Goal: Task Accomplishment & Management: Manage account settings

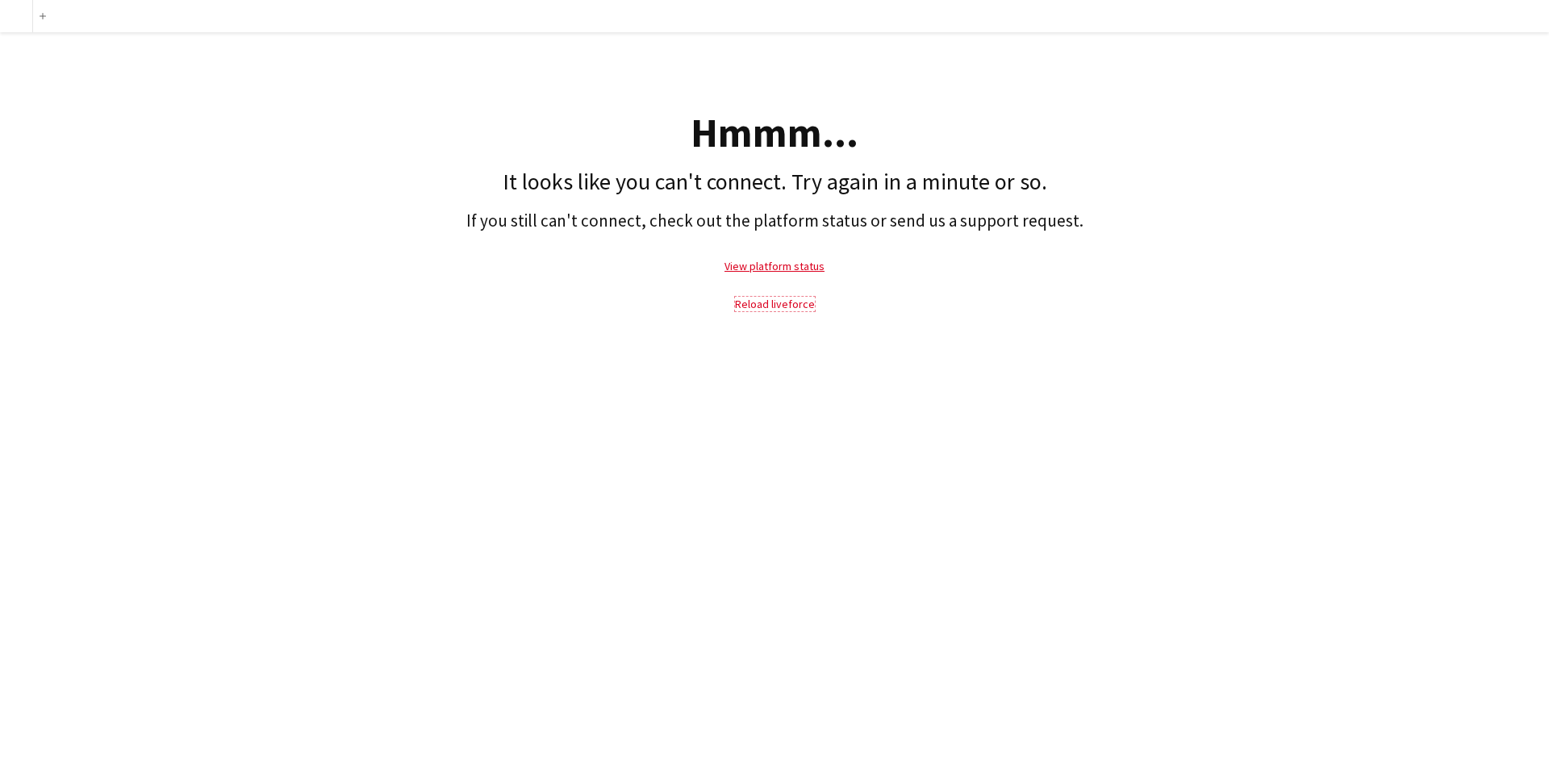
click at [784, 302] on link "Reload liveforce" at bounding box center [775, 304] width 80 height 15
click at [762, 301] on link "Reload liveforce" at bounding box center [775, 304] width 80 height 15
click at [802, 268] on link "View platform status" at bounding box center [774, 266] width 100 height 15
click at [764, 303] on link "Reload liveforce" at bounding box center [775, 304] width 80 height 15
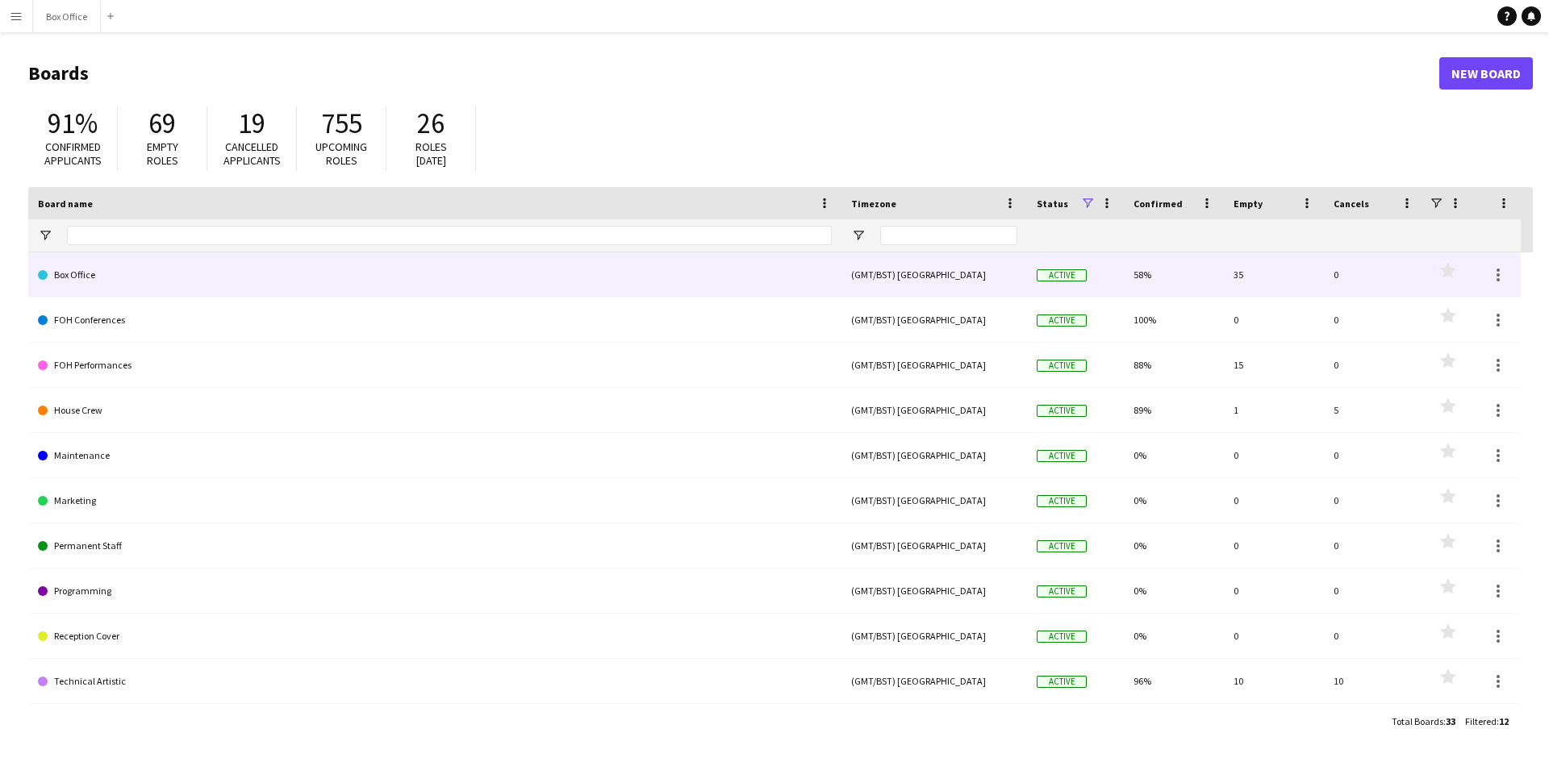
click at [216, 277] on link "Box Office" at bounding box center [435, 274] width 794 height 45
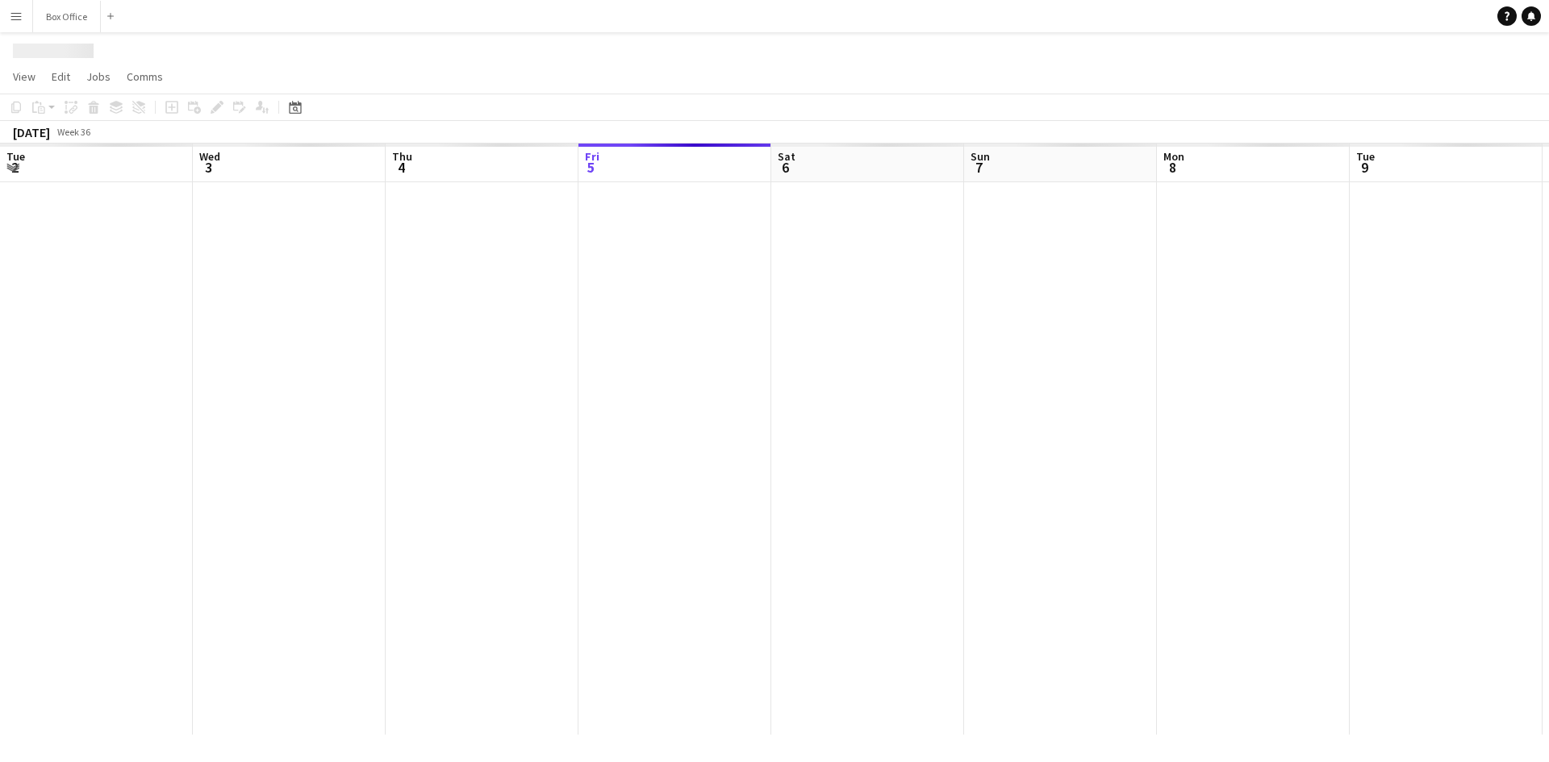
scroll to position [0, 386]
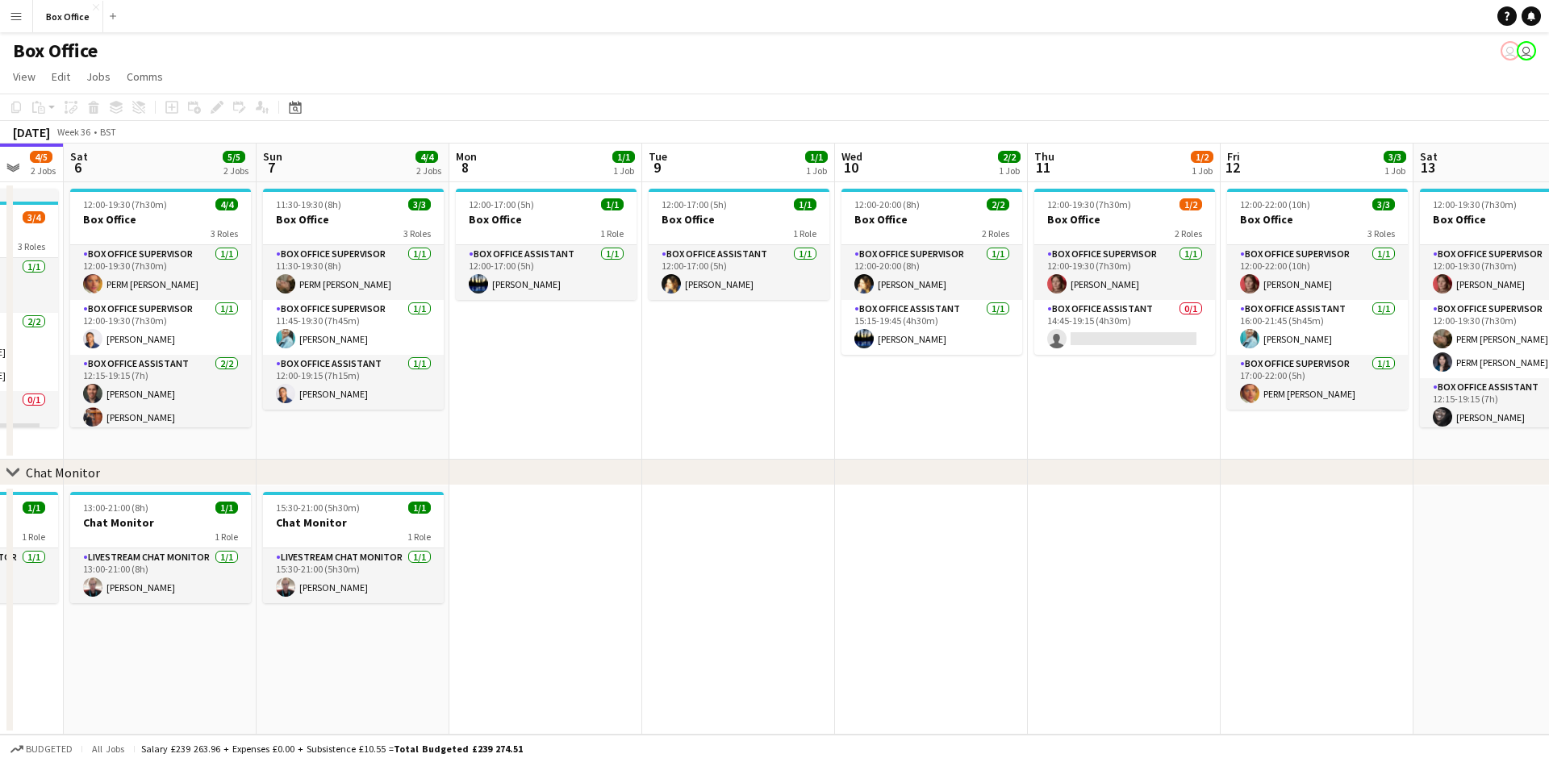
drag, startPoint x: 1065, startPoint y: 411, endPoint x: 748, endPoint y: 447, distance: 319.9
click at [744, 448] on app-calendar-viewport "Wed 3 1/1 1 Job Thu 4 2/2 1 Job Fri 5 4/5 2 Jobs Sat 6 5/5 2 Jobs Sun 7 4/4 2 J…" at bounding box center [774, 439] width 1549 height 591
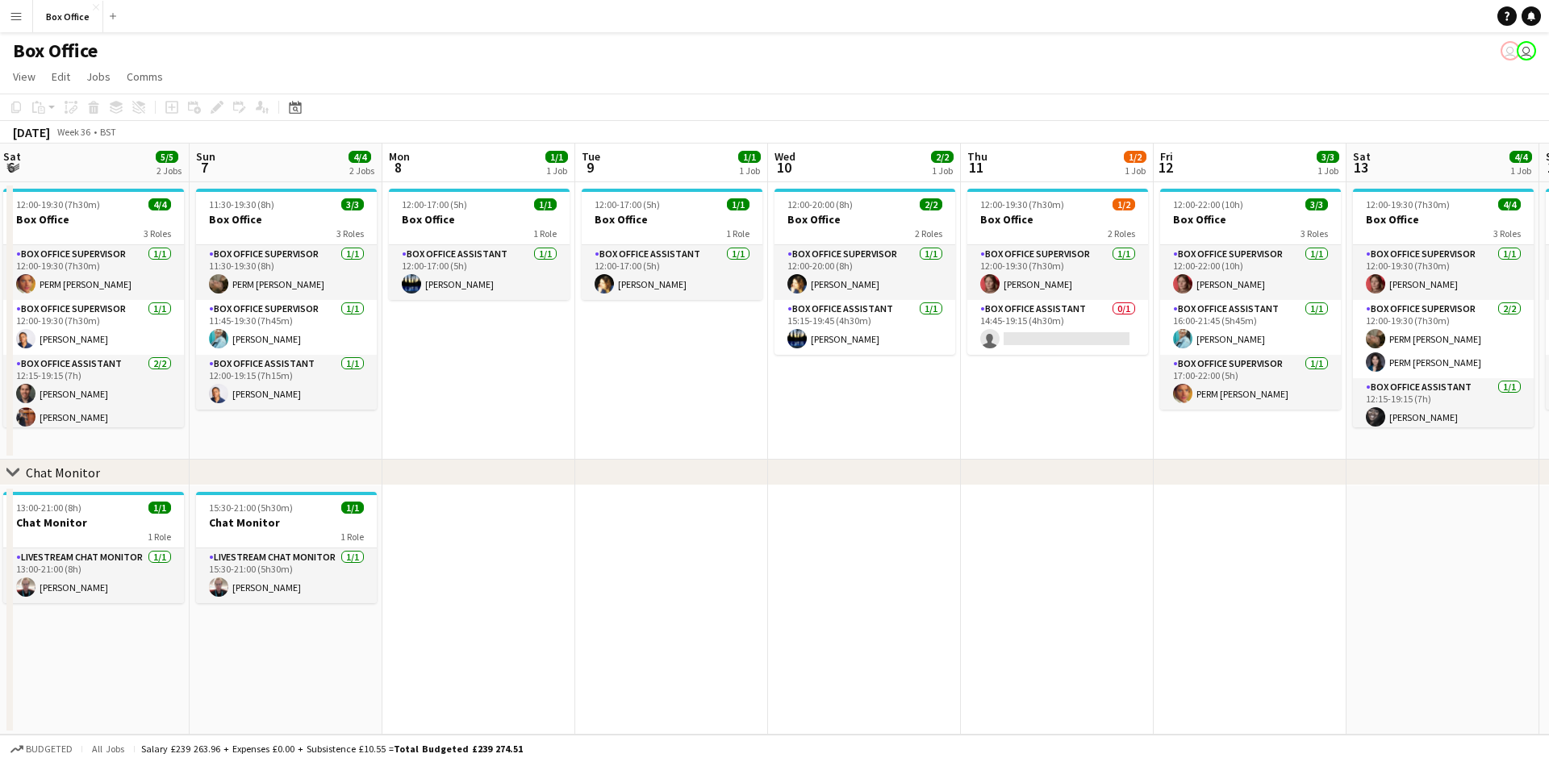
scroll to position [0, 520]
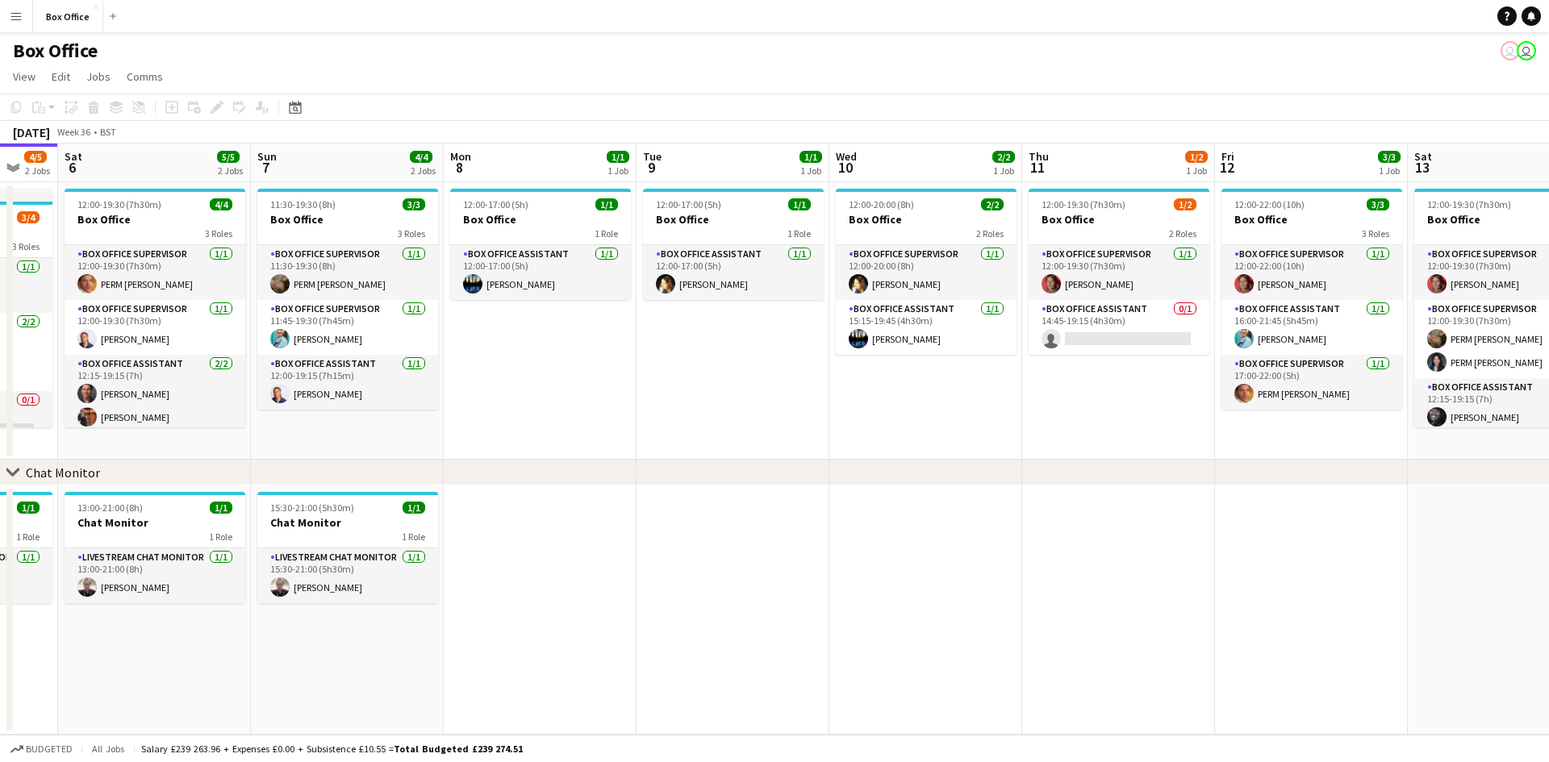
drag, startPoint x: 1022, startPoint y: 390, endPoint x: 824, endPoint y: 411, distance: 198.7
click at [824, 411] on app-calendar-viewport "Wed 3 1/1 1 Job Thu 4 2/2 1 Job Fri 5 4/5 2 Jobs Sat 6 5/5 2 Jobs Sun 7 4/4 2 J…" at bounding box center [774, 439] width 1549 height 591
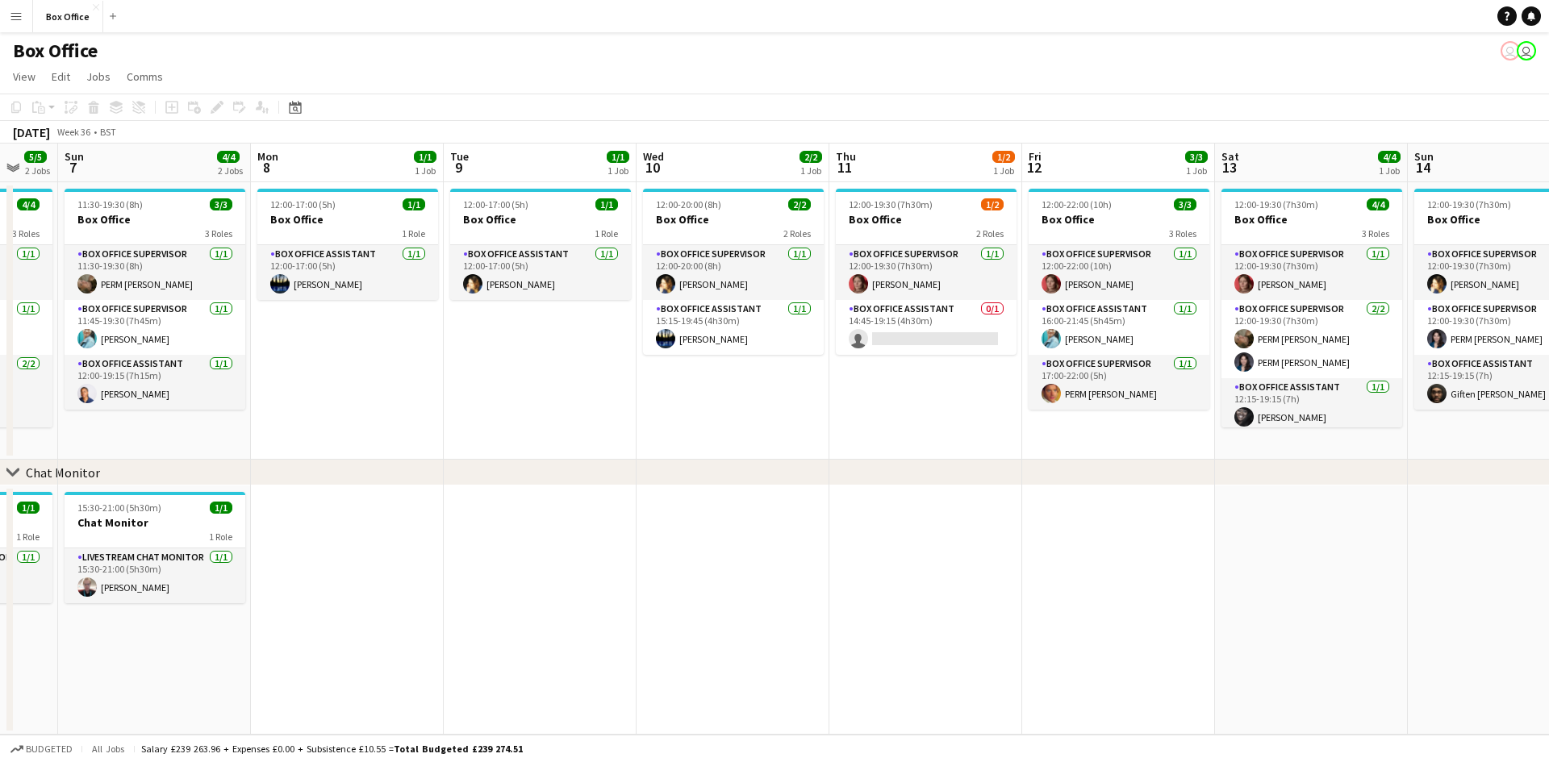
drag, startPoint x: 1166, startPoint y: 467, endPoint x: 1025, endPoint y: 467, distance: 141.2
click at [1025, 467] on div "chevron-right Chat Monitor" at bounding box center [774, 473] width 1549 height 26
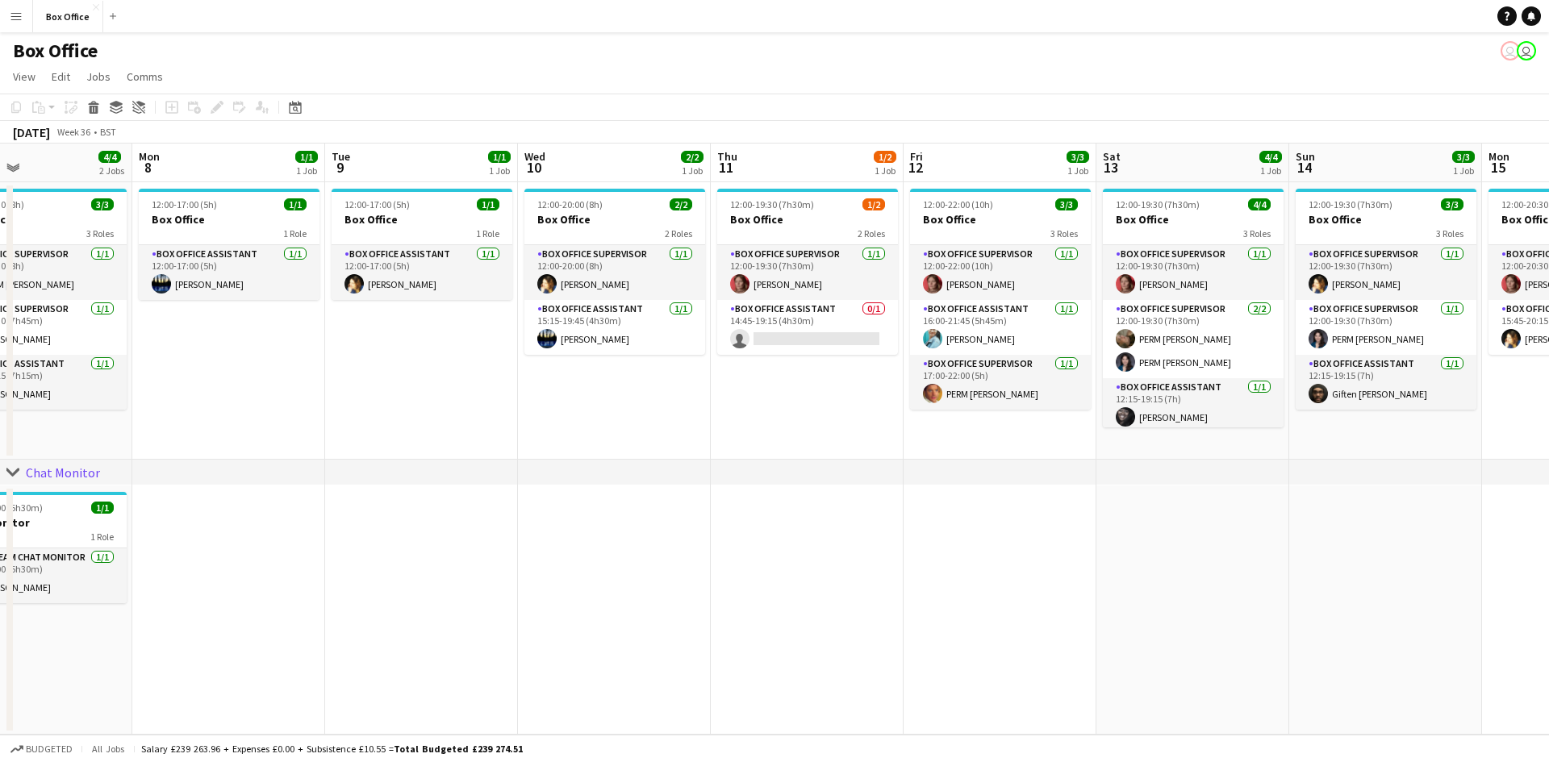
drag, startPoint x: 878, startPoint y: 440, endPoint x: 803, endPoint y: 440, distance: 75.0
click at [803, 440] on app-calendar-viewport "Thu 4 2/2 1 Job Fri 5 4/5 2 Jobs Sat 6 5/5 2 Jobs Sun 7 4/4 2 Jobs Mon 8 1/1 1 …" at bounding box center [774, 439] width 1549 height 591
click at [808, 309] on app-card-role "Box Office Assistant 0/1 14:45-19:15 (4h30m) single-neutral-actions" at bounding box center [806, 327] width 181 height 55
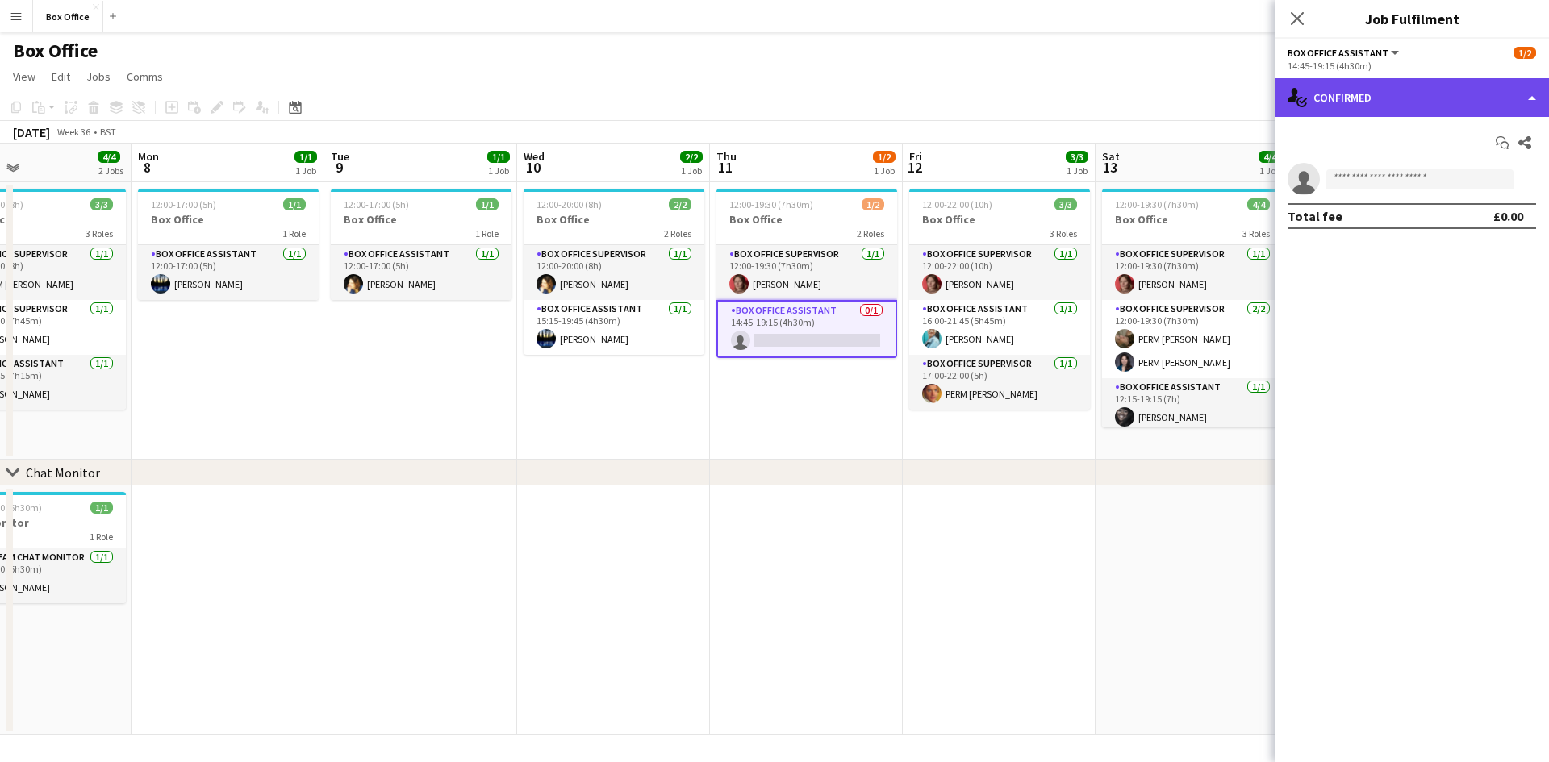
click at [1424, 105] on div "single-neutral-actions-check-2 Confirmed" at bounding box center [1411, 97] width 274 height 39
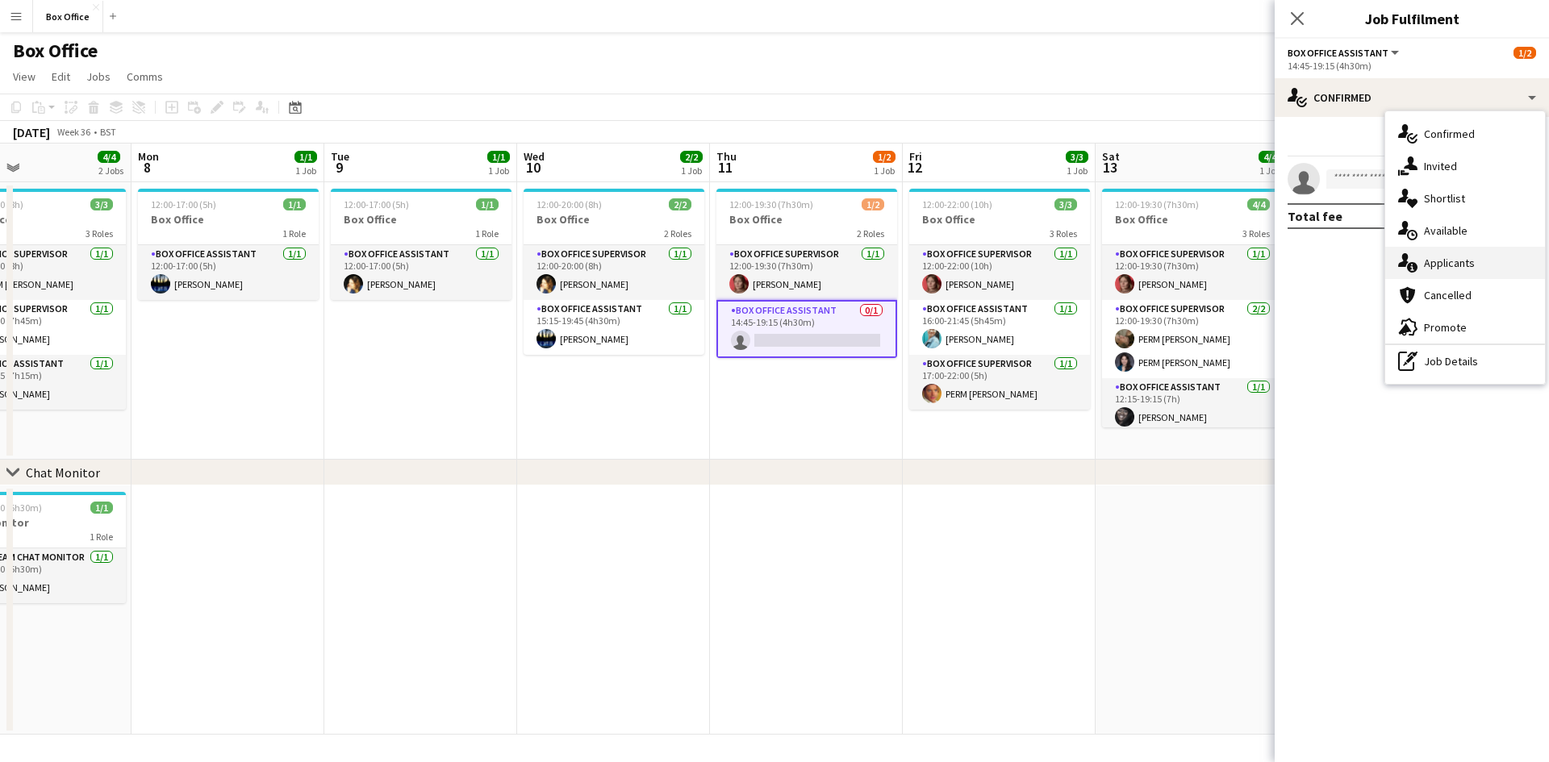
click at [1461, 265] on span "Applicants" at bounding box center [1449, 263] width 51 height 15
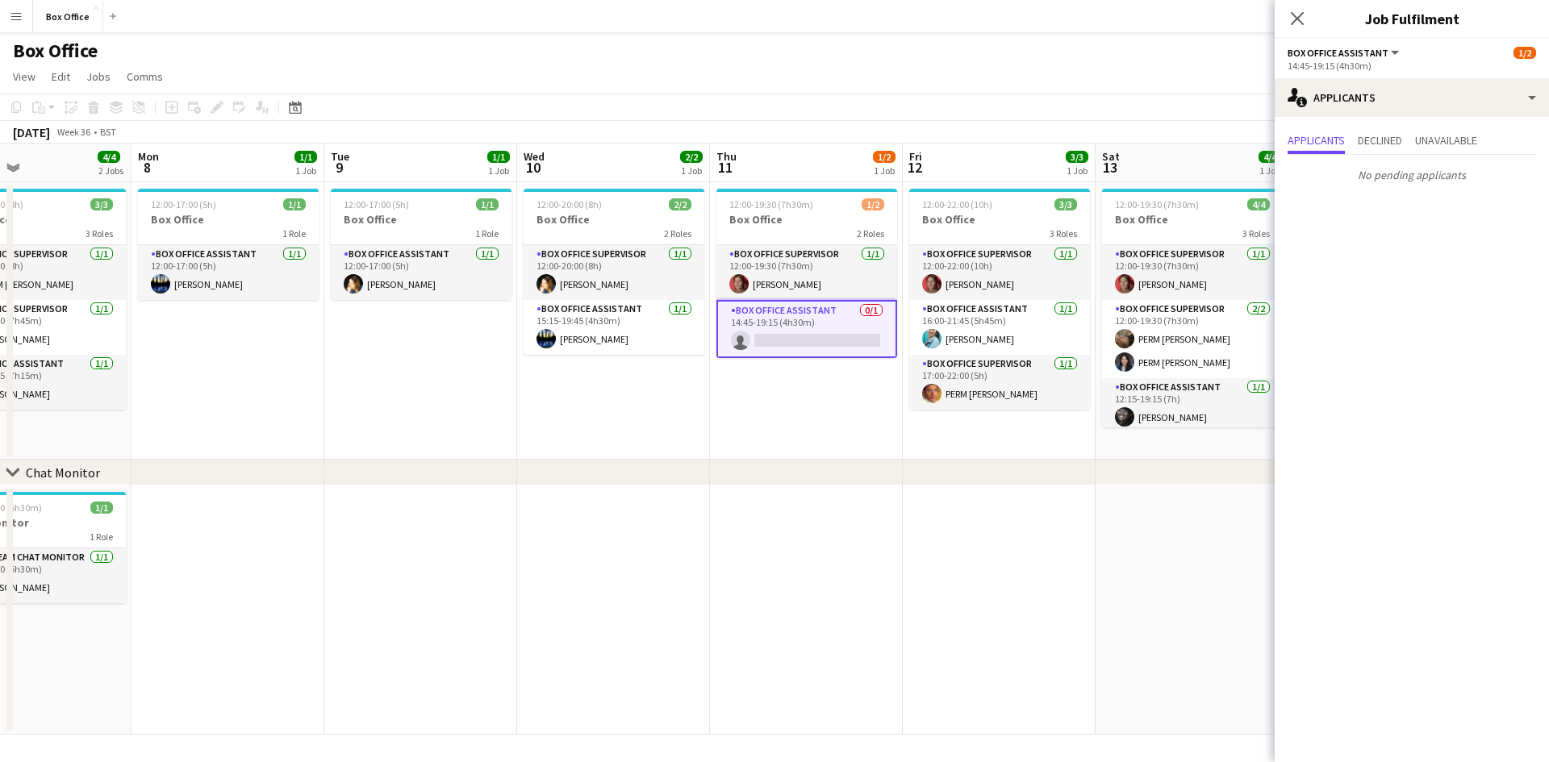
drag, startPoint x: 1011, startPoint y: 477, endPoint x: 664, endPoint y: 469, distance: 347.7
click at [664, 469] on div "chevron-right Chat Monitor" at bounding box center [774, 473] width 1549 height 26
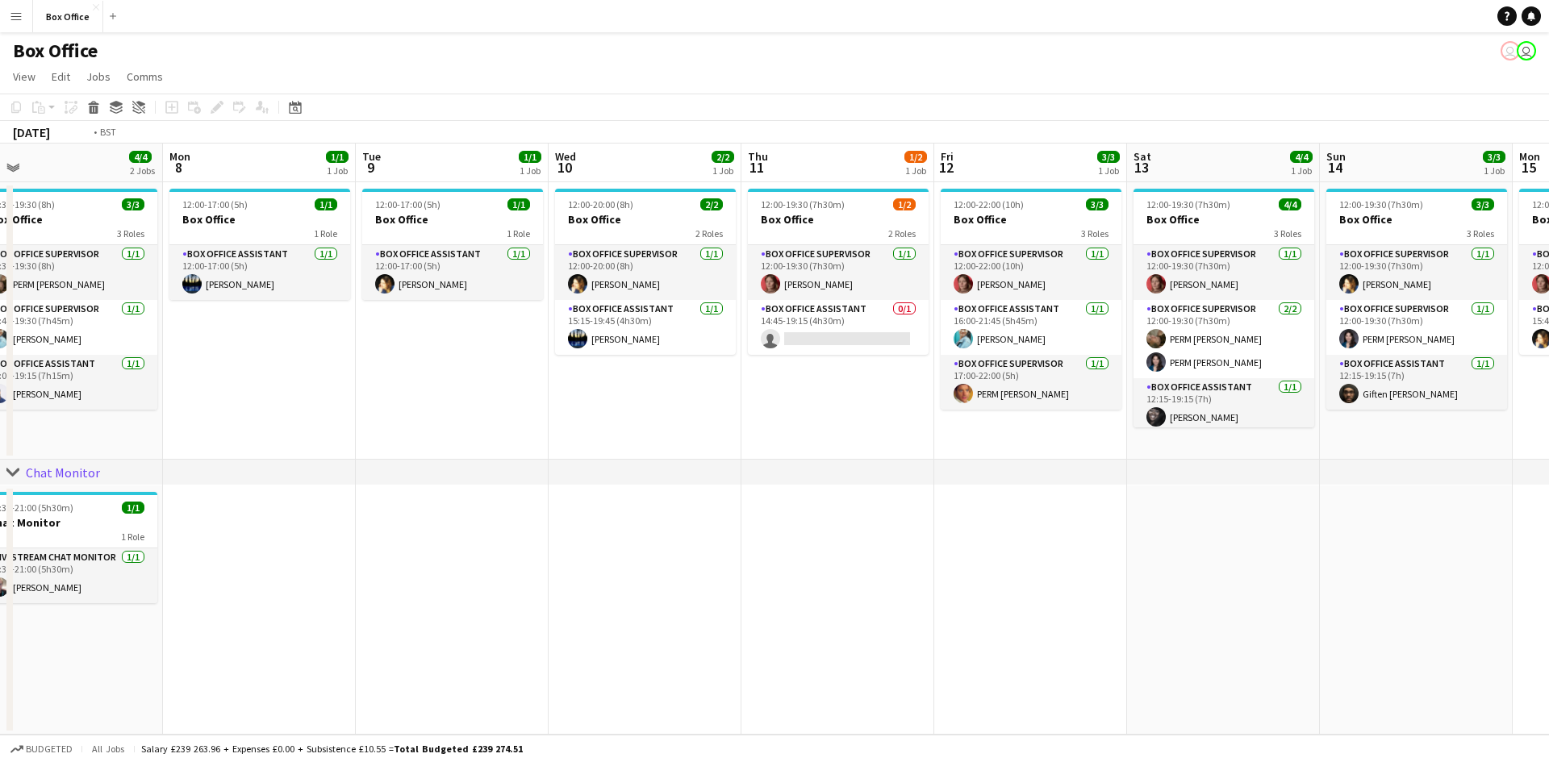
drag, startPoint x: 1032, startPoint y: 558, endPoint x: 724, endPoint y: 628, distance: 315.2
click at [724, 628] on app-calendar-viewport "Thu 4 2/2 1 Job Fri 5 4/5 2 Jobs Sat 6 5/5 2 Jobs Sun 7 4/4 2 Jobs Mon 8 1/1 1 …" at bounding box center [774, 439] width 1549 height 591
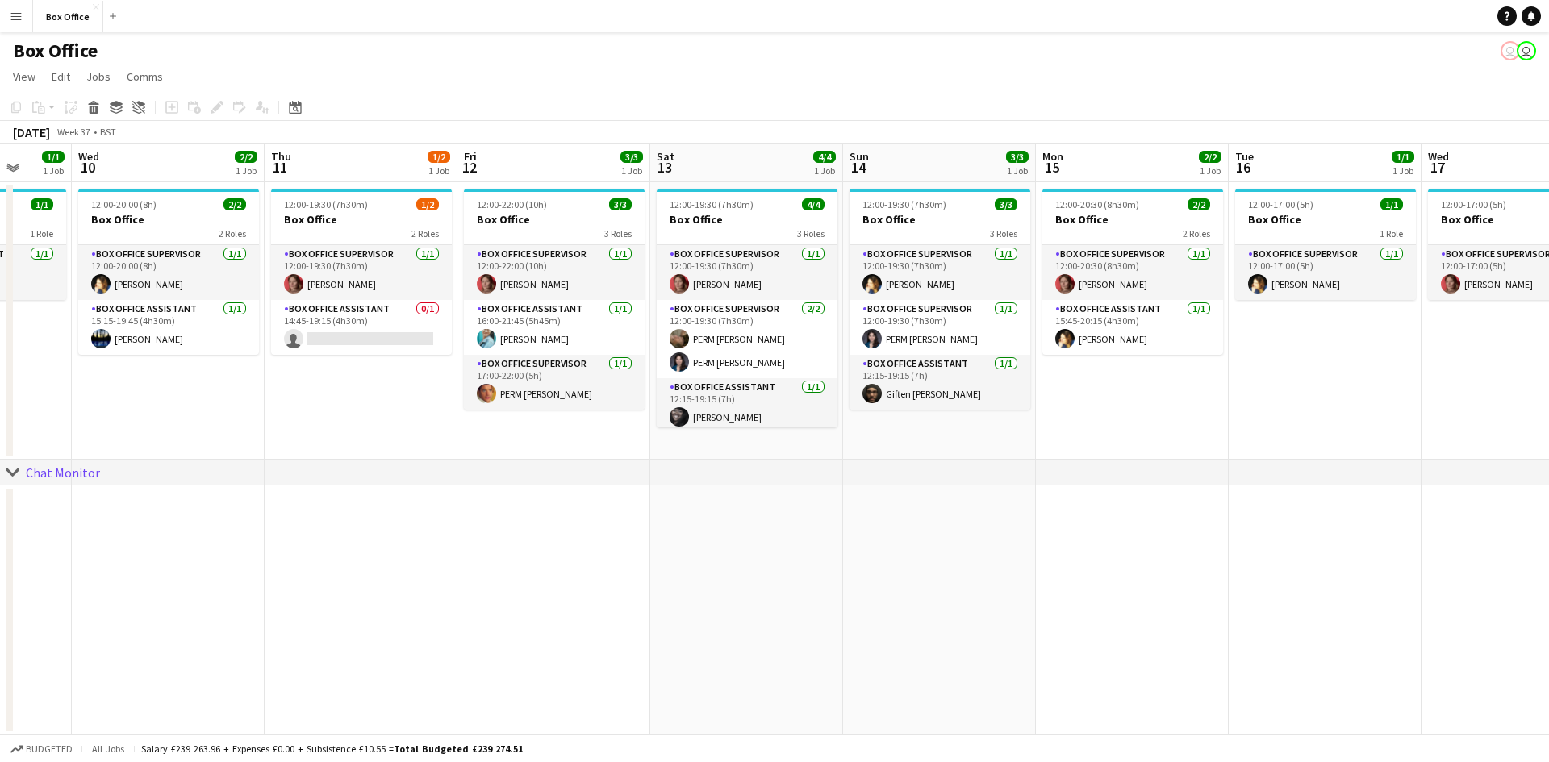
drag, startPoint x: 1264, startPoint y: 394, endPoint x: 916, endPoint y: 452, distance: 352.3
click at [844, 475] on div "chevron-right Chat Monitor Sun 7 4/4 2 Jobs Mon 8 1/1 1 Job Tue 9 1/1 1 Job Wed…" at bounding box center [774, 439] width 1549 height 591
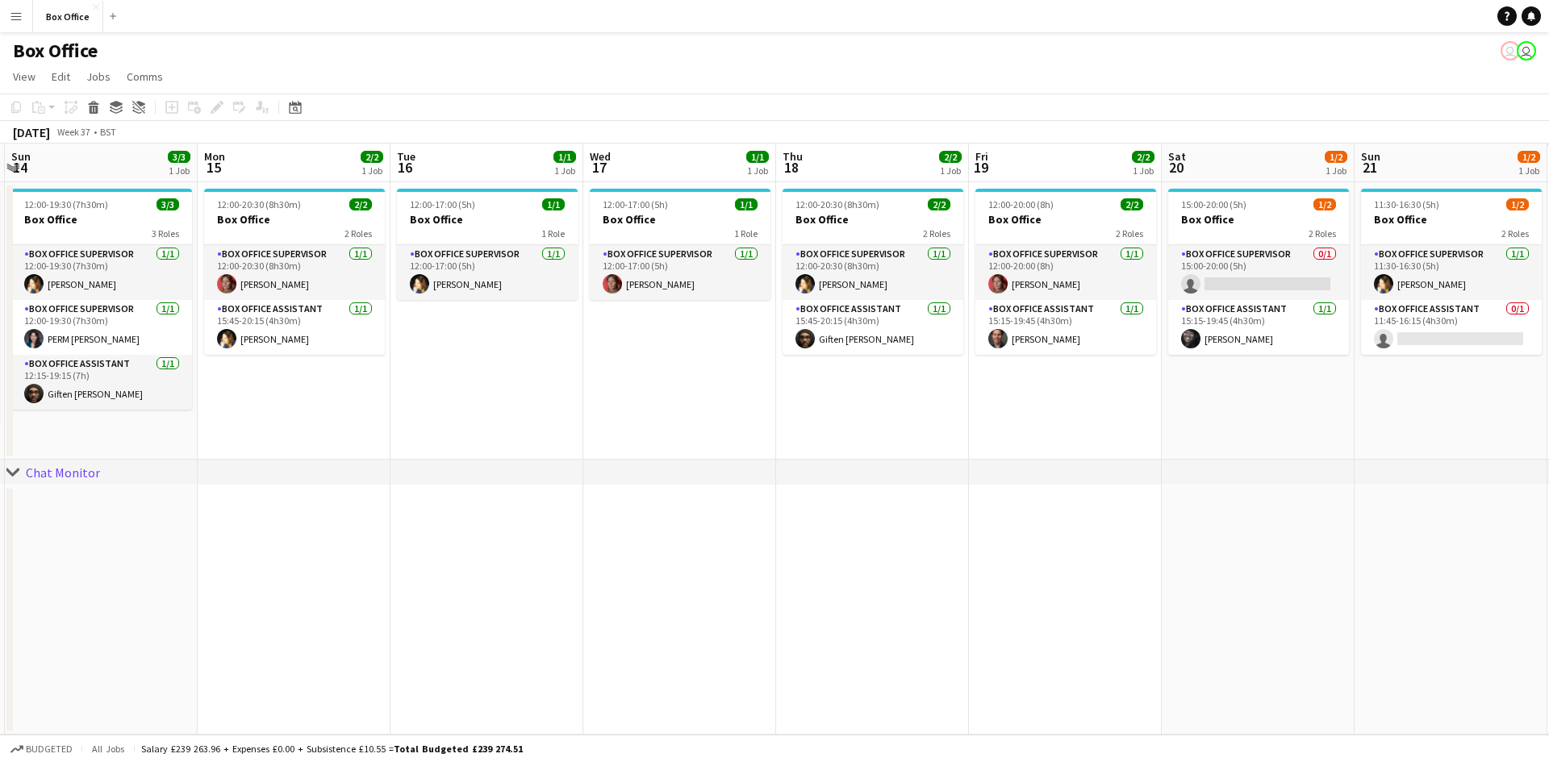
drag, startPoint x: 977, startPoint y: 404, endPoint x: 746, endPoint y: 420, distance: 231.2
click at [746, 420] on app-calendar-viewport "Thu 11 1/2 1 Job Fri 12 3/3 1 Job Sat 13 4/4 1 Job Sun 14 3/3 1 Job Mon 15 2/2 …" at bounding box center [774, 439] width 1549 height 591
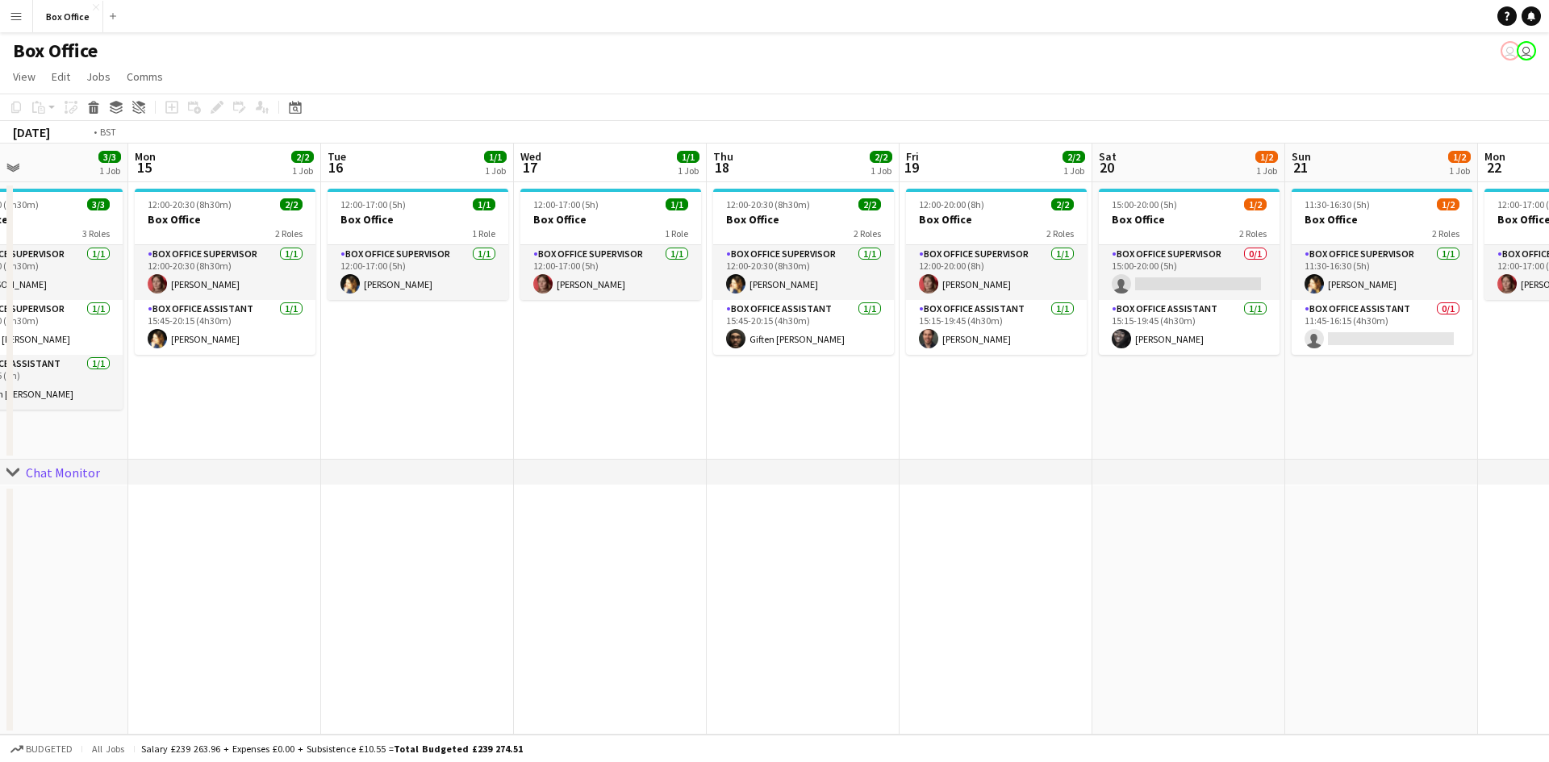
drag, startPoint x: 1216, startPoint y: 409, endPoint x: 935, endPoint y: 433, distance: 281.7
click at [935, 433] on app-calendar-viewport "Thu 11 1/2 1 Job Fri 12 3/3 1 Job Sat 13 4/4 1 Job Sun 14 3/3 1 Job Mon 15 2/2 …" at bounding box center [774, 439] width 1549 height 591
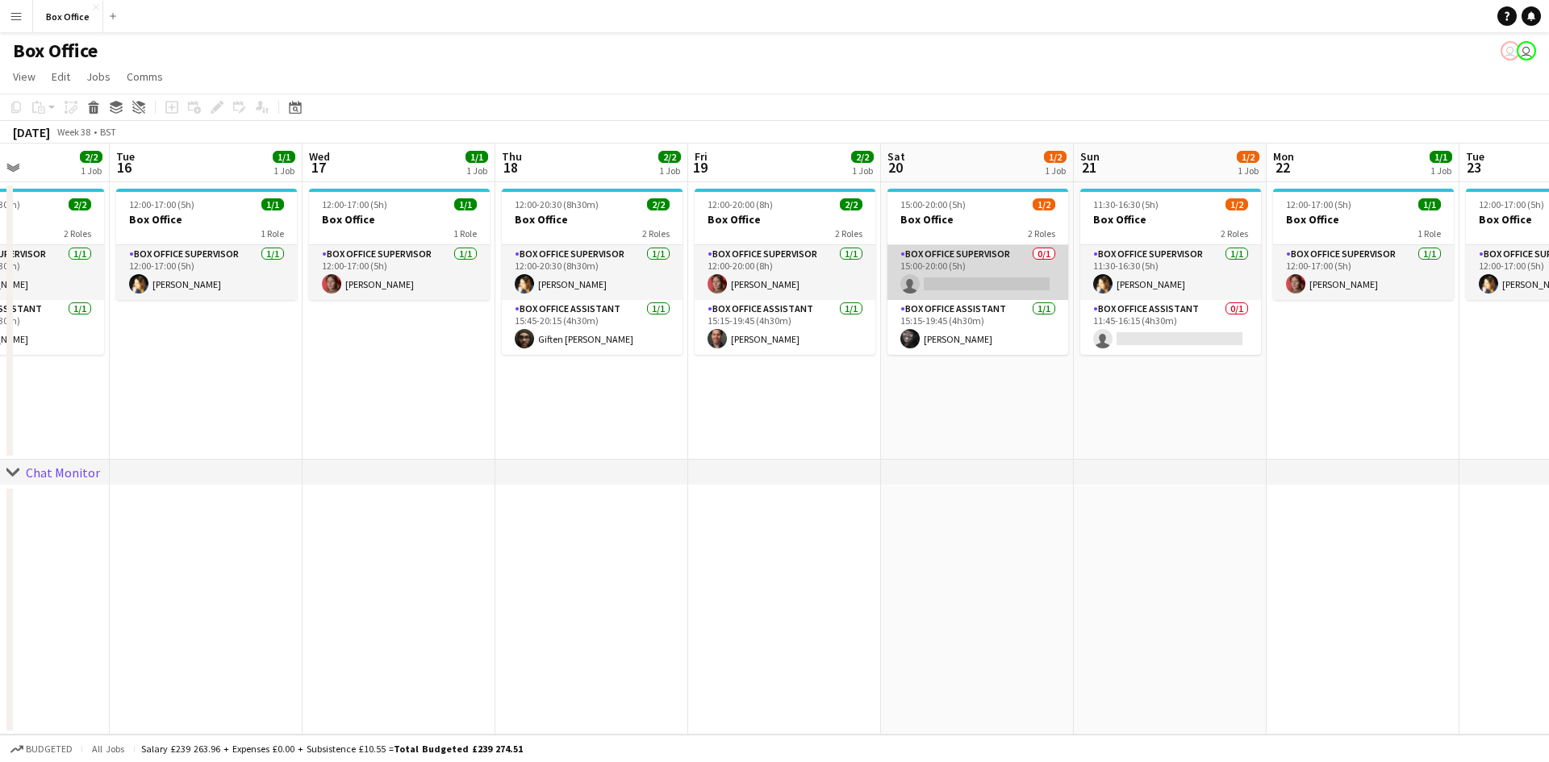
click at [972, 269] on app-card-role "Box Office Supervisor 0/1 15:00-20:00 (5h) single-neutral-actions" at bounding box center [977, 272] width 181 height 55
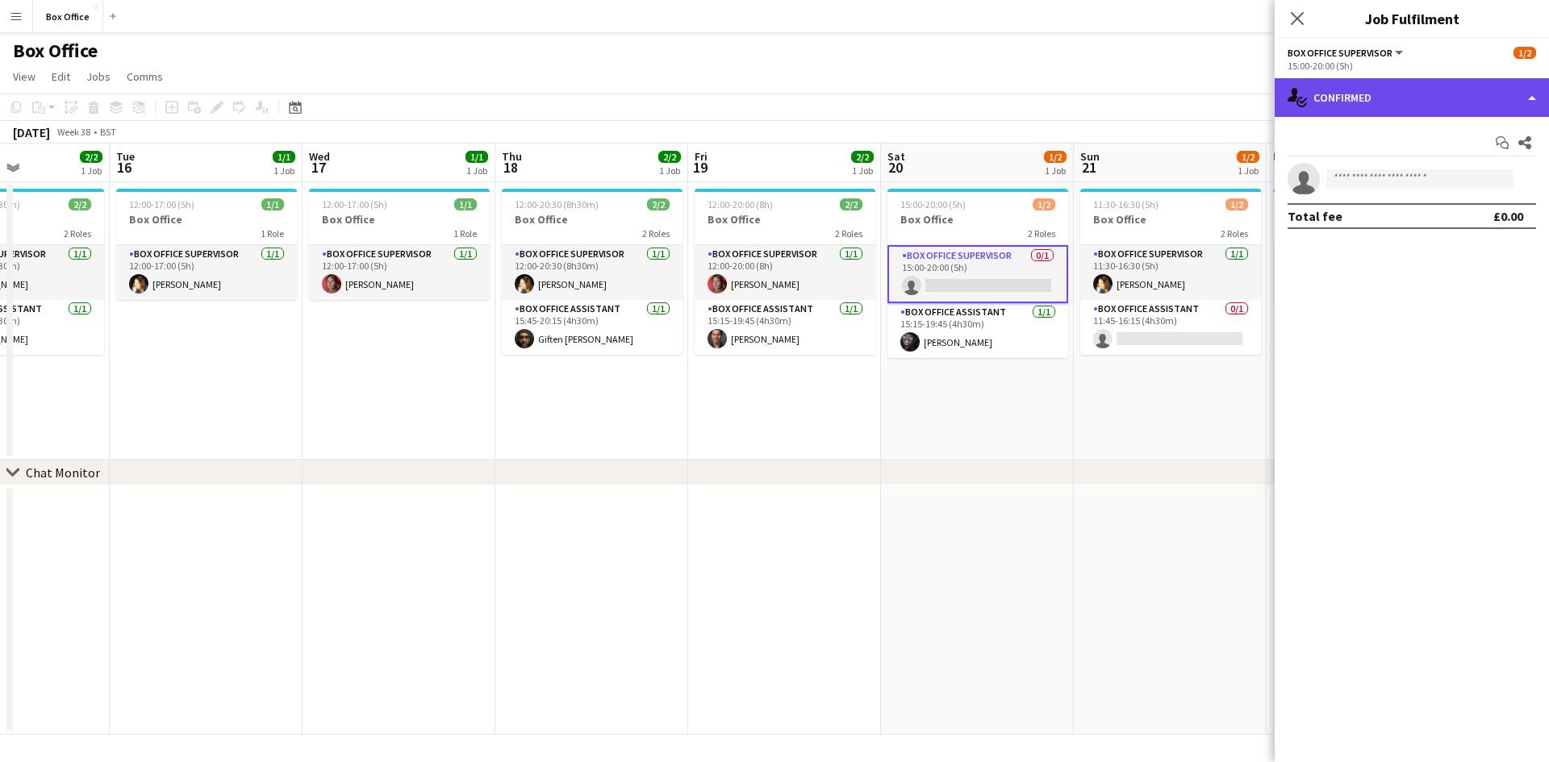
click at [1382, 104] on div "single-neutral-actions-check-2 Confirmed" at bounding box center [1411, 97] width 274 height 39
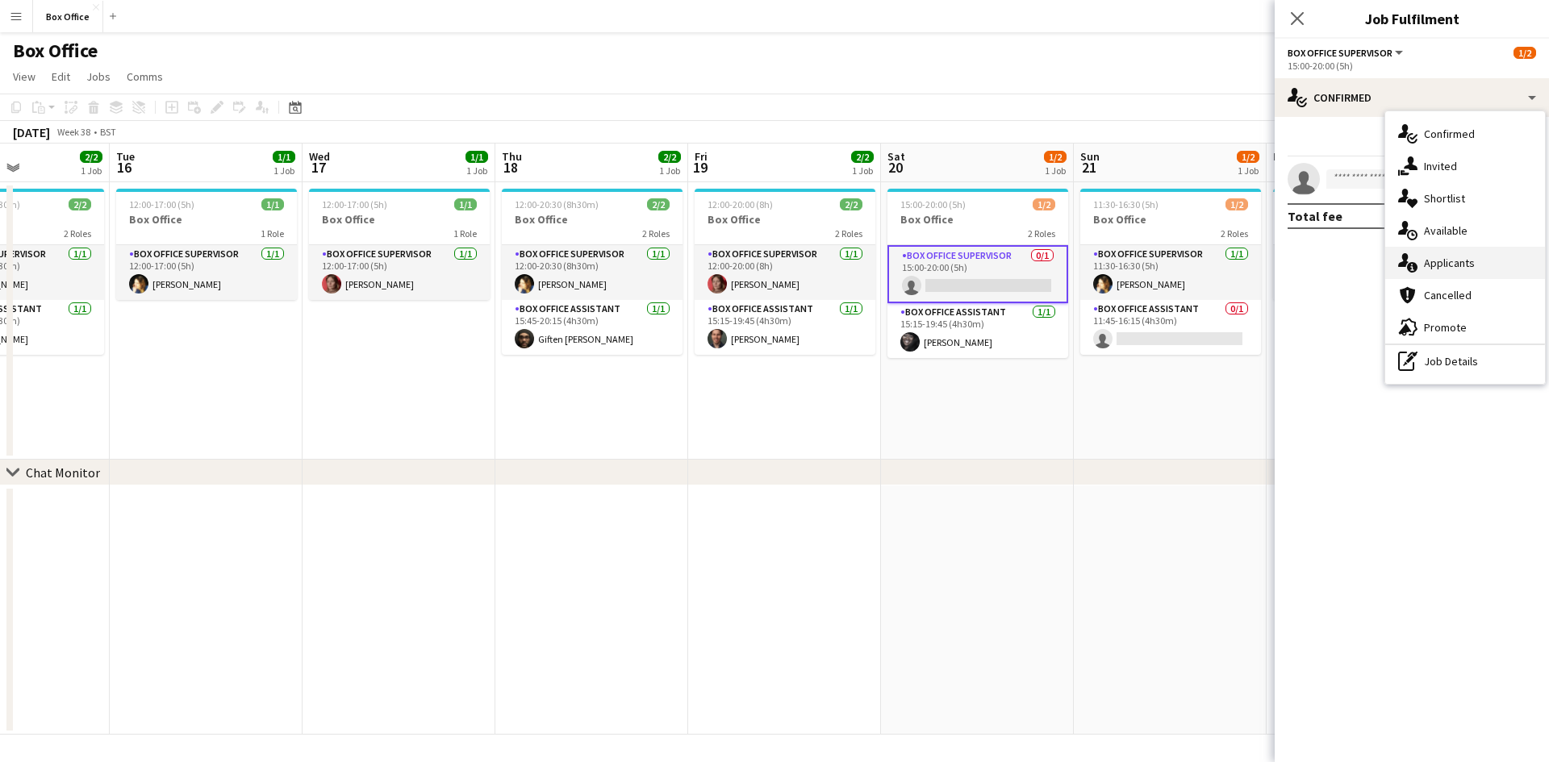
click at [1442, 258] on span "Applicants" at bounding box center [1449, 263] width 51 height 15
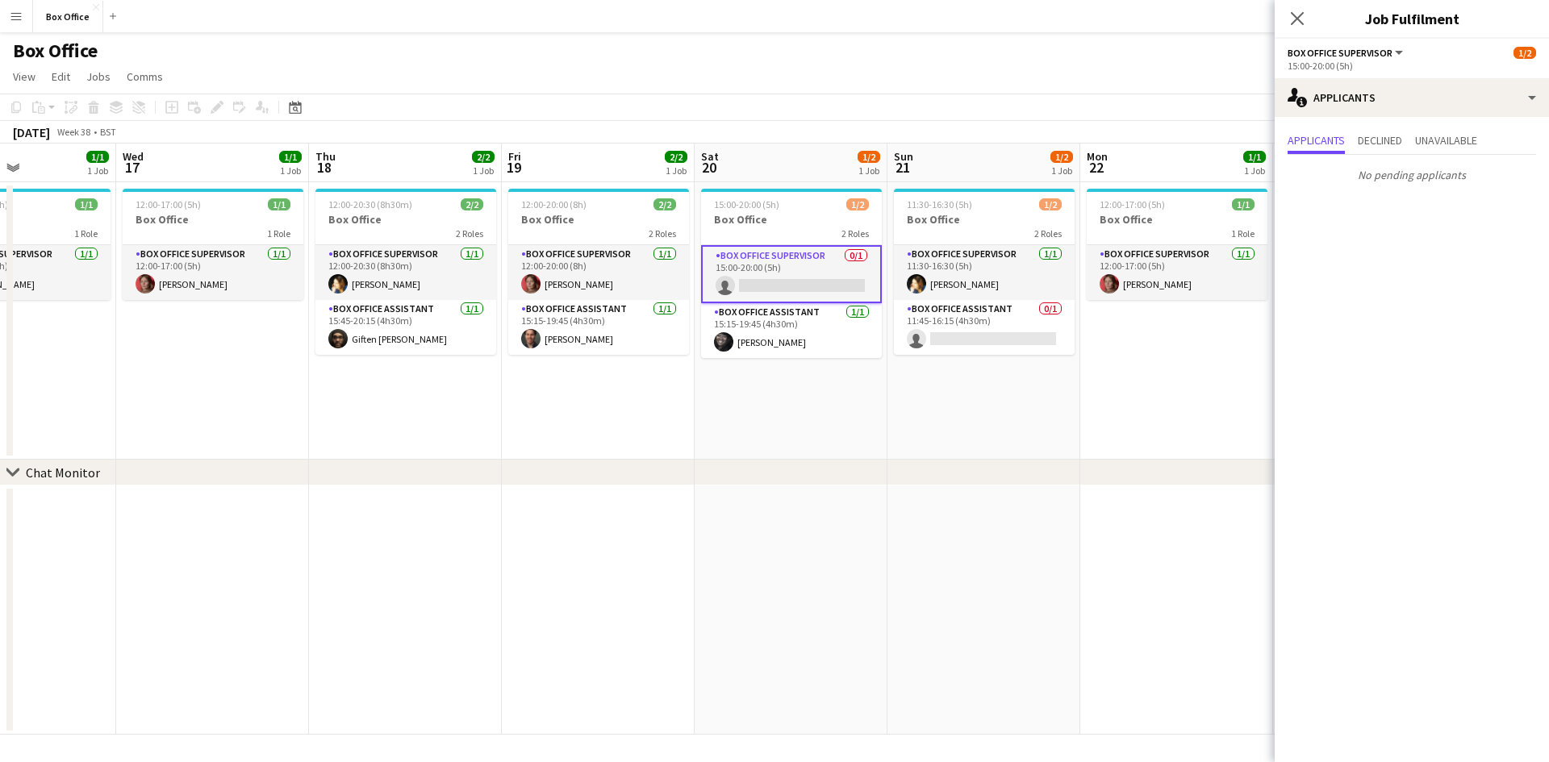
drag, startPoint x: 1122, startPoint y: 407, endPoint x: 751, endPoint y: 391, distance: 371.4
click at [751, 391] on app-calendar-viewport "Sat 13 4/4 1 Job Sun 14 3/3 1 Job Mon 15 2/2 1 Job Tue 16 1/1 1 Job Wed 17 1/1 …" at bounding box center [774, 439] width 1549 height 591
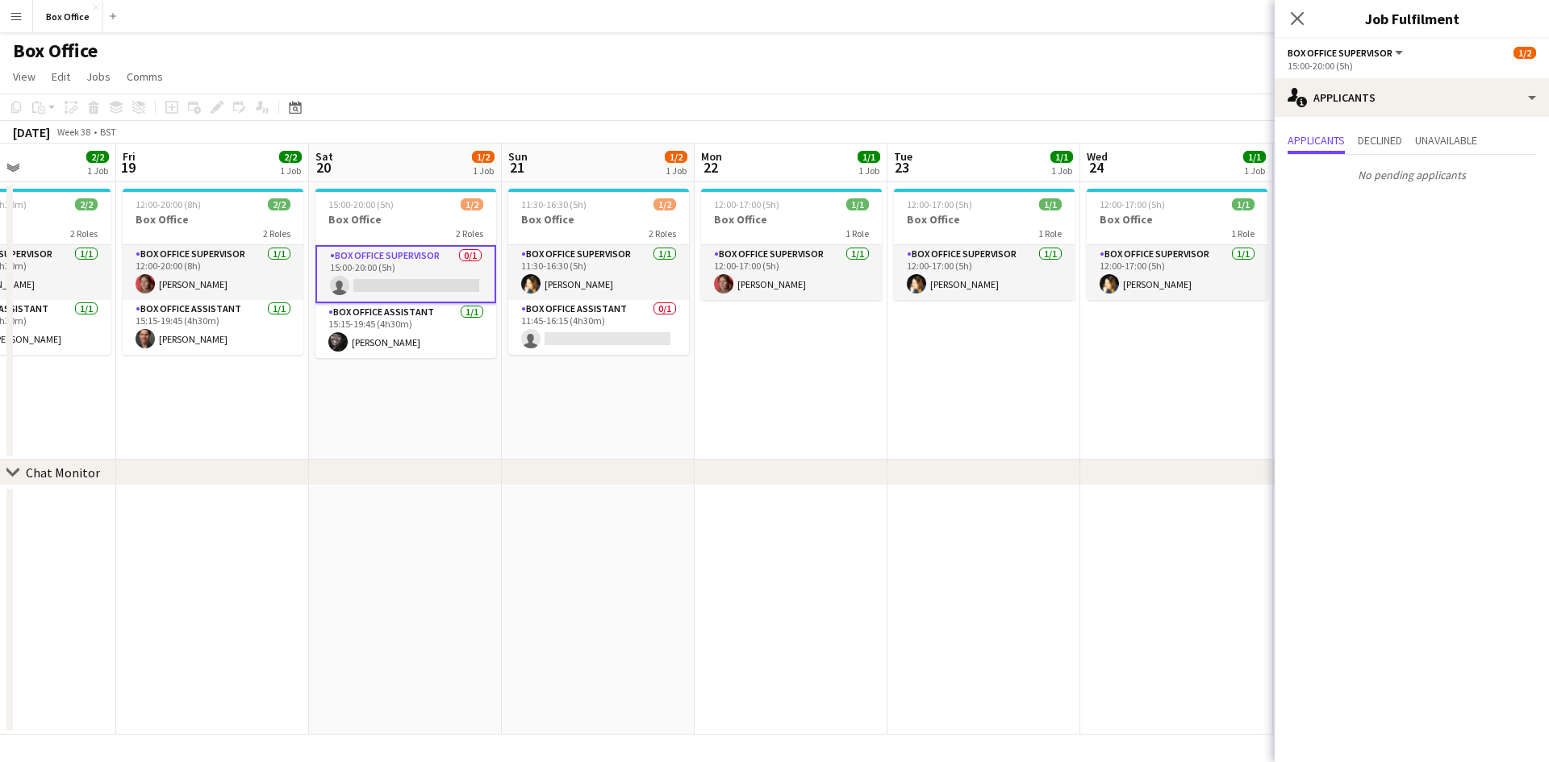
scroll to position [0, 478]
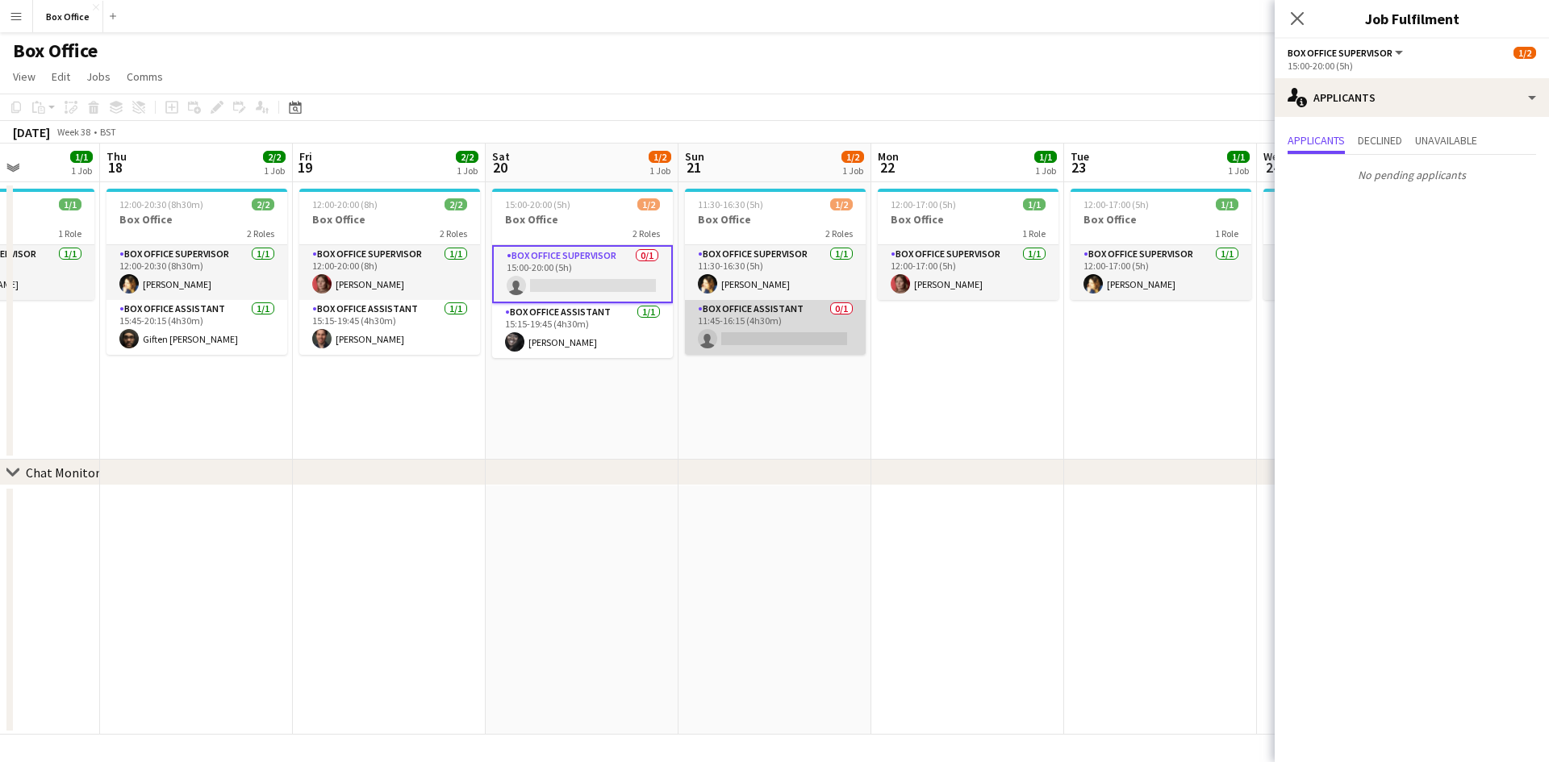
click at [759, 302] on app-card-role "Box Office Assistant 0/1 11:45-16:15 (4h30m) single-neutral-actions" at bounding box center [775, 327] width 181 height 55
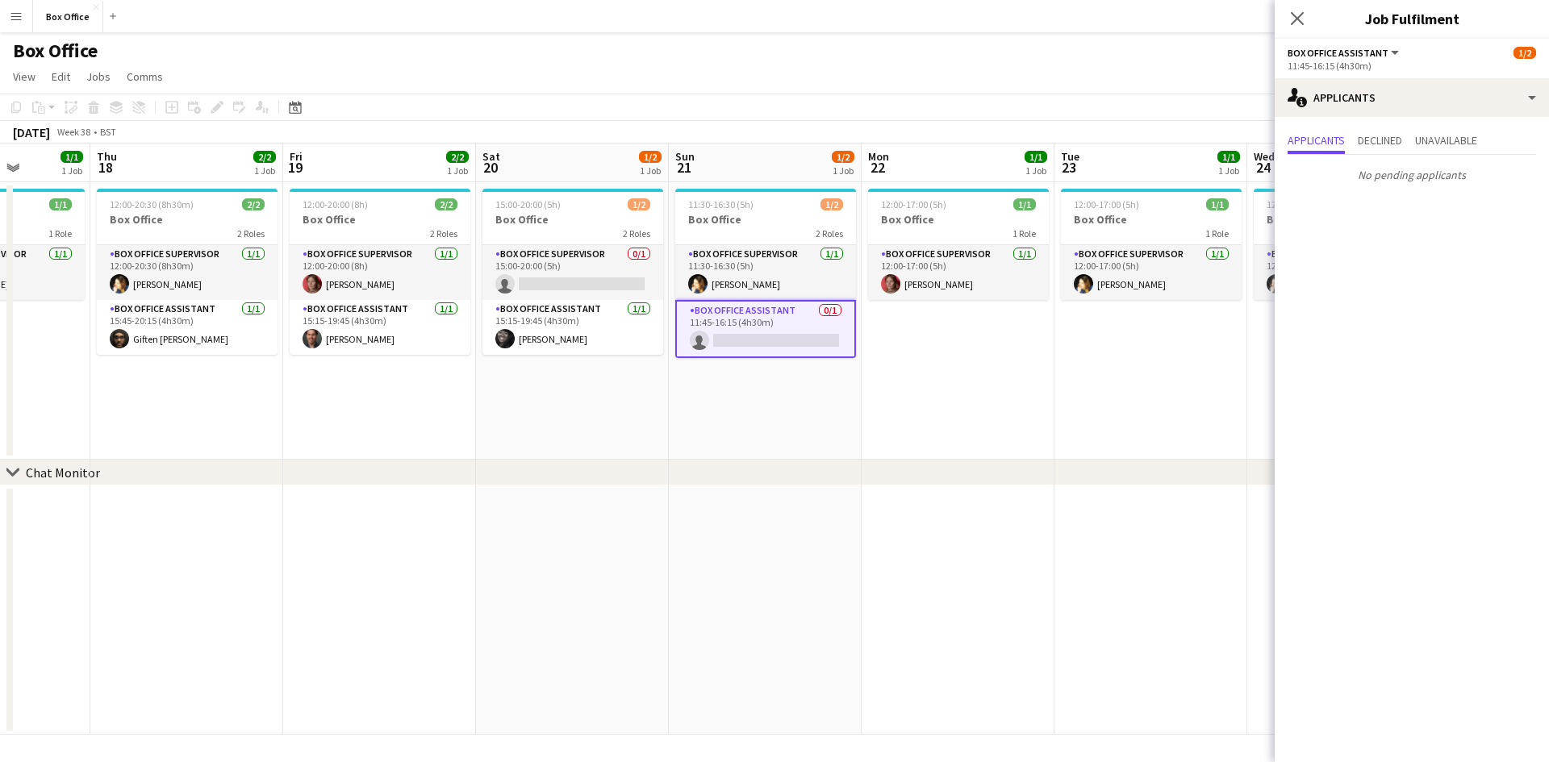
drag, startPoint x: 1017, startPoint y: 400, endPoint x: 1211, endPoint y: 369, distance: 196.8
click at [1211, 369] on app-calendar-viewport "Mon 15 2/2 1 Job Tue 16 1/1 1 Job Wed 17 1/1 1 Job Thu 18 2/2 1 Job Fri 19 2/2 …" at bounding box center [774, 439] width 1549 height 591
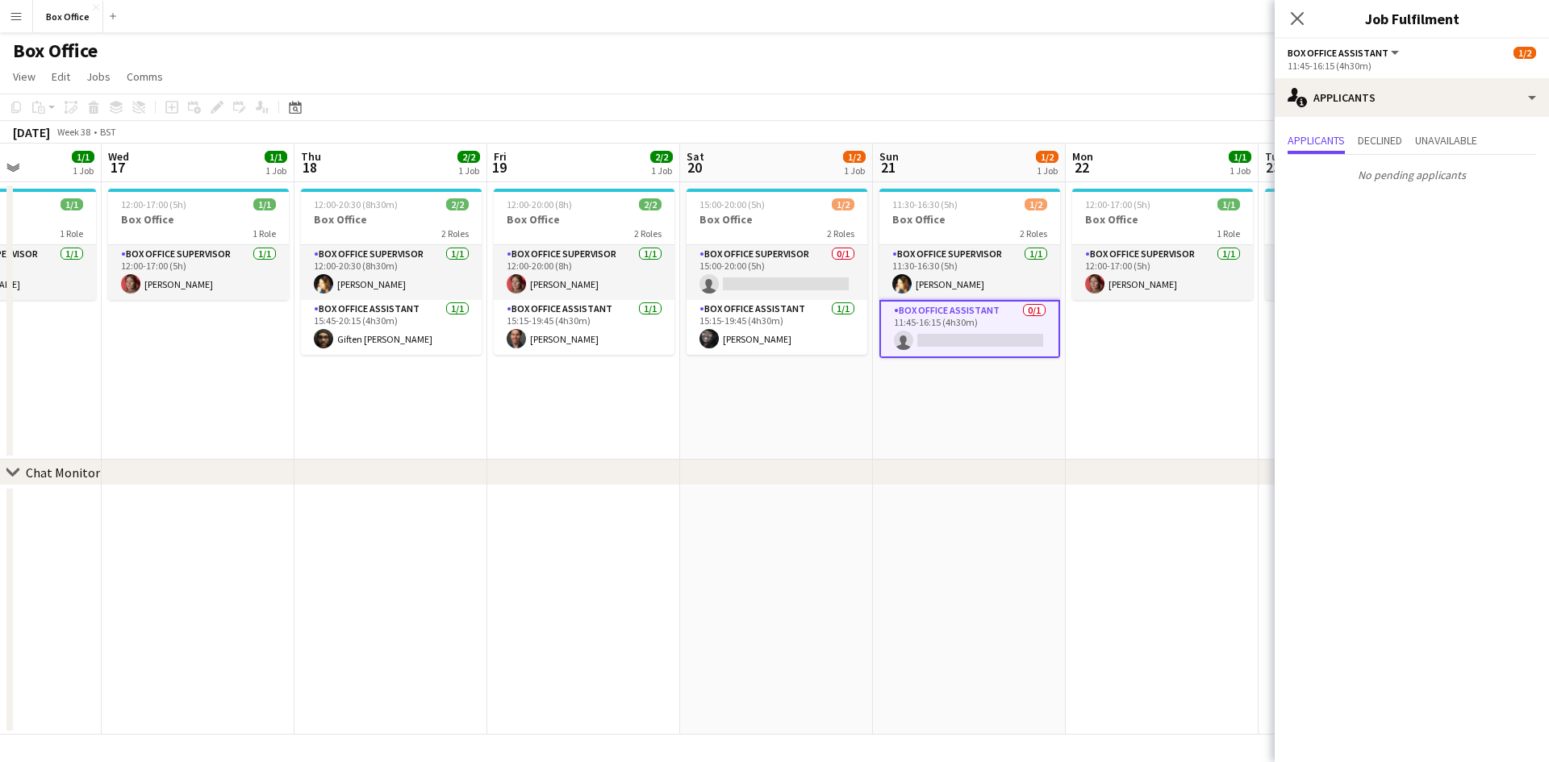
drag, startPoint x: 573, startPoint y: 462, endPoint x: 755, endPoint y: 414, distance: 187.8
click at [846, 415] on div "chevron-right Chat Monitor Sun 14 3/3 1 Job Mon 15 2/2 1 Job Tue 16 1/1 1 Job W…" at bounding box center [774, 439] width 1549 height 591
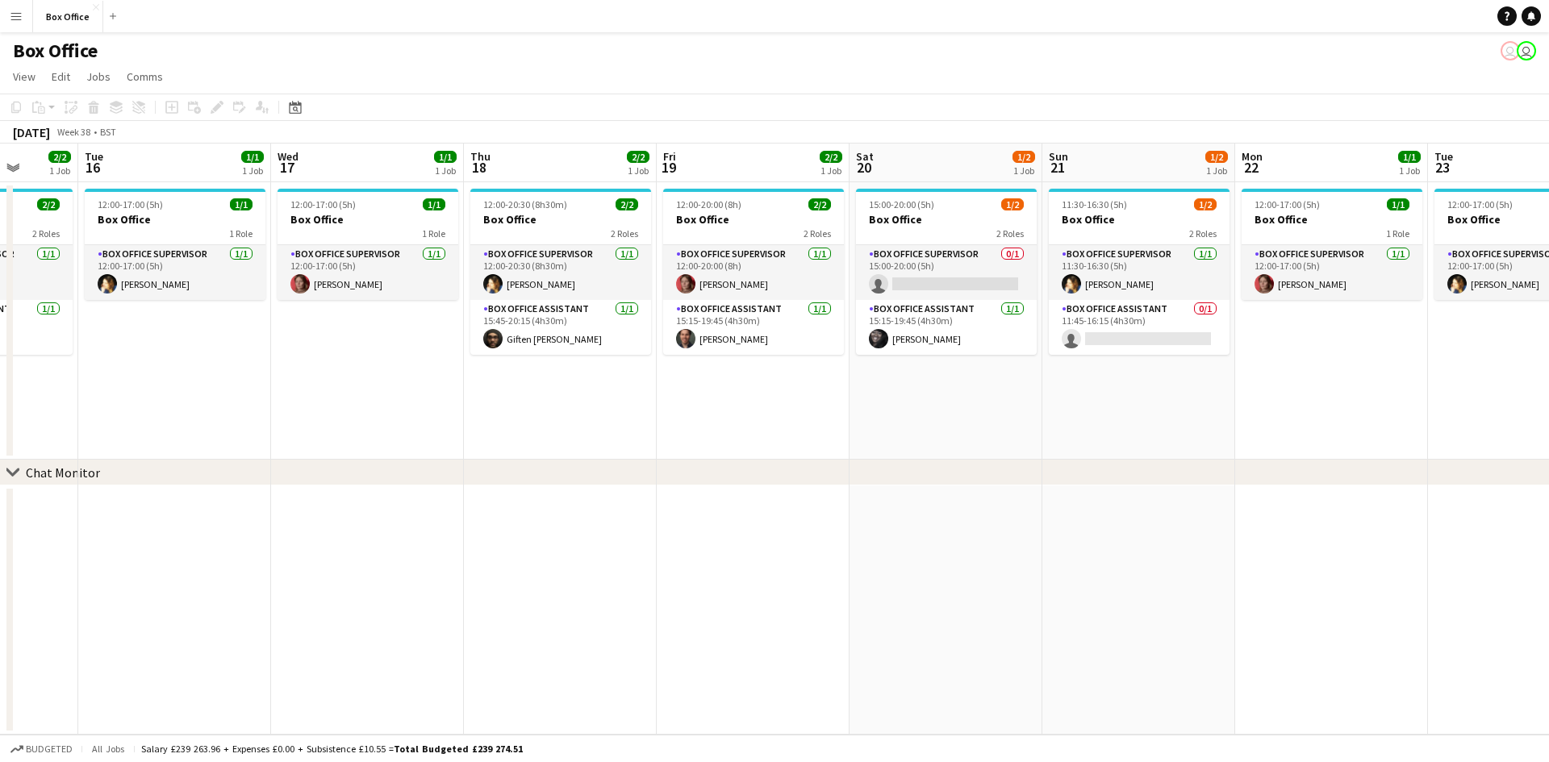
drag, startPoint x: 544, startPoint y: 386, endPoint x: 713, endPoint y: 385, distance: 169.4
click at [713, 385] on app-calendar-viewport "Sat 13 4/4 1 Job Sun 14 3/3 1 Job Mon 15 2/2 1 Job Tue 16 1/1 1 Job Wed 17 1/1 …" at bounding box center [774, 439] width 1549 height 591
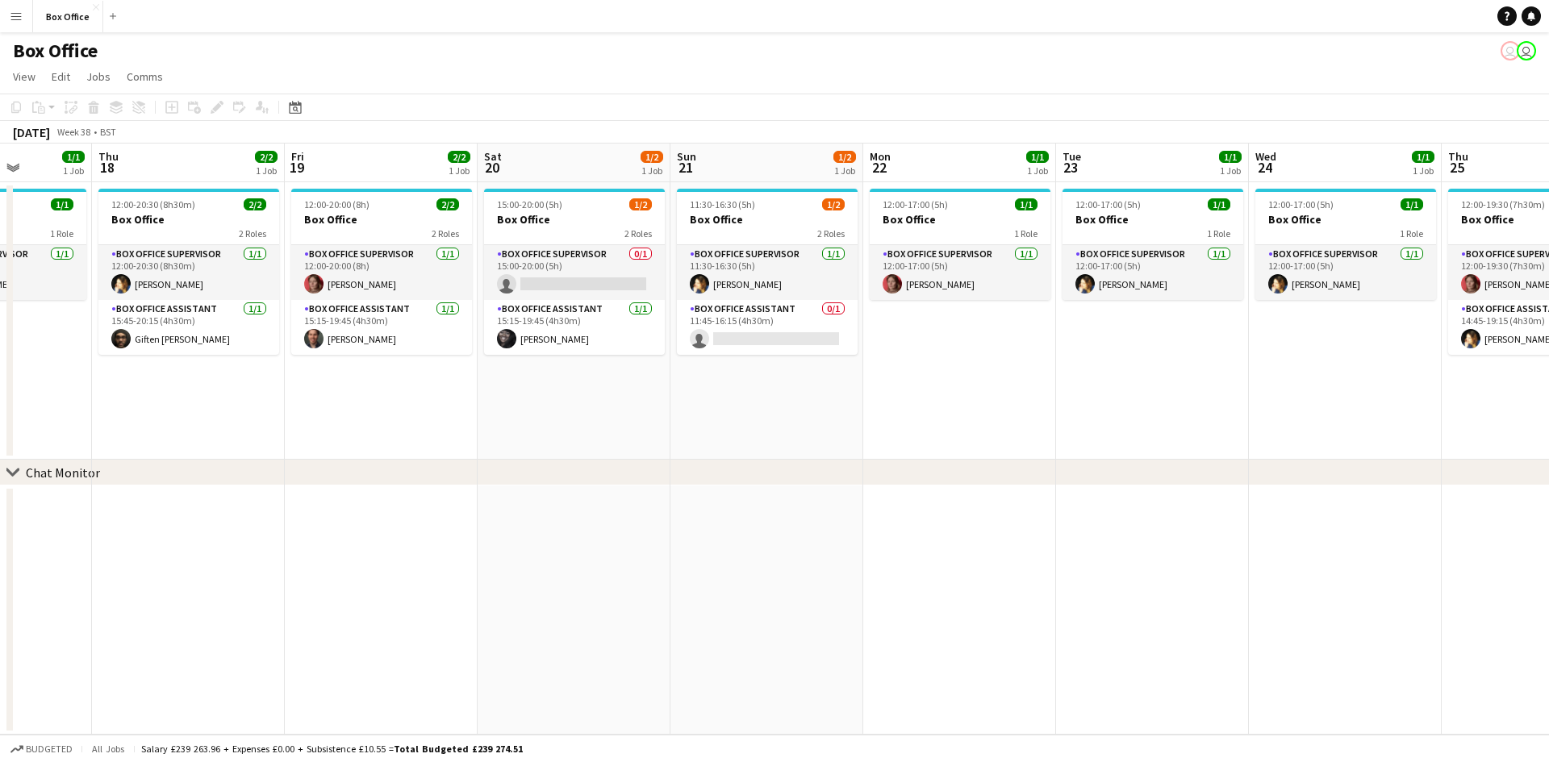
drag, startPoint x: 713, startPoint y: 385, endPoint x: 338, endPoint y: 388, distance: 375.1
click at [338, 388] on app-calendar-viewport "Mon 15 2/2 1 Job Tue 16 1/1 1 Job Wed 17 1/1 1 Job Thu 18 2/2 1 Job Fri 19 2/2 …" at bounding box center [774, 439] width 1549 height 591
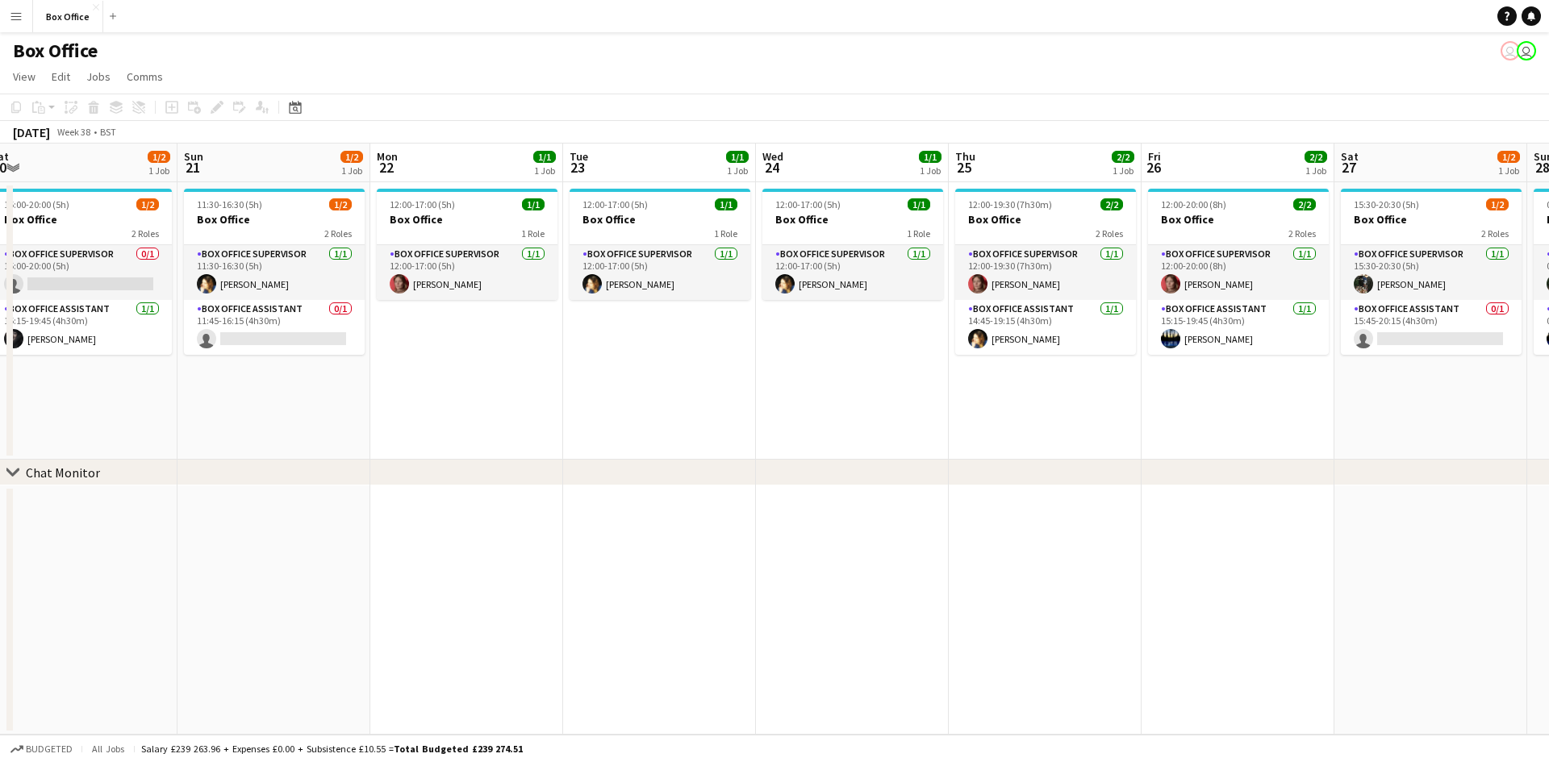
drag, startPoint x: 1282, startPoint y: 387, endPoint x: 793, endPoint y: 390, distance: 489.6
click at [793, 390] on app-calendar-viewport "Wed 17 1/1 1 Job Thu 18 2/2 1 Job Fri 19 2/2 1 Job Sat 20 1/2 1 Job Sun 21 1/2 …" at bounding box center [774, 439] width 1549 height 591
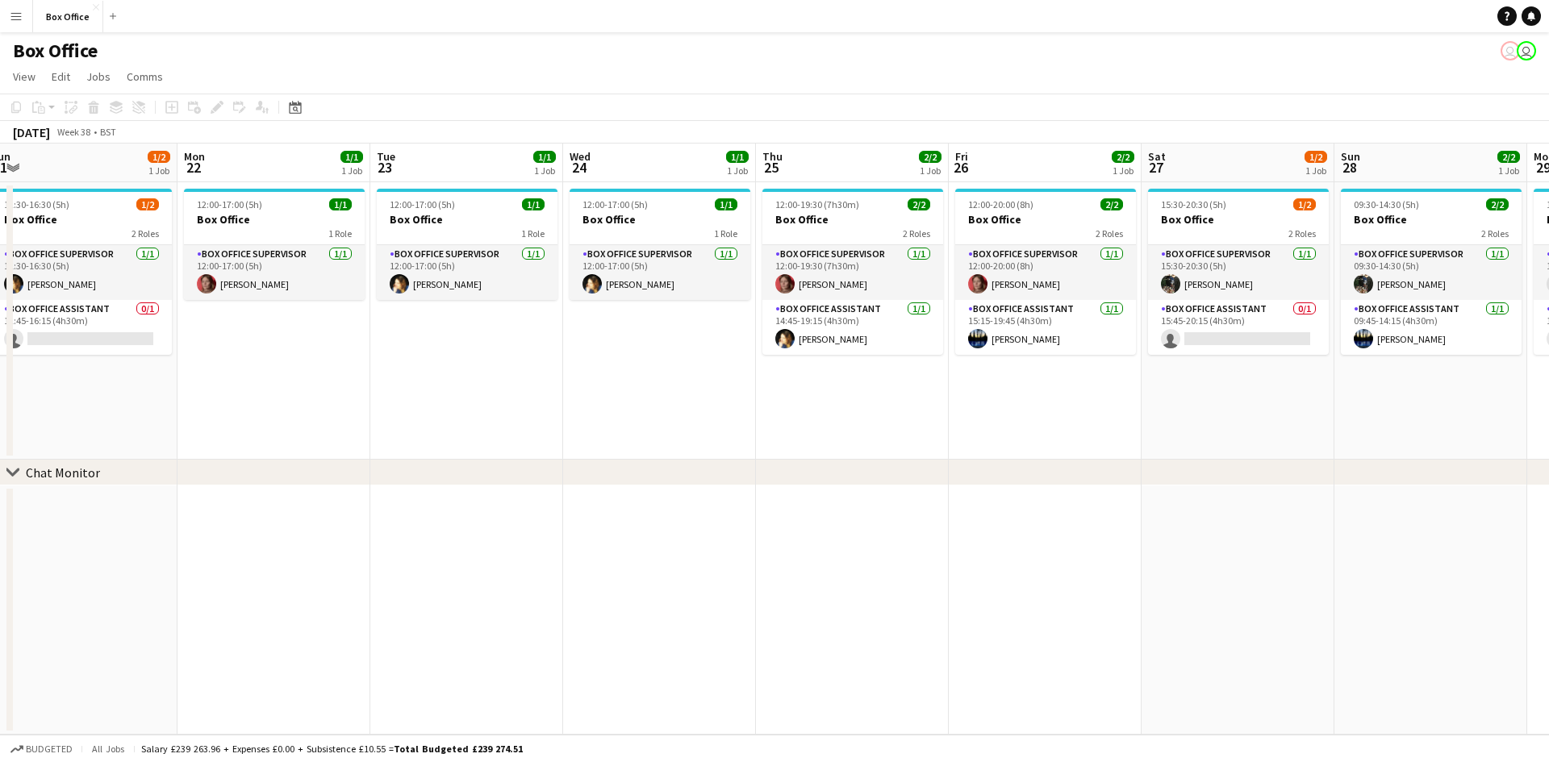
scroll to position [0, 498]
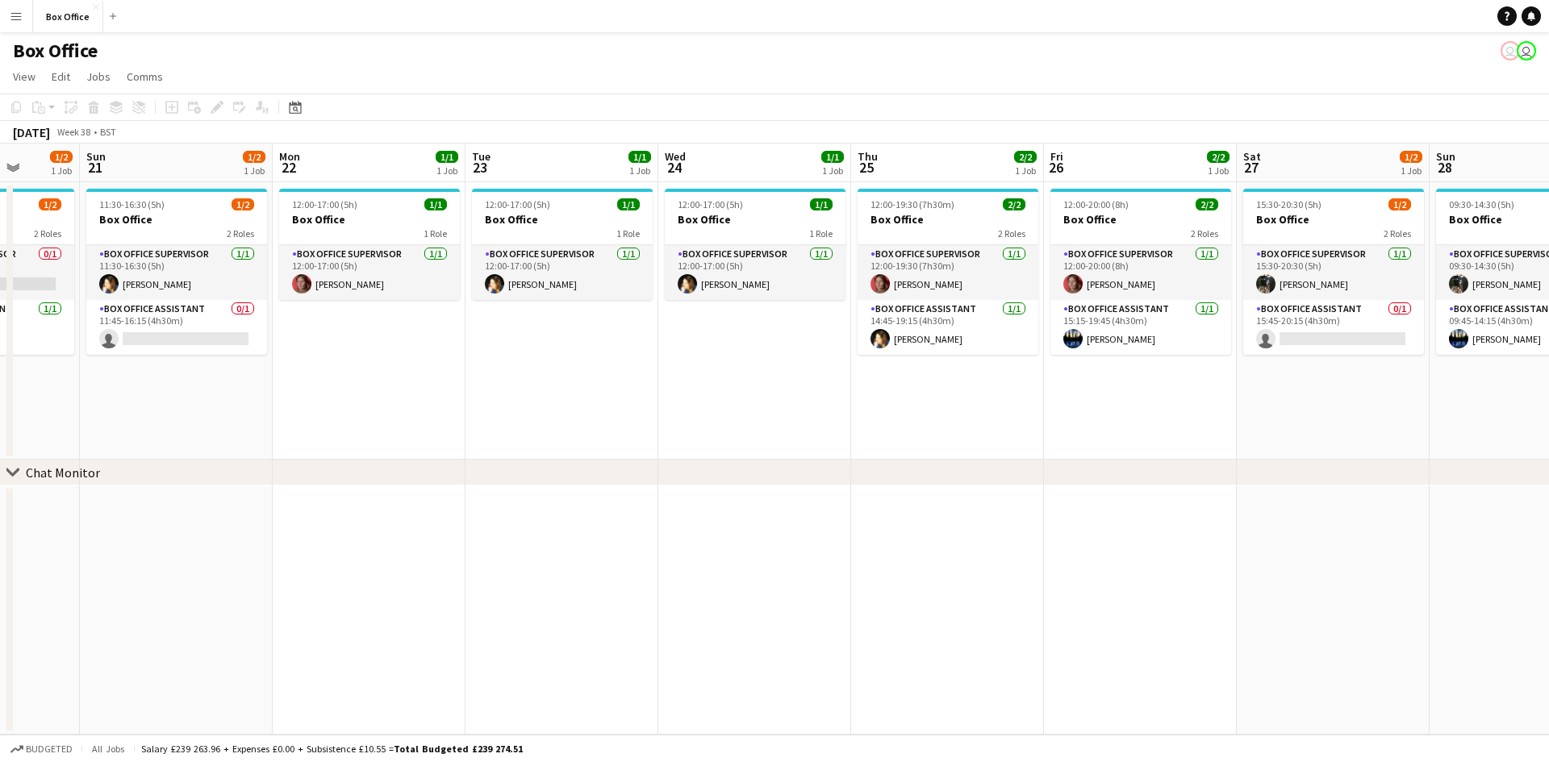
drag, startPoint x: 1008, startPoint y: 407, endPoint x: 837, endPoint y: 407, distance: 171.0
click at [837, 407] on app-calendar-viewport "Thu 18 2/2 1 Job Fri 19 2/2 1 Job Sat 20 1/2 1 Job Sun 21 1/2 1 Job Mon 22 1/1 …" at bounding box center [774, 439] width 1549 height 591
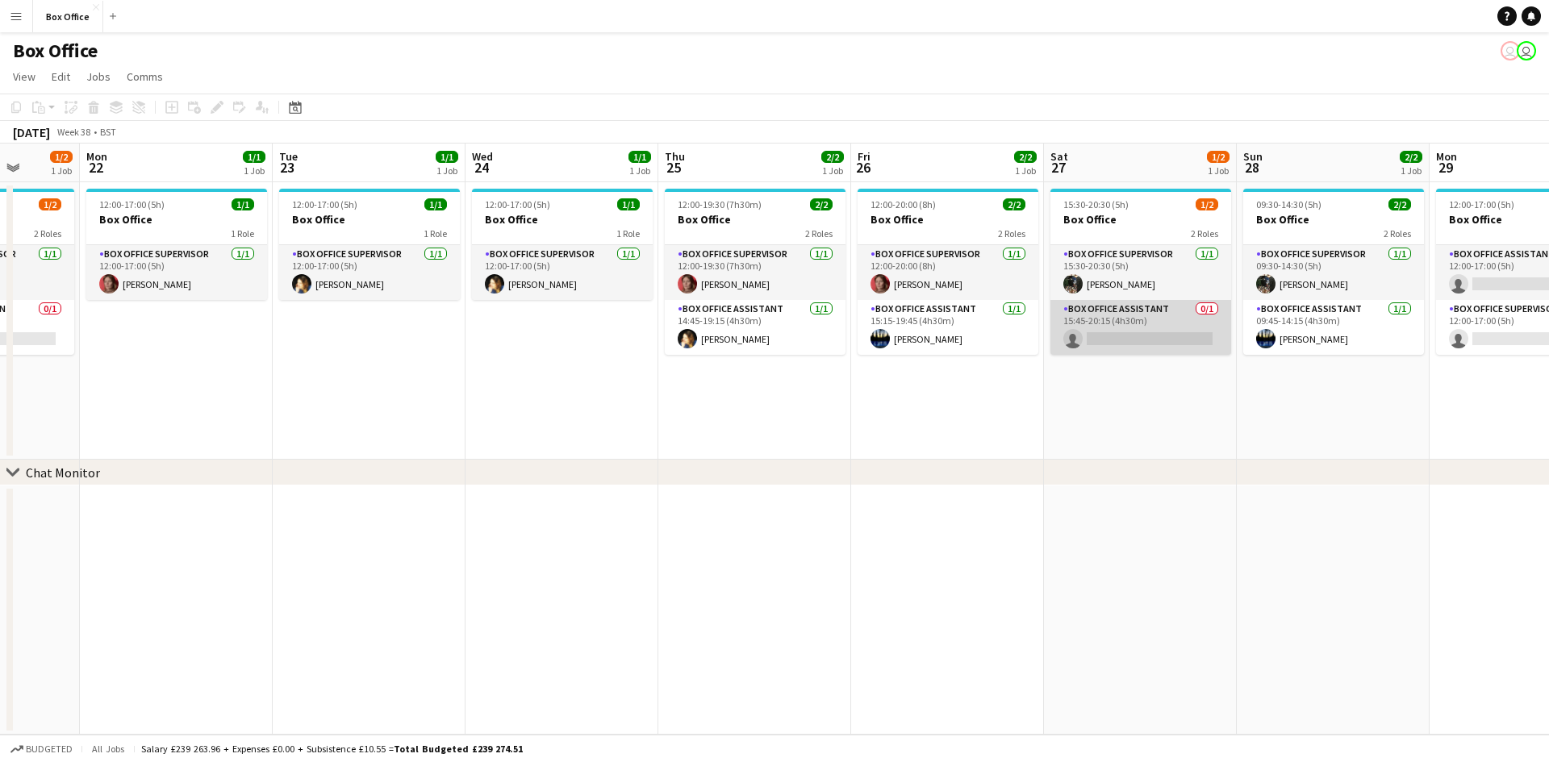
click at [1136, 310] on app-card-role "Box Office Assistant 0/1 15:45-20:15 (4h30m) single-neutral-actions" at bounding box center [1140, 327] width 181 height 55
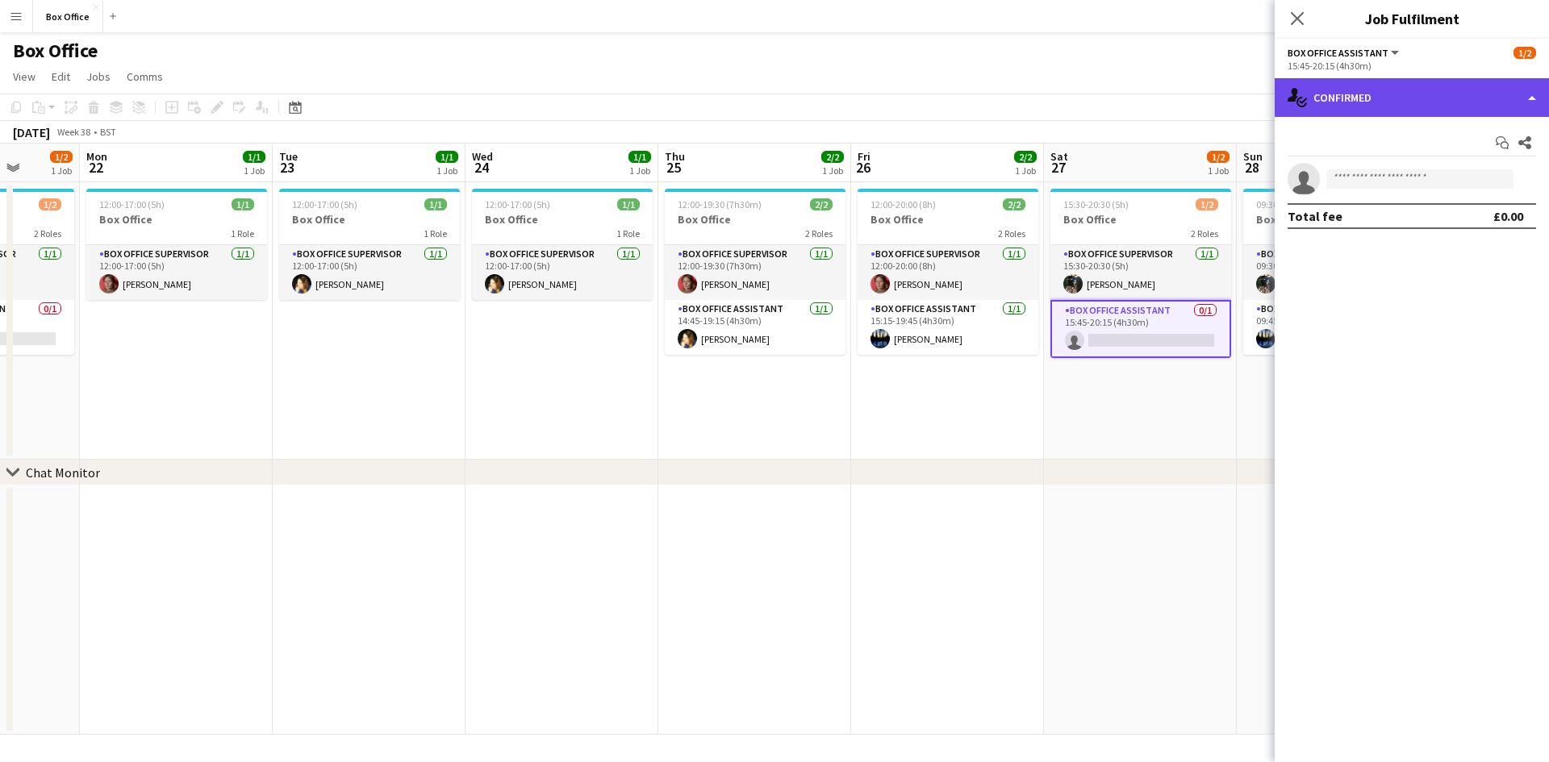
click at [1382, 108] on div "single-neutral-actions-check-2 Confirmed" at bounding box center [1411, 97] width 274 height 39
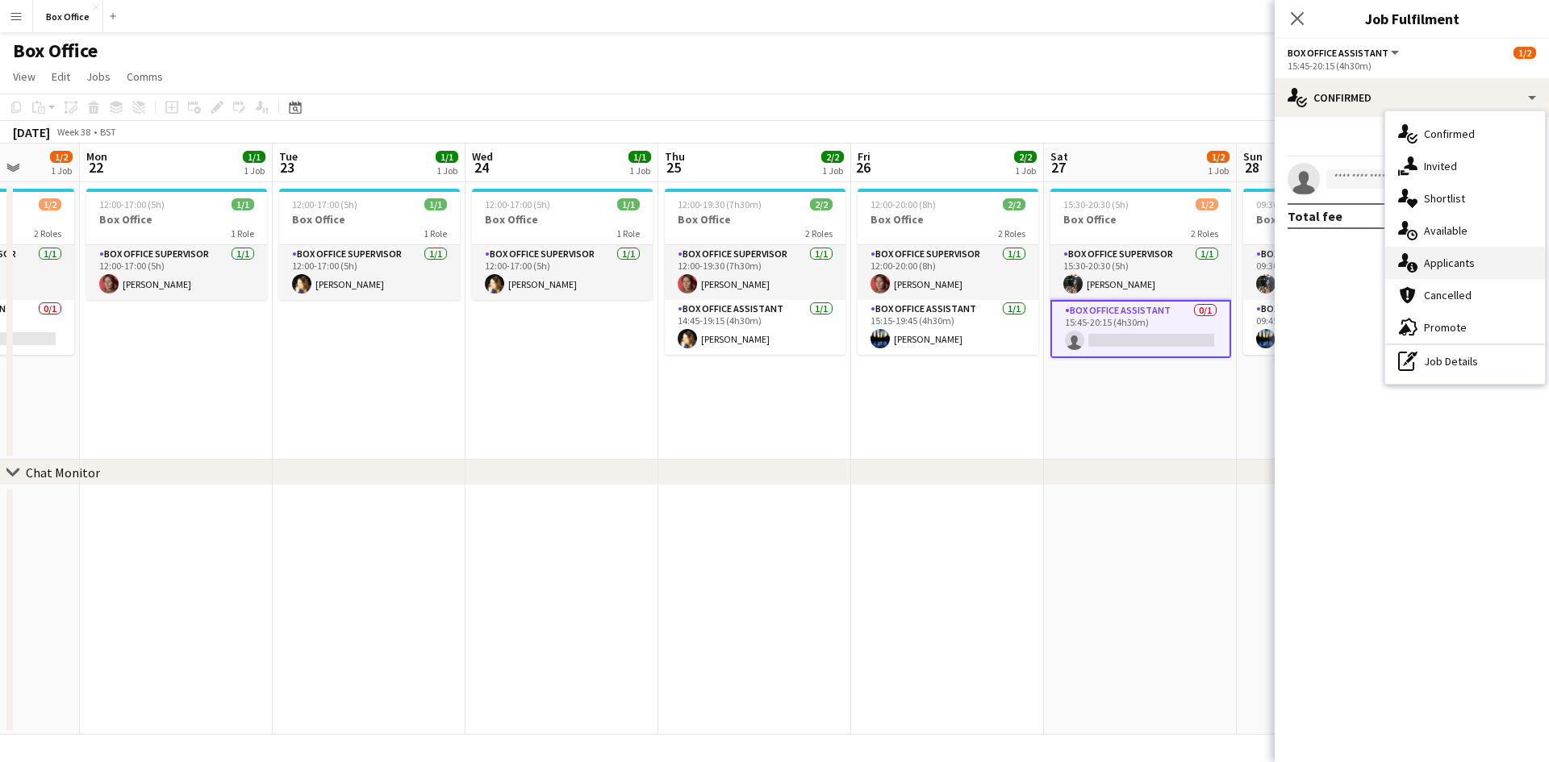
click at [1434, 266] on span "Applicants" at bounding box center [1449, 263] width 51 height 15
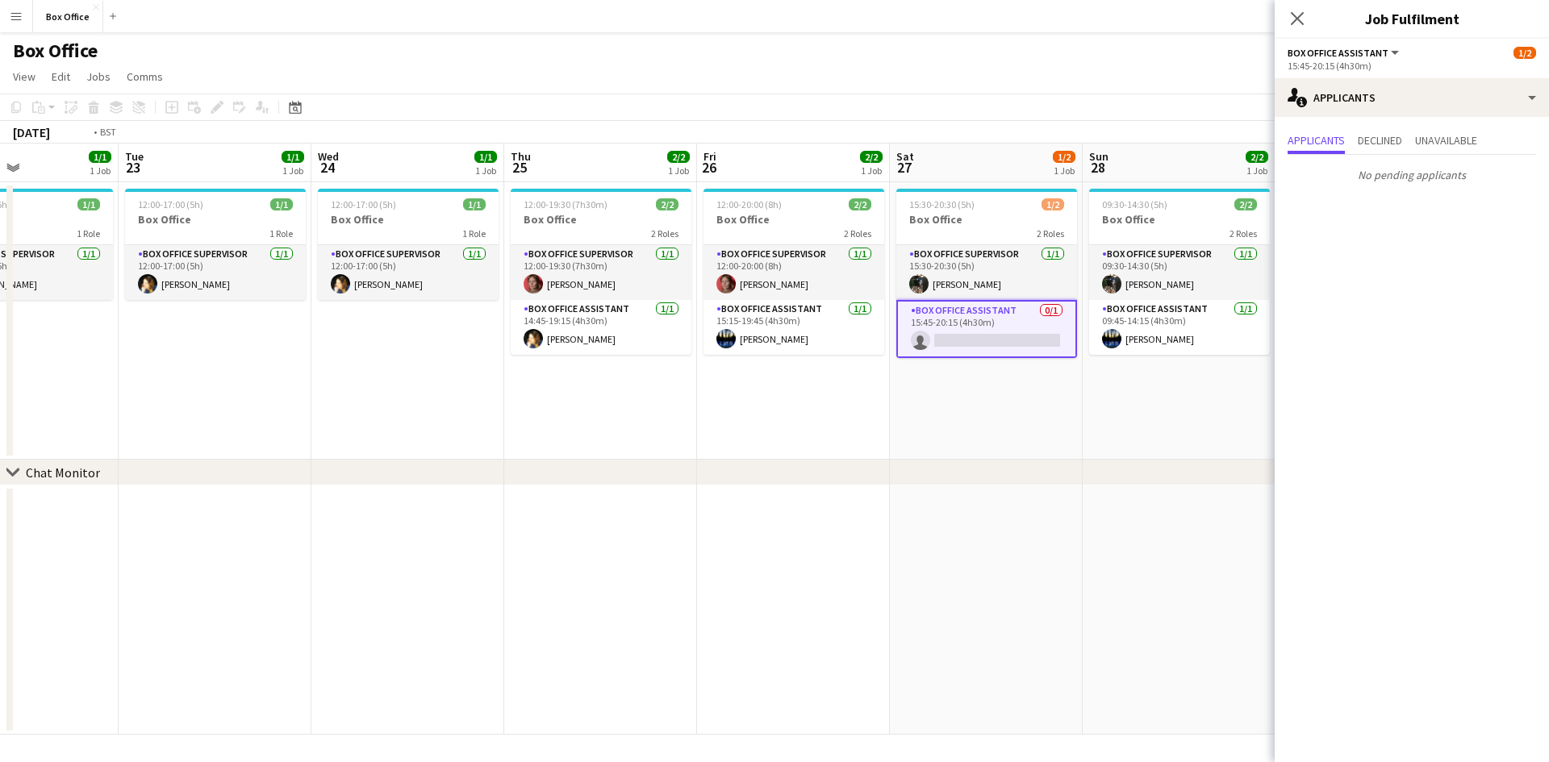
drag, startPoint x: 1116, startPoint y: 438, endPoint x: 721, endPoint y: 413, distance: 396.0
click at [721, 413] on app-calendar-viewport "Fri 19 2/2 1 Job Sat 20 1/2 1 Job Sun 21 1/2 1 Job Mon 22 1/1 1 Job Tue 23 1/1 …" at bounding box center [774, 439] width 1549 height 591
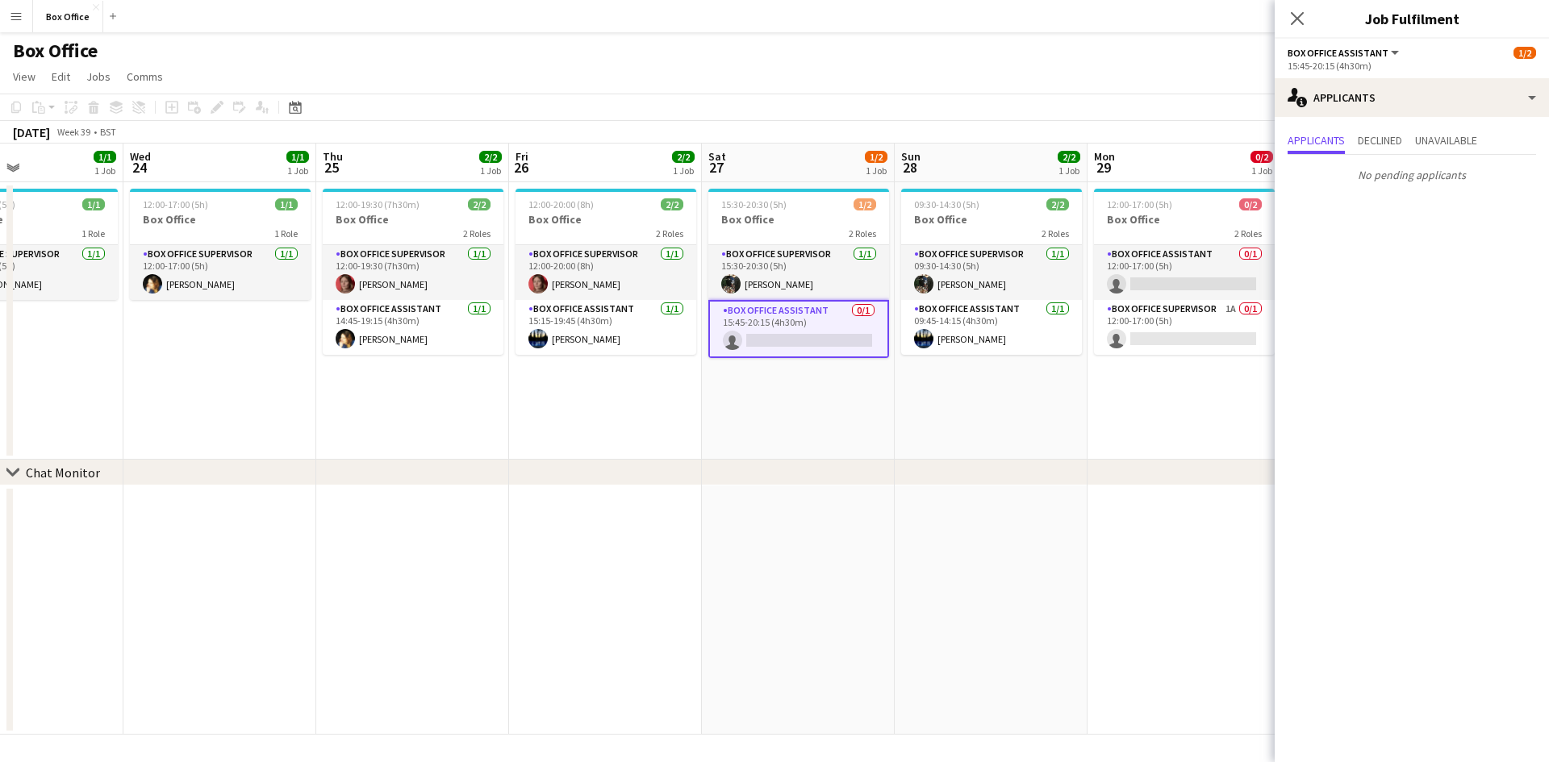
drag, startPoint x: 1024, startPoint y: 394, endPoint x: 1158, endPoint y: 356, distance: 139.2
click at [1158, 356] on app-calendar-viewport "Sun 21 1/2 1 Job Mon 22 1/1 1 Job Tue 23 1/1 1 Job Wed 24 1/1 1 Job Thu 25 2/2 …" at bounding box center [774, 439] width 1549 height 591
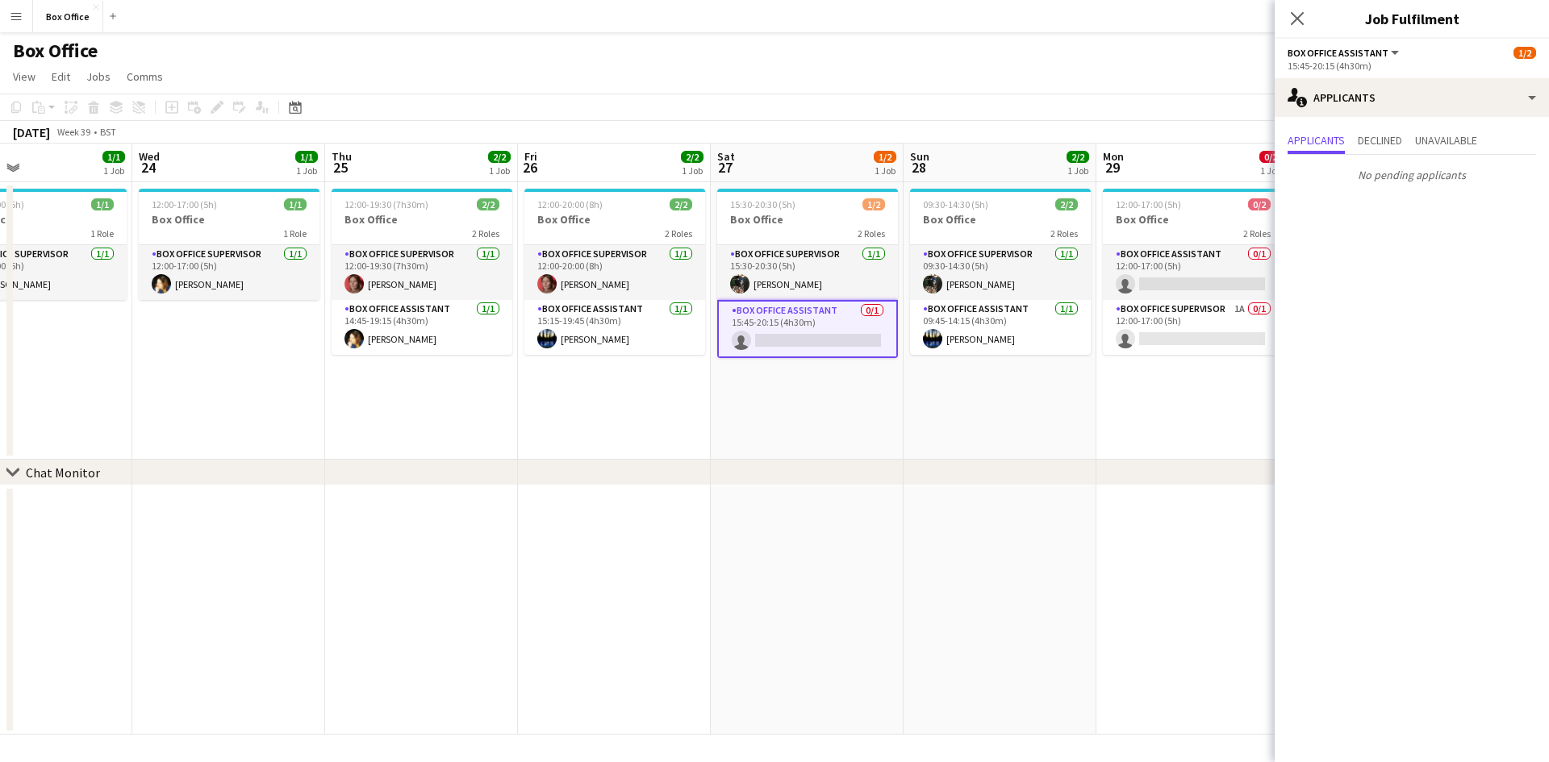
drag, startPoint x: 614, startPoint y: 462, endPoint x: 644, endPoint y: 455, distance: 30.7
click at [644, 455] on div "chevron-right Chat Monitor Sun 21 1/2 1 Job Mon 22 1/1 1 Job Tue 23 1/1 1 Job W…" at bounding box center [774, 439] width 1549 height 591
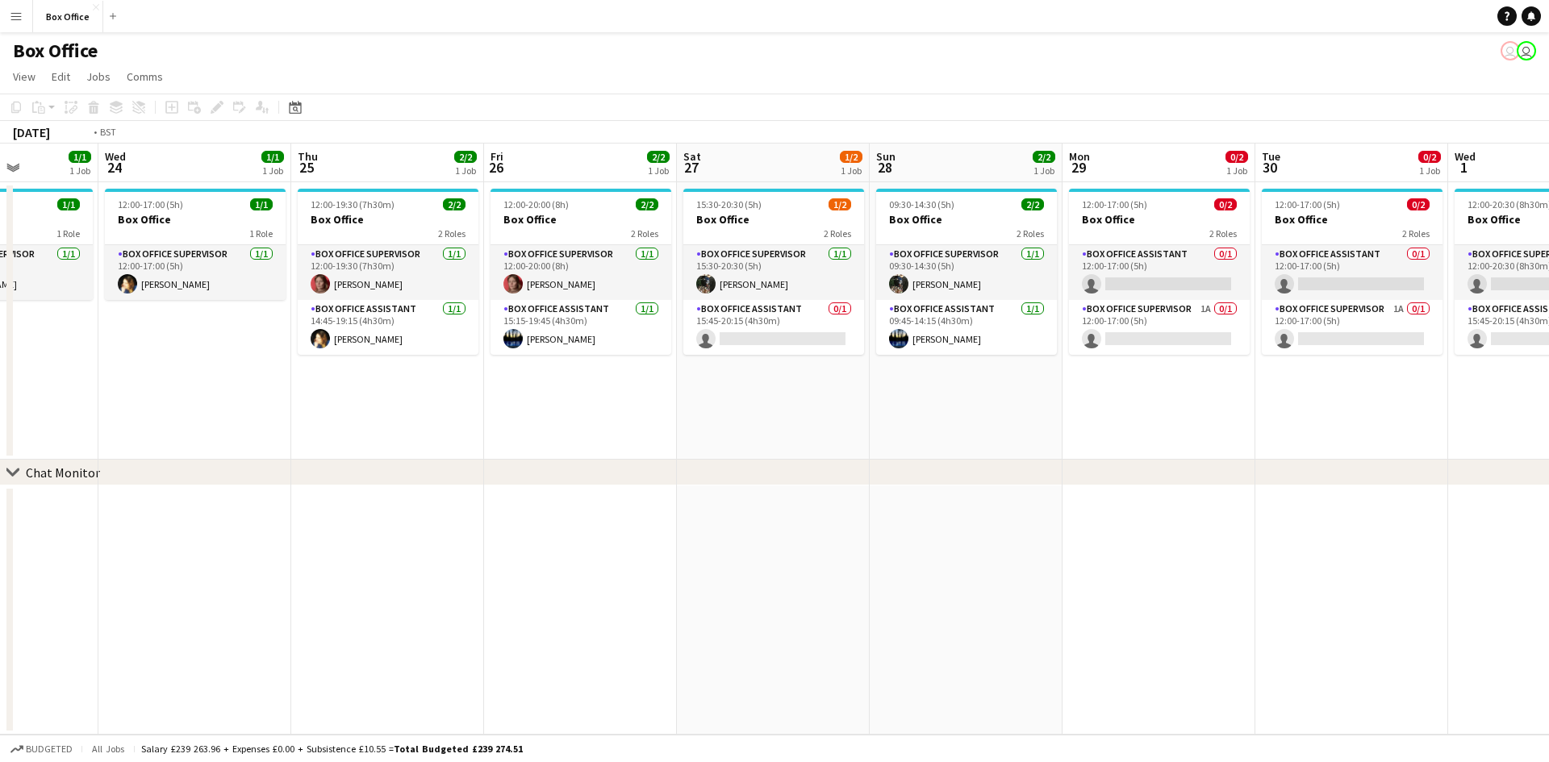
drag, startPoint x: 507, startPoint y: 580, endPoint x: 869, endPoint y: 581, distance: 363.0
click at [869, 581] on app-calendar-viewport "Sun 21 1/2 1 Job Mon 22 1/1 1 Job Tue 23 1/1 1 Job Wed 24 1/1 1 Job Thu 25 2/2 …" at bounding box center [774, 439] width 1549 height 591
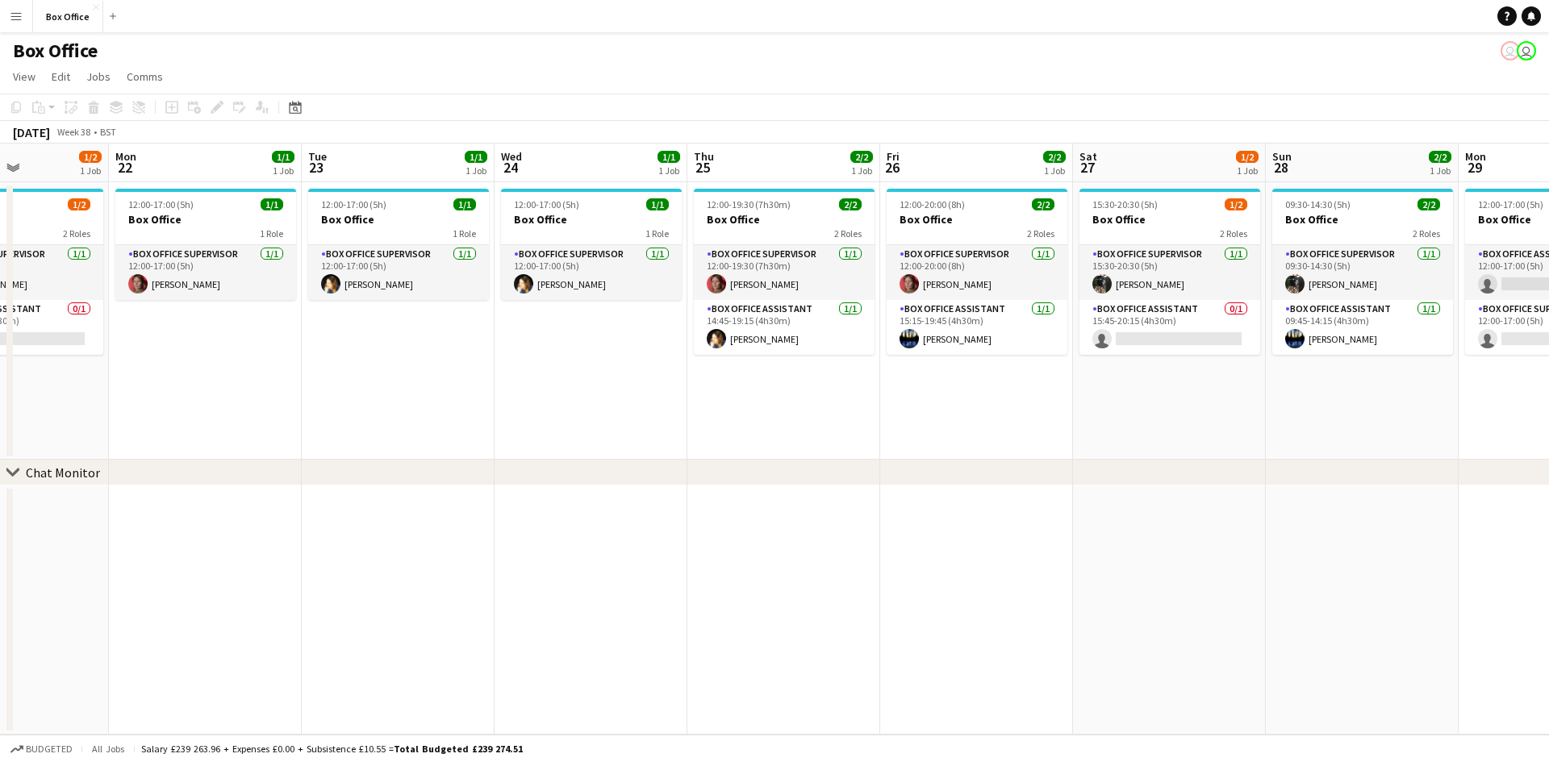
drag, startPoint x: 616, startPoint y: 578, endPoint x: 849, endPoint y: 578, distance: 233.1
click at [849, 578] on app-calendar-viewport "Fri 19 2/2 1 Job Sat 20 1/2 1 Job Sun 21 1/2 1 Job Mon 22 1/1 1 Job Tue 23 1/1 …" at bounding box center [774, 439] width 1549 height 591
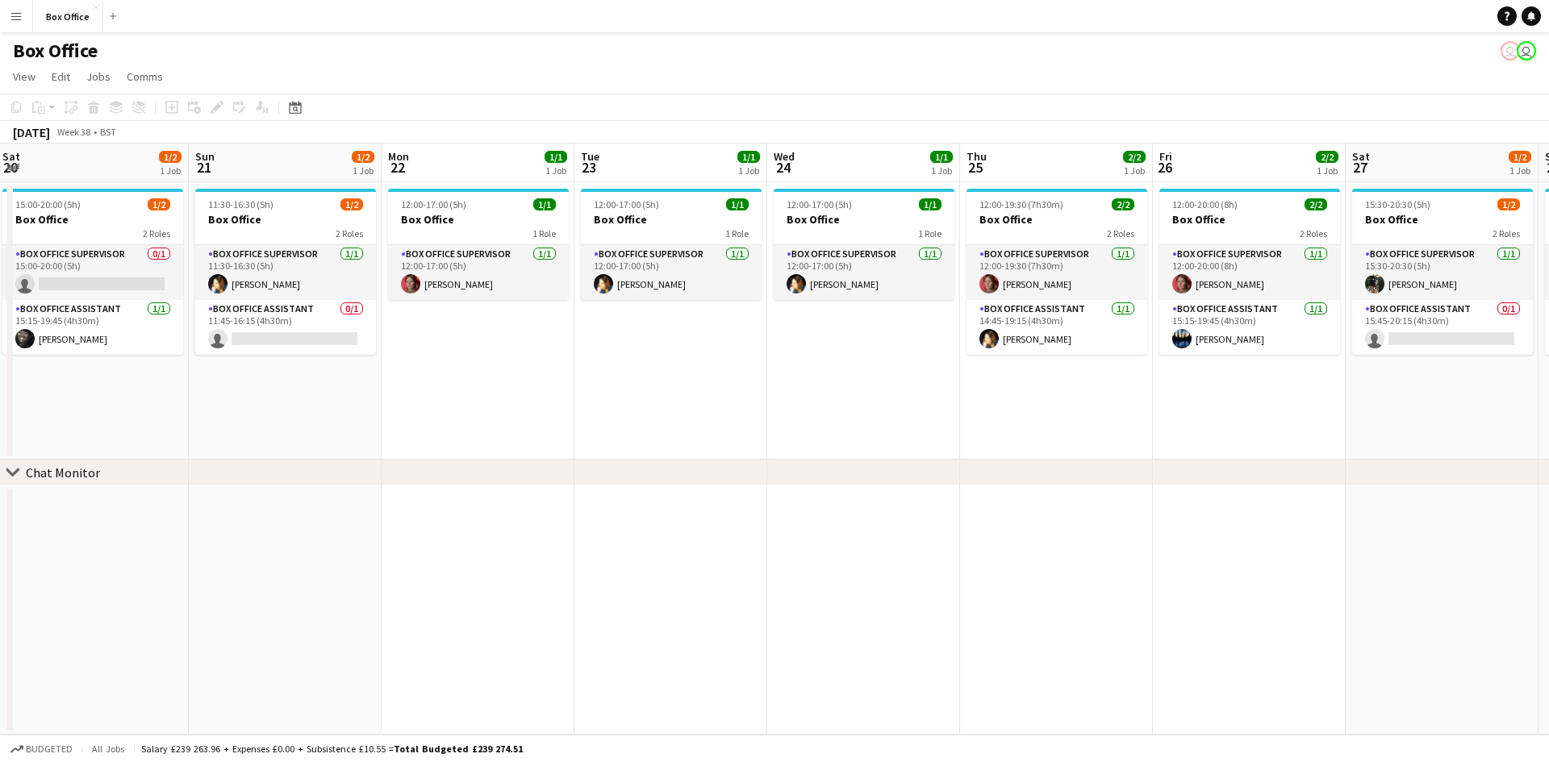
drag, startPoint x: 801, startPoint y: 557, endPoint x: 824, endPoint y: 557, distance: 22.6
click at [824, 557] on app-calendar-viewport "Thu 18 2/2 1 Job Fri 19 2/2 1 Job Sat 20 1/2 1 Job Sun 21 1/2 1 Job Mon 22 1/1 …" at bounding box center [774, 439] width 1549 height 591
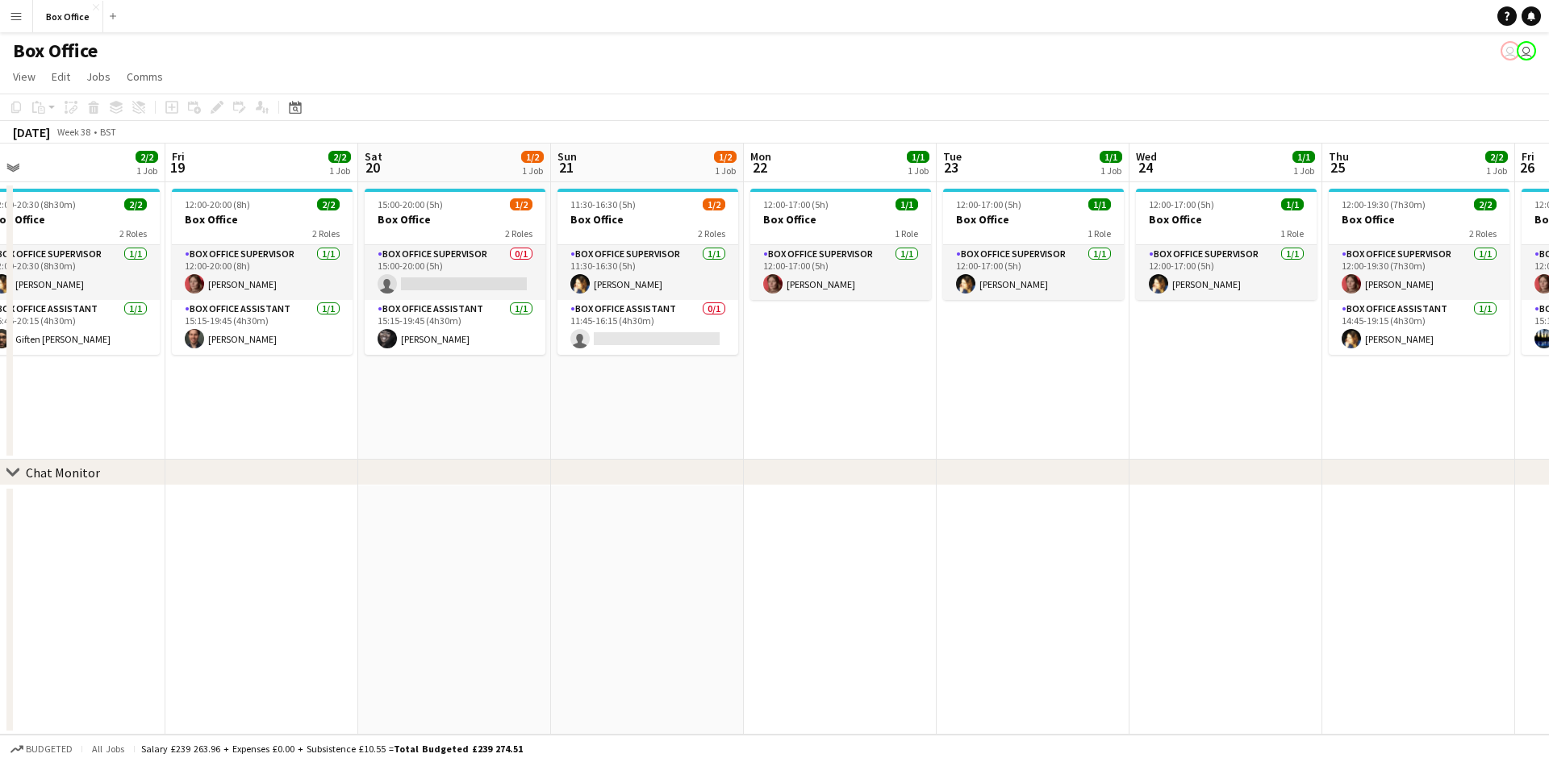
drag, startPoint x: 824, startPoint y: 552, endPoint x: 720, endPoint y: 551, distance: 104.1
click at [857, 551] on app-calendar-viewport "Tue 16 1/1 1 Job Wed 17 1/1 1 Job Thu 18 2/2 1 Job Fri 19 2/2 1 Job Sat 20 1/2 …" at bounding box center [774, 439] width 1549 height 591
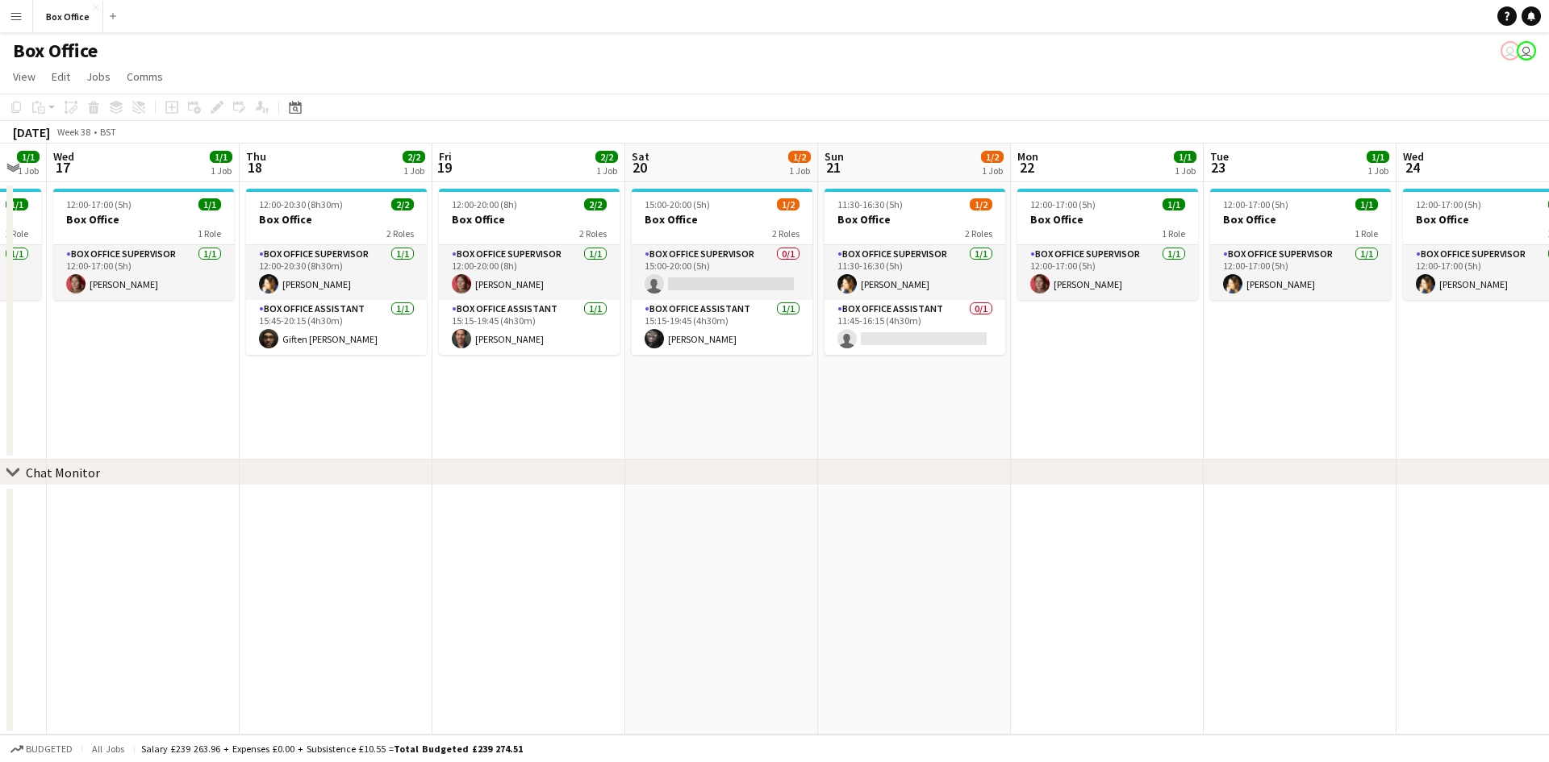
drag, startPoint x: 325, startPoint y: 545, endPoint x: 512, endPoint y: 539, distance: 187.2
click at [512, 539] on app-calendar-viewport "Mon 15 2/2 1 Job Tue 16 1/1 1 Job Wed 17 1/1 1 Job Thu 18 2/2 1 Job Fri 19 2/2 …" at bounding box center [774, 439] width 1549 height 591
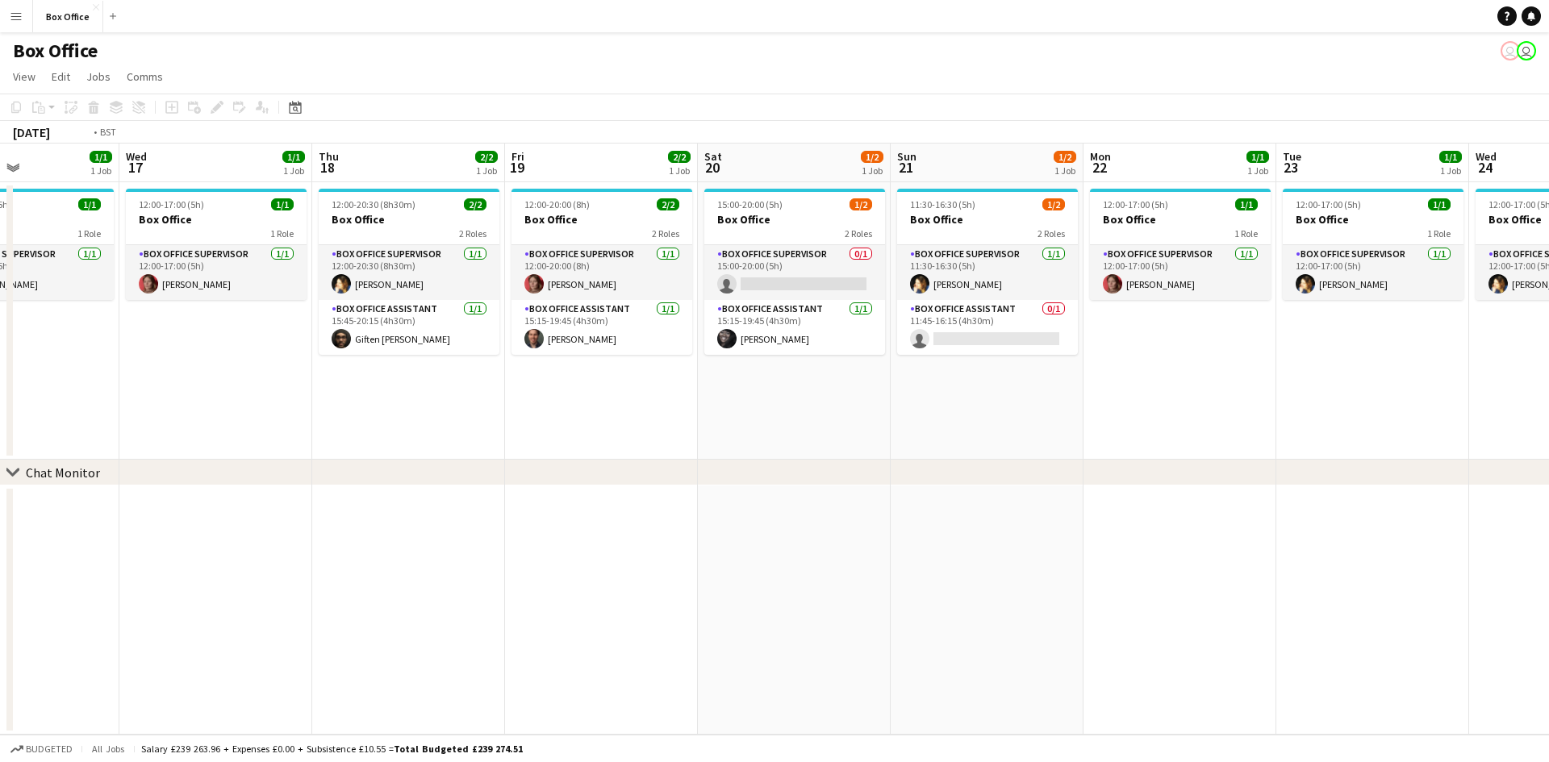
drag, startPoint x: 736, startPoint y: 513, endPoint x: 814, endPoint y: 511, distance: 78.3
click at [813, 511] on app-calendar-viewport "Sun 14 3/3 1 Job Mon 15 2/2 1 Job Tue 16 1/1 1 Job Wed 17 1/1 1 Job Thu 18 2/2 …" at bounding box center [774, 439] width 1549 height 591
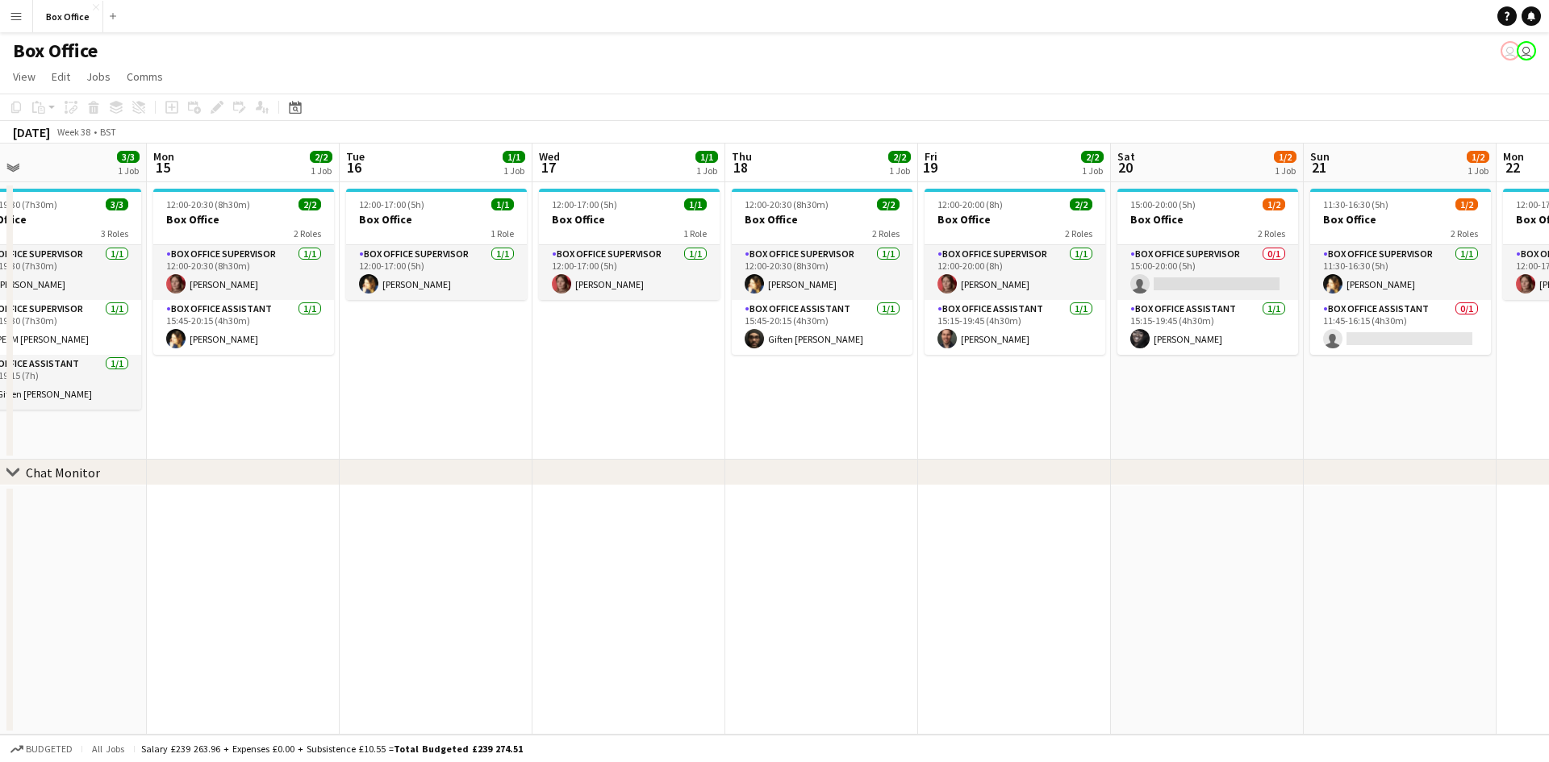
drag, startPoint x: 563, startPoint y: 538, endPoint x: 870, endPoint y: 526, distance: 307.5
click at [870, 526] on app-calendar-viewport "Fri 12 3/3 1 Job Sat 13 4/4 1 Job Sun 14 3/3 1 Job Mon 15 2/2 1 Job Tue 16 1/1 …" at bounding box center [774, 439] width 1549 height 591
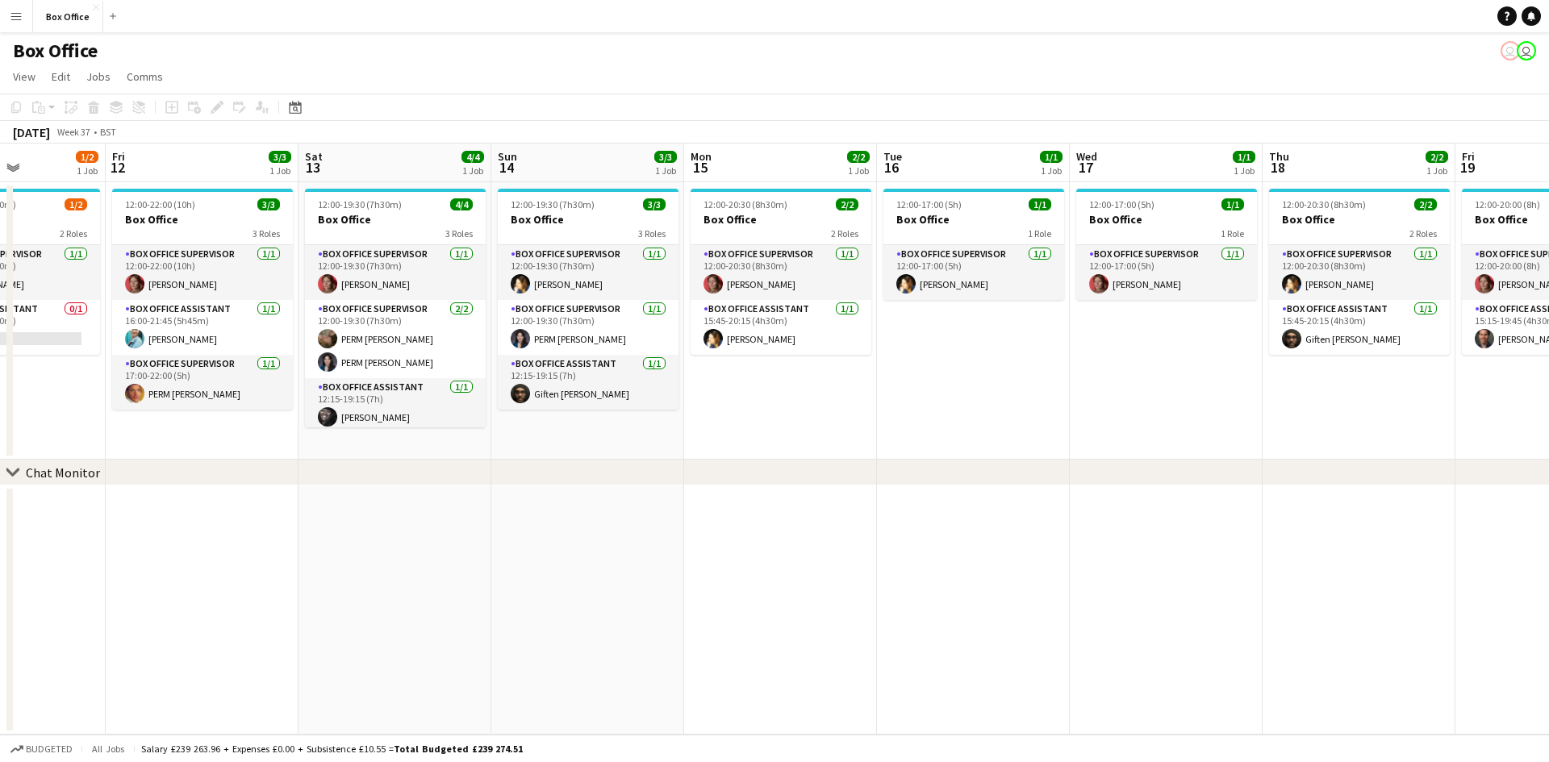
drag, startPoint x: 611, startPoint y: 558, endPoint x: 858, endPoint y: 544, distance: 247.2
click at [858, 544] on app-calendar-viewport "Tue 9 1/1 1 Job Wed 10 2/2 1 Job Thu 11 1/2 1 Job Fri 12 3/3 1 Job Sat 13 4/4 1…" at bounding box center [774, 439] width 1549 height 591
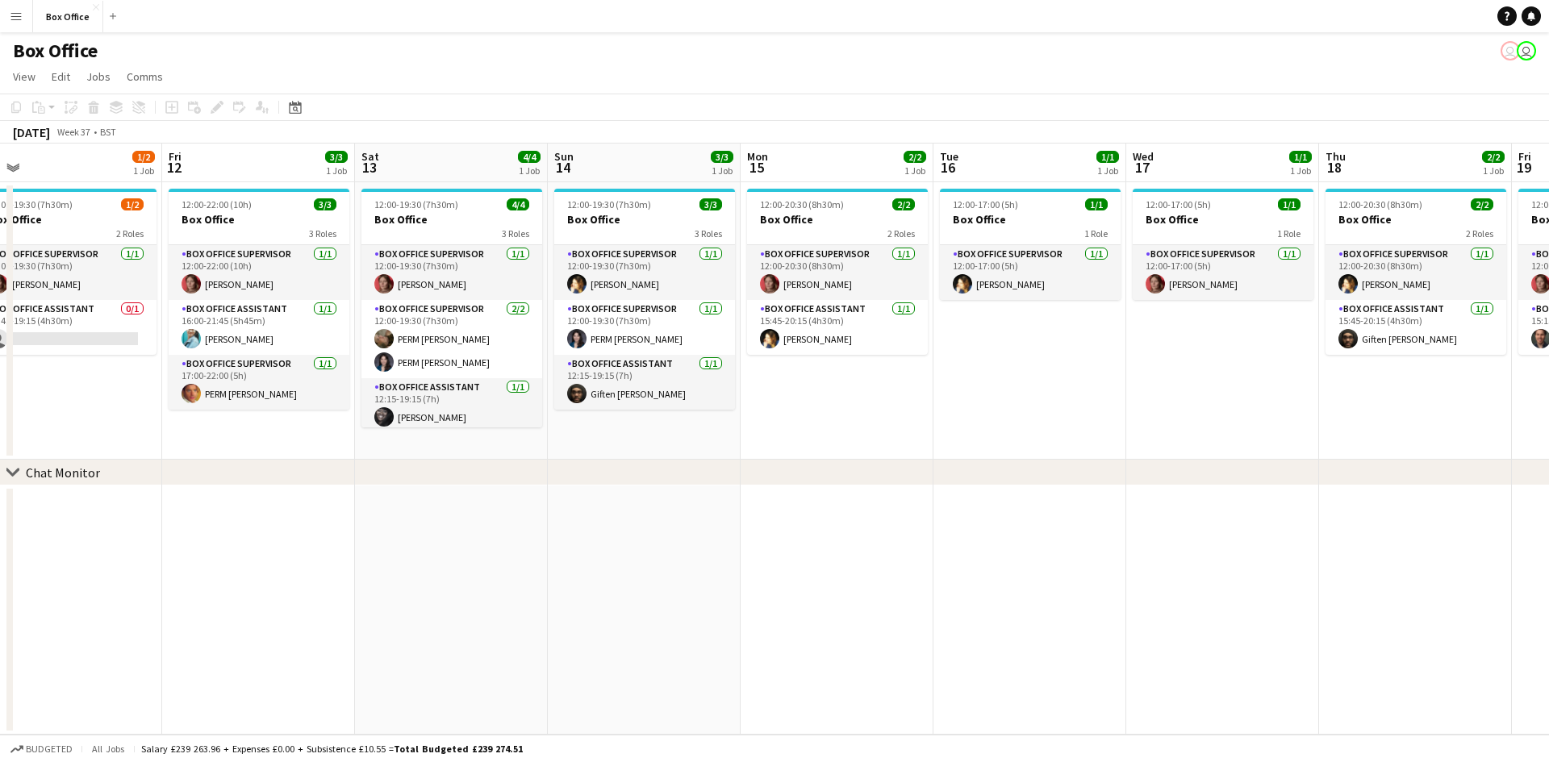
drag, startPoint x: 567, startPoint y: 573, endPoint x: 806, endPoint y: 567, distance: 238.8
click at [806, 567] on app-calendar-viewport "Tue 9 1/1 1 Job Wed 10 2/2 1 Job Thu 11 1/2 1 Job Fri 12 3/3 1 Job Sat 13 4/4 1…" at bounding box center [774, 439] width 1549 height 591
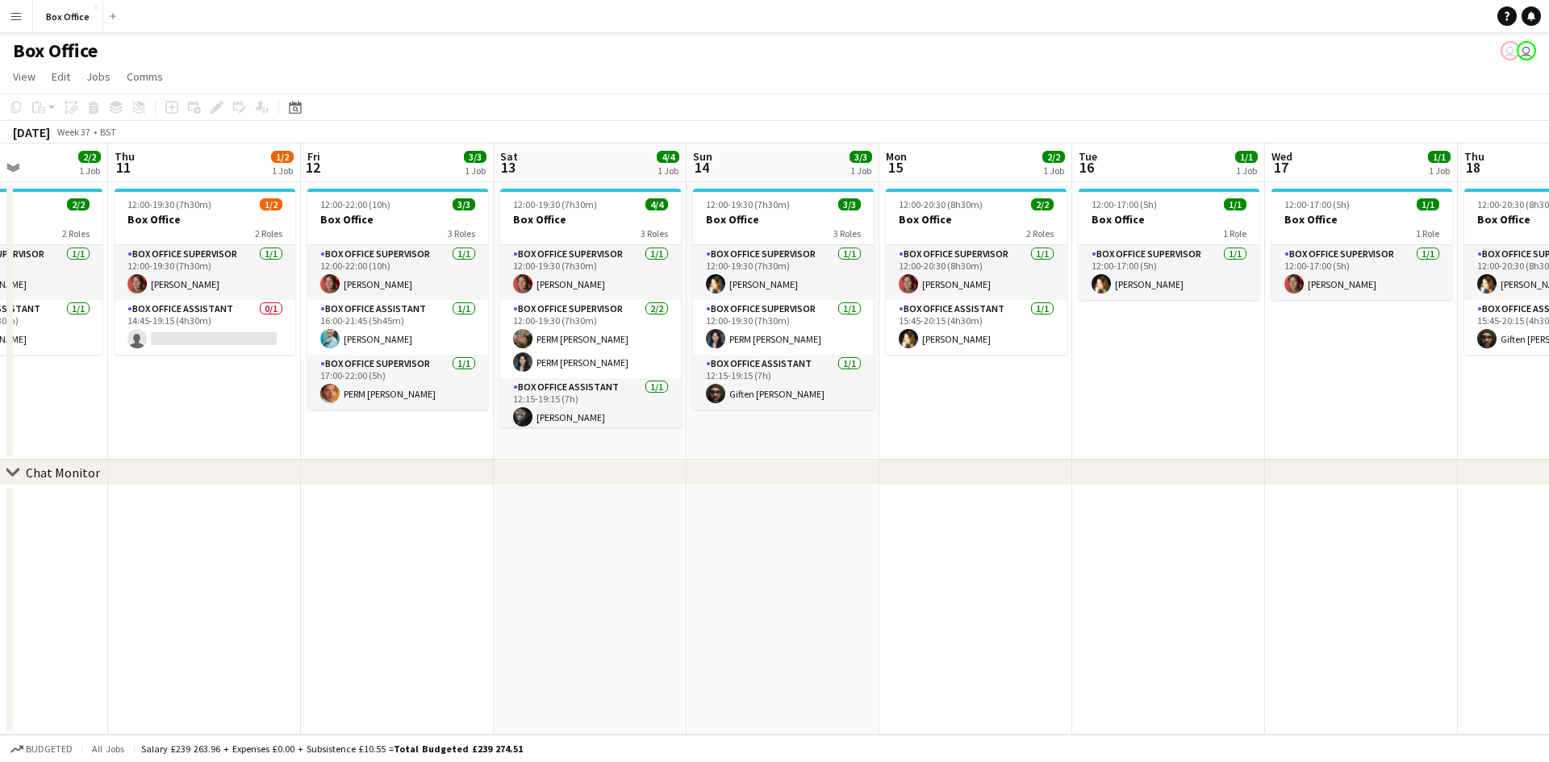
drag, startPoint x: 394, startPoint y: 570, endPoint x: 597, endPoint y: 570, distance: 202.5
click at [597, 570] on app-calendar-viewport "Mon 8 1/1 1 Job Tue 9 1/1 1 Job Wed 10 2/2 1 Job Thu 11 1/2 1 Job Fri 12 3/3 1 …" at bounding box center [774, 439] width 1549 height 591
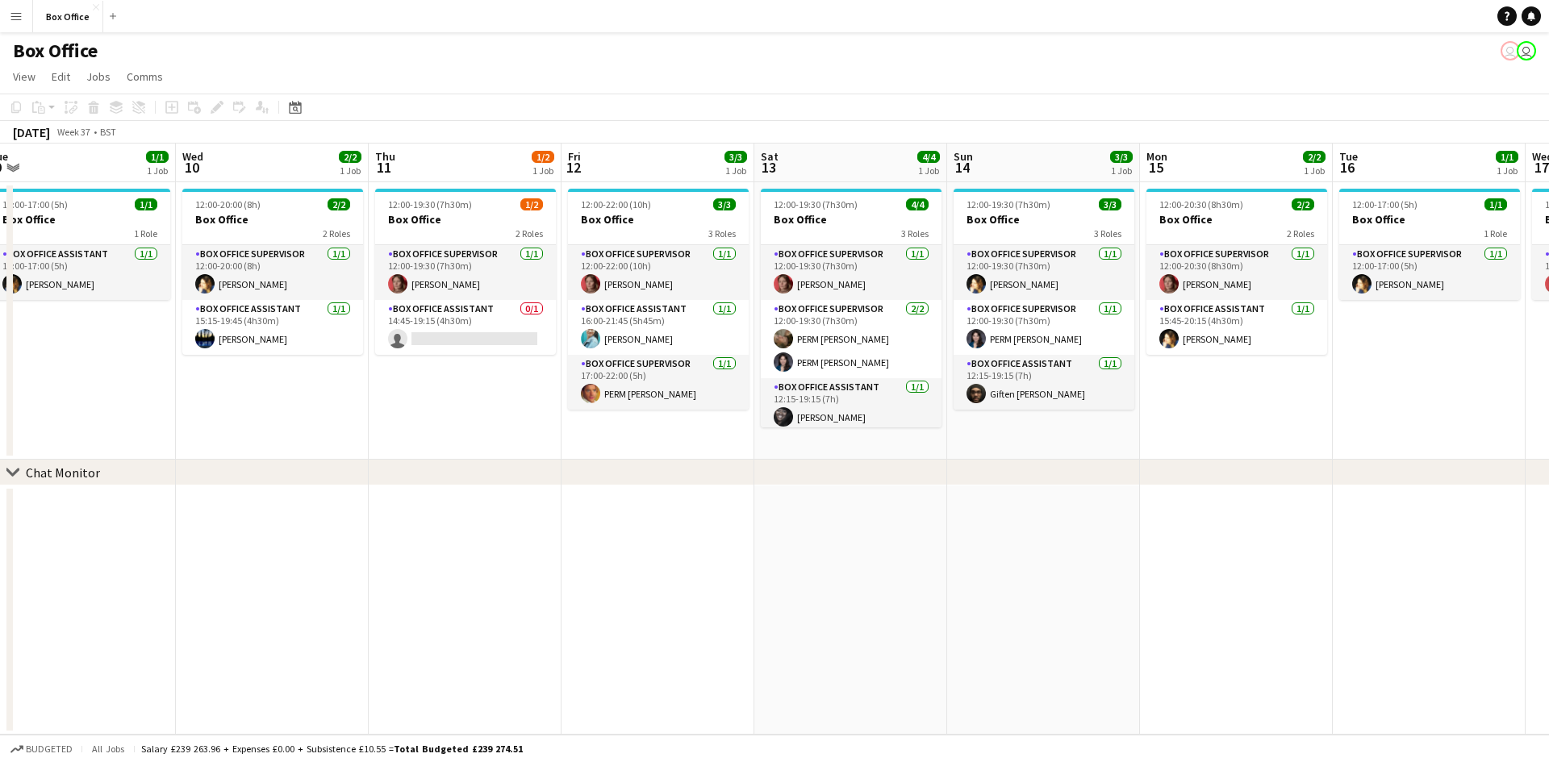
scroll to position [0, 407]
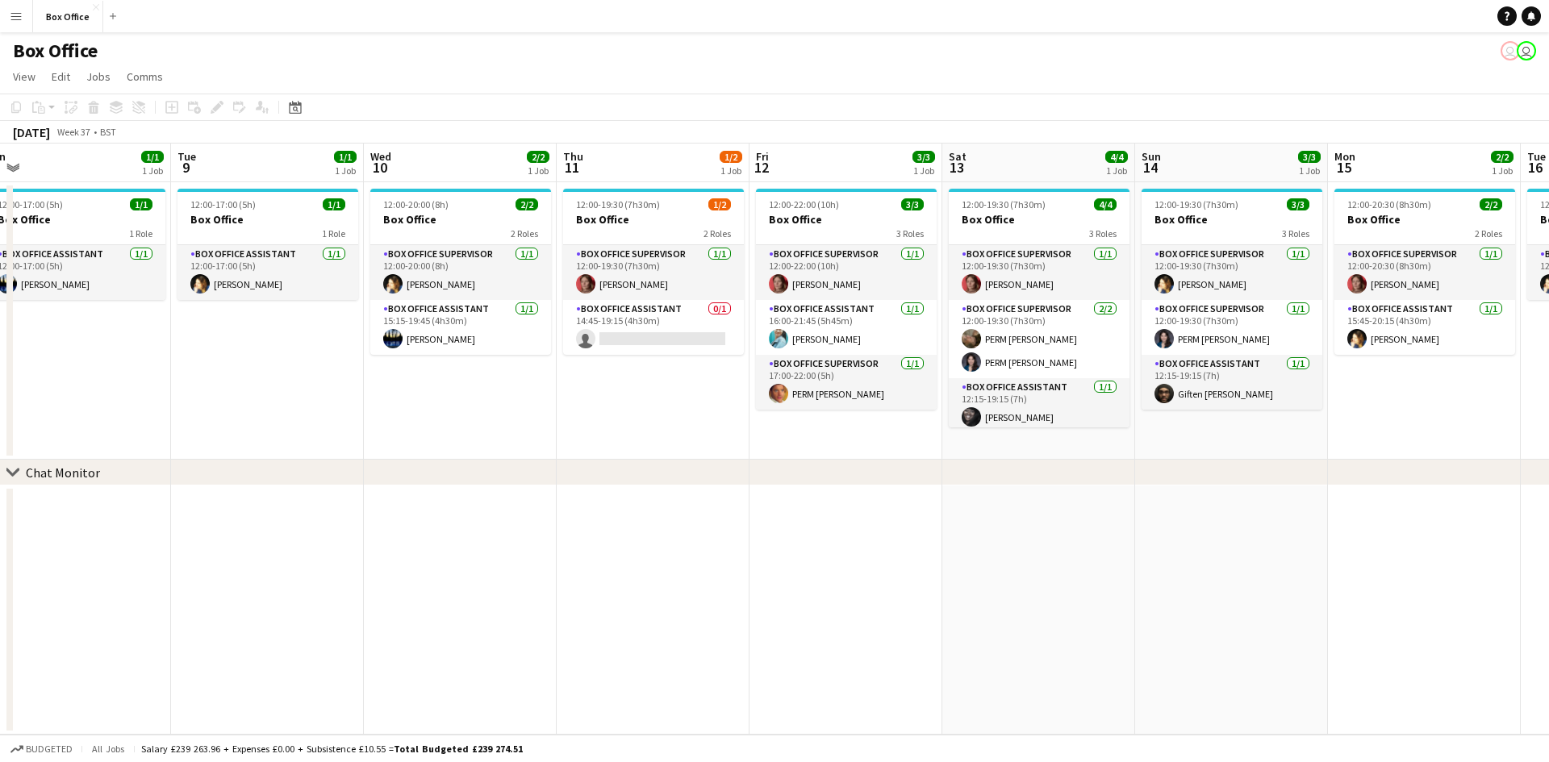
drag, startPoint x: 597, startPoint y: 570, endPoint x: 785, endPoint y: 573, distance: 188.0
click at [785, 573] on app-calendar-viewport "Sat 6 5/5 2 Jobs Sun 7 4/4 2 Jobs Mon 8 1/1 1 Job Tue 9 1/1 1 Job Wed 10 2/2 1 …" at bounding box center [774, 439] width 1549 height 591
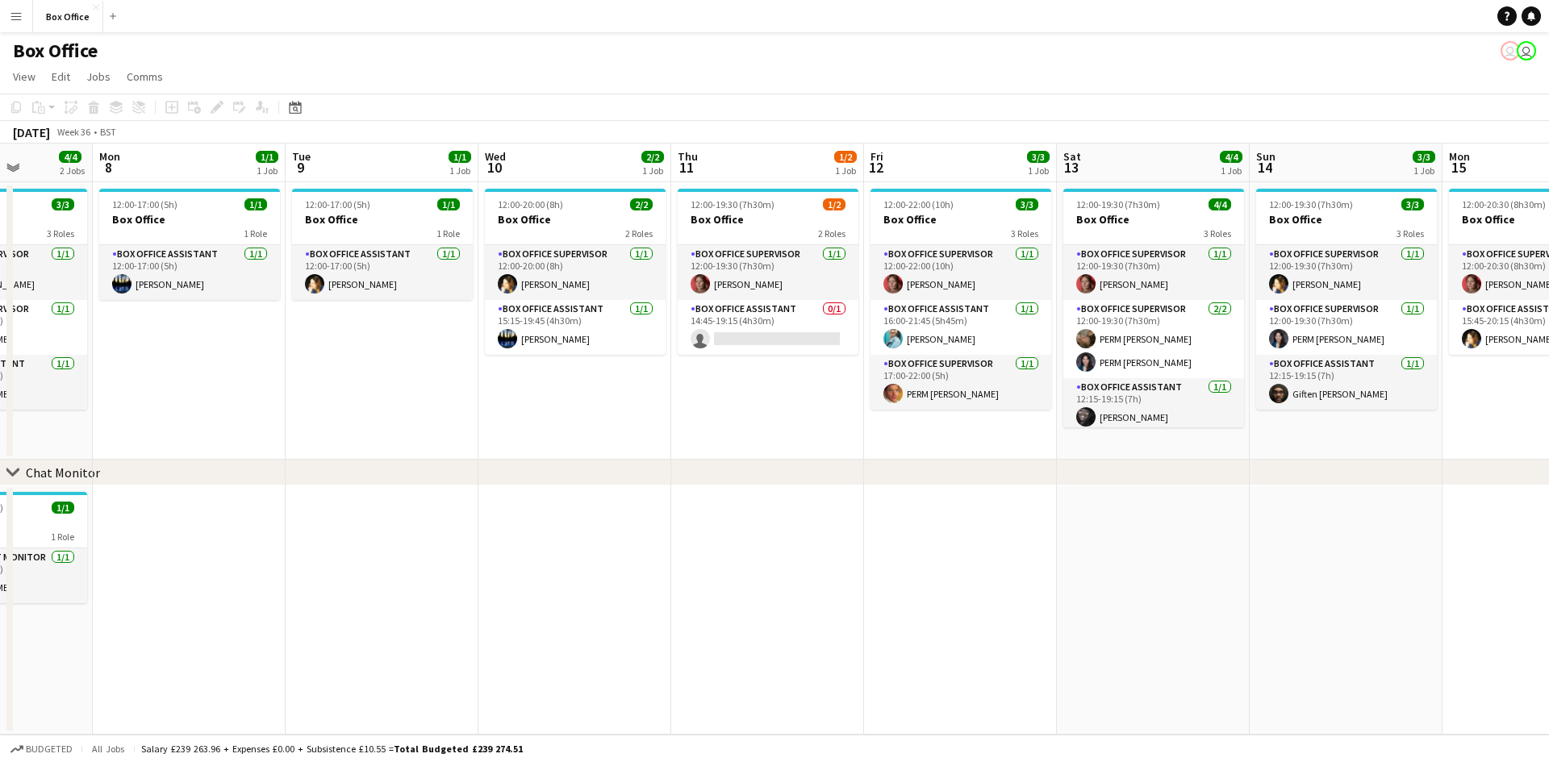
scroll to position [0, 481]
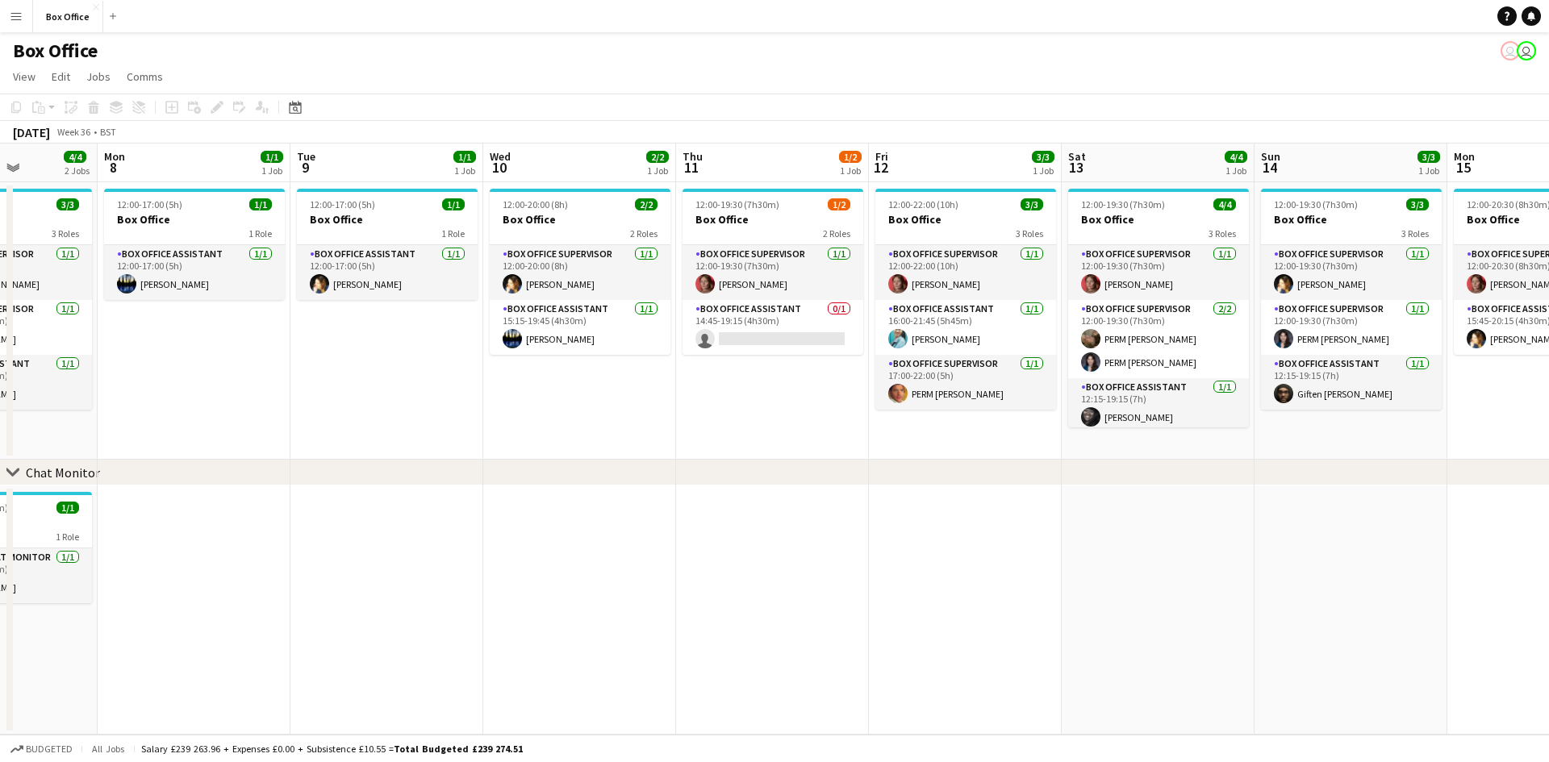
drag, startPoint x: 496, startPoint y: 622, endPoint x: 615, endPoint y: 622, distance: 119.4
click at [615, 622] on app-calendar-viewport "Fri 5 4/5 2 Jobs Sat 6 5/5 2 Jobs Sun 7 4/4 2 Jobs Mon 8 1/1 1 Job Tue 9 1/1 1 …" at bounding box center [774, 439] width 1549 height 591
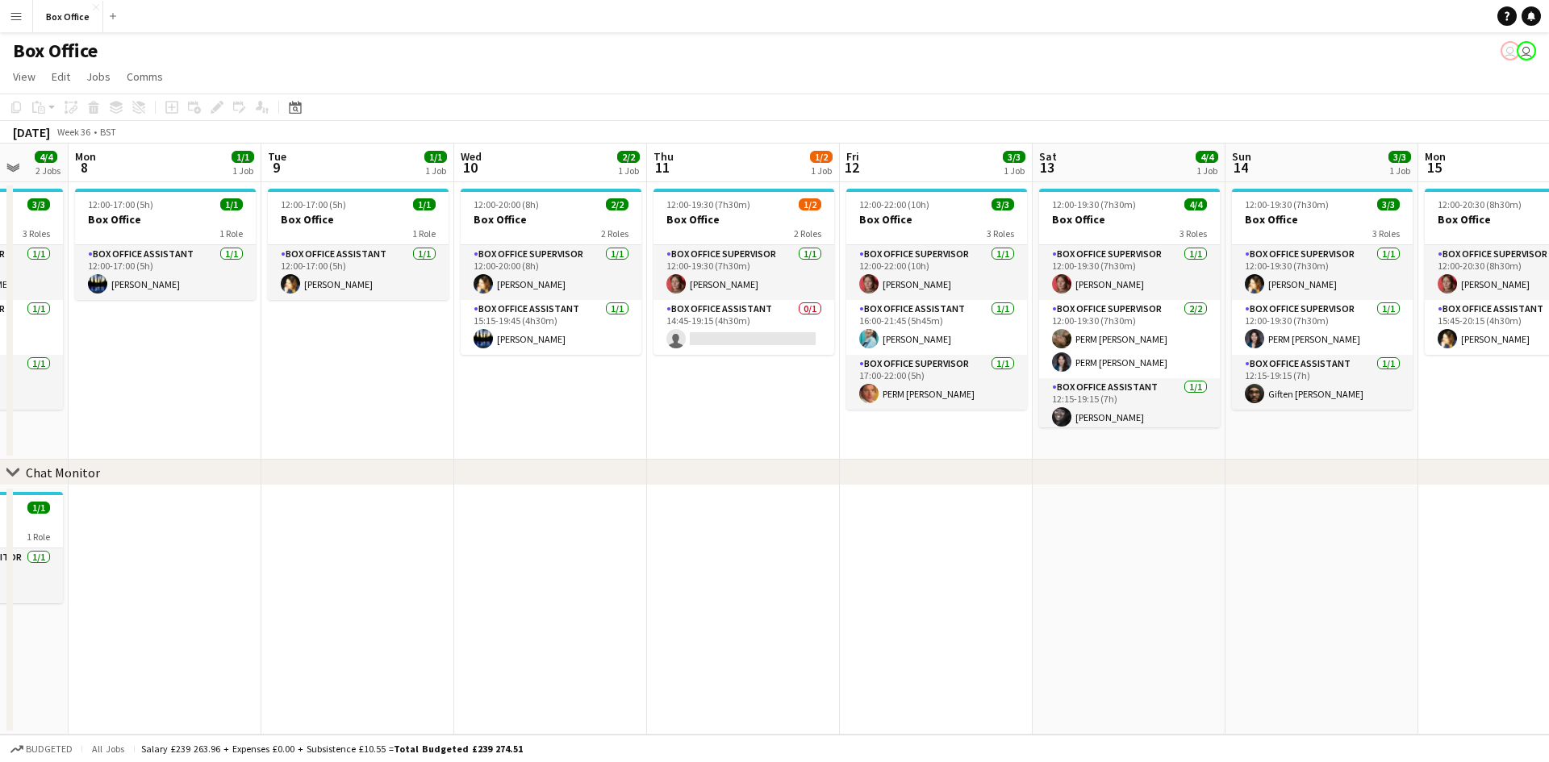
drag, startPoint x: 406, startPoint y: 422, endPoint x: 878, endPoint y: 422, distance: 471.9
click at [878, 422] on app-calendar-viewport "Fri 5 4/5 2 Jobs Sat 6 5/5 2 Jobs Sun 7 4/4 2 Jobs Mon 8 1/1 1 Job Tue 9 1/1 1 …" at bounding box center [774, 439] width 1549 height 591
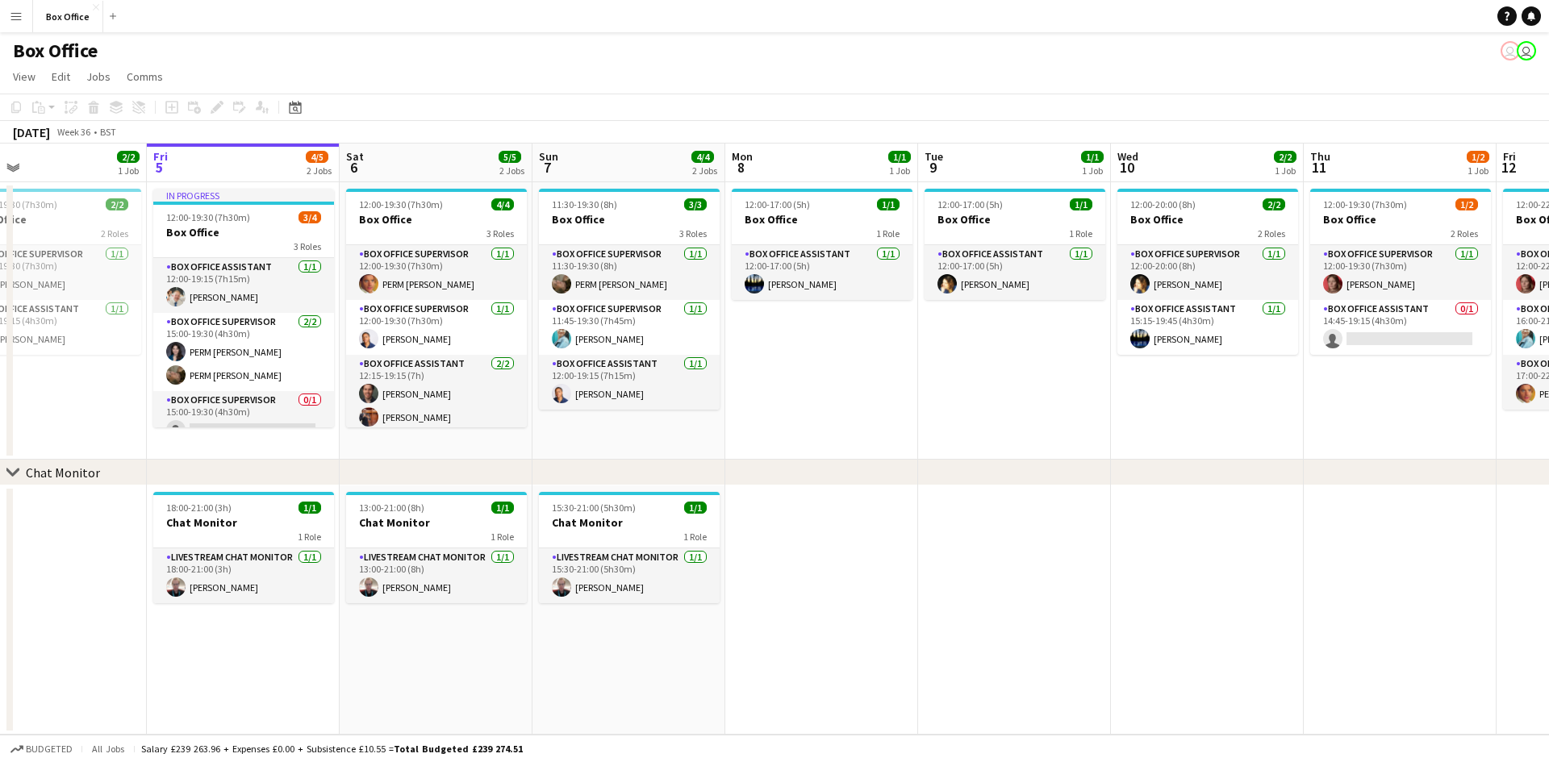
drag, startPoint x: 792, startPoint y: 424, endPoint x: 1087, endPoint y: 423, distance: 295.2
click at [1094, 422] on app-calendar-viewport "Tue 2 2/2 1 Job Wed 3 1/1 1 Job Thu 4 2/2 1 Job Fri 5 4/5 2 Jobs Sat 6 5/5 2 Jo…" at bounding box center [774, 439] width 1549 height 591
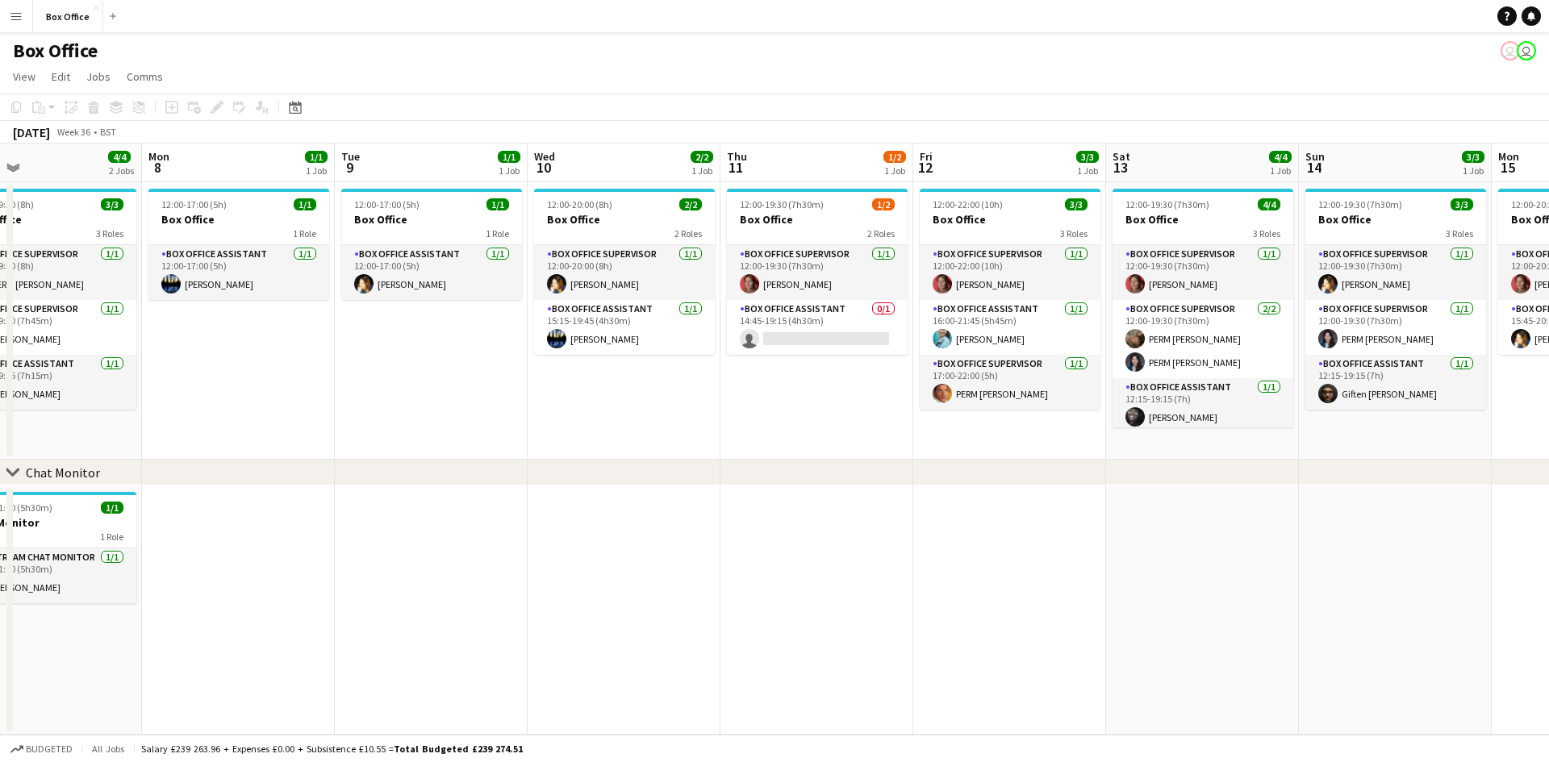
drag, startPoint x: 1299, startPoint y: 376, endPoint x: 490, endPoint y: 378, distance: 808.2
click at [490, 377] on app-calendar-viewport "Thu 4 2/2 1 Job Fri 5 4/5 2 Jobs Sat 6 5/5 2 Jobs Sun 7 4/4 2 Jobs Mon 8 1/1 1 …" at bounding box center [774, 439] width 1549 height 591
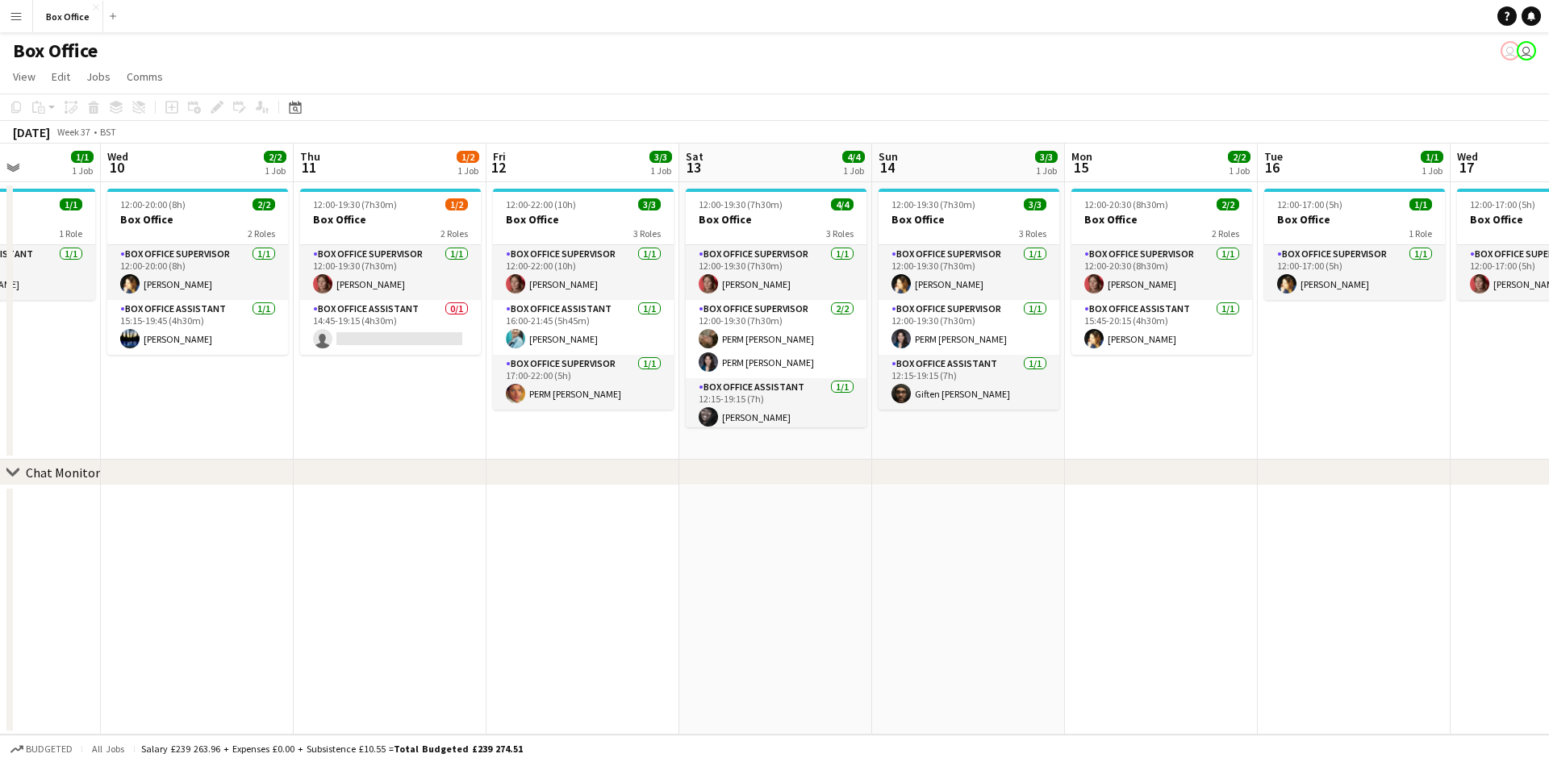
scroll to position [0, 519]
drag, startPoint x: 869, startPoint y: 405, endPoint x: 591, endPoint y: 379, distance: 279.5
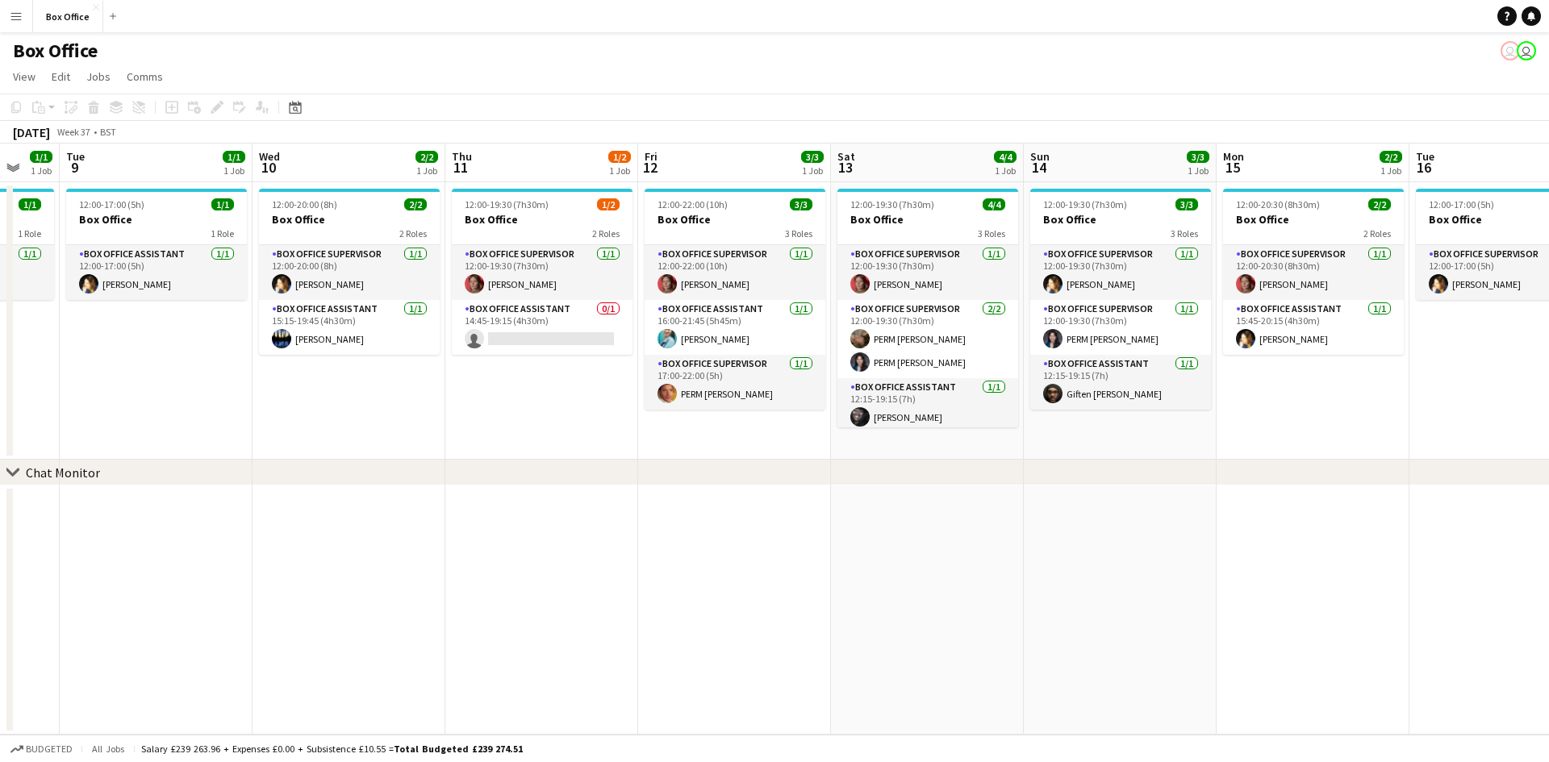
click at [596, 379] on app-calendar-viewport "Sat 6 5/5 2 Jobs Sun 7 4/4 2 Jobs Mon 8 1/1 1 Job Tue 9 1/1 1 Job Wed 10 2/2 1 …" at bounding box center [774, 439] width 1549 height 591
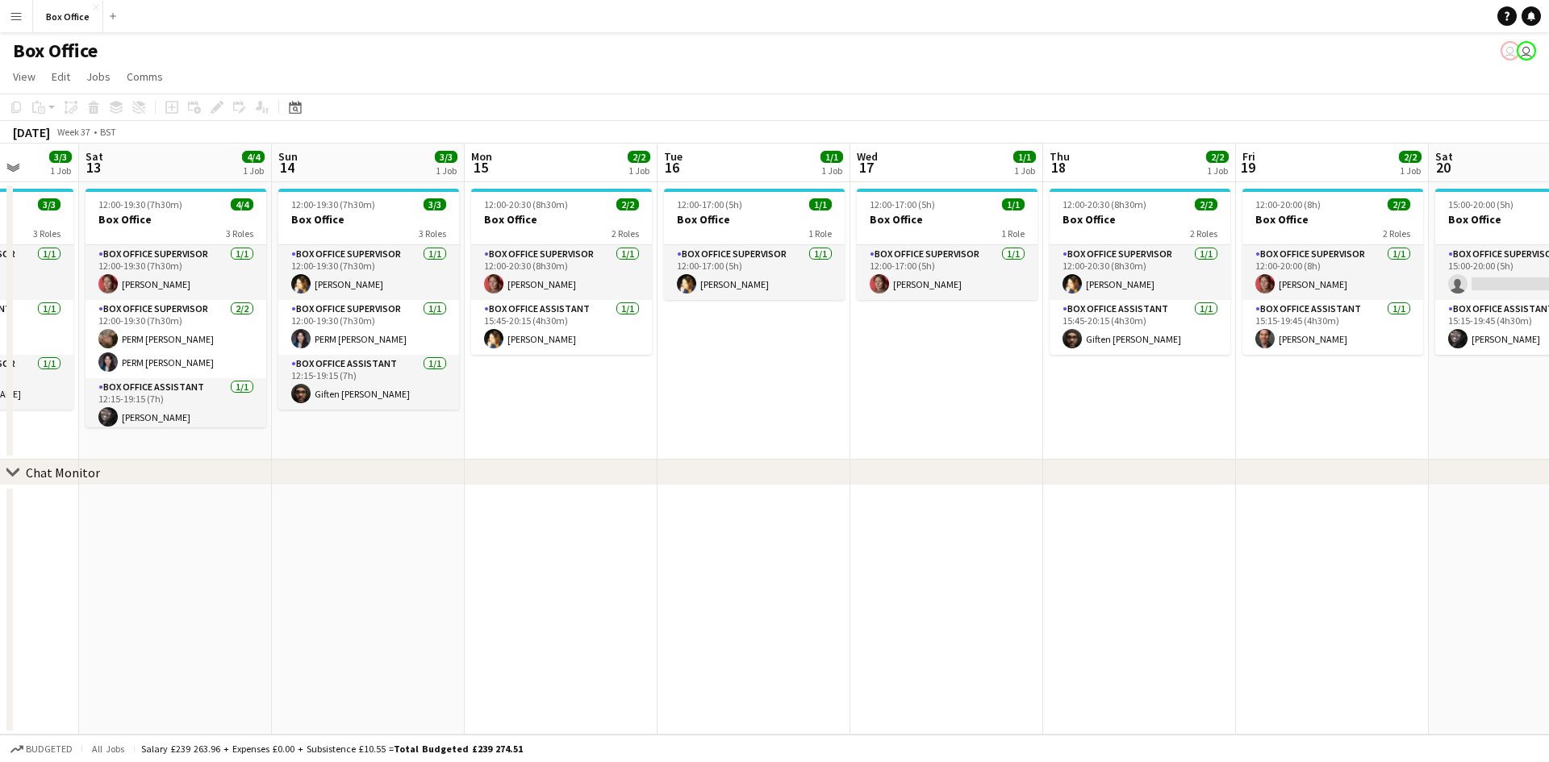
scroll to position [0, 606]
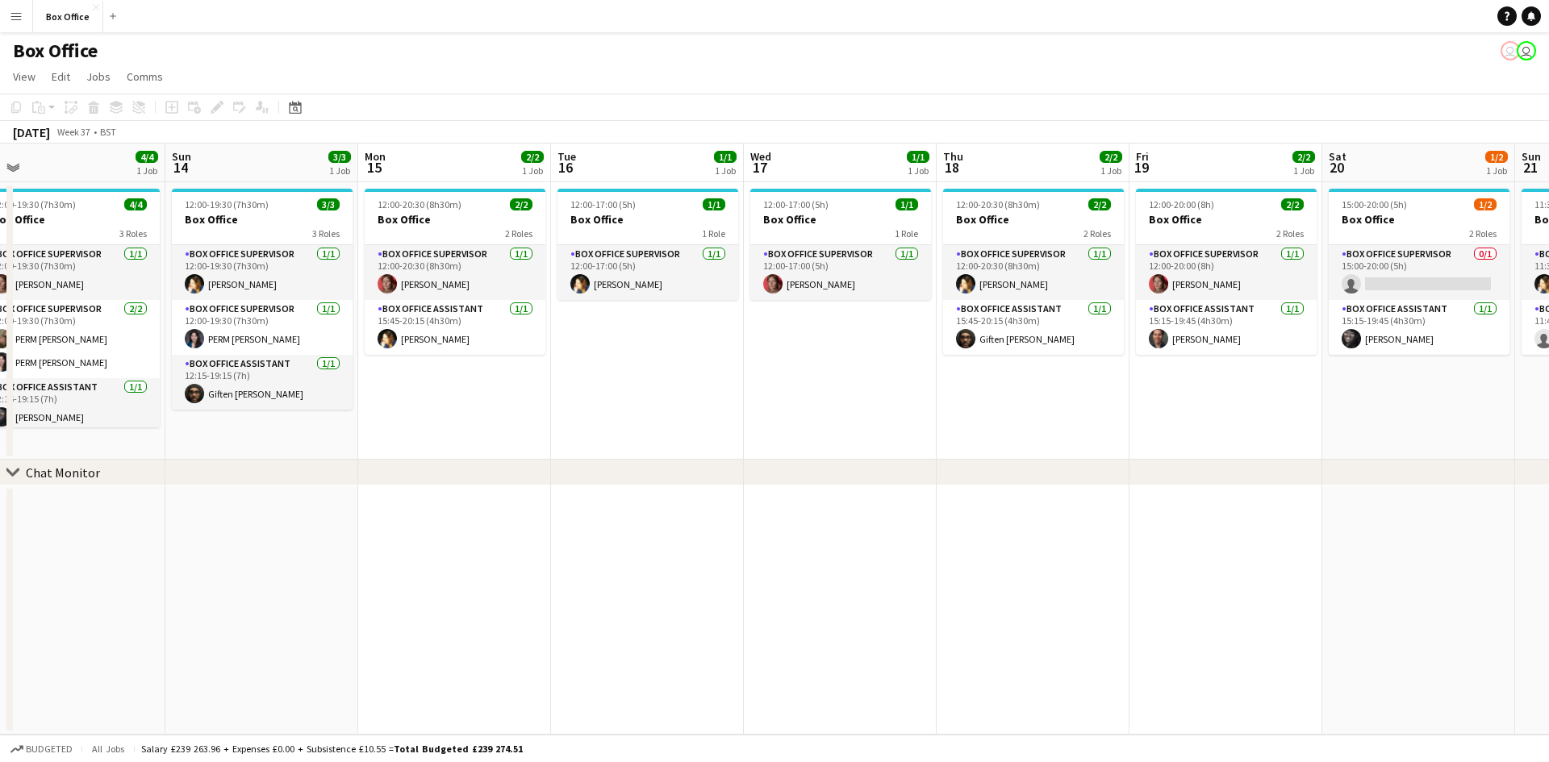
drag, startPoint x: 1430, startPoint y: 406, endPoint x: 572, endPoint y: 380, distance: 858.6
click at [572, 380] on app-calendar-viewport "Wed 10 2/2 1 Job Thu 11 1/2 1 Job Fri 12 3/3 1 Job Sat 13 4/4 1 Job Sun 14 3/3 …" at bounding box center [774, 439] width 1549 height 591
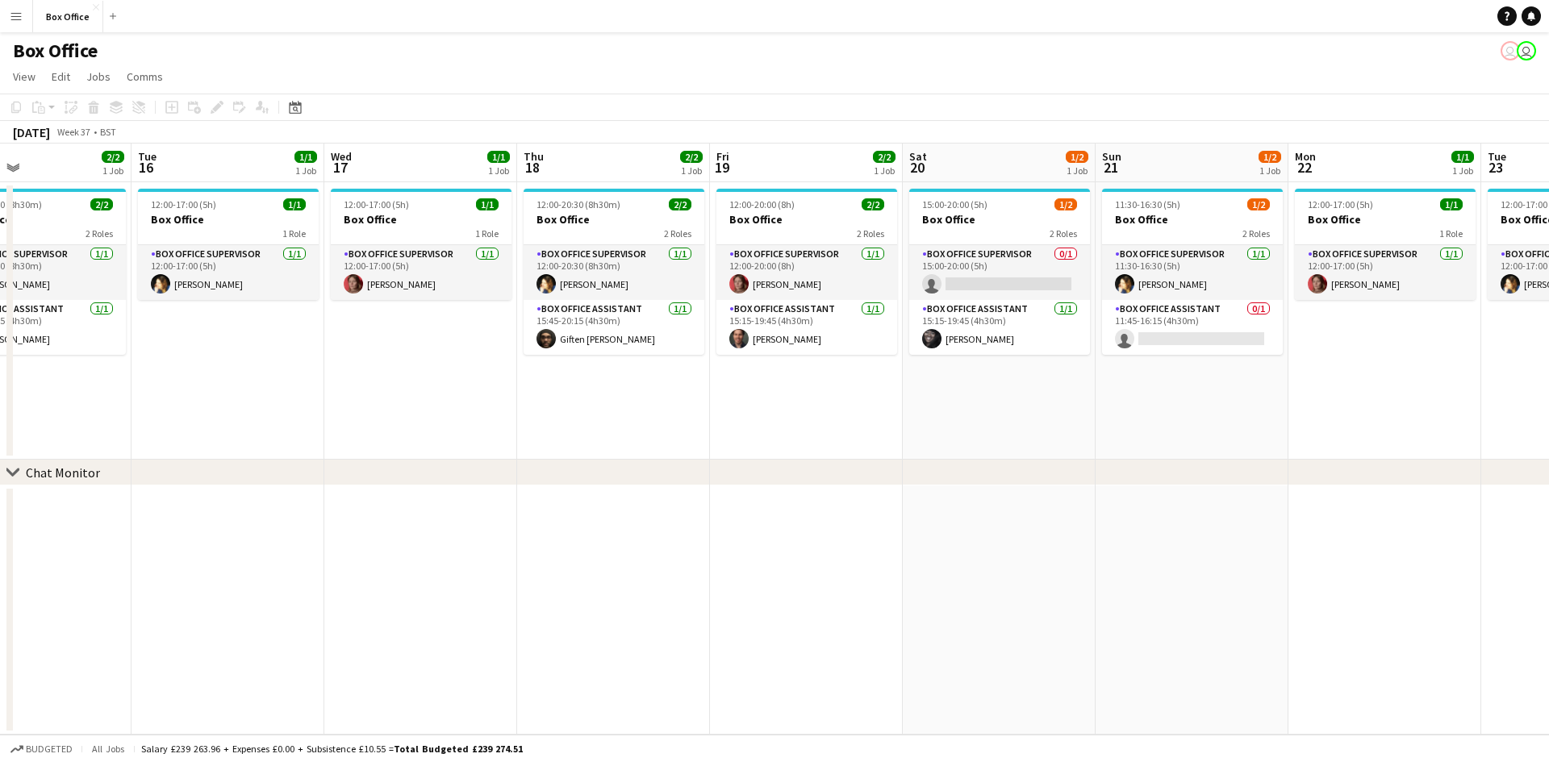
scroll to position [0, 541]
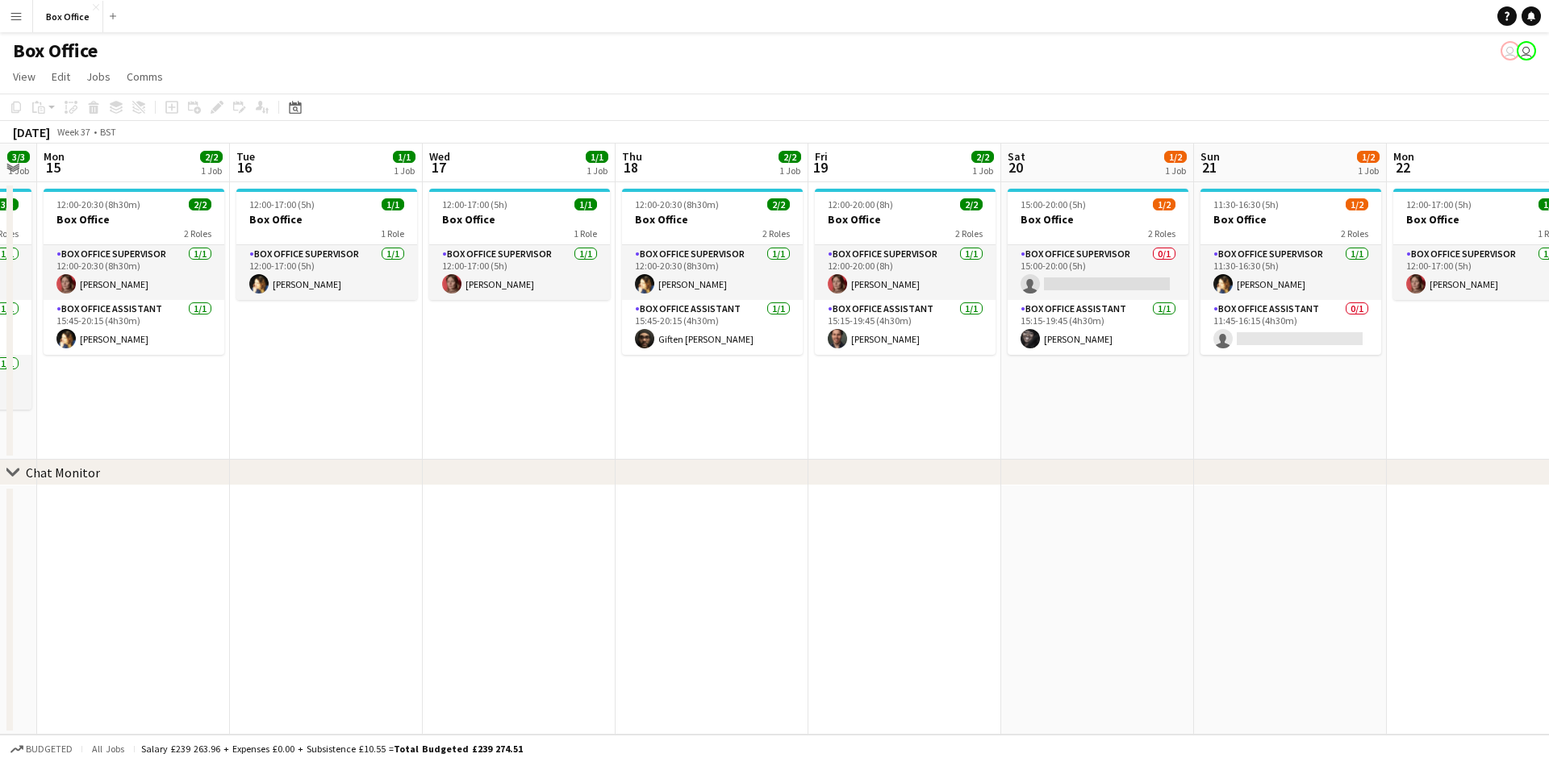
drag, startPoint x: 1109, startPoint y: 440, endPoint x: 788, endPoint y: 408, distance: 322.6
click at [788, 408] on app-calendar-viewport "Fri 12 3/3 1 Job Sat 13 4/4 1 Job Sun 14 3/3 1 Job Mon 15 2/2 1 Job Tue 16 1/1 …" at bounding box center [774, 439] width 1549 height 591
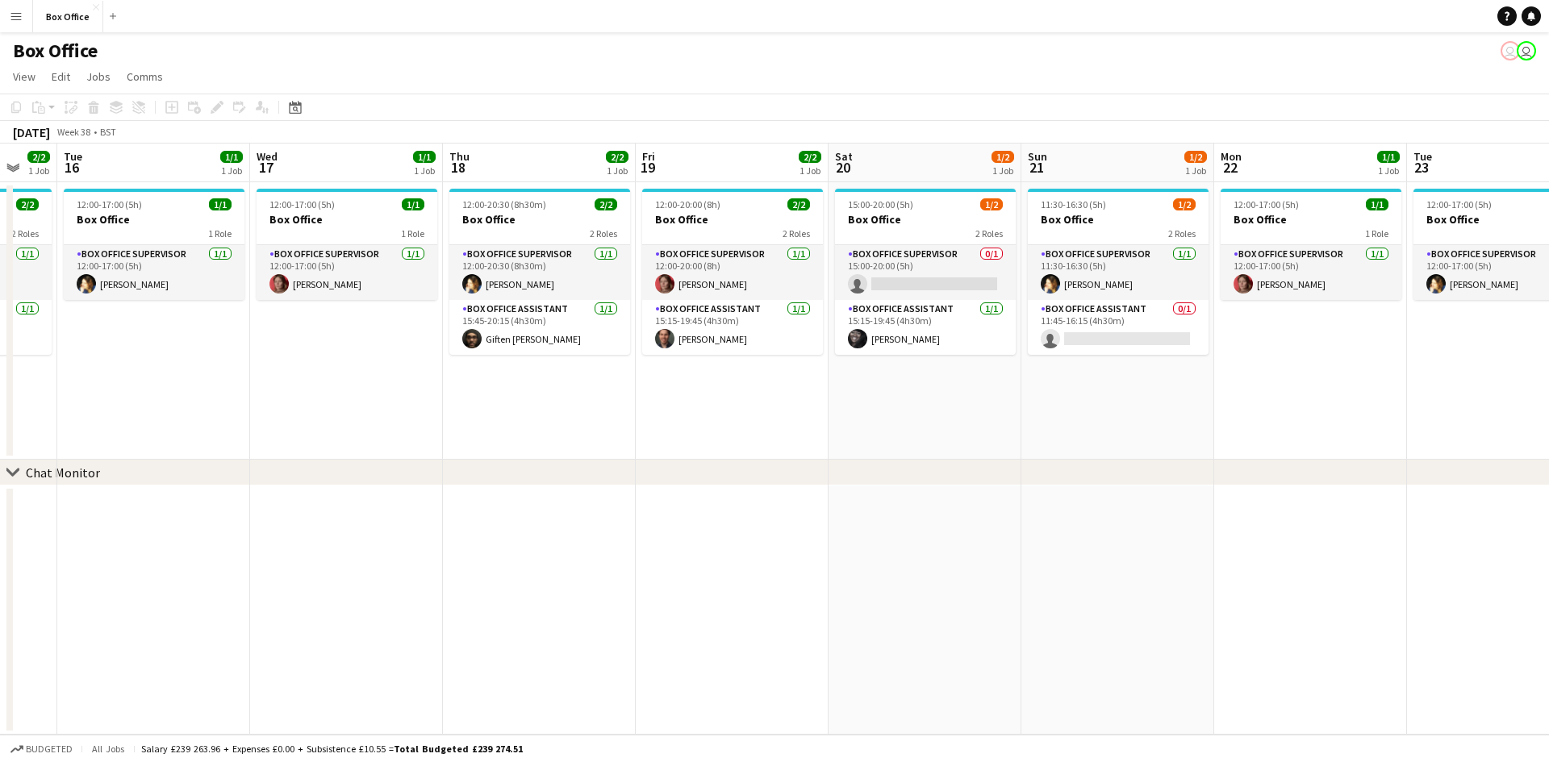
scroll to position [0, 563]
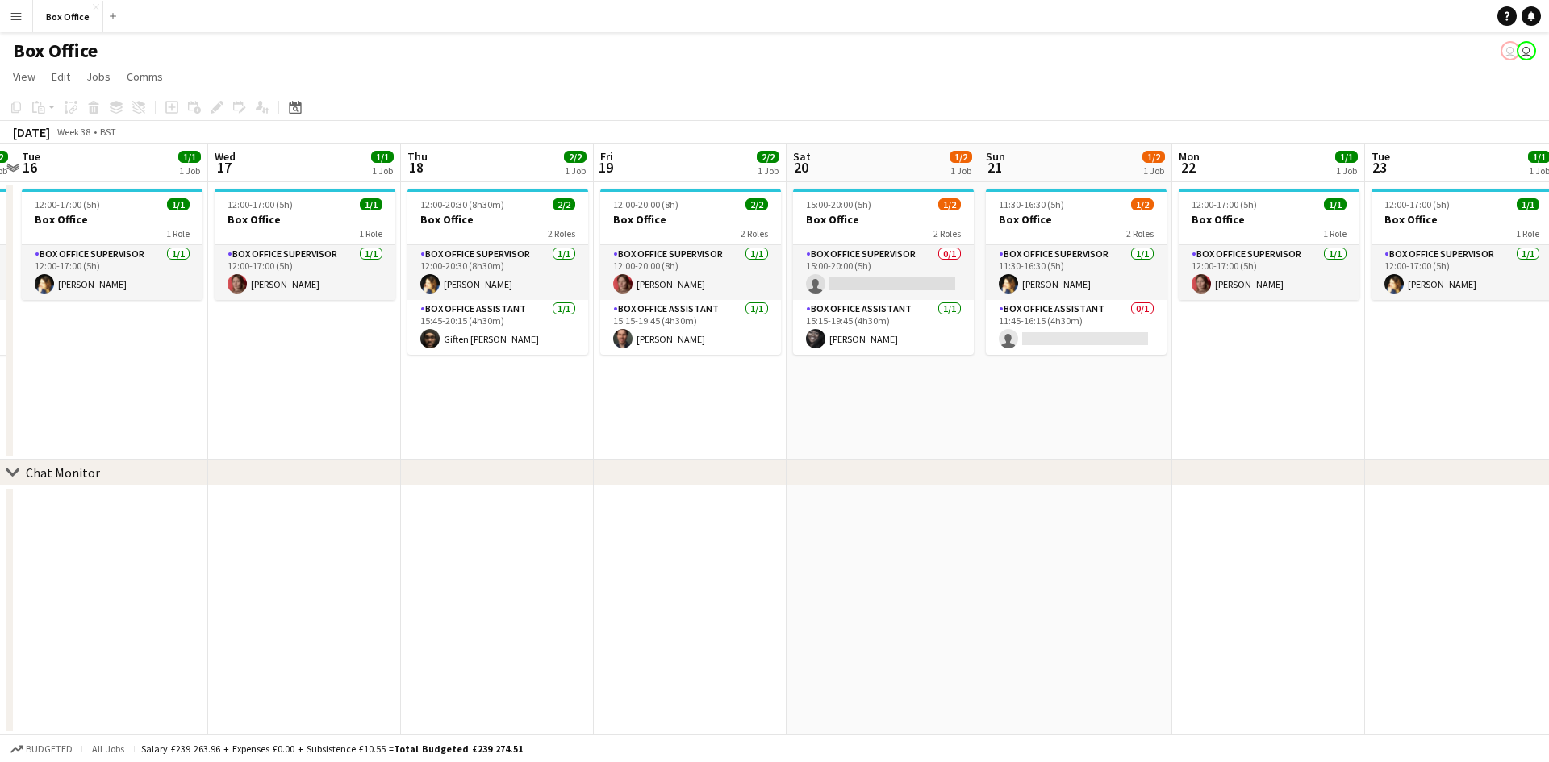
drag, startPoint x: 790, startPoint y: 404, endPoint x: 576, endPoint y: 392, distance: 214.9
click at [576, 392] on app-calendar-viewport "Sat 13 4/4 1 Job Sun 14 3/3 1 Job Mon 15 2/2 1 Job Tue 16 1/1 1 Job Wed 17 1/1 …" at bounding box center [774, 439] width 1549 height 591
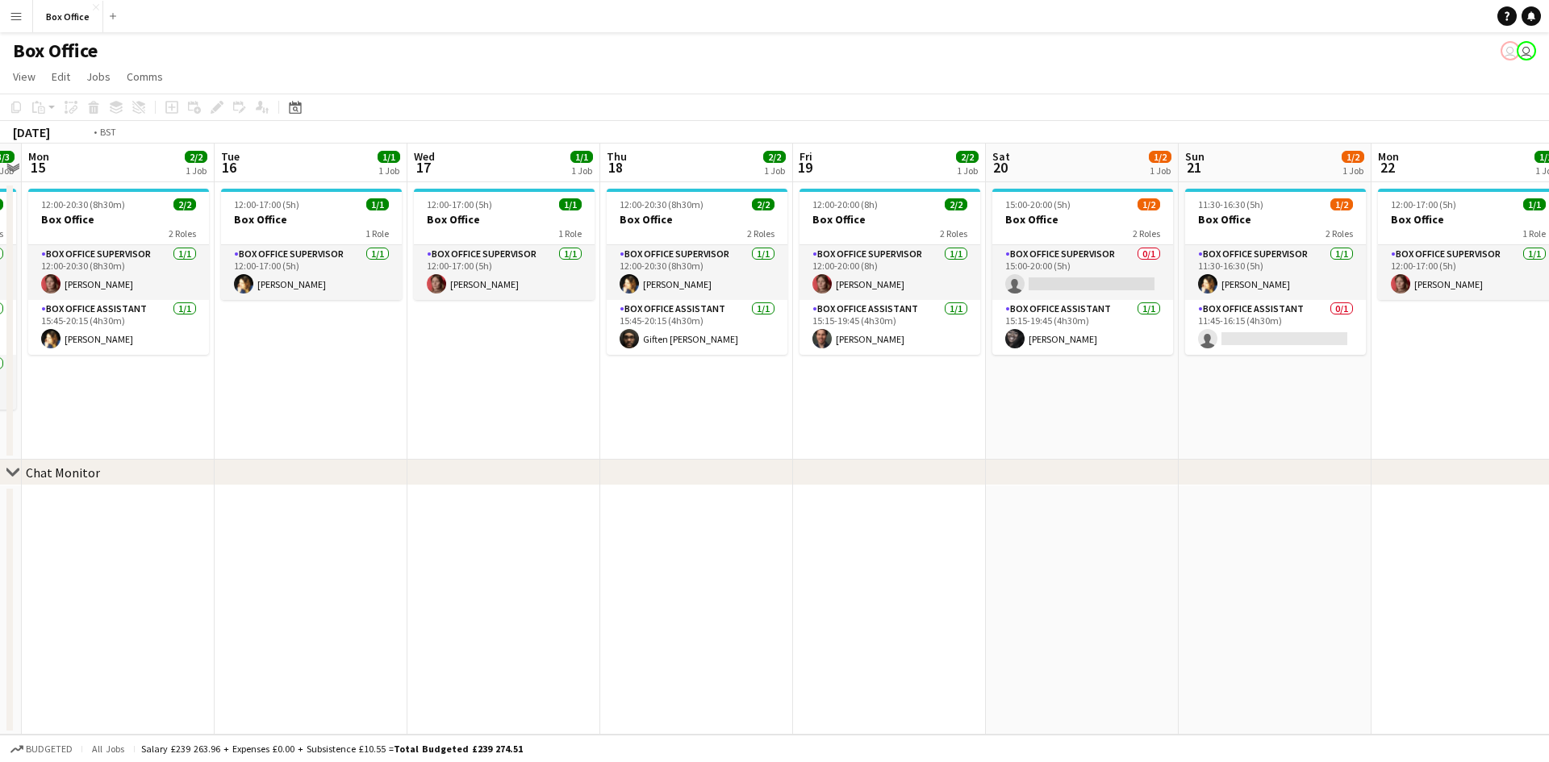
drag, startPoint x: 606, startPoint y: 397, endPoint x: 806, endPoint y: 391, distance: 200.1
click at [806, 391] on app-calendar-viewport "Sat 13 4/4 1 Job Sun 14 3/3 1 Job Mon 15 2/2 1 Job Tue 16 1/1 1 Job Wed 17 1/1 …" at bounding box center [774, 439] width 1549 height 591
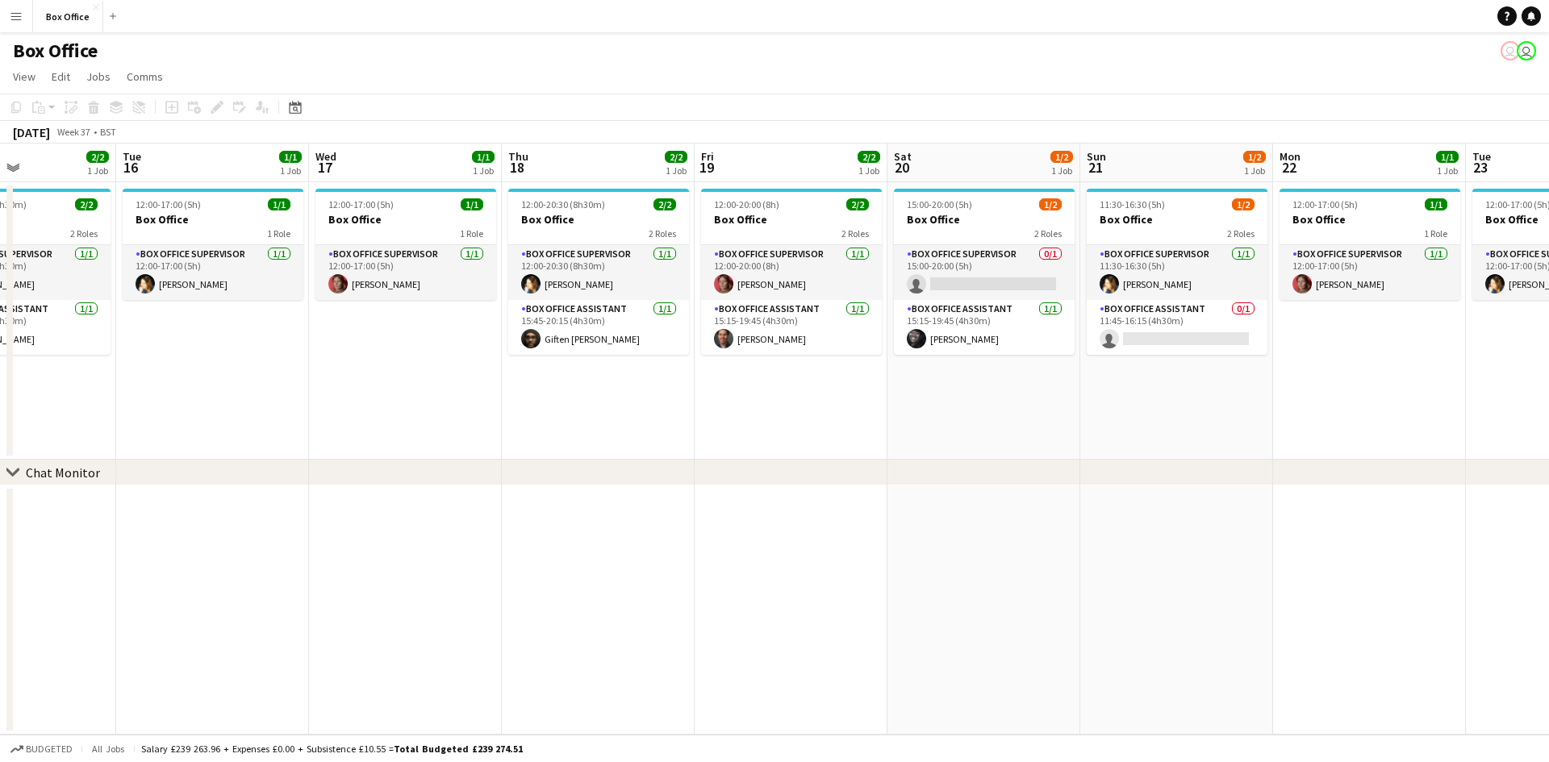
drag, startPoint x: 553, startPoint y: 389, endPoint x: 842, endPoint y: 389, distance: 289.6
click at [842, 389] on app-calendar-viewport "Sat 13 4/4 1 Job Sun 14 3/3 1 Job Mon 15 2/2 1 Job Tue 16 1/1 1 Job Wed 17 1/1 …" at bounding box center [774, 439] width 1549 height 591
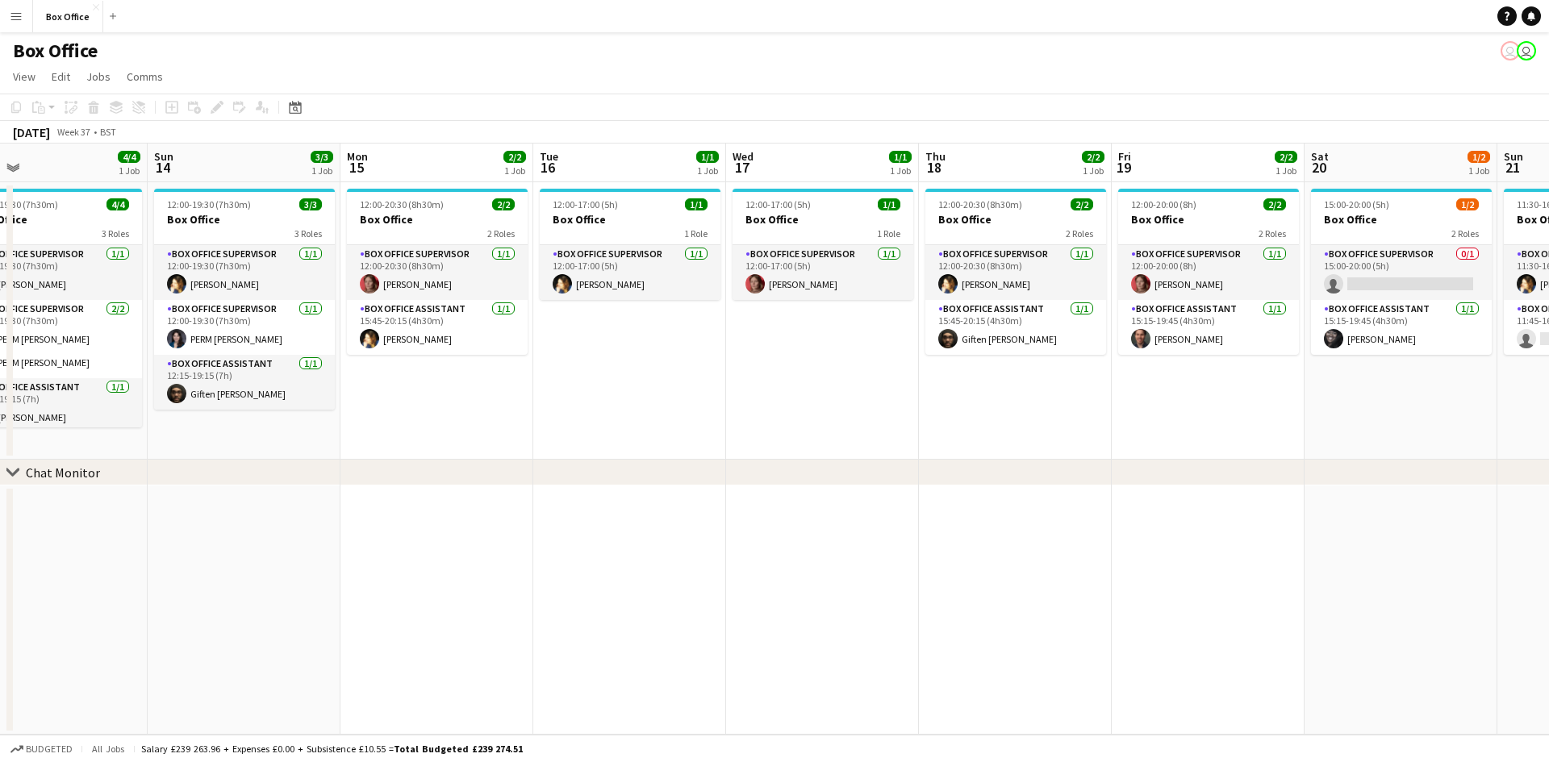
drag, startPoint x: 493, startPoint y: 369, endPoint x: 908, endPoint y: 369, distance: 415.4
click at [908, 369] on app-calendar-viewport "Thu 11 1/2 1 Job Fri 12 3/3 1 Job Sat 13 4/4 1 Job Sun 14 3/3 1 Job Mon 15 2/2 …" at bounding box center [774, 439] width 1549 height 591
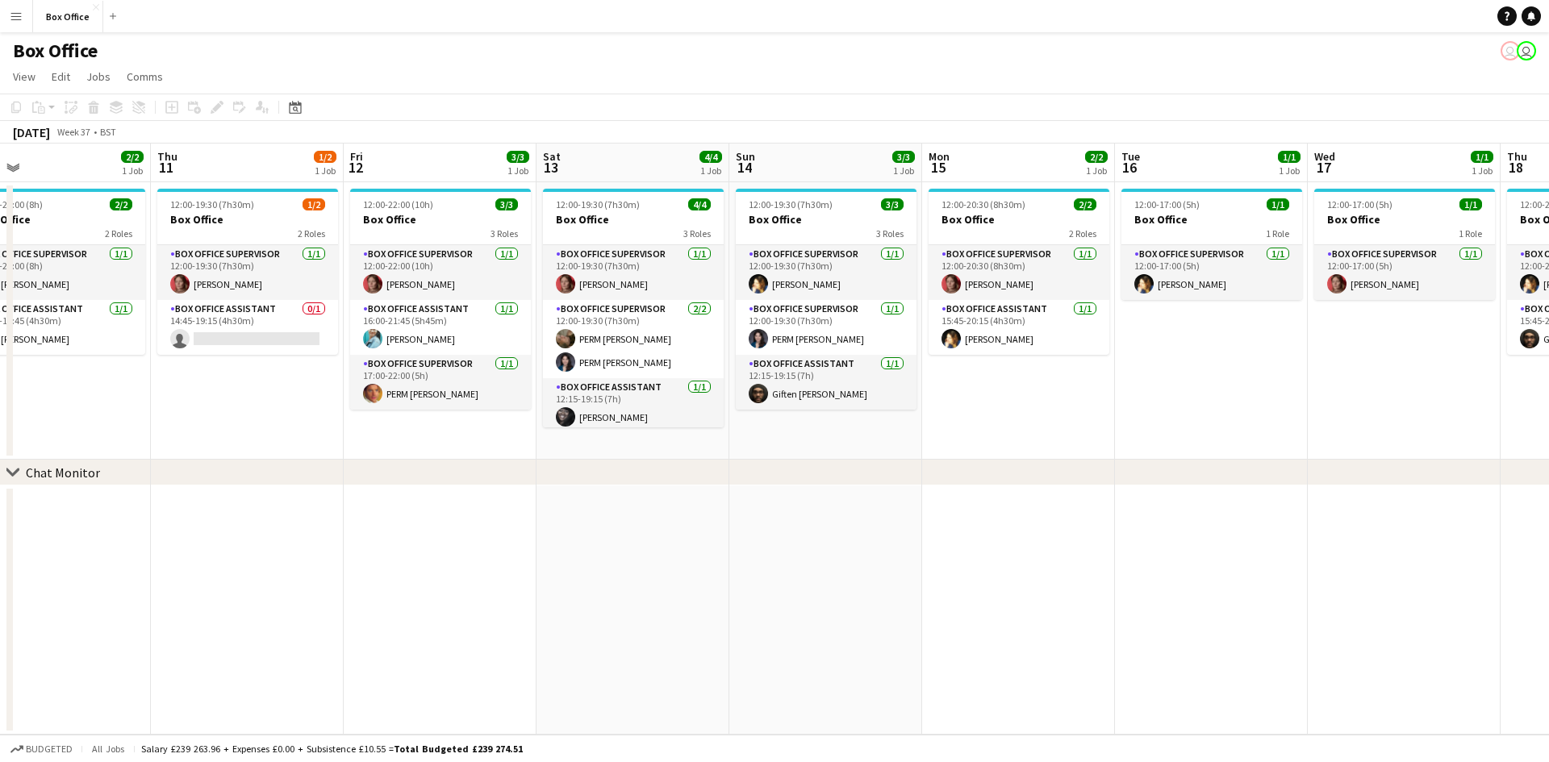
drag, startPoint x: 475, startPoint y: 444, endPoint x: 753, endPoint y: 467, distance: 278.4
click at [862, 444] on app-calendar-viewport "Mon 8 1/1 1 Job Tue 9 1/1 1 Job Wed 10 2/2 1 Job Thu 11 1/2 1 Job Fri 12 3/3 1 …" at bounding box center [774, 439] width 1549 height 591
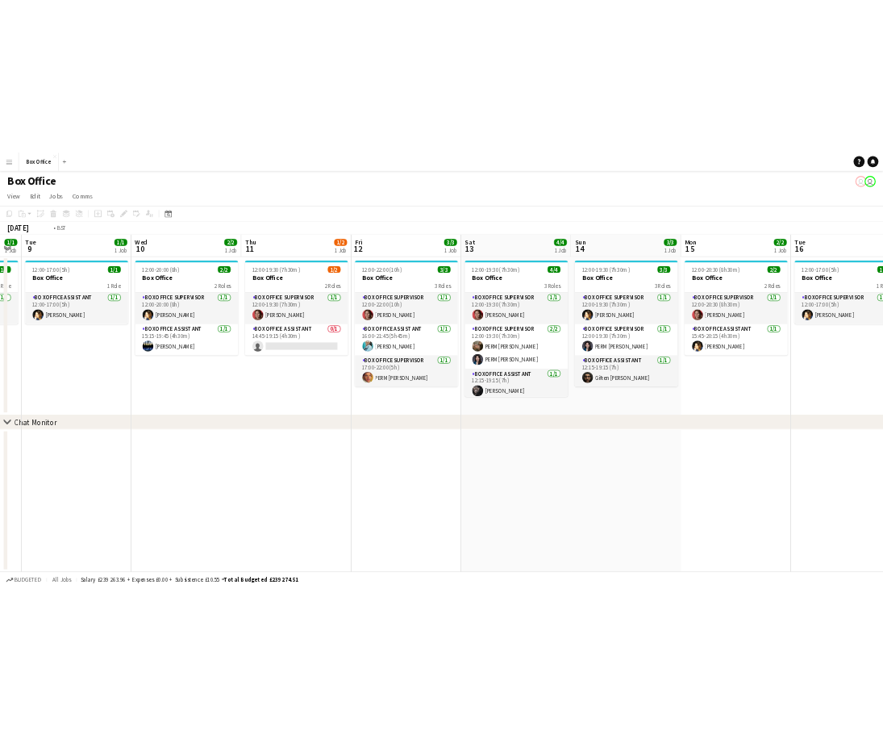
scroll to position [0, 356]
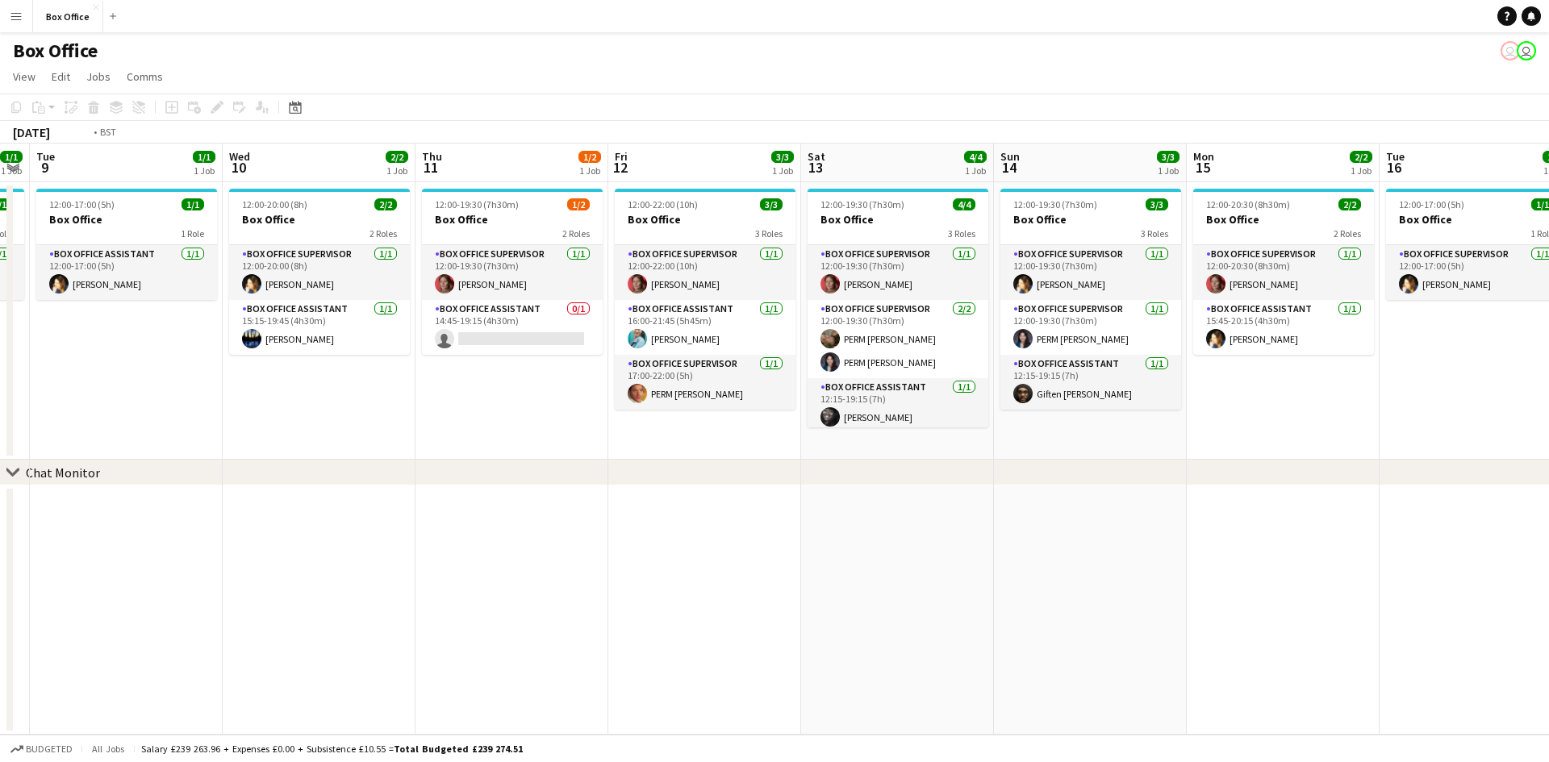
drag, startPoint x: 477, startPoint y: 440, endPoint x: 740, endPoint y: 440, distance: 262.1
click at [740, 440] on app-calendar-viewport "Sun 7 4/4 2 Jobs Mon 8 1/1 1 Job Tue 9 1/1 1 Job Wed 10 2/2 1 Job Thu 11 1/2 1 …" at bounding box center [774, 439] width 1549 height 591
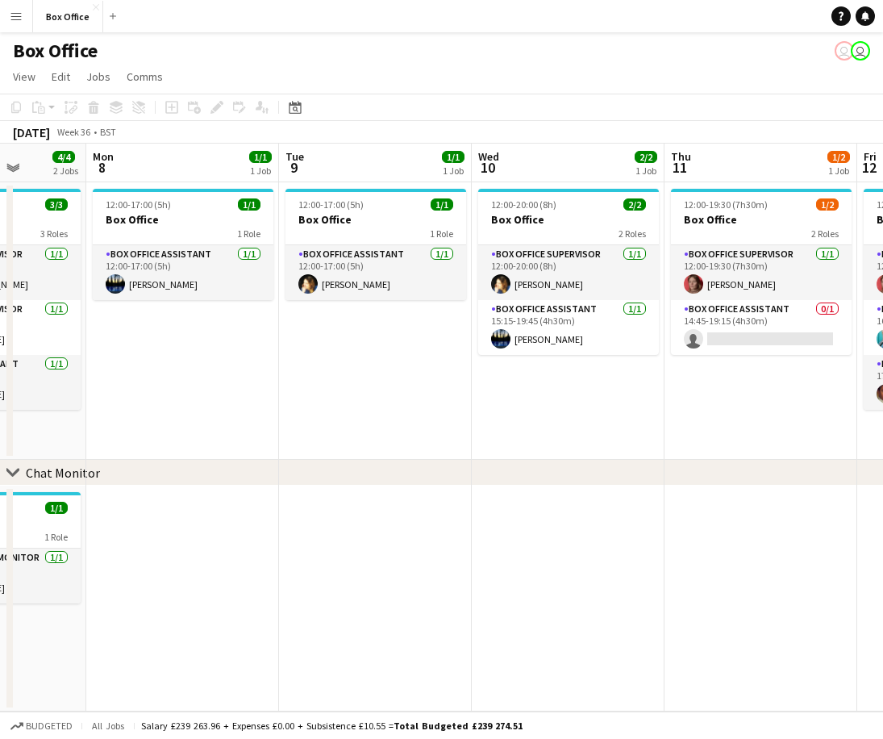
drag, startPoint x: 335, startPoint y: 400, endPoint x: 198, endPoint y: 382, distance: 137.5
click at [198, 382] on app-calendar-viewport "Fri 5 4/5 2 Jobs Sat 6 5/5 2 Jobs Sun 7 4/4 2 Jobs Mon 8 1/1 1 Job Tue 9 1/1 1 …" at bounding box center [441, 428] width 883 height 568
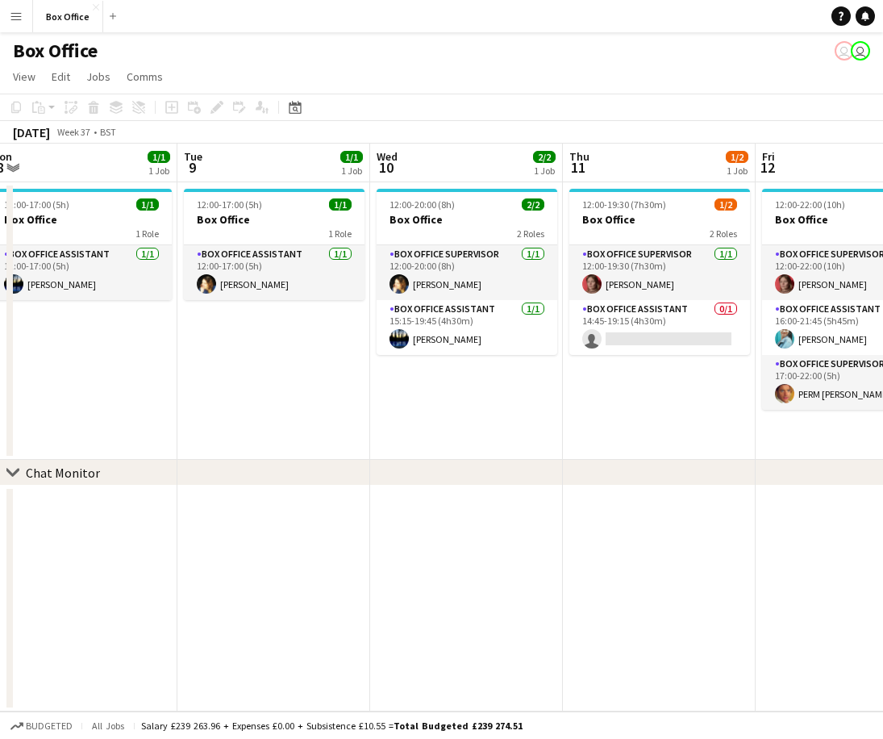
scroll to position [0, 603]
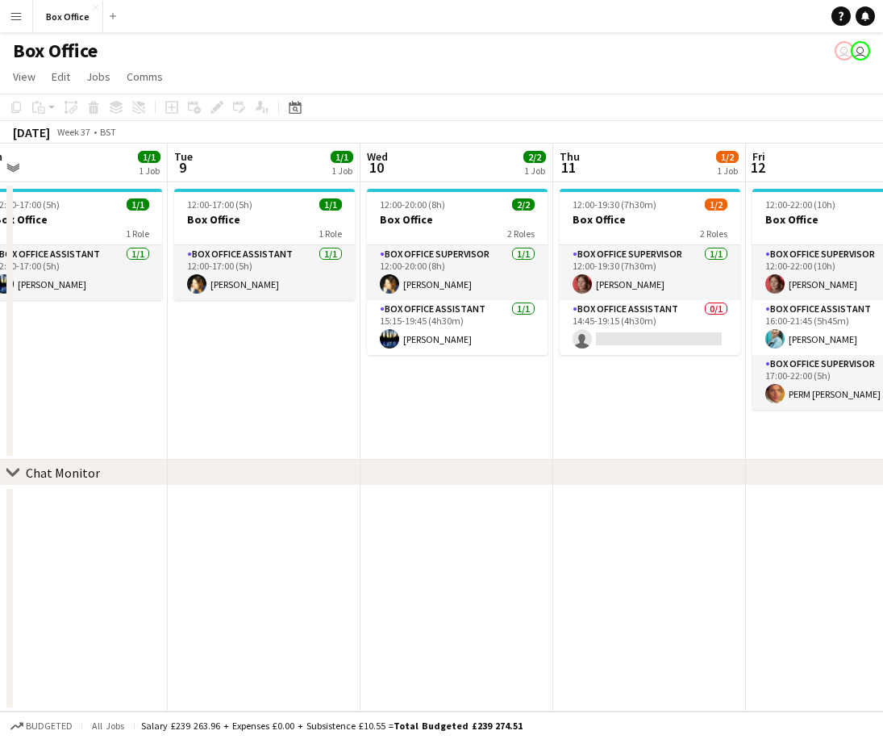
drag, startPoint x: 438, startPoint y: 432, endPoint x: 327, endPoint y: 408, distance: 113.7
click at [327, 408] on app-calendar-viewport "Fri 5 4/5 2 Jobs Sat 6 5/5 2 Jobs Sun 7 4/4 2 Jobs Mon 8 1/1 1 Job Tue 9 1/1 1 …" at bounding box center [441, 428] width 883 height 568
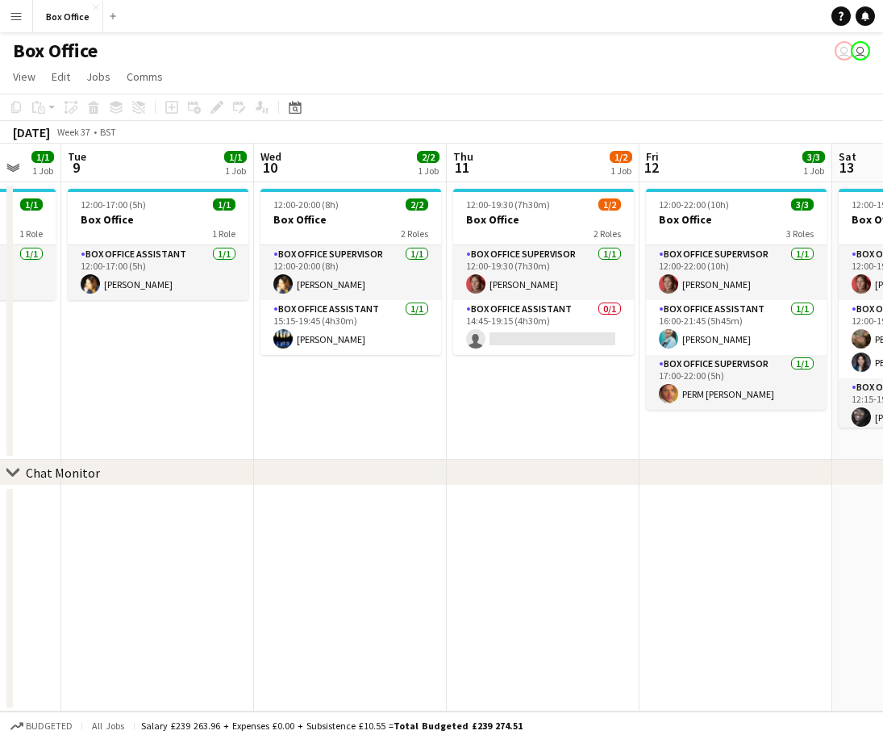
drag, startPoint x: 377, startPoint y: 409, endPoint x: 363, endPoint y: 407, distance: 14.7
click at [363, 407] on app-calendar-viewport "Fri 5 4/5 2 Jobs Sat 6 5/5 2 Jobs Sun 7 4/4 2 Jobs Mon 8 1/1 1 Job Tue 9 1/1 1 …" at bounding box center [441, 428] width 883 height 568
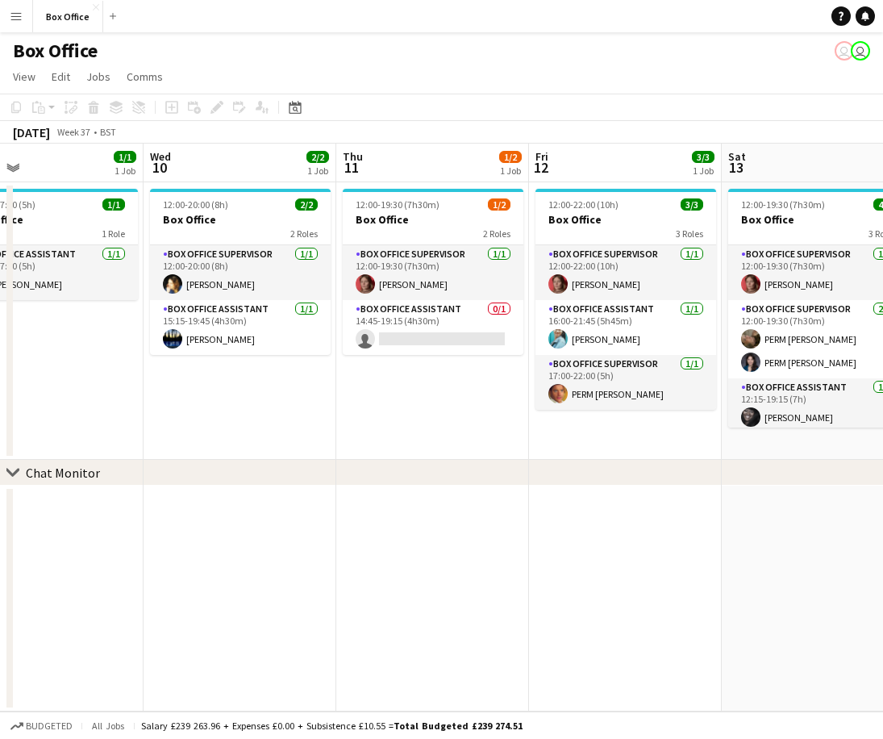
drag, startPoint x: 438, startPoint y: 408, endPoint x: 326, endPoint y: 388, distance: 113.9
click at [326, 388] on app-calendar-viewport "Sat 6 5/5 2 Jobs Sun 7 4/4 2 Jobs Mon 8 1/1 1 Job Tue 9 1/1 1 Job Wed 10 2/2 1 …" at bounding box center [441, 428] width 883 height 568
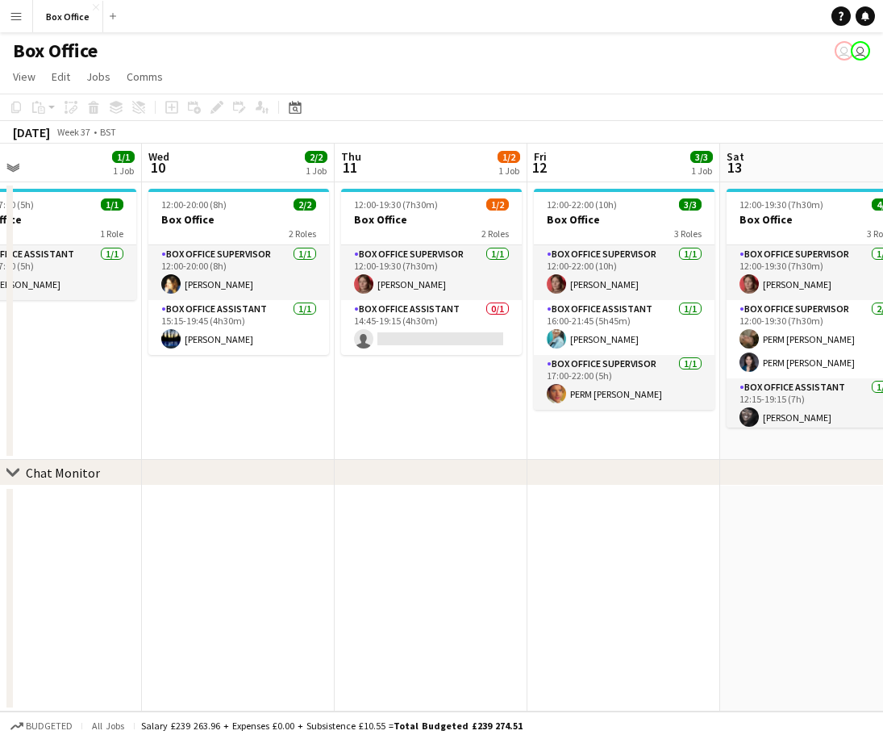
drag, startPoint x: 534, startPoint y: 476, endPoint x: 129, endPoint y: 455, distance: 405.4
click at [129, 455] on div "chevron-right Chat Monitor Sat 6 5/5 2 Jobs Sun 7 4/4 2 Jobs Mon 8 1/1 1 Job Tu…" at bounding box center [441, 428] width 883 height 568
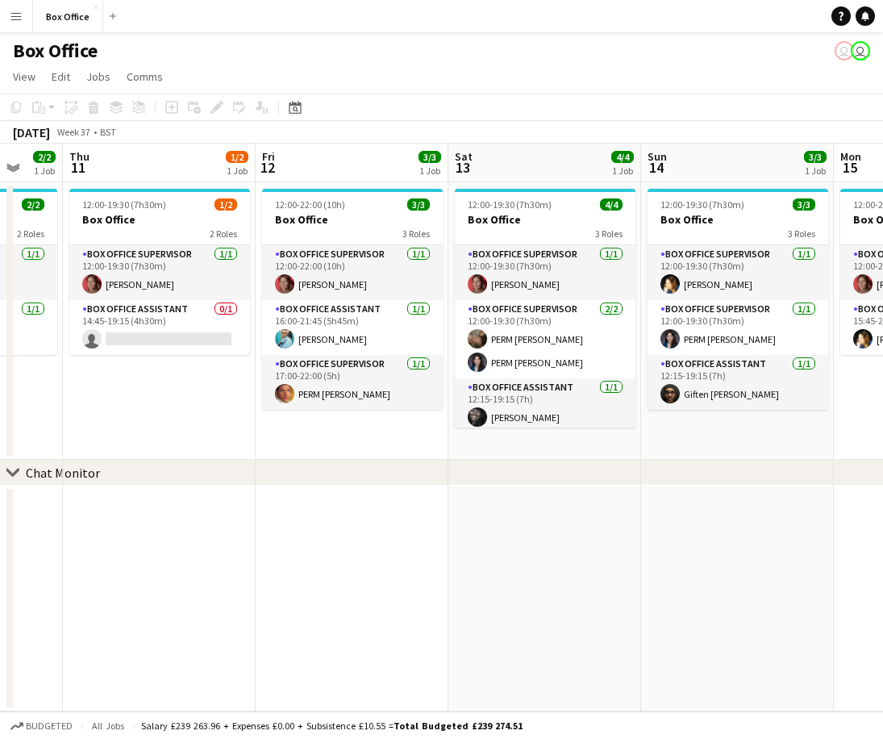
scroll to position [0, 527]
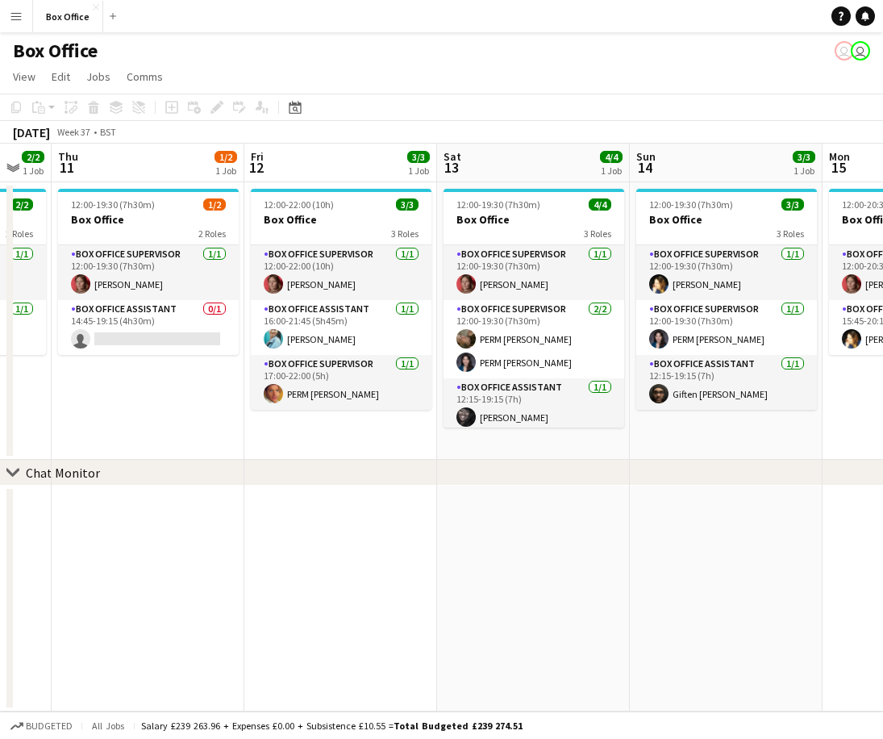
drag, startPoint x: 414, startPoint y: 440, endPoint x: 131, endPoint y: 390, distance: 287.4
click at [131, 390] on app-calendar-viewport "Mon 8 1/1 1 Job Tue 9 1/1 1 Job Wed 10 2/2 1 Job Thu 11 1/2 1 Job Fri 12 3/3 1 …" at bounding box center [441, 428] width 883 height 568
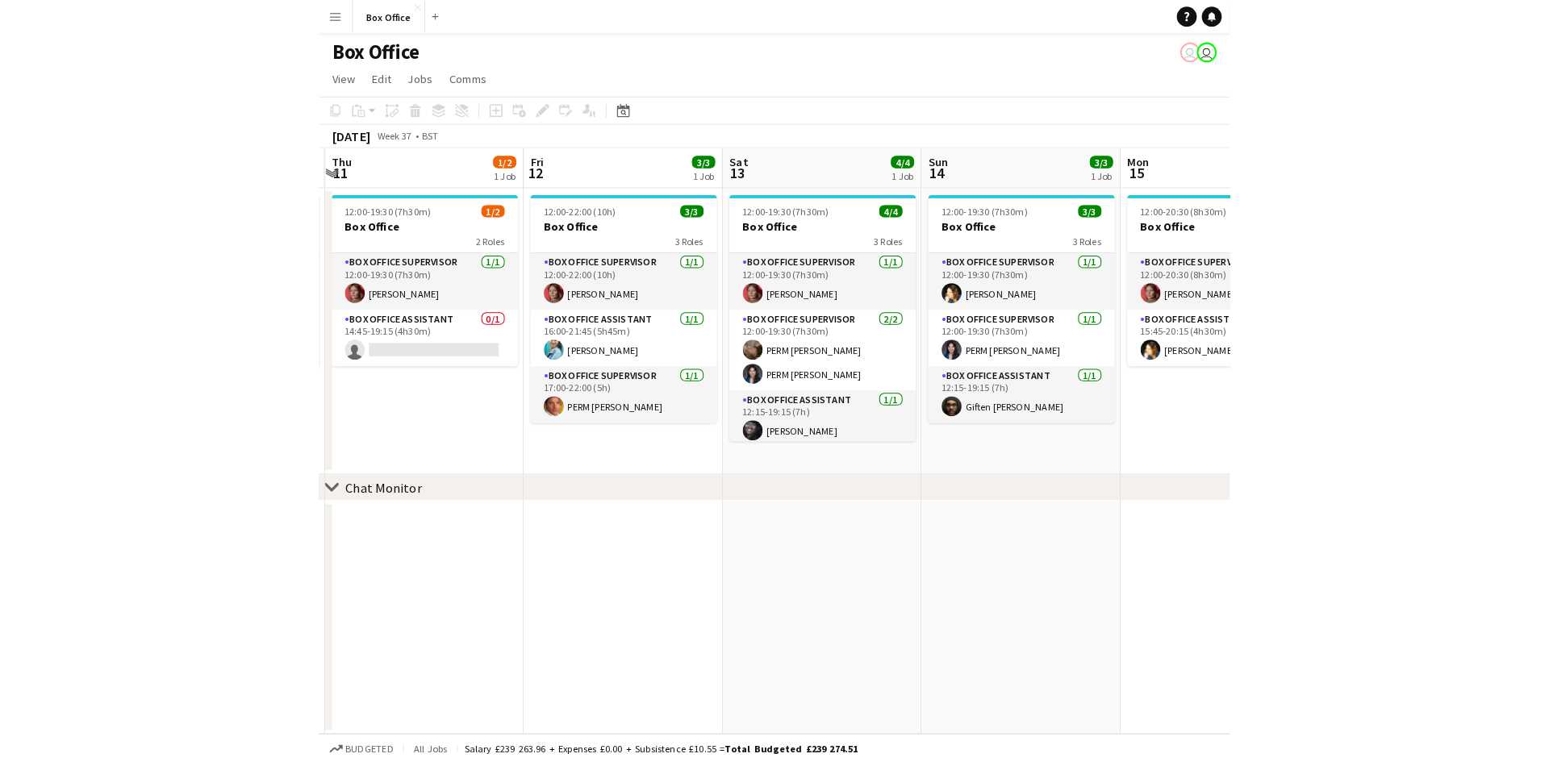
scroll to position [0, 611]
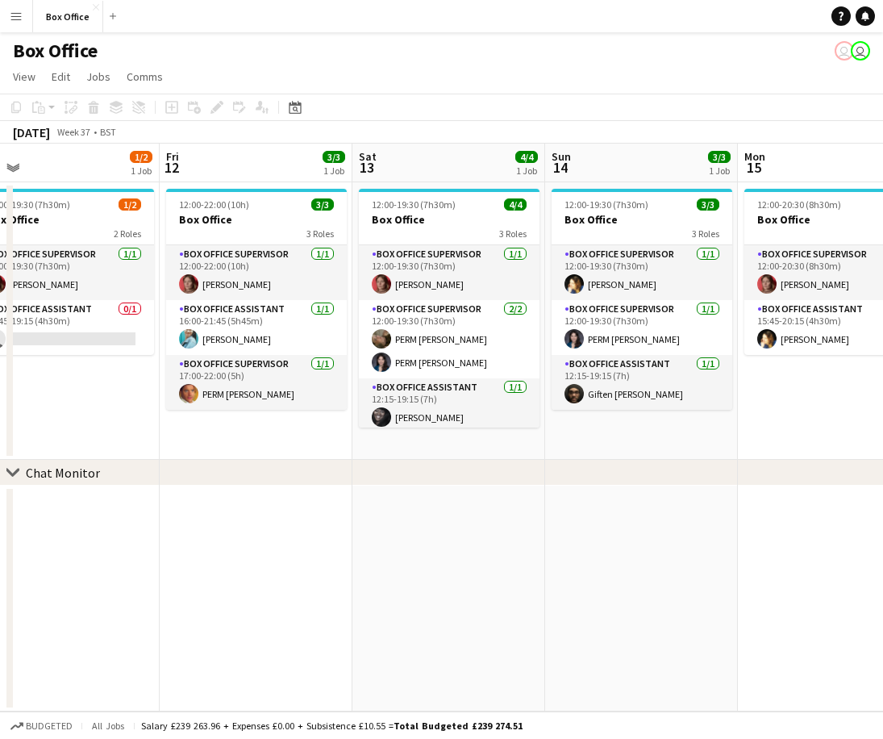
drag, startPoint x: 621, startPoint y: 570, endPoint x: 537, endPoint y: 570, distance: 83.9
click at [537, 570] on app-calendar-viewport "Mon 8 1/1 1 Job Tue 9 1/1 1 Job Wed 10 2/2 1 Job Thu 11 1/2 1 Job Fri 12 3/3 1 …" at bounding box center [441, 428] width 883 height 568
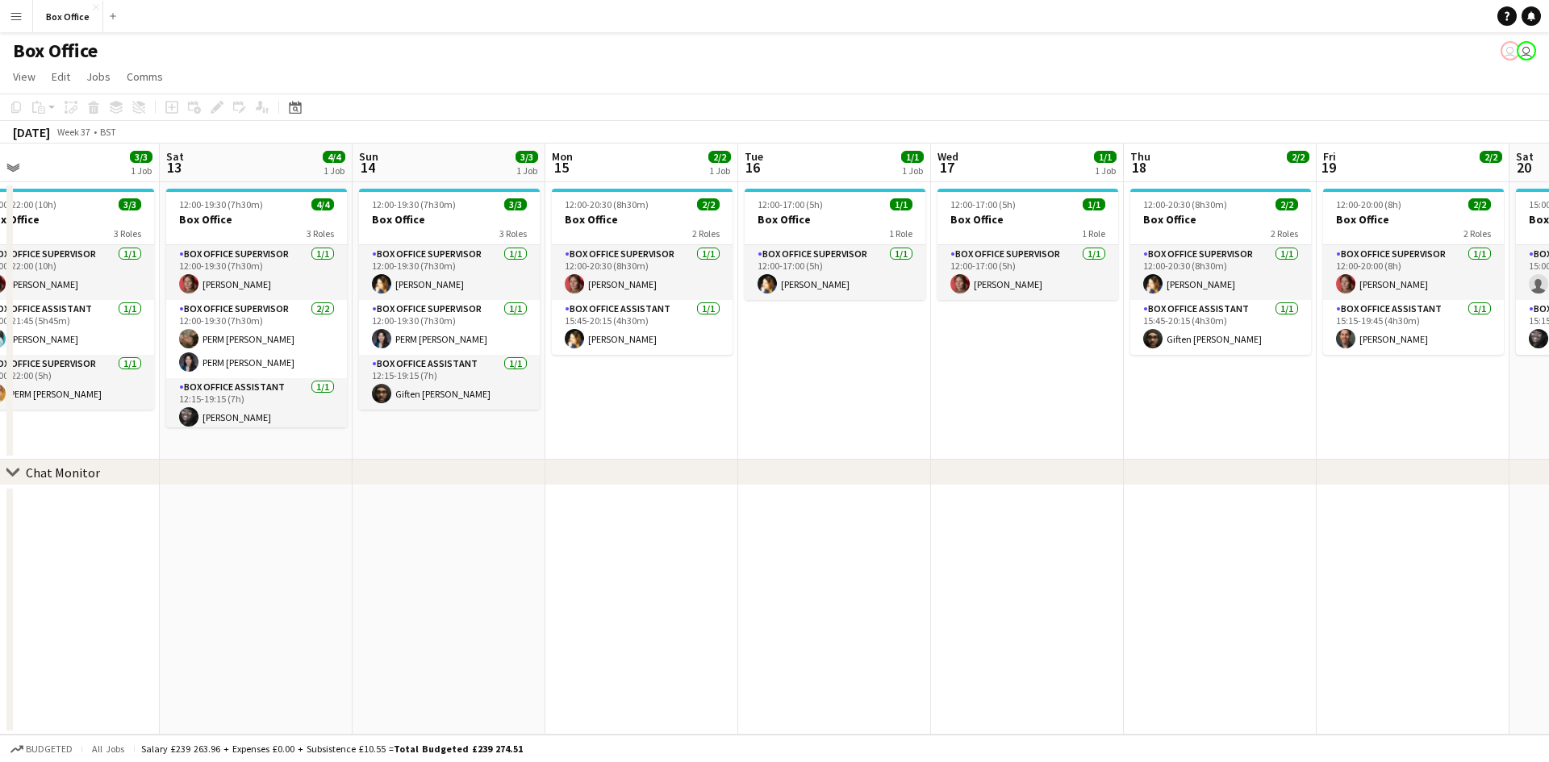
drag, startPoint x: 1316, startPoint y: 466, endPoint x: 787, endPoint y: 443, distance: 529.6
click at [789, 445] on div "chevron-right Chat Monitor Tue 9 1/1 1 Job Wed 10 2/2 1 Job Thu 11 1/2 1 Job Fr…" at bounding box center [774, 439] width 1549 height 591
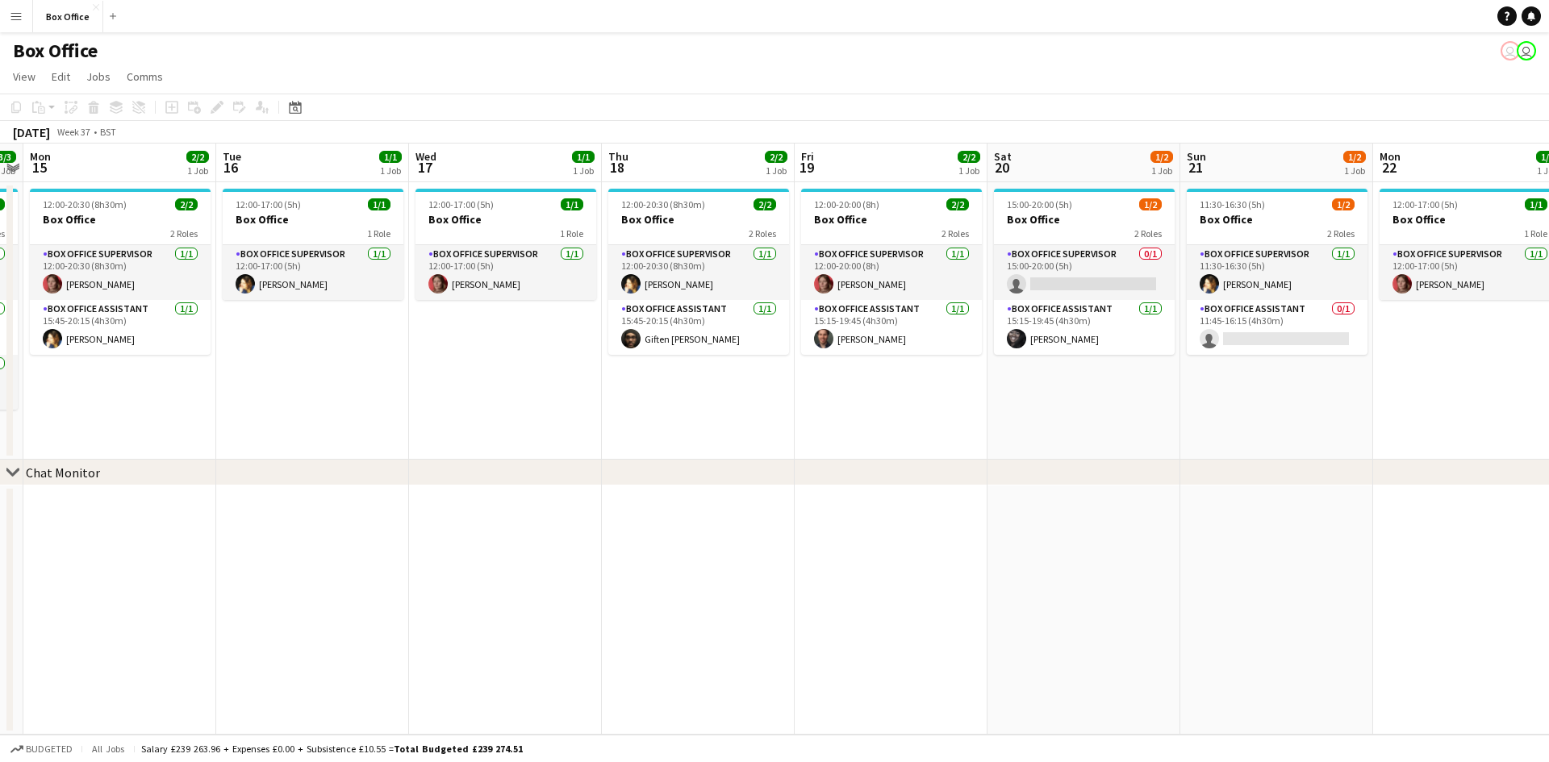
drag, startPoint x: 882, startPoint y: 391, endPoint x: 490, endPoint y: 352, distance: 394.8
click at [490, 352] on app-calendar-viewport "Thu 11 1/2 1 Job Fri 12 3/3 1 Job Sat 13 4/4 1 Job Sun 14 3/3 1 Job Mon 15 2/2 …" at bounding box center [774, 439] width 1549 height 591
drag, startPoint x: 1053, startPoint y: 428, endPoint x: 1209, endPoint y: 401, distance: 158.1
click at [680, 401] on app-calendar-viewport "Thu 11 1/2 1 Job Fri 12 3/3 1 Job Sat 13 4/4 1 Job Sun 14 3/3 1 Job Mon 15 2/2 …" at bounding box center [774, 439] width 1549 height 591
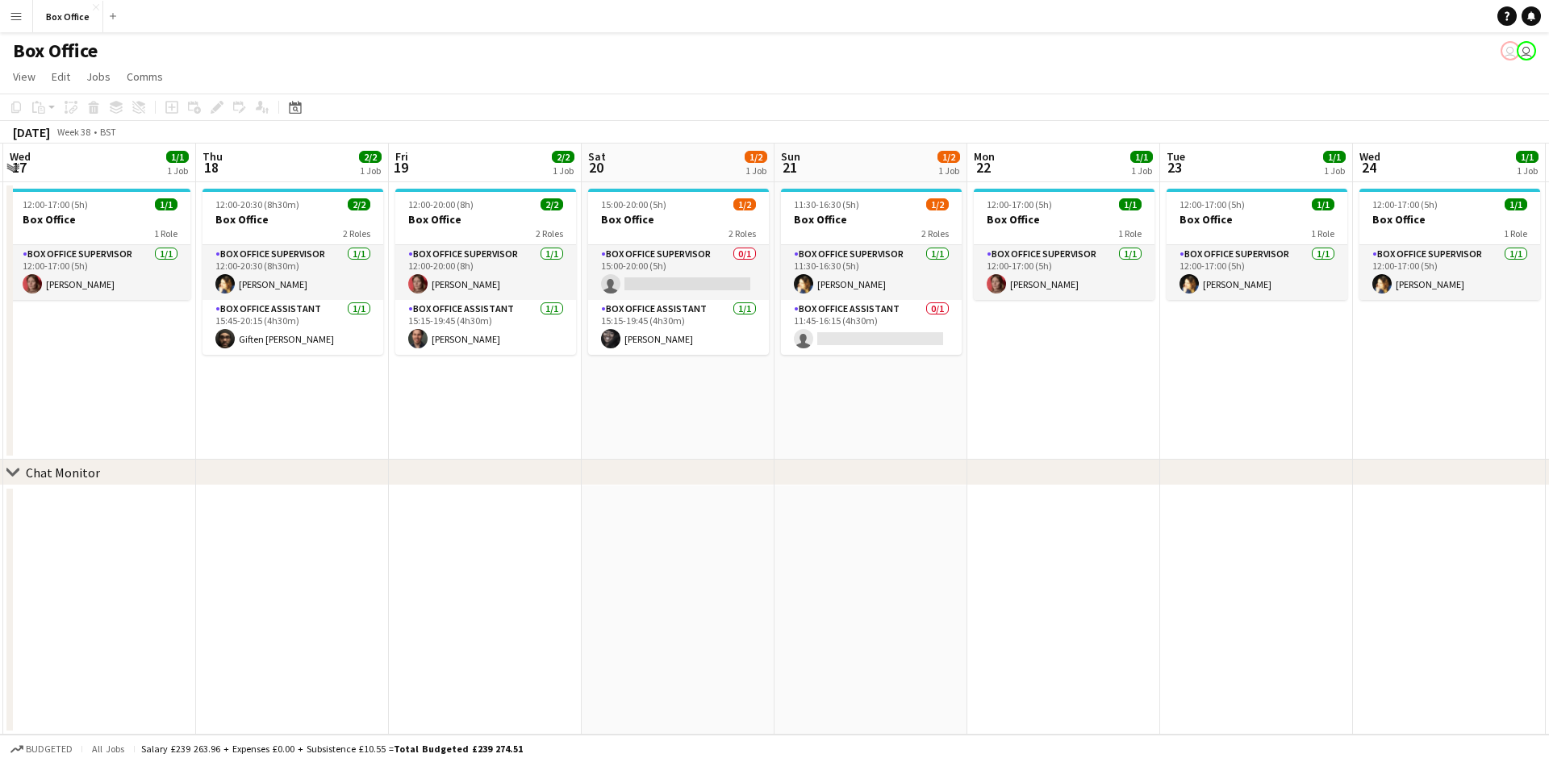
drag, startPoint x: 1182, startPoint y: 400, endPoint x: 855, endPoint y: 421, distance: 327.3
click at [855, 421] on app-calendar-viewport "Sat 13 4/4 1 Job Sun 14 3/3 1 Job Mon 15 2/2 1 Job Tue 16 1/1 1 Job Wed 17 1/1 …" at bounding box center [774, 439] width 1549 height 591
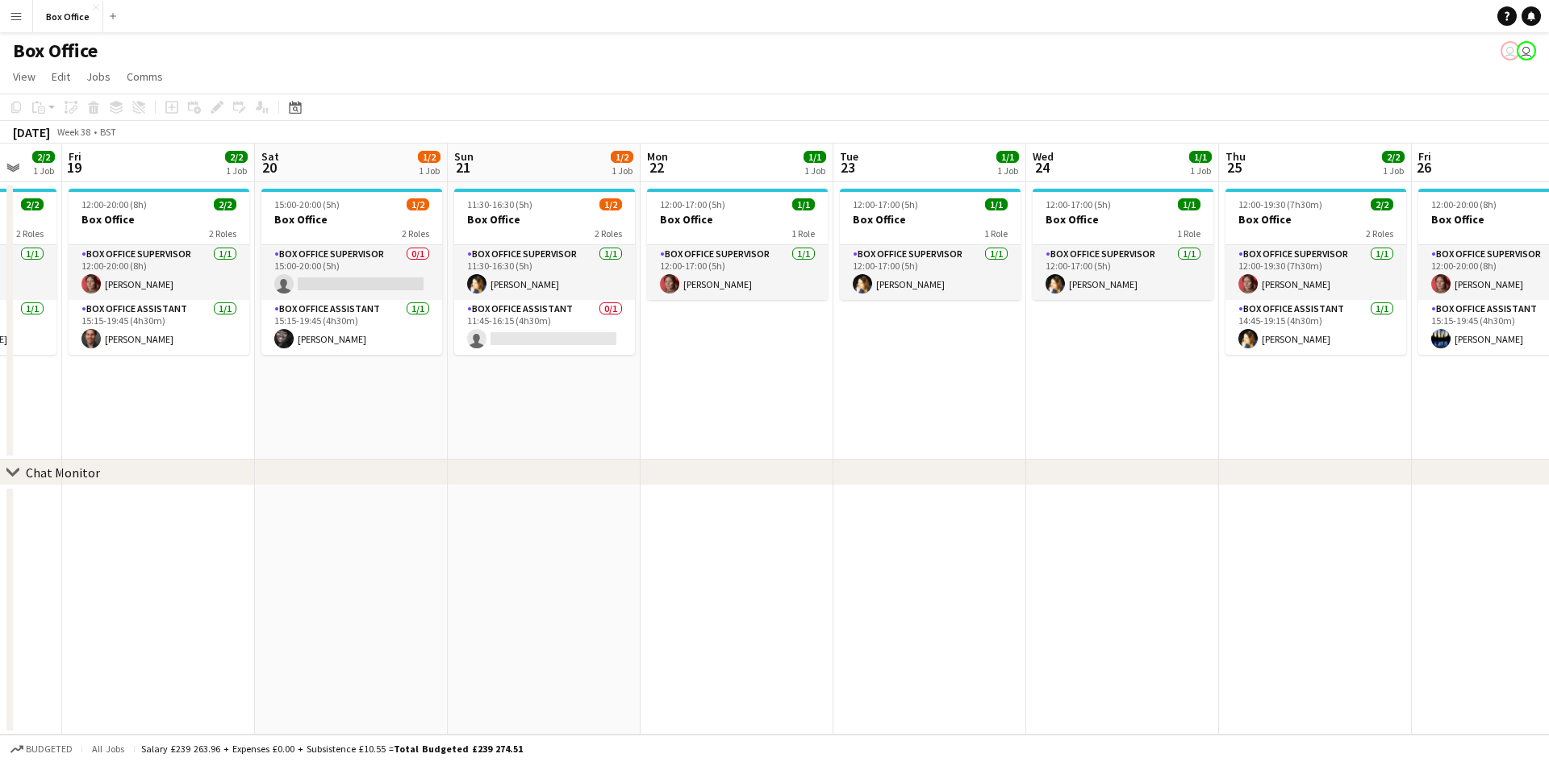
click at [934, 414] on app-calendar-viewport "Mon 15 2/2 1 Job Tue 16 1/1 1 Job Wed 17 1/1 1 Job Thu 18 2/2 1 Job Fri 19 2/2 …" at bounding box center [774, 439] width 1549 height 591
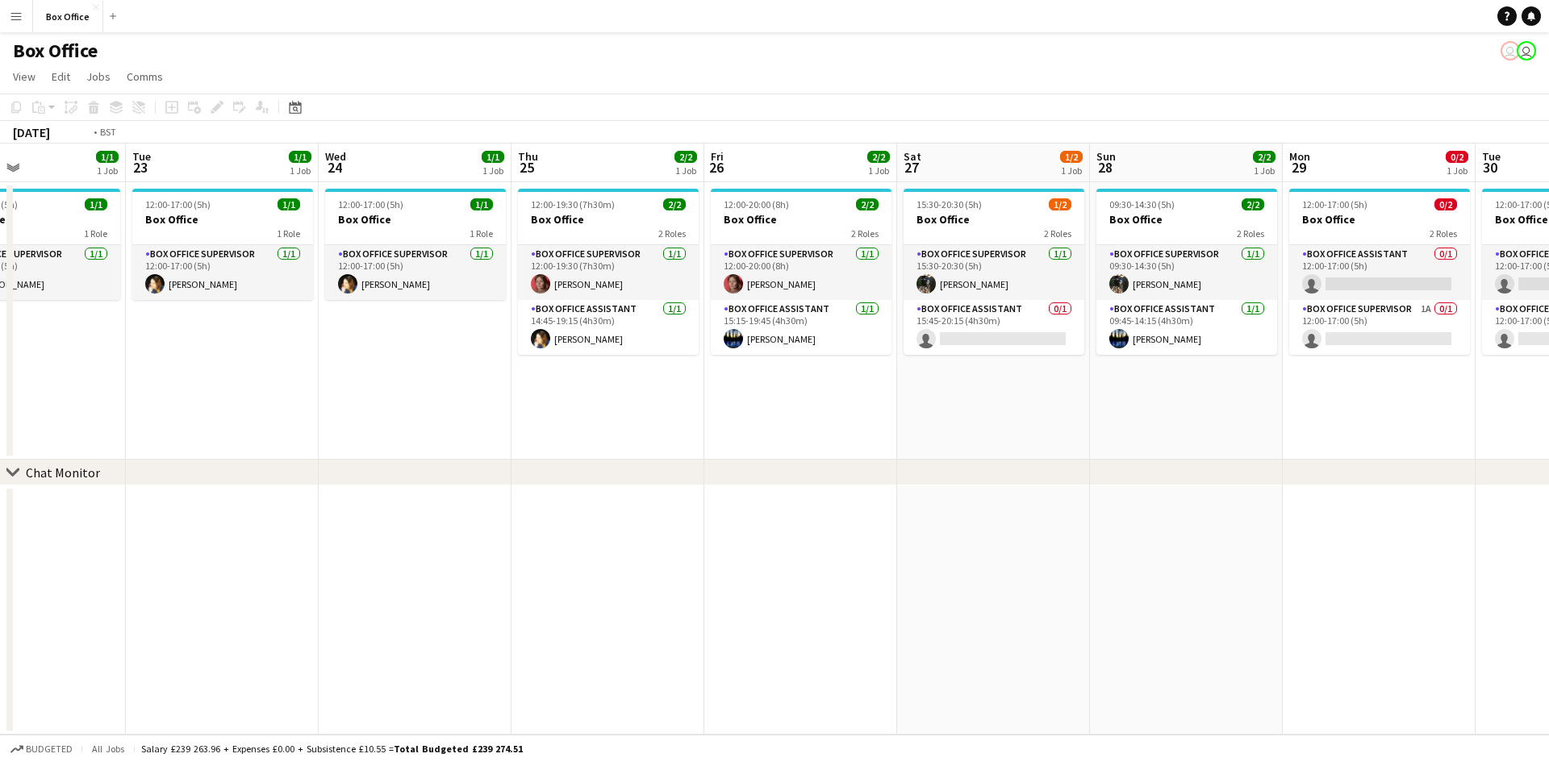
drag, startPoint x: 1165, startPoint y: 415, endPoint x: 774, endPoint y: 425, distance: 390.5
click at [774, 425] on app-calendar-viewport "Thu 18 2/2 1 Job Fri 19 2/2 1 Job Sat 20 1/2 1 Job Sun 21 1/2 1 Job Mon 22 1/1 …" at bounding box center [774, 439] width 1549 height 591
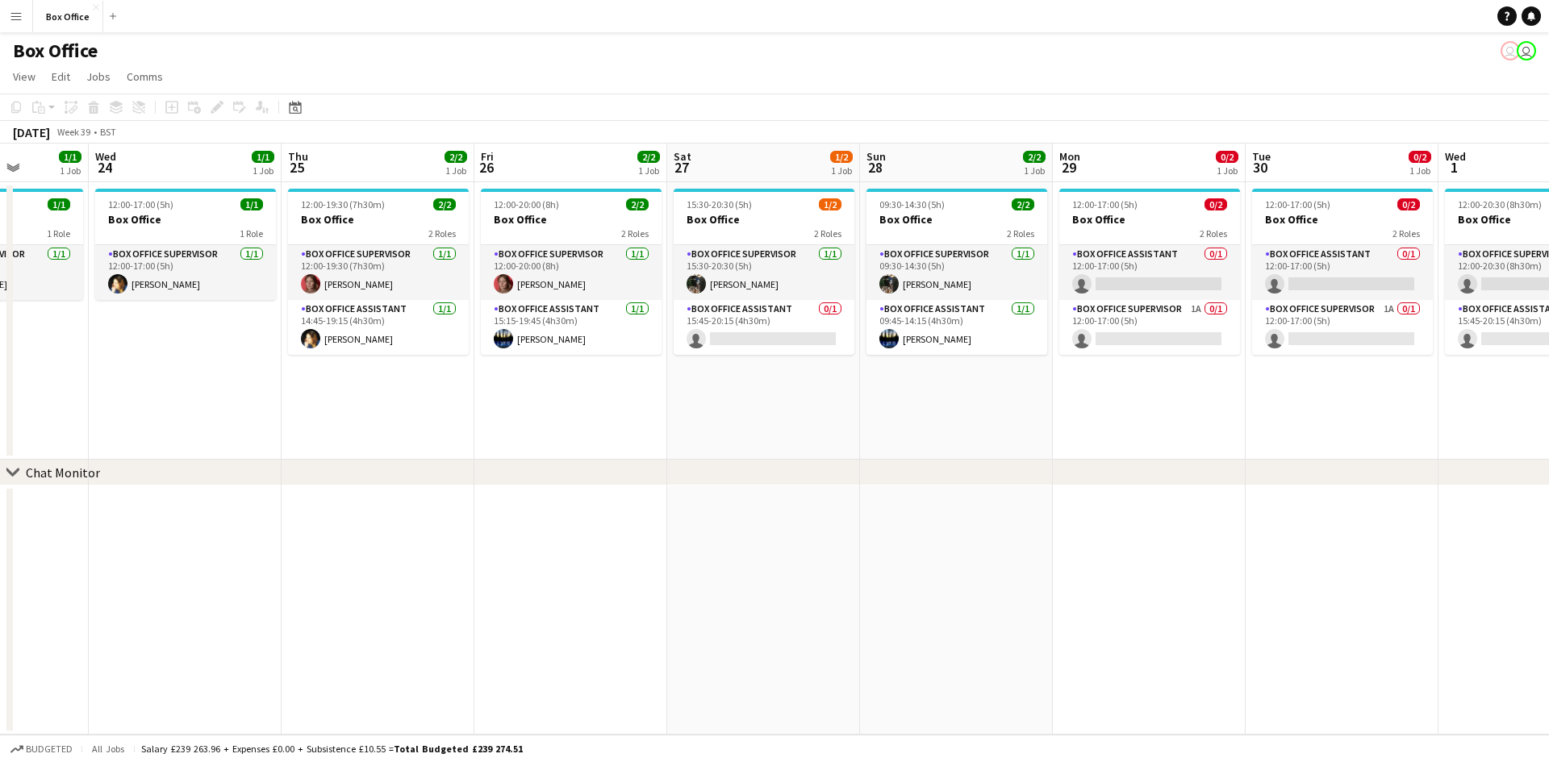
drag, startPoint x: 1023, startPoint y: 432, endPoint x: 1251, endPoint y: 432, distance: 228.3
click at [1003, 432] on app-calendar-viewport "Sat 20 1/2 1 Job Sun 21 1/2 1 Job Mon 22 1/1 1 Job Tue 23 1/1 1 Job Wed 24 1/1 …" at bounding box center [774, 439] width 1549 height 591
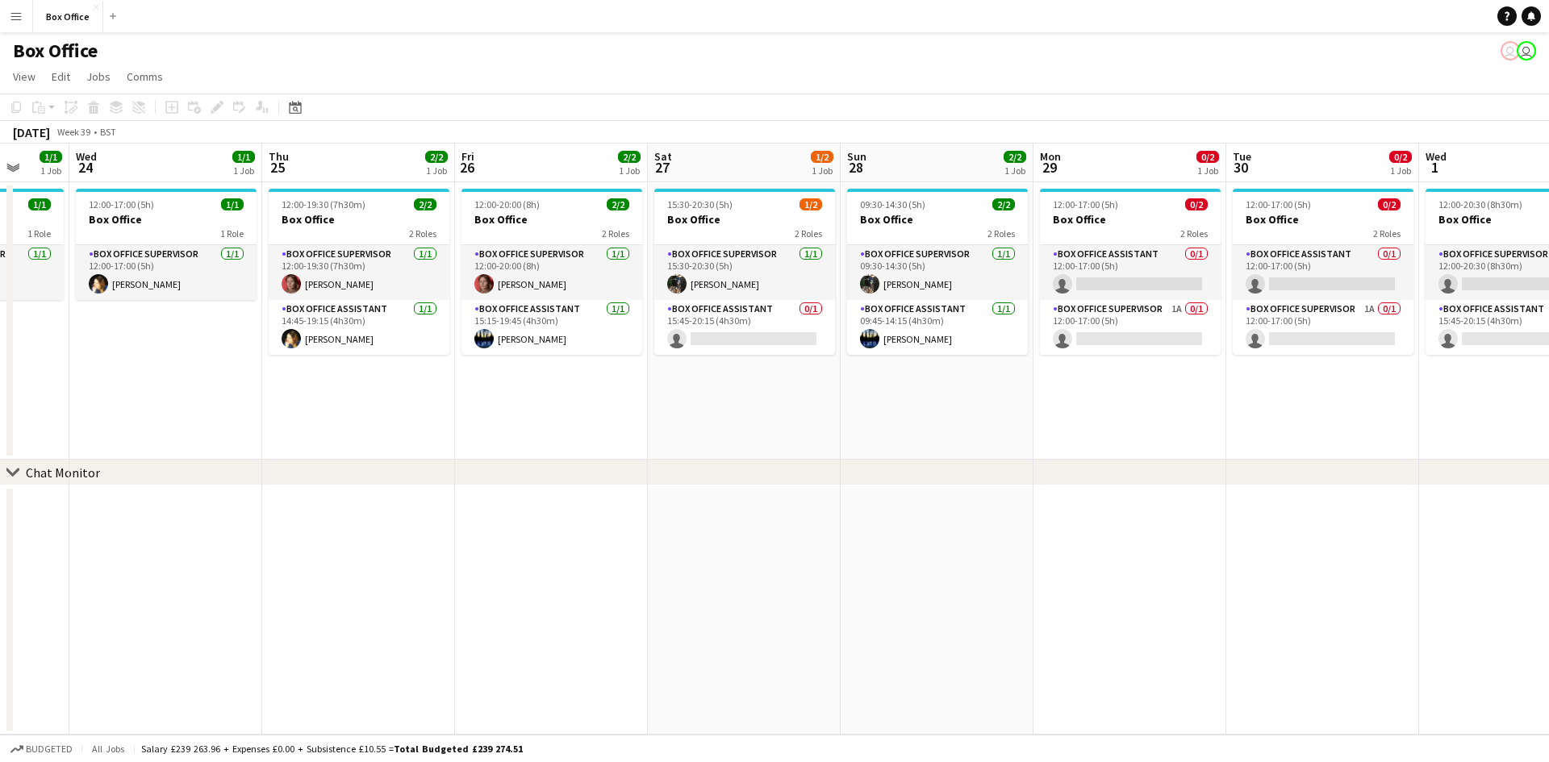
drag, startPoint x: 1044, startPoint y: 401, endPoint x: 1136, endPoint y: 398, distance: 92.0
click at [900, 401] on app-calendar-viewport "Sat 20 1/2 1 Job Sun 21 1/2 1 Job Mon 22 1/1 1 Job Tue 23 1/1 1 Job Wed 24 1/1 …" at bounding box center [774, 439] width 1549 height 591
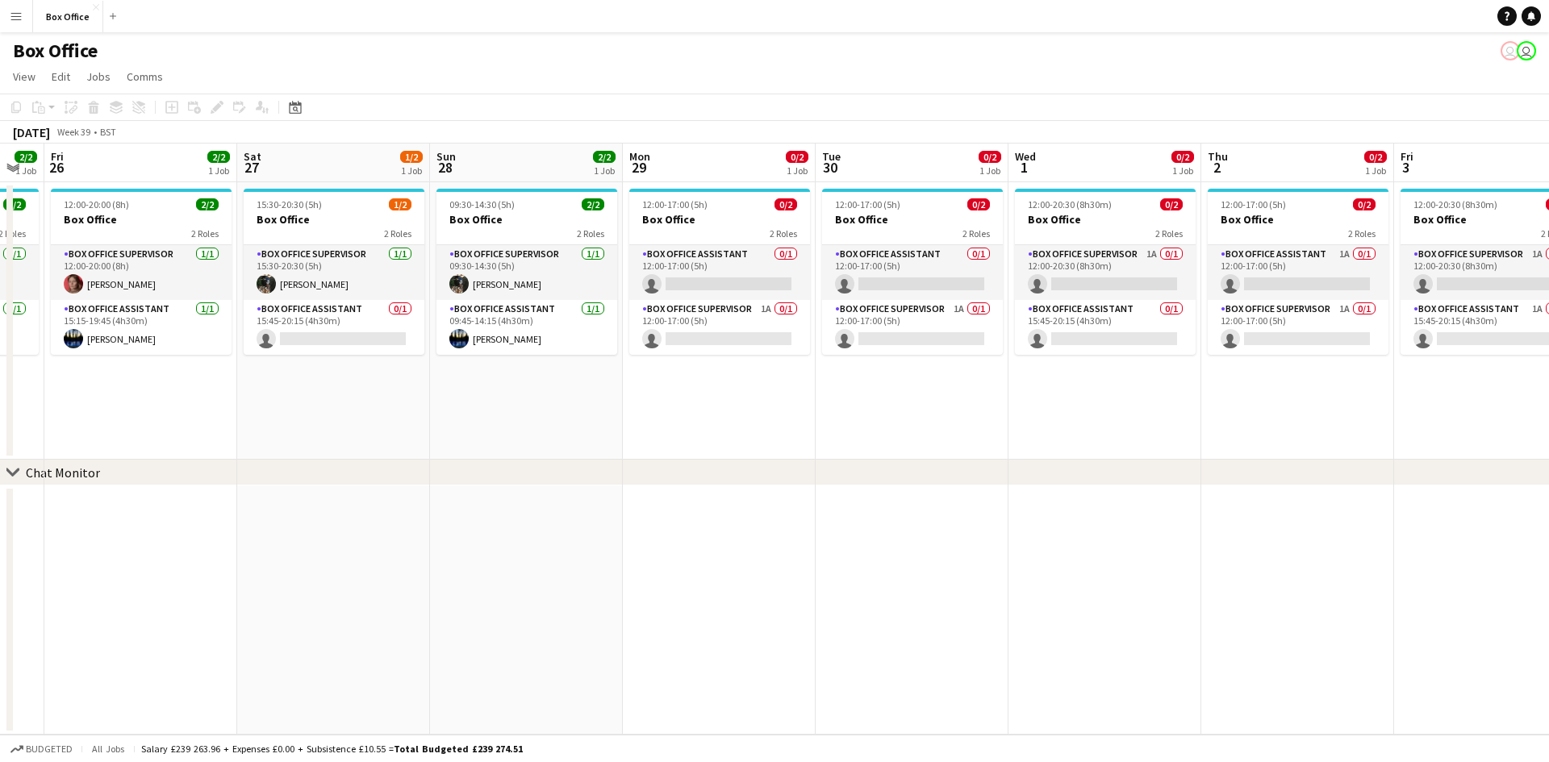
drag, startPoint x: 1298, startPoint y: 393, endPoint x: 830, endPoint y: 371, distance: 468.3
click at [795, 375] on app-calendar-viewport "Mon 22 1/1 1 Job Tue 23 1/1 1 Job Wed 24 1/1 1 Job Thu 25 2/2 1 Job Fri 26 2/2 …" at bounding box center [774, 439] width 1549 height 591
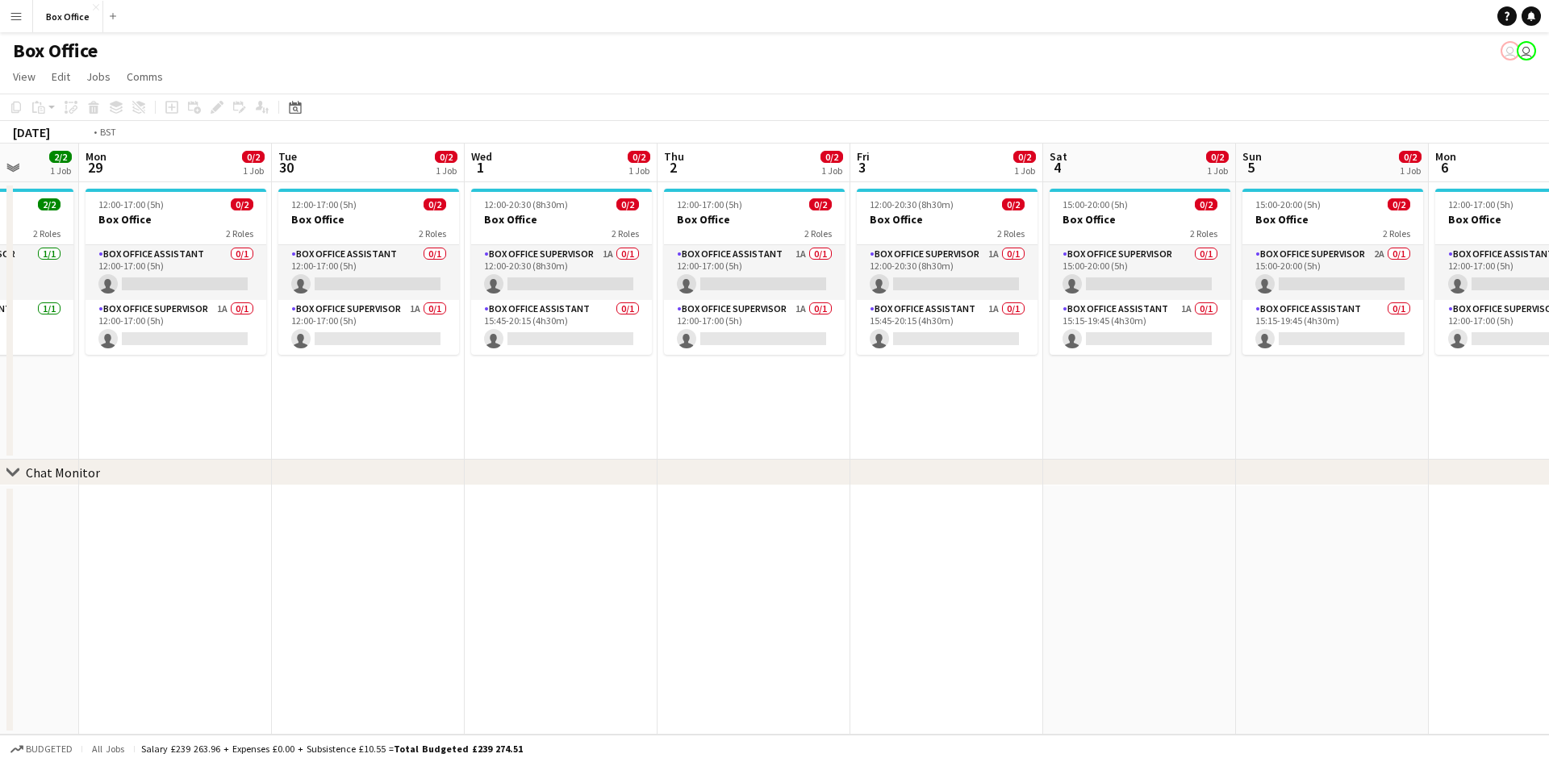
drag, startPoint x: 1389, startPoint y: 413, endPoint x: 1311, endPoint y: 434, distance: 81.0
click at [780, 362] on app-calendar-viewport "Fri 26 2/2 1 Job Sat 27 1/2 1 Job Sun 28 2/2 1 Job Mon 29 0/2 1 Job Tue 30 0/2 …" at bounding box center [774, 439] width 1549 height 591
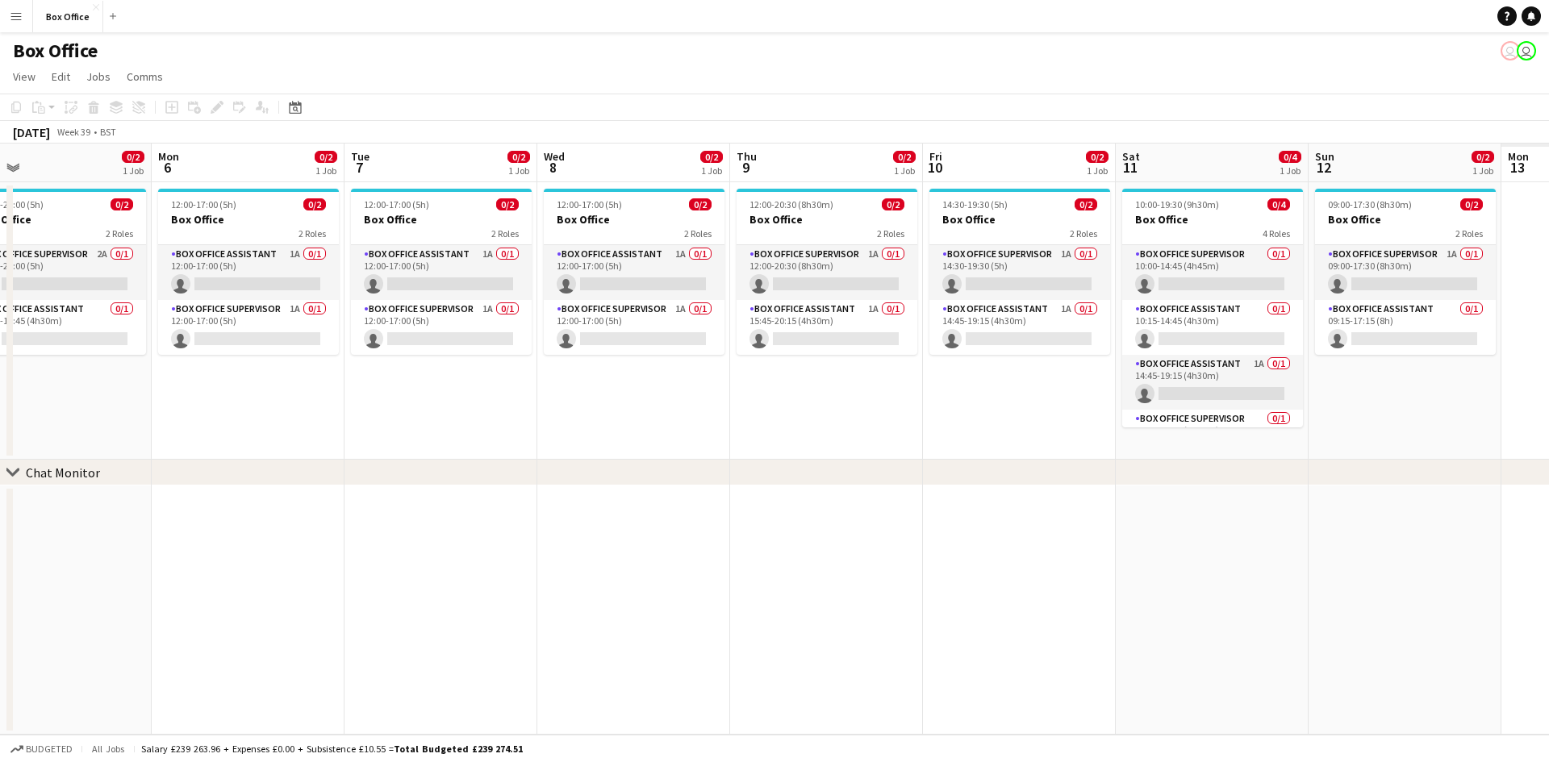
drag, startPoint x: 1311, startPoint y: 434, endPoint x: 658, endPoint y: 540, distance: 661.0
click at [658, 540] on app-calendar-viewport "Wed 1 0/2 1 Job Thu 2 0/2 1 Job Fri 3 0/2 1 Job Sat 4 0/2 1 Job Sun 5 0/2 1 Job…" at bounding box center [774, 439] width 1549 height 591
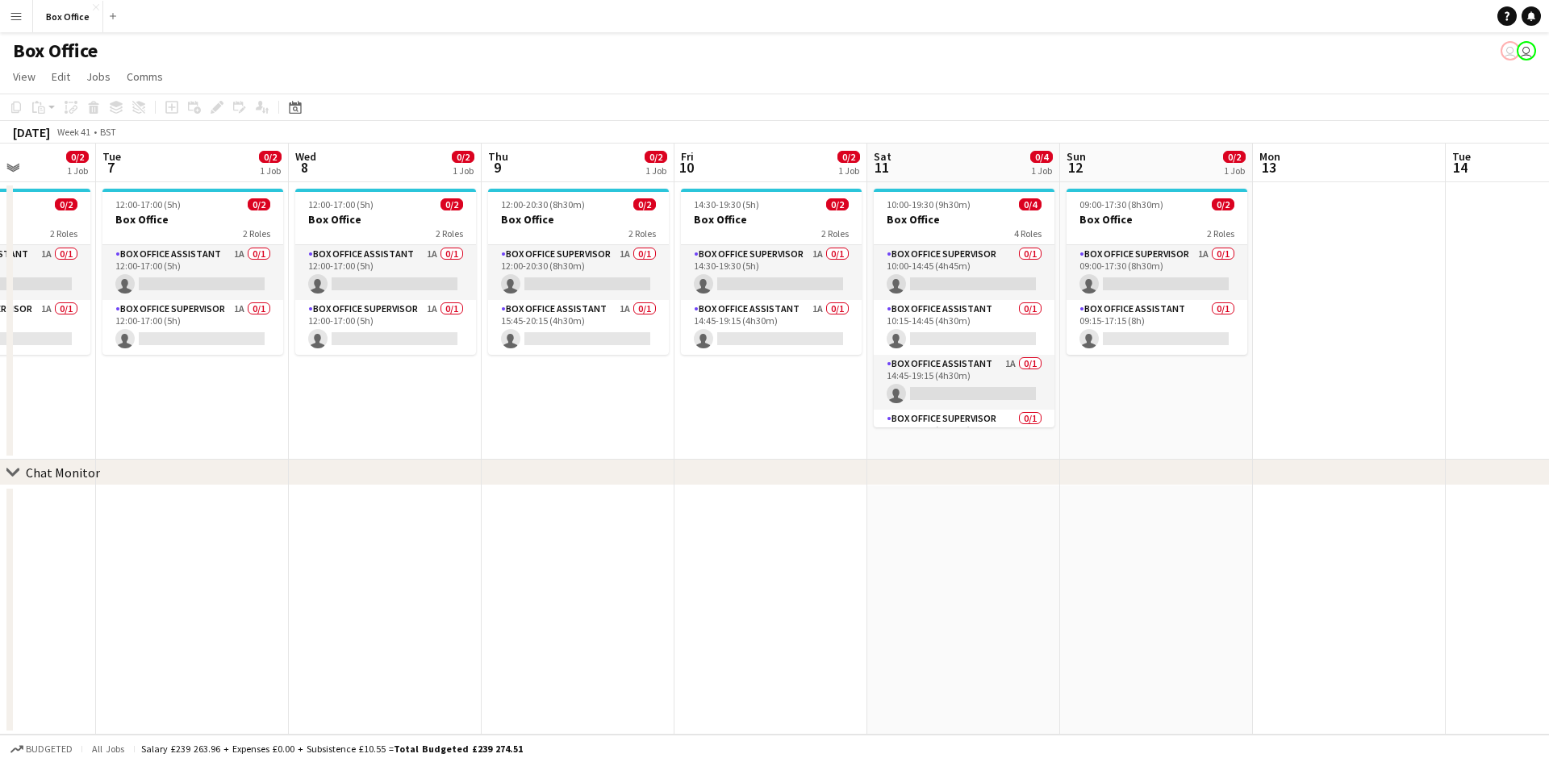
scroll to position [0, 676]
drag, startPoint x: 1376, startPoint y: 400, endPoint x: 1127, endPoint y: 444, distance: 253.0
click at [1127, 444] on app-calendar-viewport "Fri 3 0/2 1 Job Sat 4 0/2 1 Job Sun 5 0/2 1 Job Mon 6 0/2 1 Job Tue 7 0/2 1 Job…" at bounding box center [774, 439] width 1549 height 591
click at [1128, 255] on app-card-role "Box Office Supervisor 1A 0/1 09:00-17:30 (8h30m) single-neutral-actions" at bounding box center [1155, 272] width 181 height 55
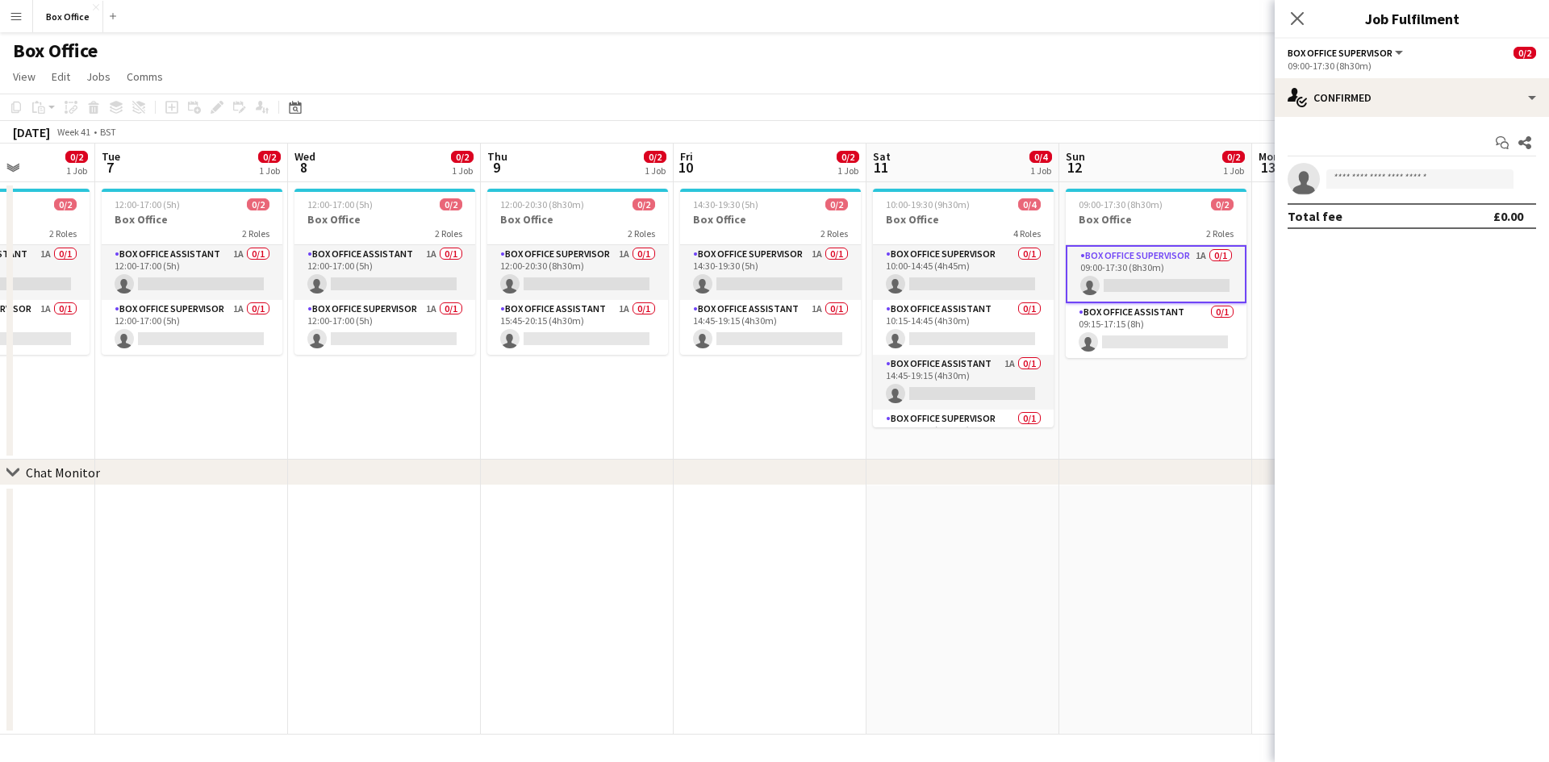
click at [1145, 404] on app-date-cell "09:00-17:30 (8h30m) 0/2 Box Office 2 Roles Box Office Supervisor 1A 0/1 09:00-1…" at bounding box center [1155, 320] width 193 height 277
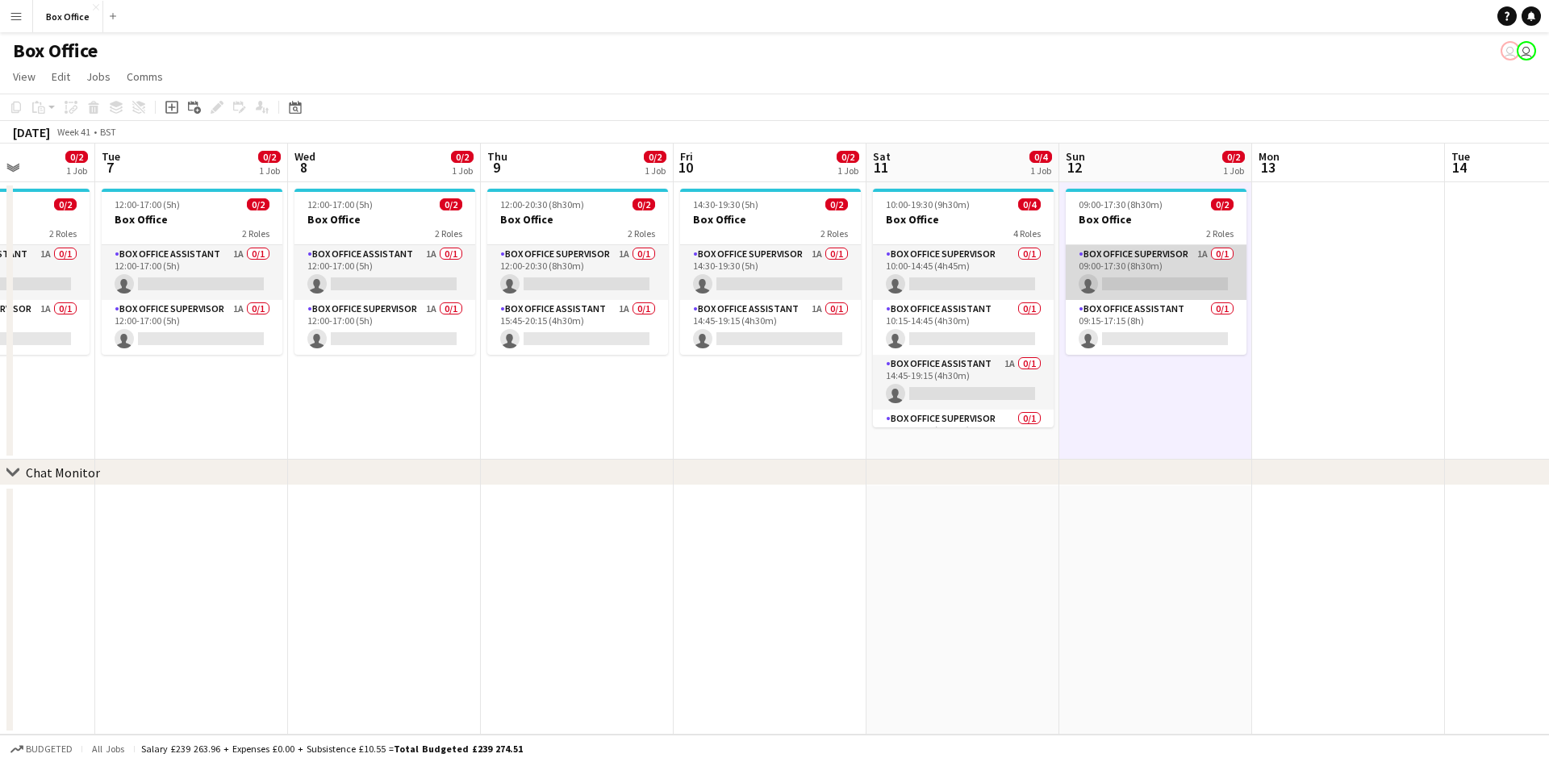
click at [1134, 262] on app-card-role "Box Office Supervisor 1A 0/1 09:00-17:30 (8h30m) single-neutral-actions" at bounding box center [1155, 272] width 181 height 55
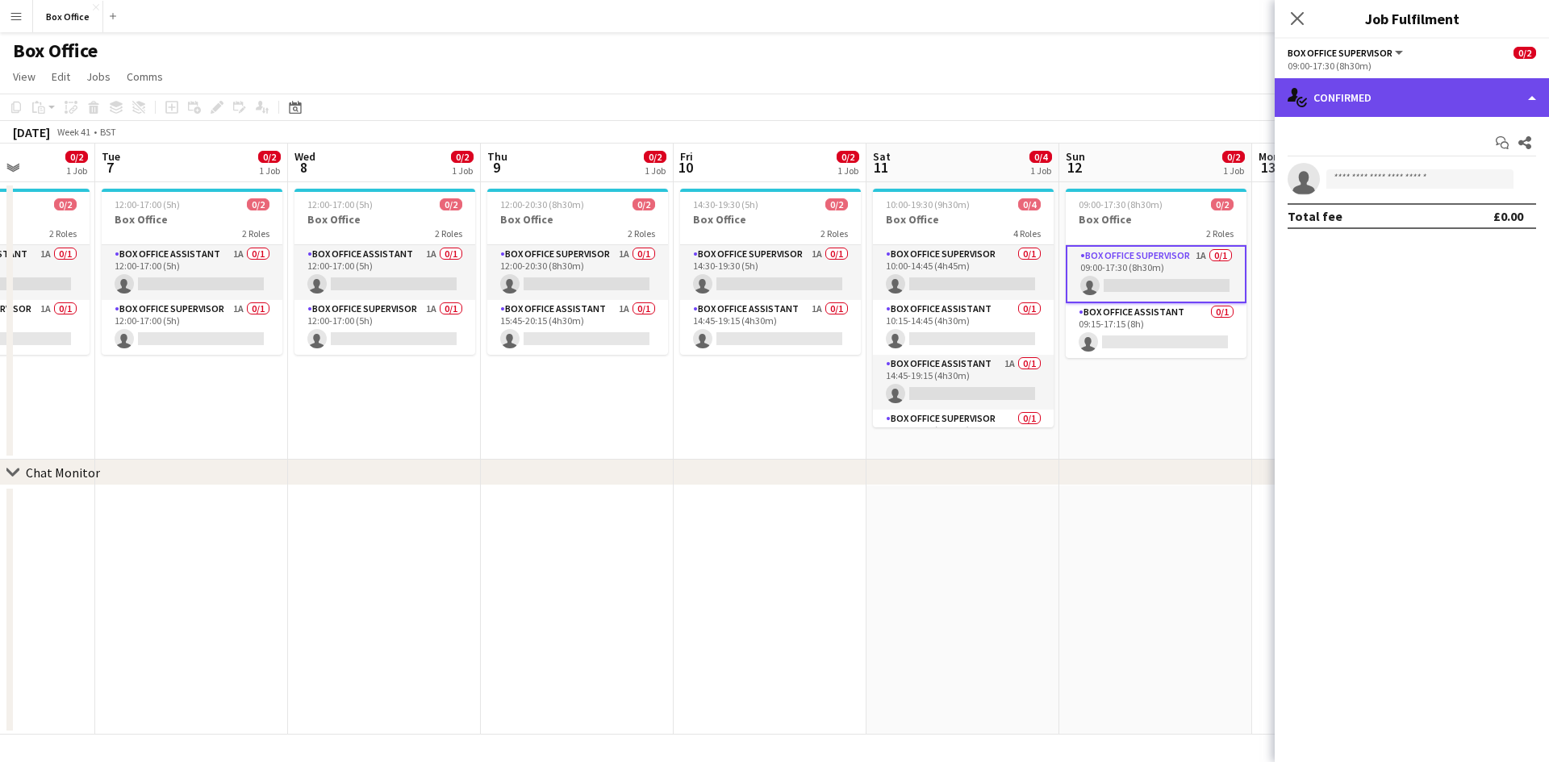
click at [1411, 101] on div "single-neutral-actions-check-2 Confirmed" at bounding box center [1411, 97] width 274 height 39
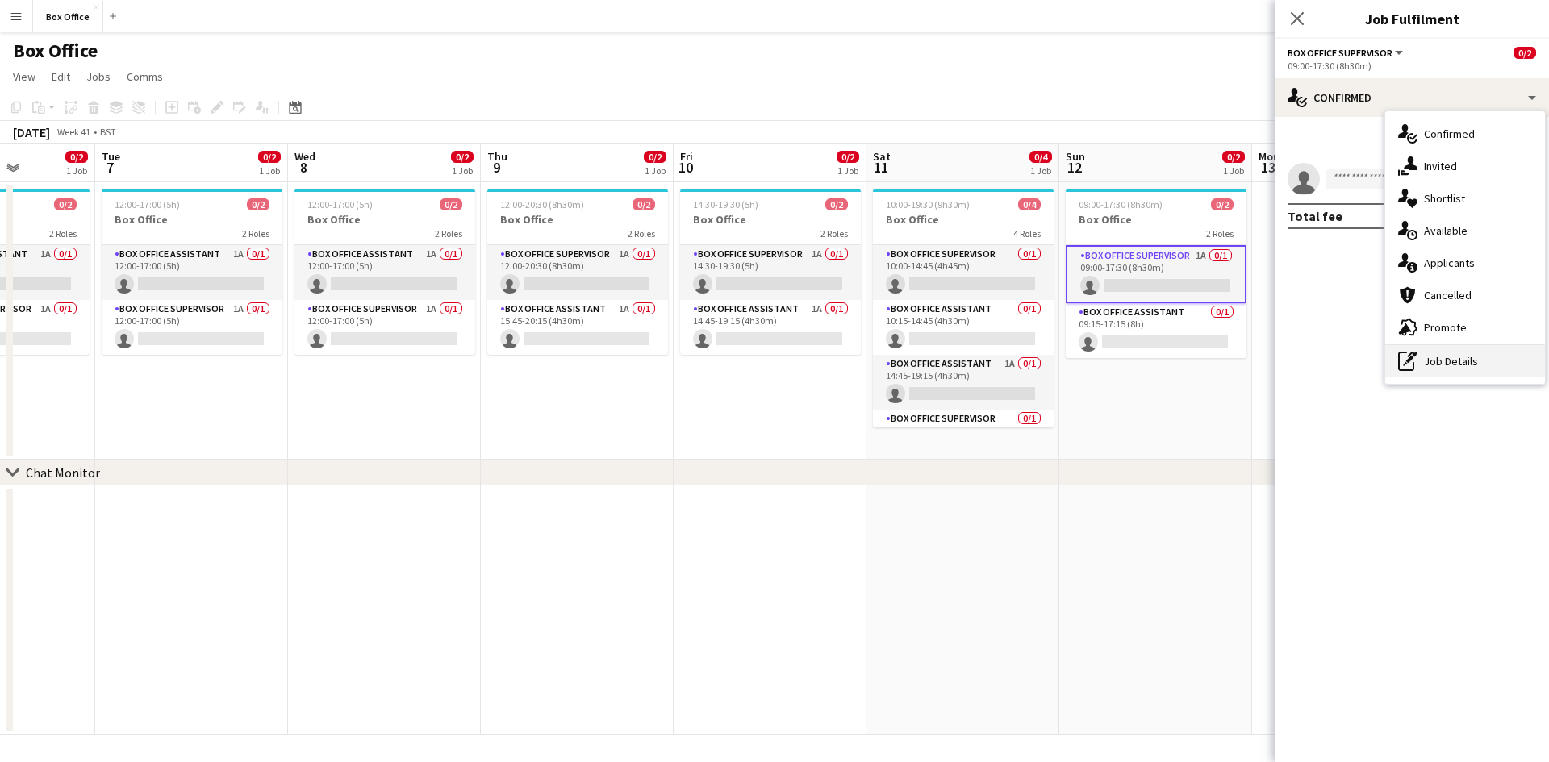
click at [1458, 368] on div "pen-write Job Details" at bounding box center [1465, 361] width 160 height 32
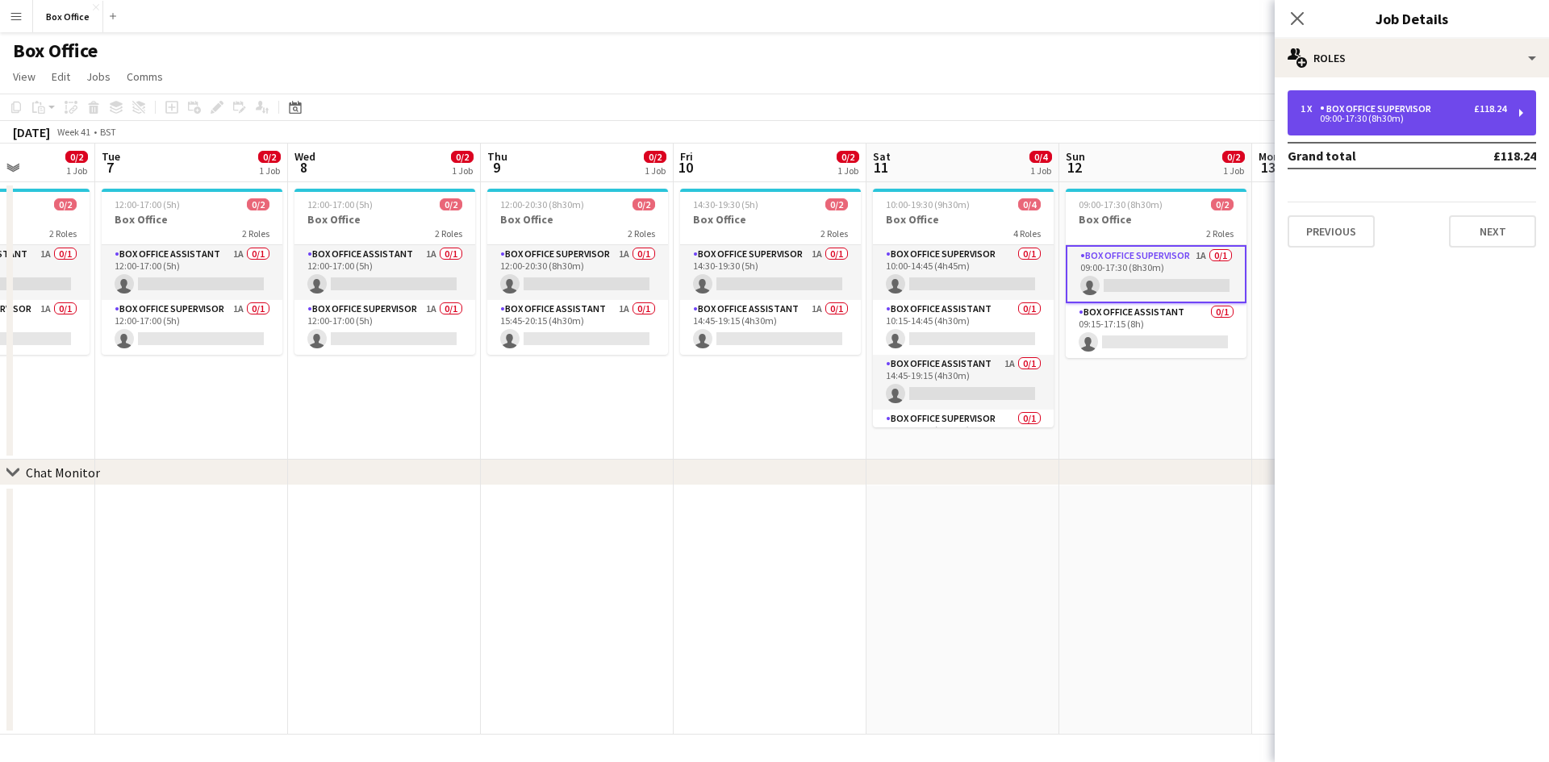
click at [1414, 106] on div "Box Office Supervisor" at bounding box center [1379, 108] width 118 height 11
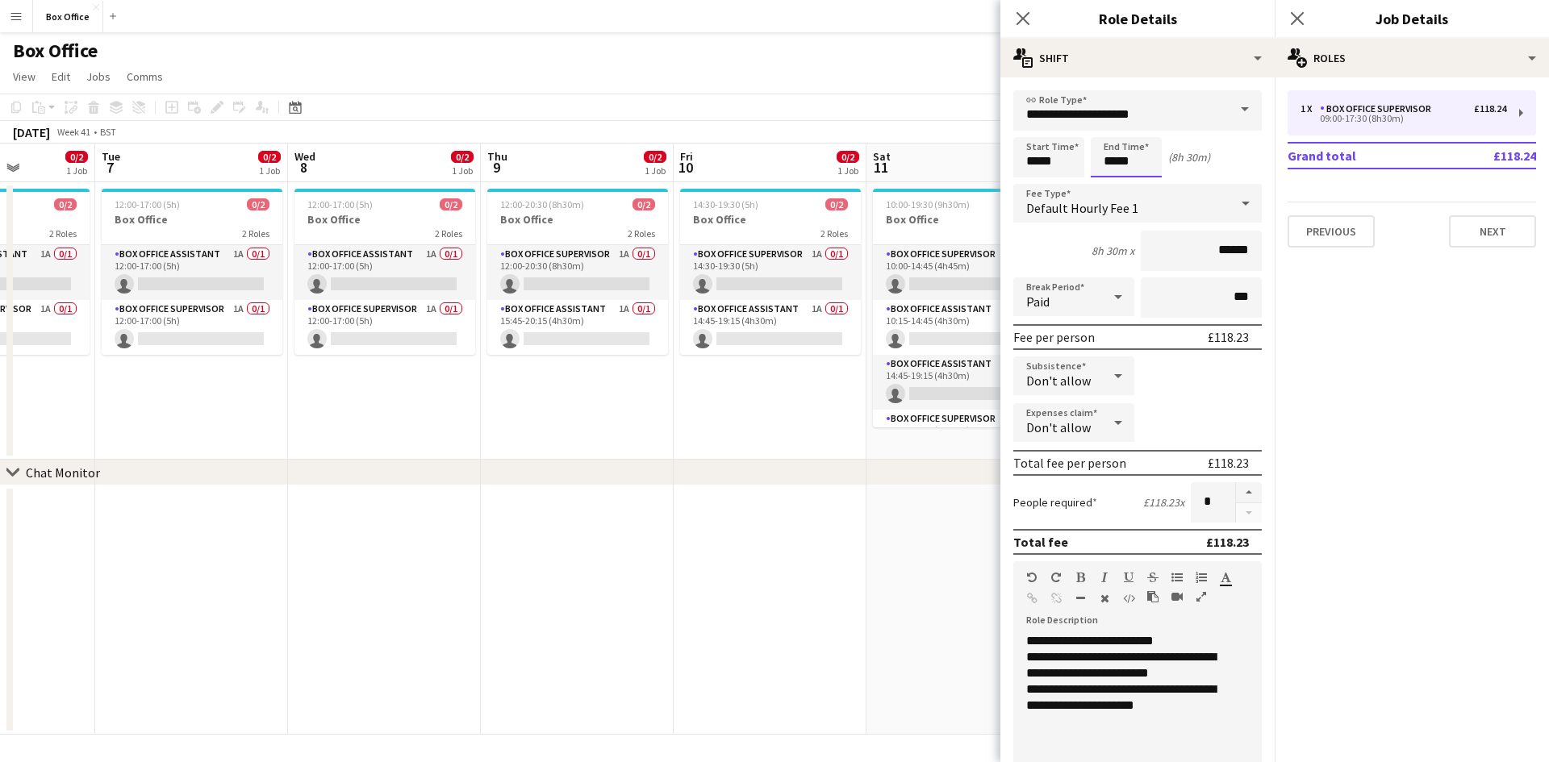
click at [1137, 161] on input "*****" at bounding box center [1126, 157] width 71 height 40
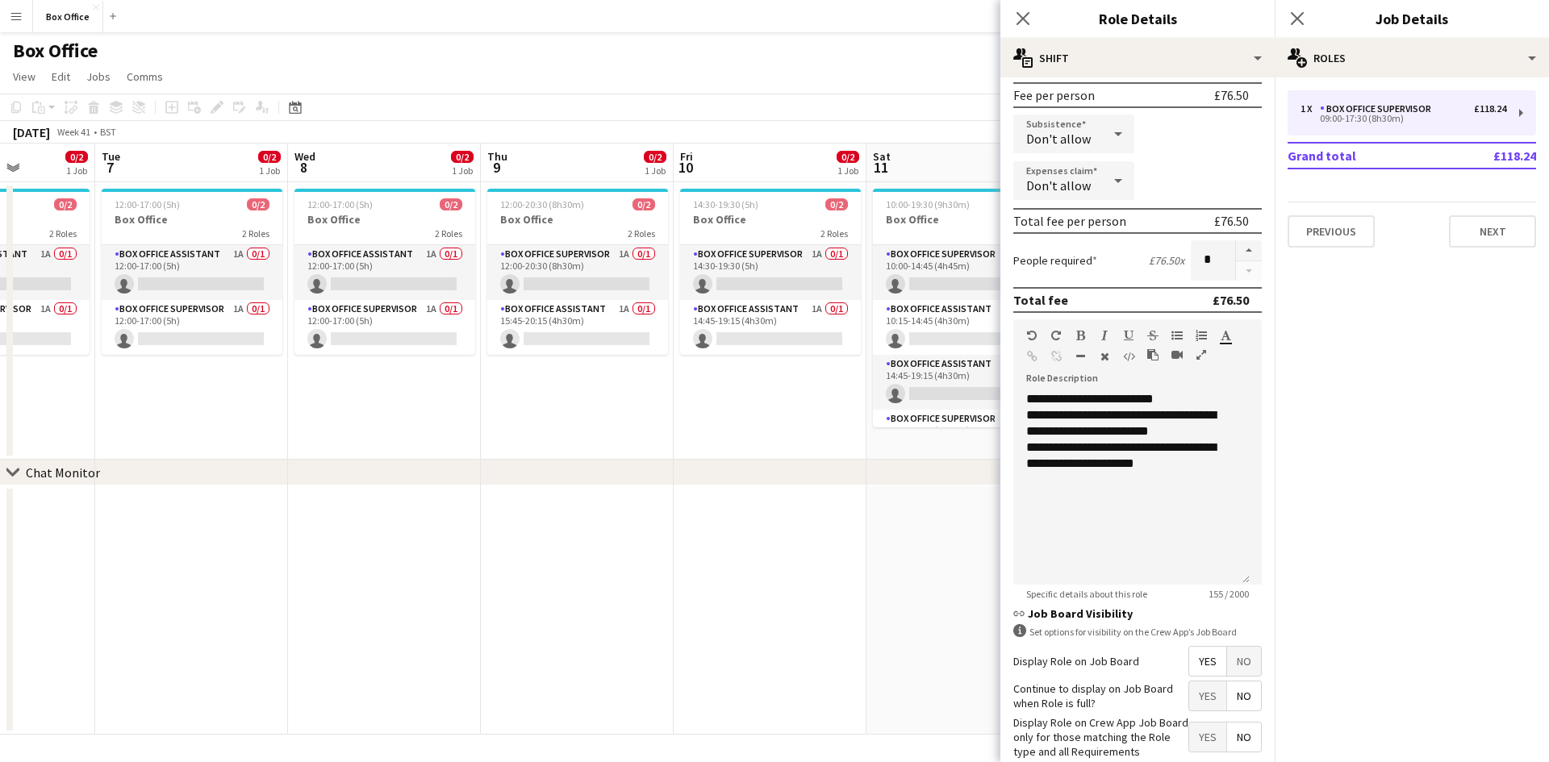
scroll to position [331, 0]
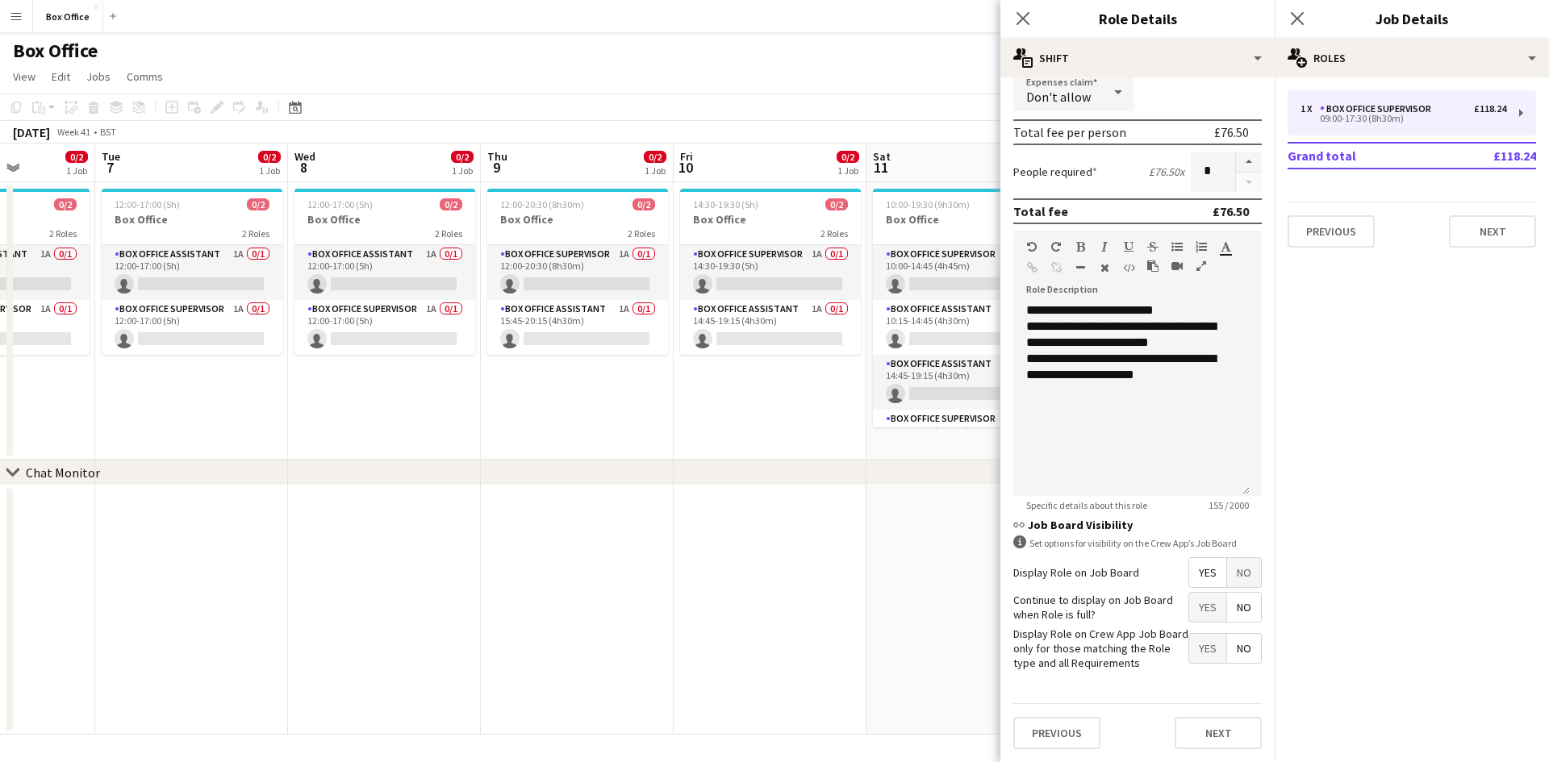
type input "*****"
click at [1031, 361] on div "**********" at bounding box center [1131, 367] width 211 height 32
click at [1199, 733] on button "Next" at bounding box center [1217, 733] width 87 height 32
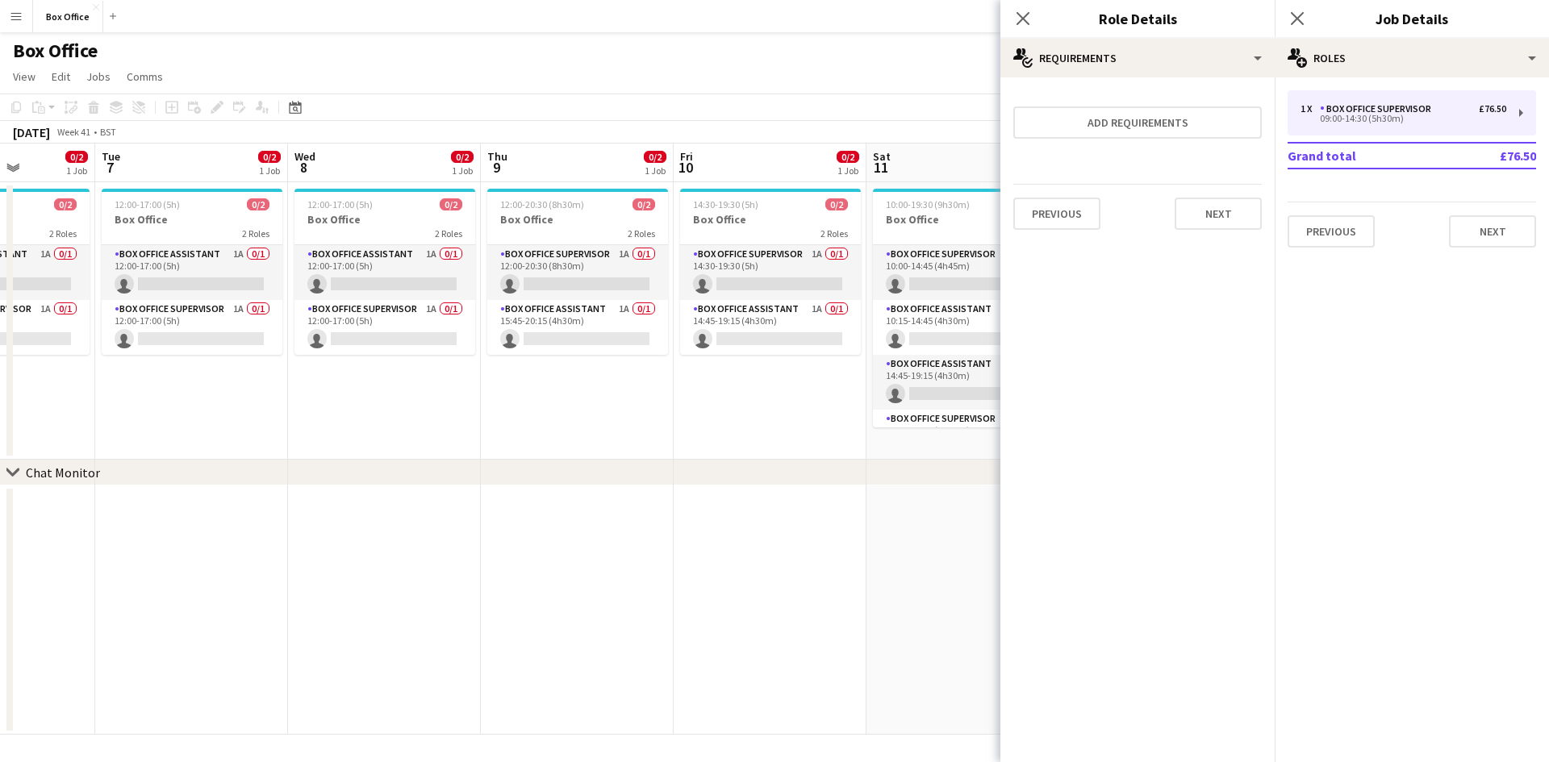
scroll to position [0, 0]
click at [1298, 18] on icon at bounding box center [1296, 17] width 15 height 15
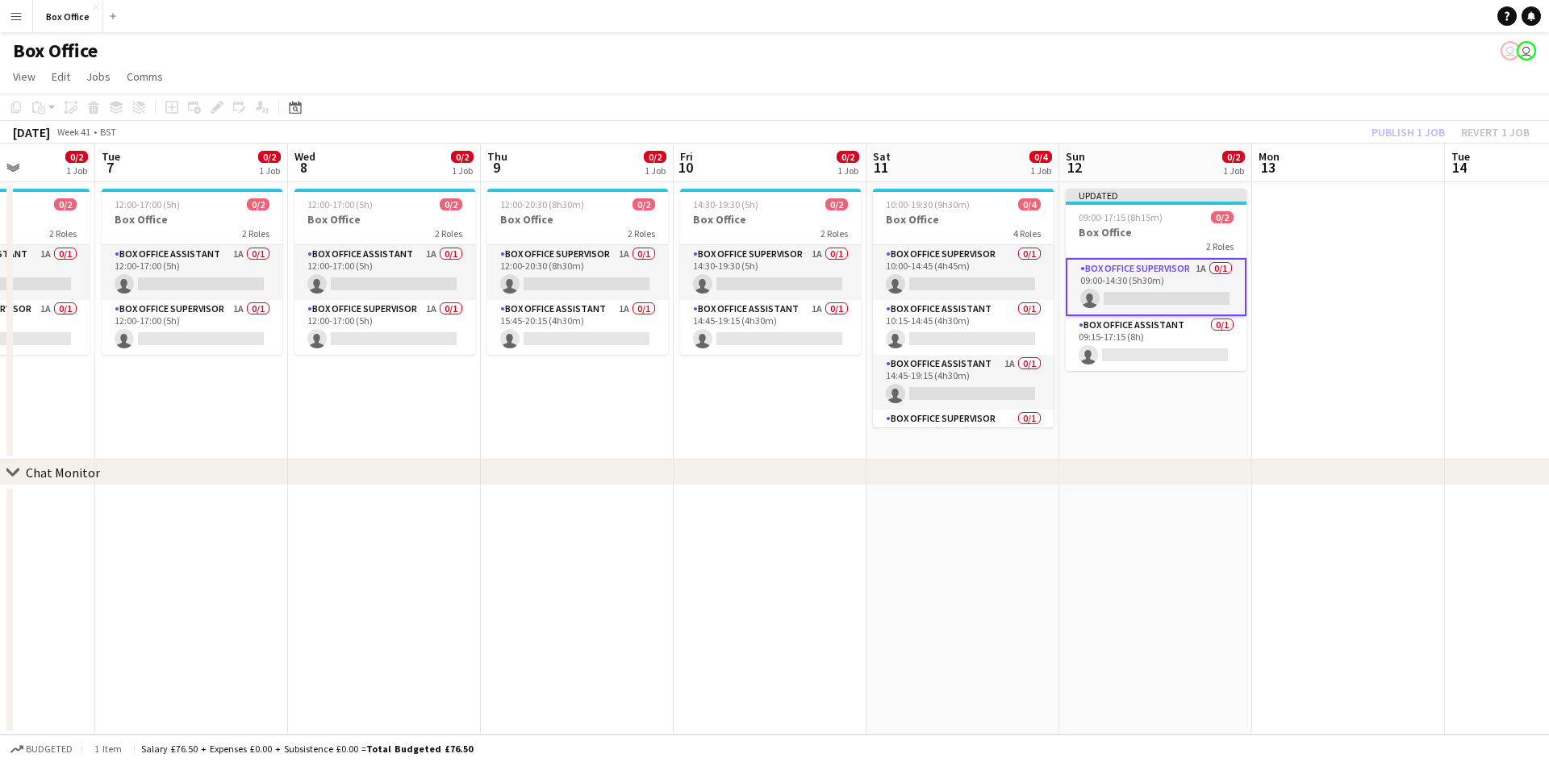
click at [1211, 400] on app-date-cell "Updated 09:00-17:15 (8h15m) 0/2 Box Office 2 Roles Box Office Supervisor 1A 0/1…" at bounding box center [1155, 320] width 193 height 277
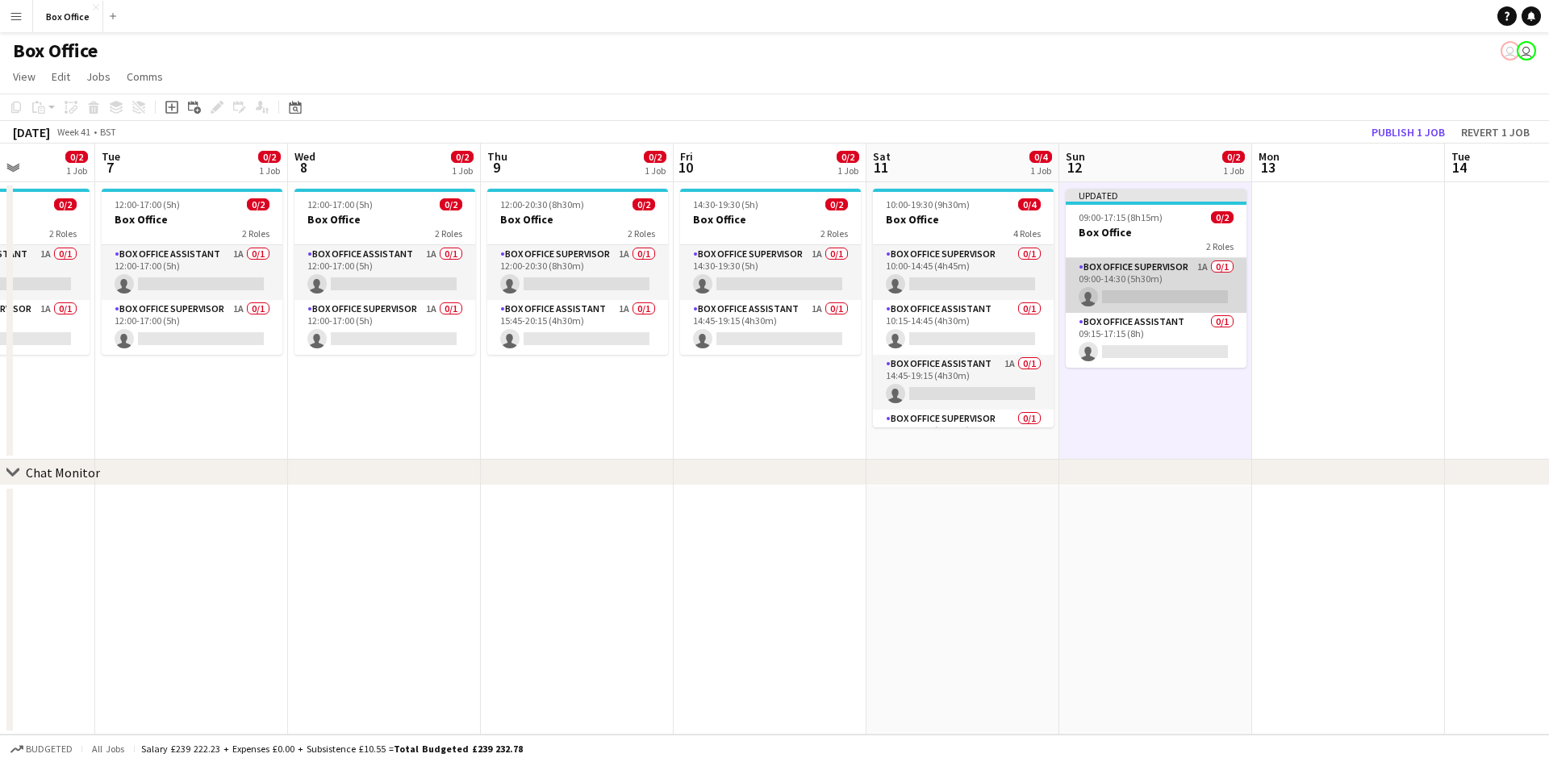
click at [1142, 263] on app-card-role "Box Office Supervisor 1A 0/1 09:00-14:30 (5h30m) single-neutral-actions" at bounding box center [1155, 285] width 181 height 55
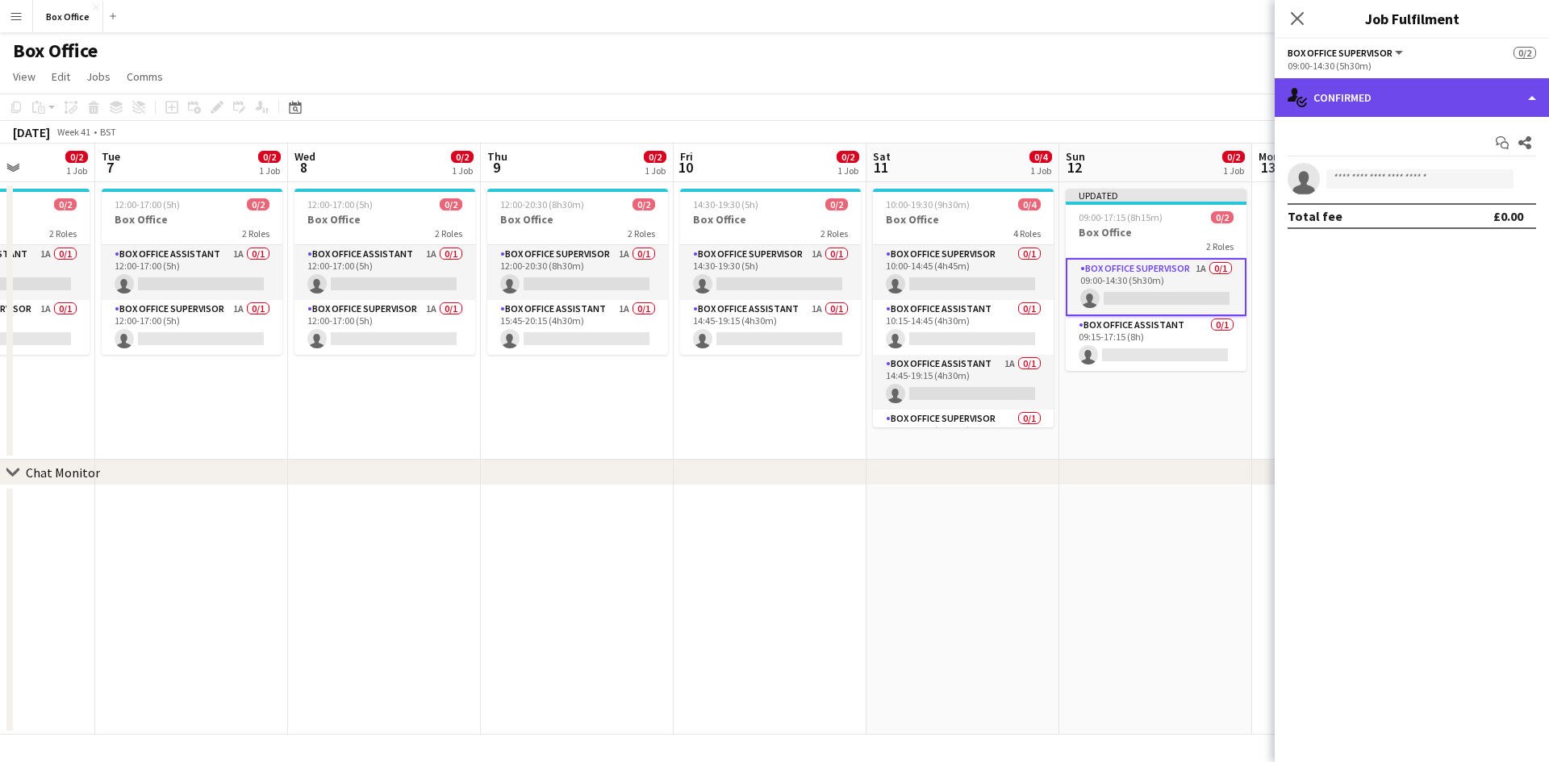
click at [1366, 100] on div "single-neutral-actions-check-2 Confirmed" at bounding box center [1411, 97] width 274 height 39
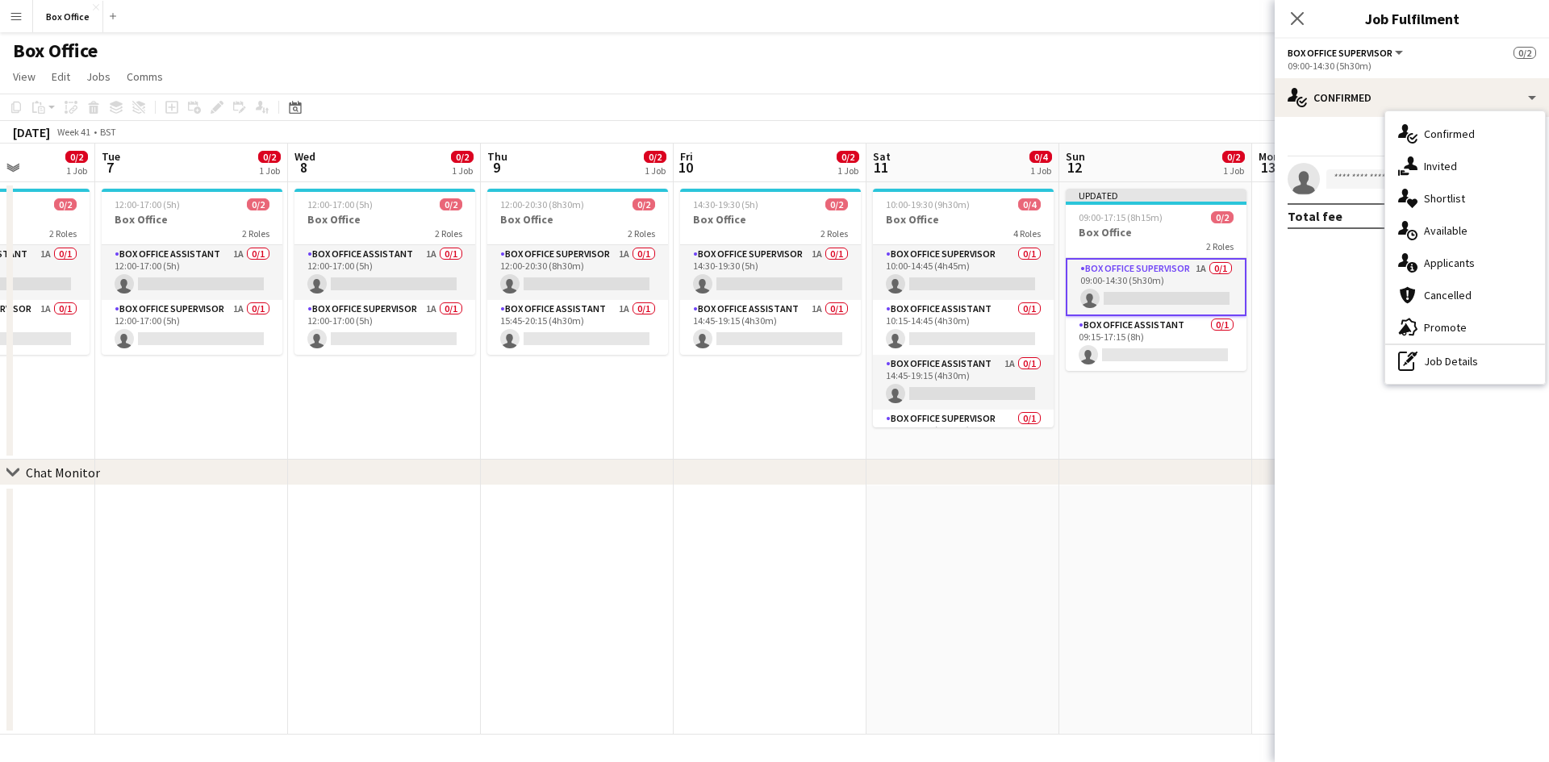
click at [1320, 284] on mat-expansion-panel "check Confirmed Start chat Share single-neutral-actions Total fee £0.00" at bounding box center [1411, 439] width 274 height 645
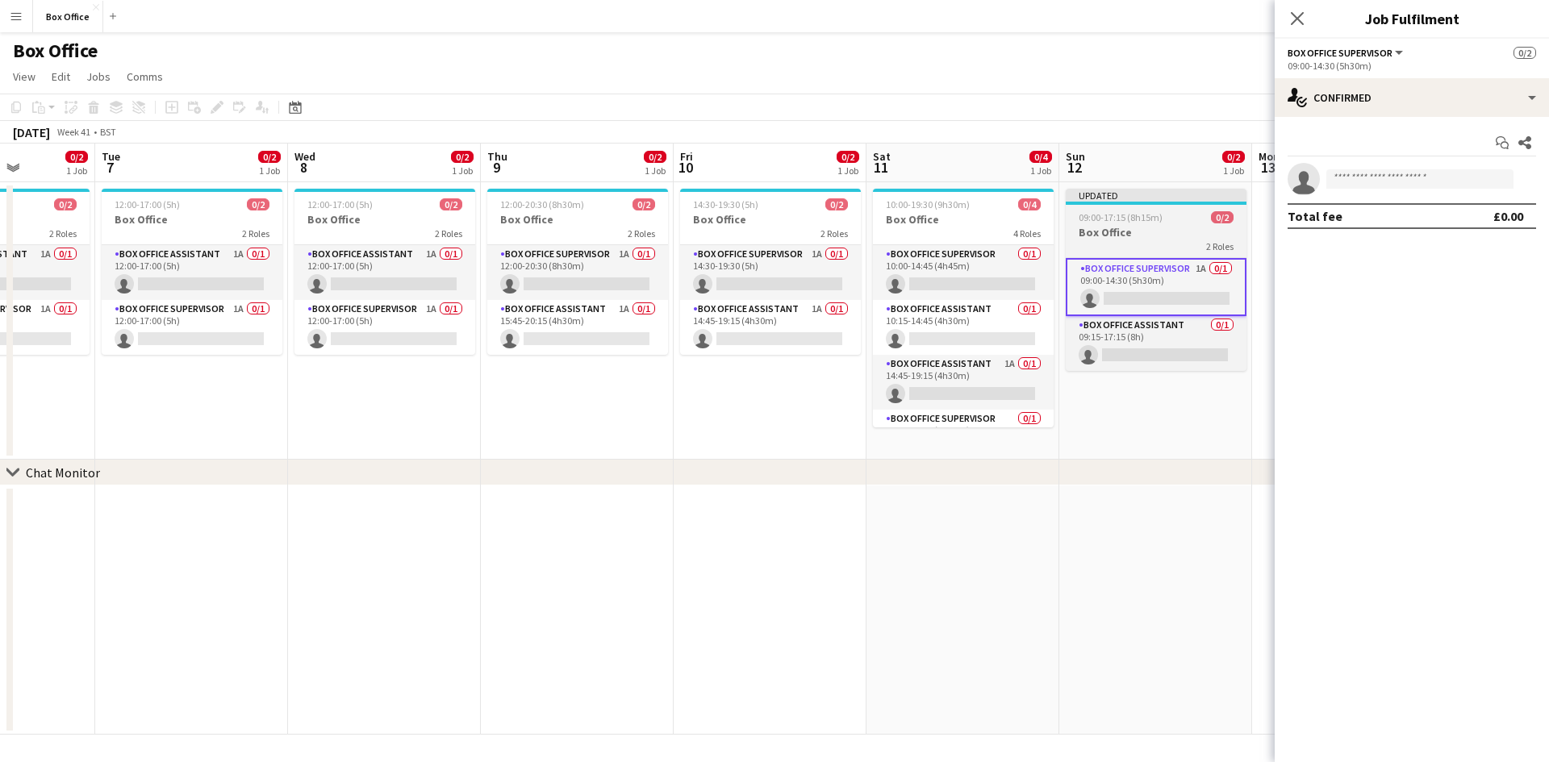
click at [1149, 244] on div "2 Roles" at bounding box center [1155, 246] width 181 height 13
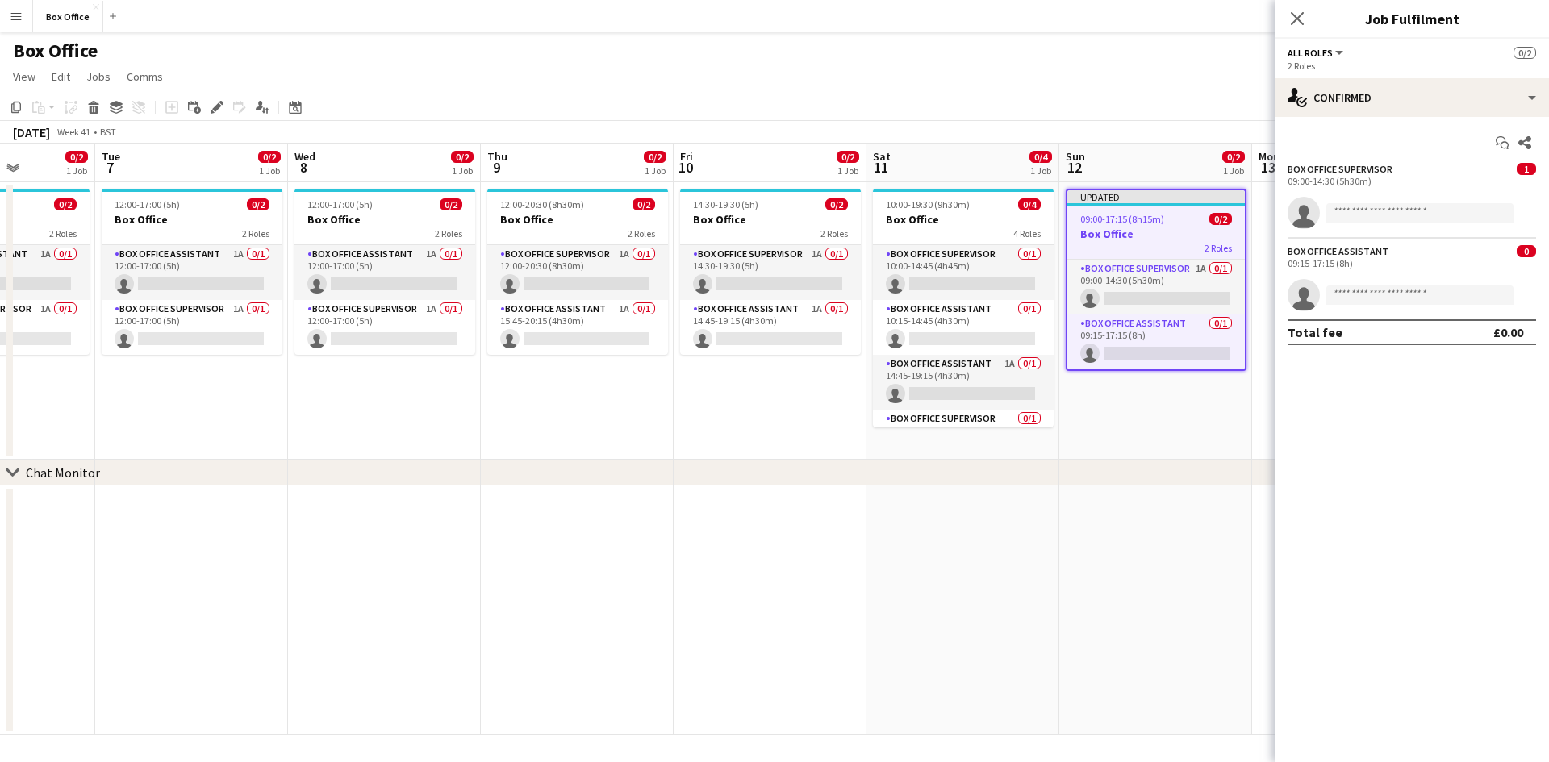
click at [1218, 559] on app-date-cell at bounding box center [1155, 610] width 193 height 249
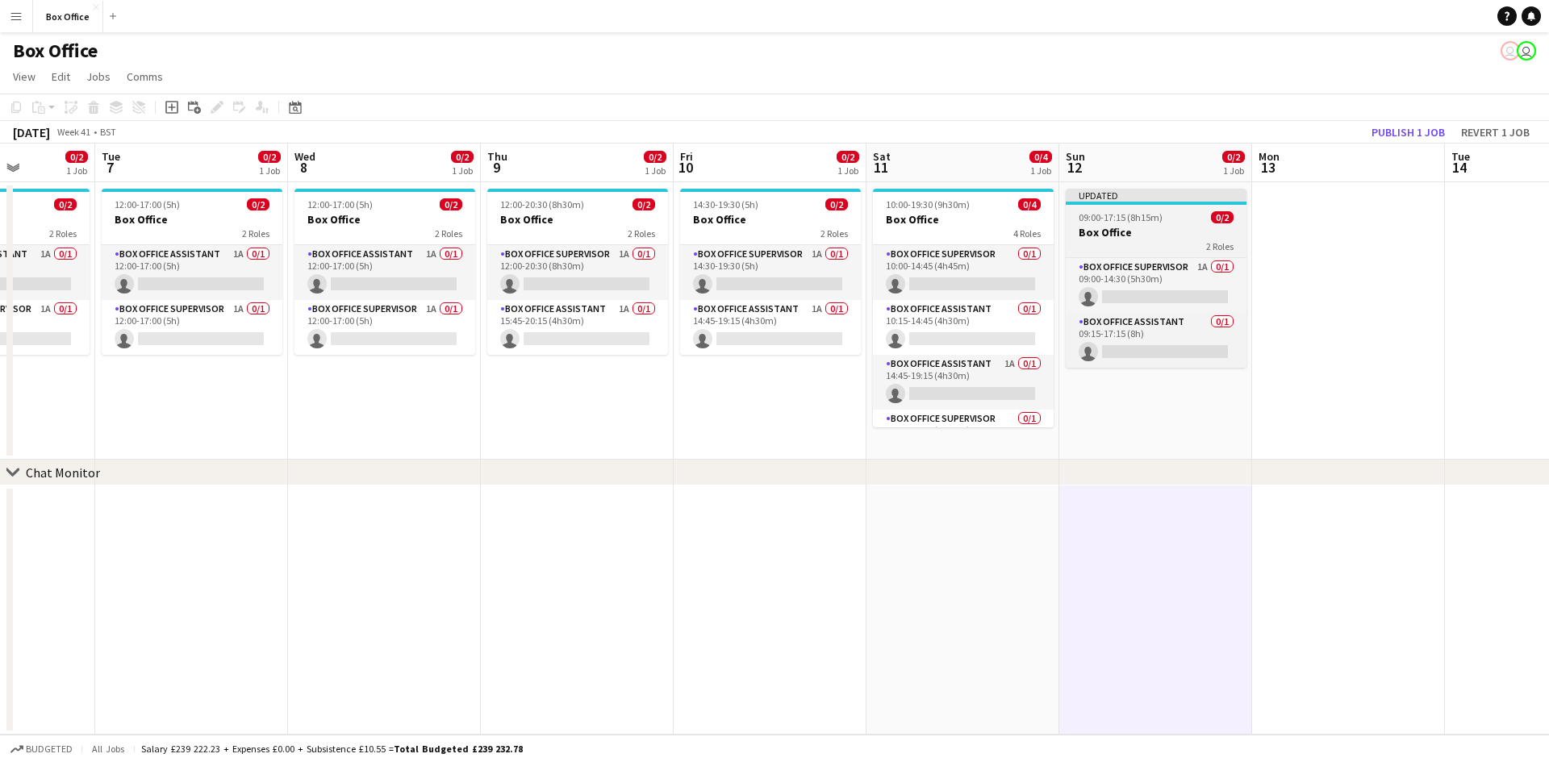
click at [1170, 215] on div "09:00-17:15 (8h15m) 0/2" at bounding box center [1155, 217] width 181 height 12
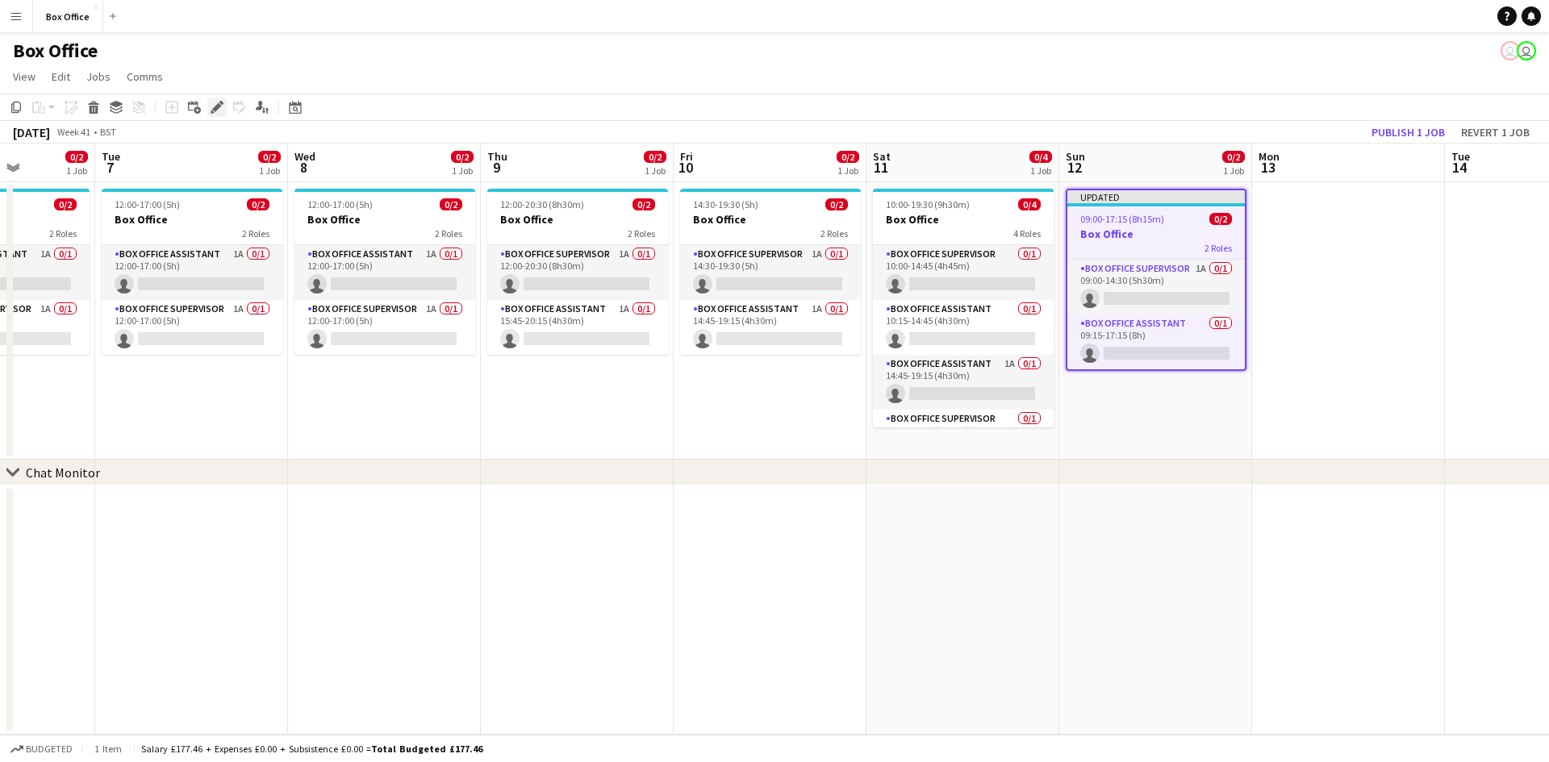
click at [219, 112] on icon "Edit" at bounding box center [217, 107] width 13 height 13
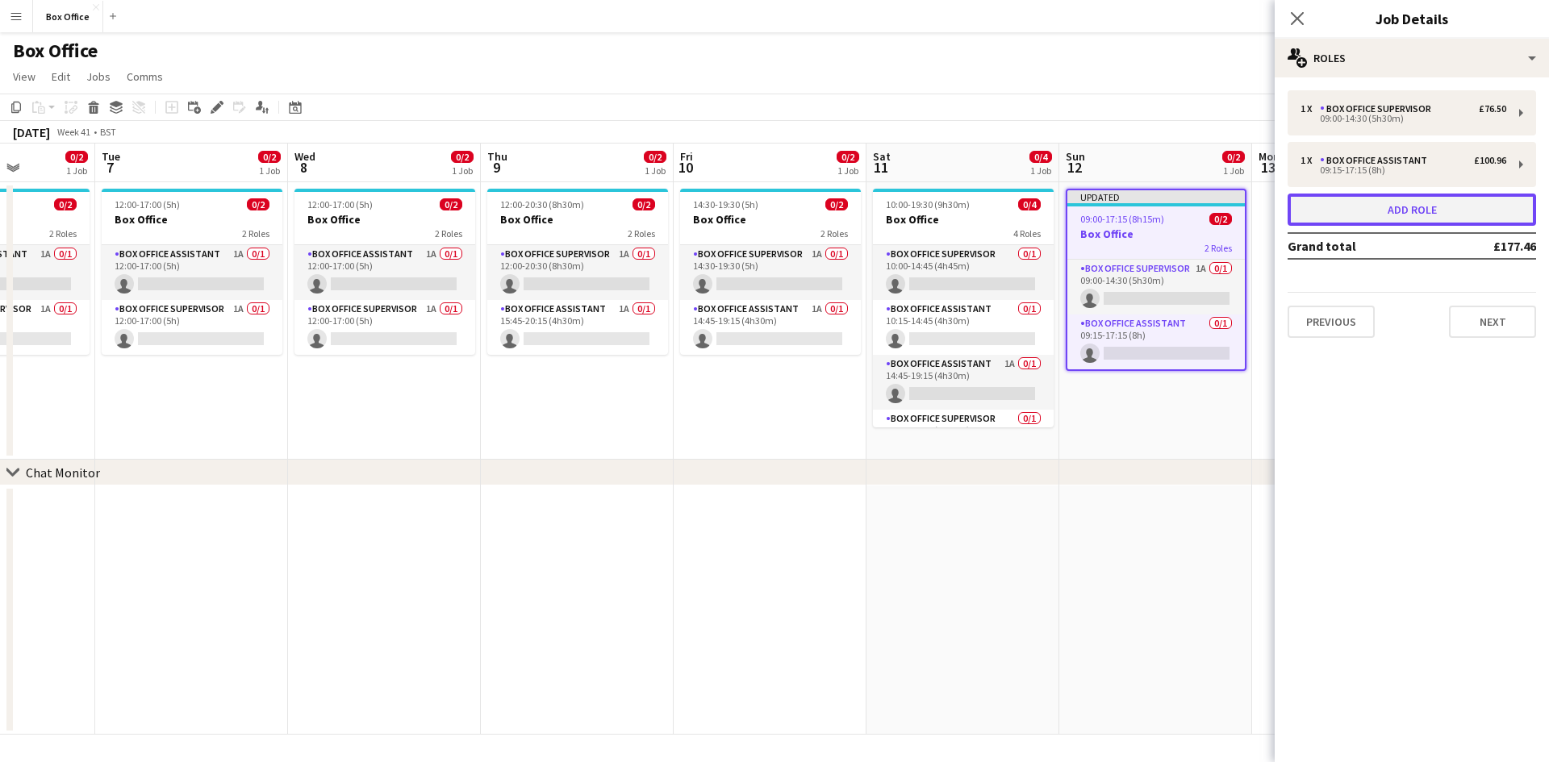
click at [1346, 211] on button "Add role" at bounding box center [1411, 210] width 248 height 32
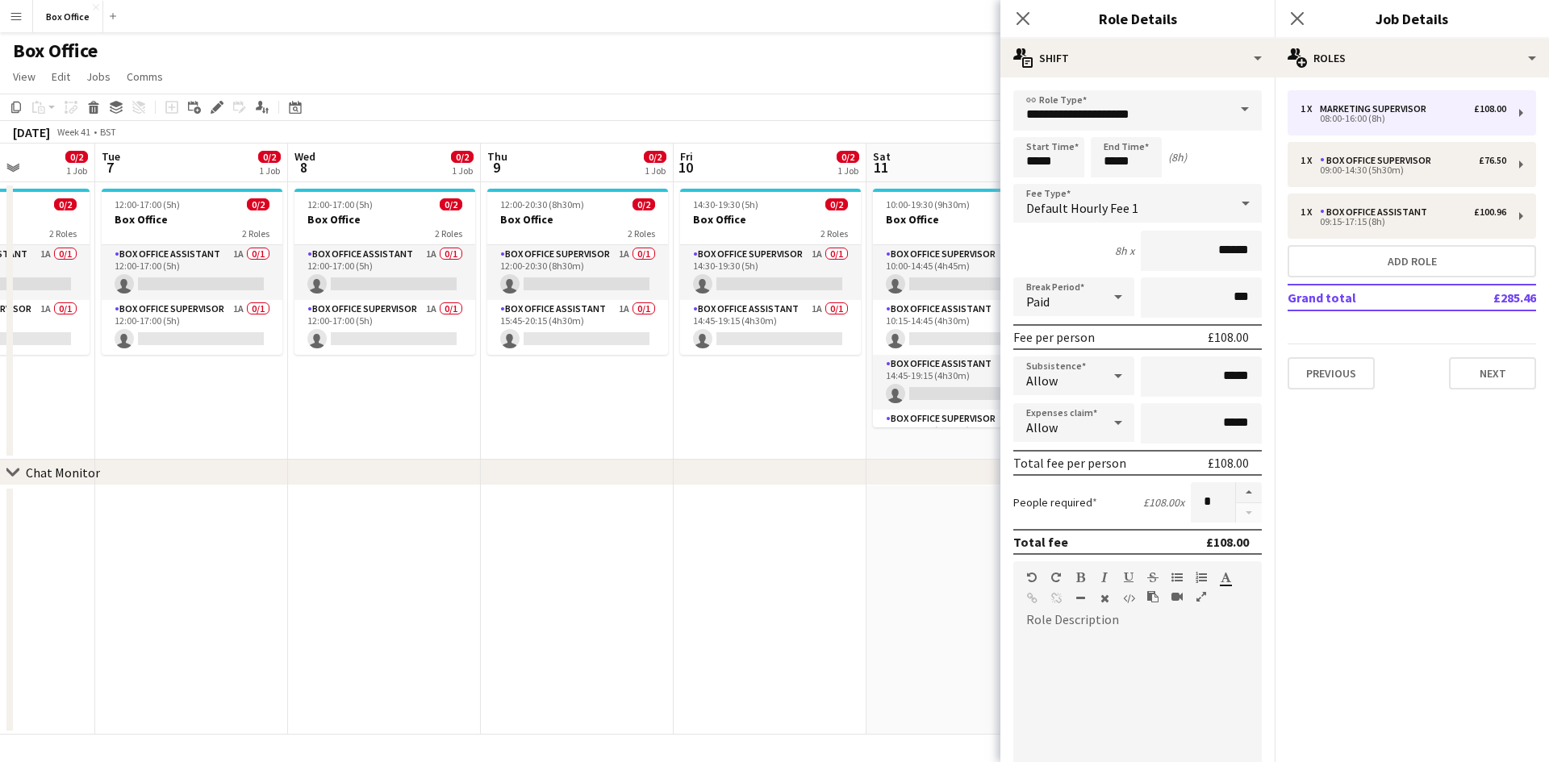
click at [1235, 115] on span at bounding box center [1245, 109] width 34 height 39
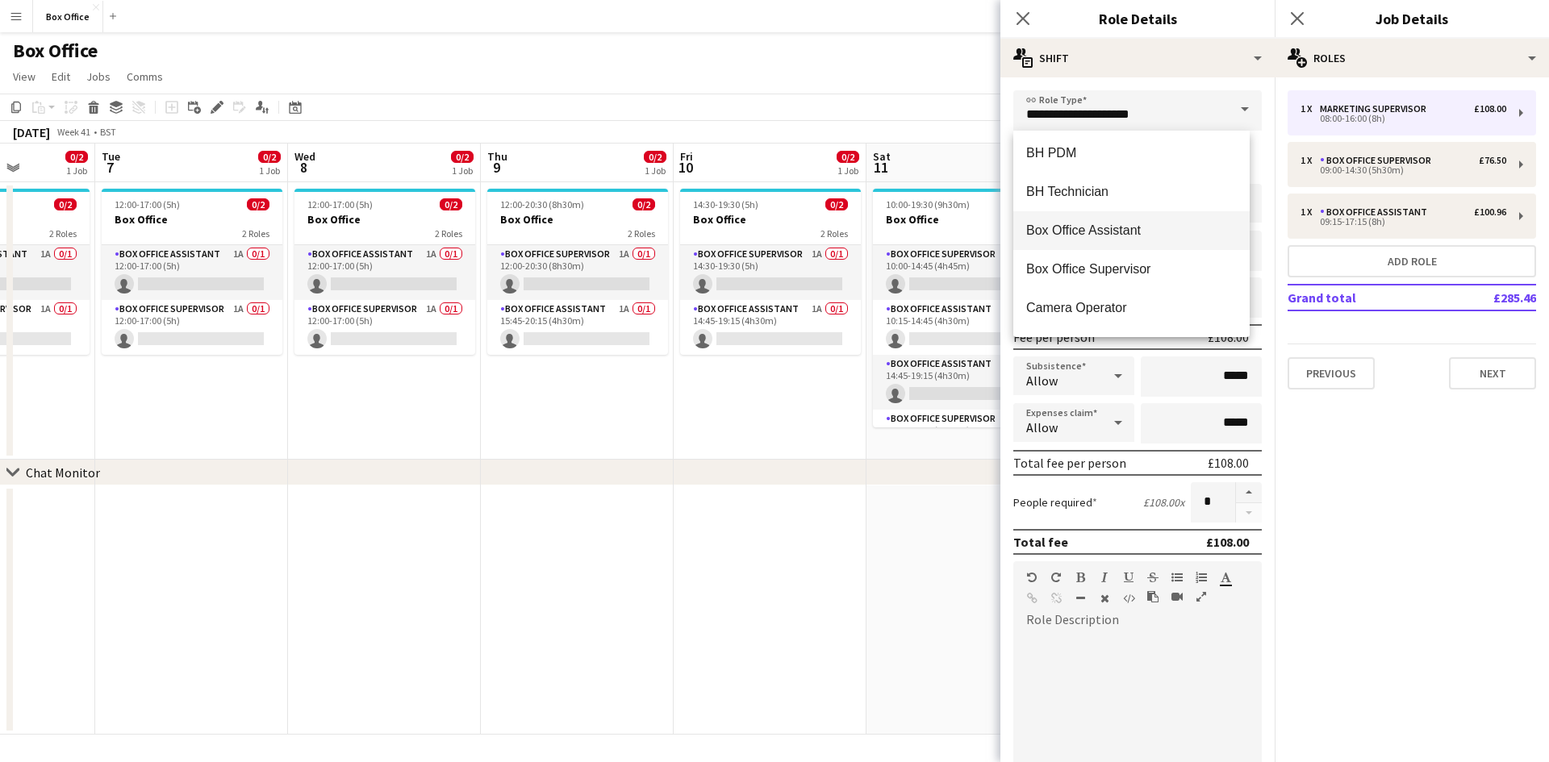
scroll to position [645, 0]
click at [1103, 244] on span "Box Office Supervisor" at bounding box center [1131, 246] width 211 height 15
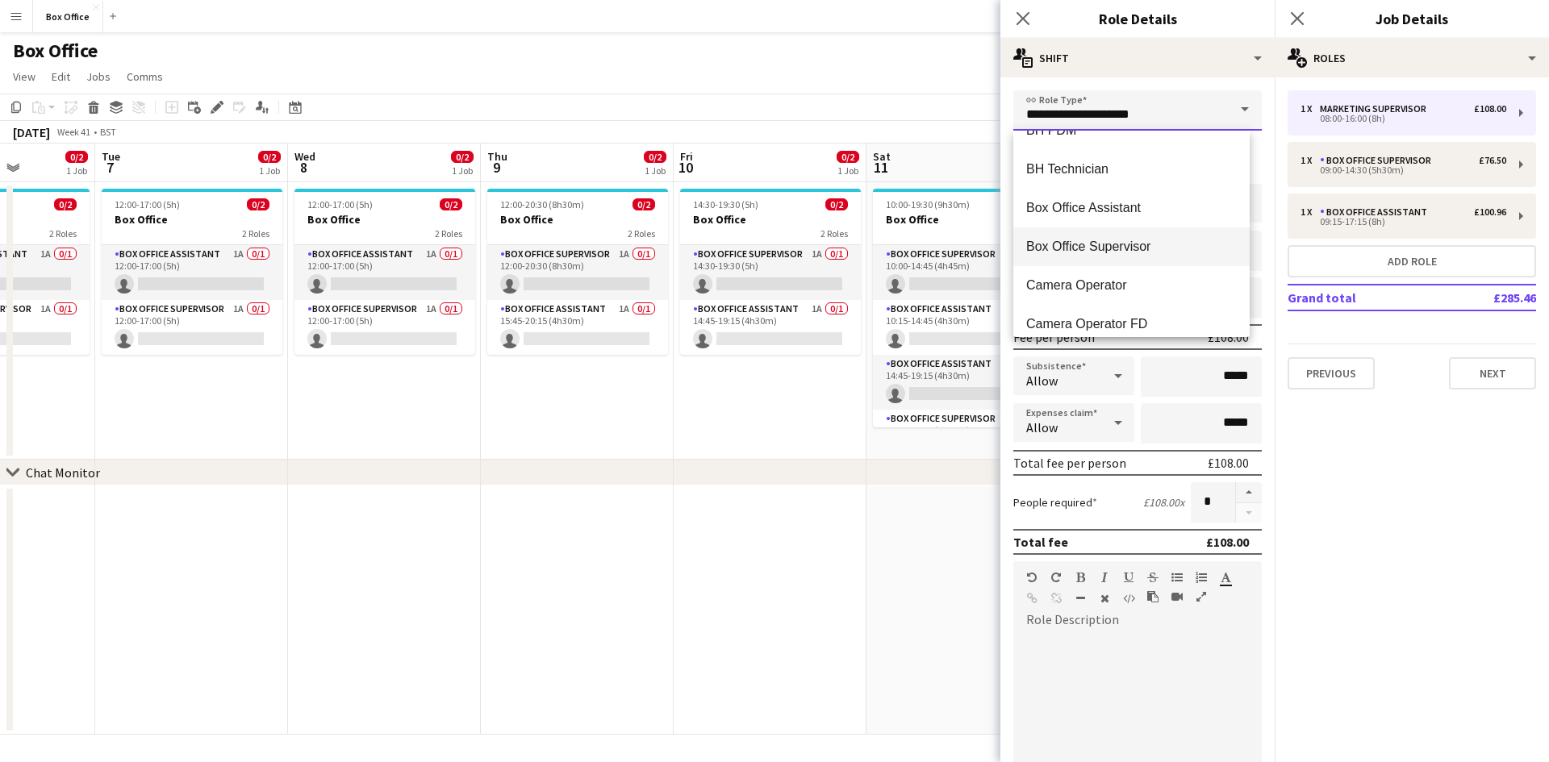
type input "**********"
type input "******"
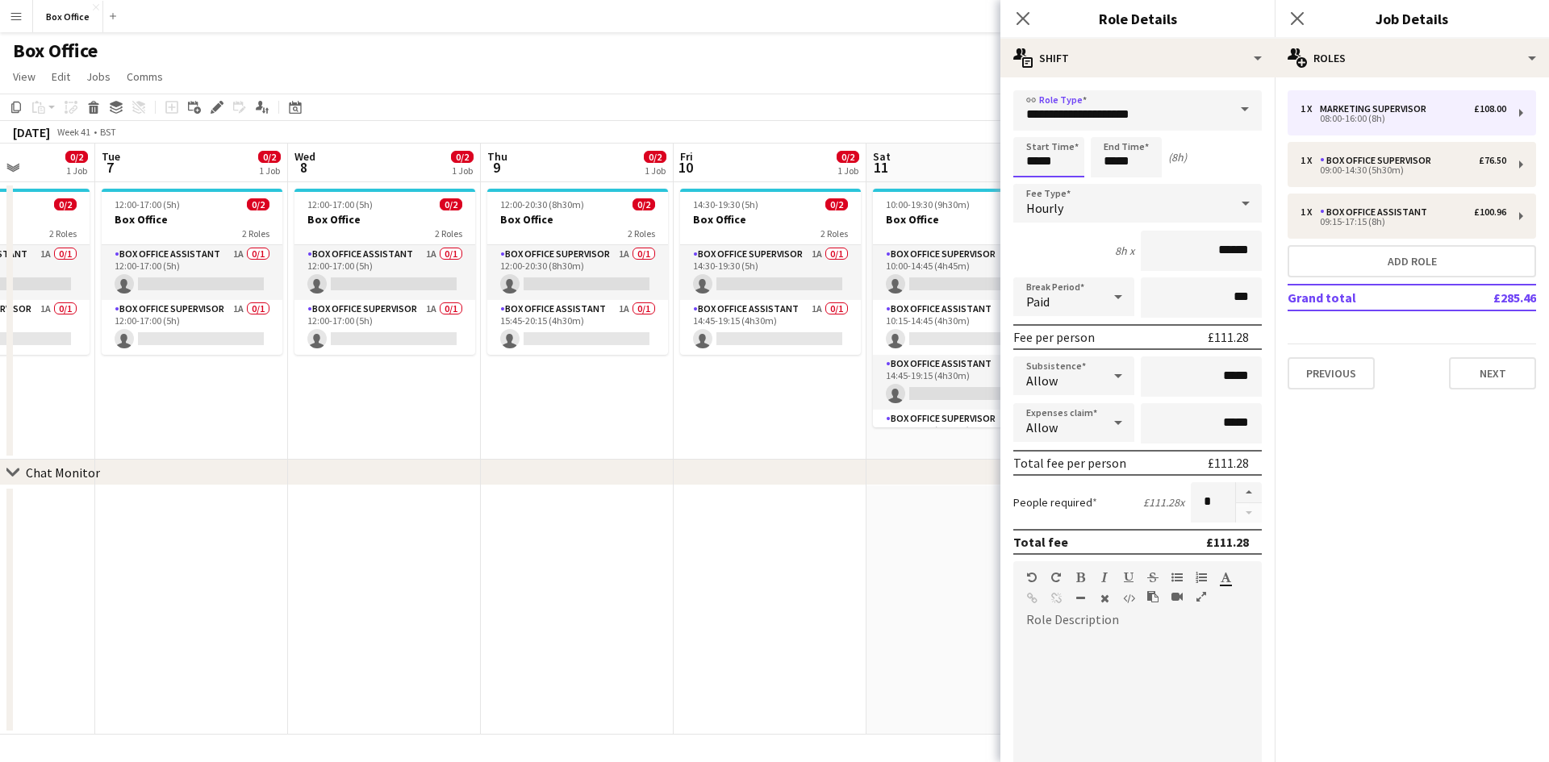
click at [1063, 156] on input "*****" at bounding box center [1048, 157] width 71 height 40
type input "*****"
click at [1123, 162] on input "*****" at bounding box center [1126, 157] width 71 height 40
click at [1137, 162] on input "*****" at bounding box center [1126, 157] width 71 height 40
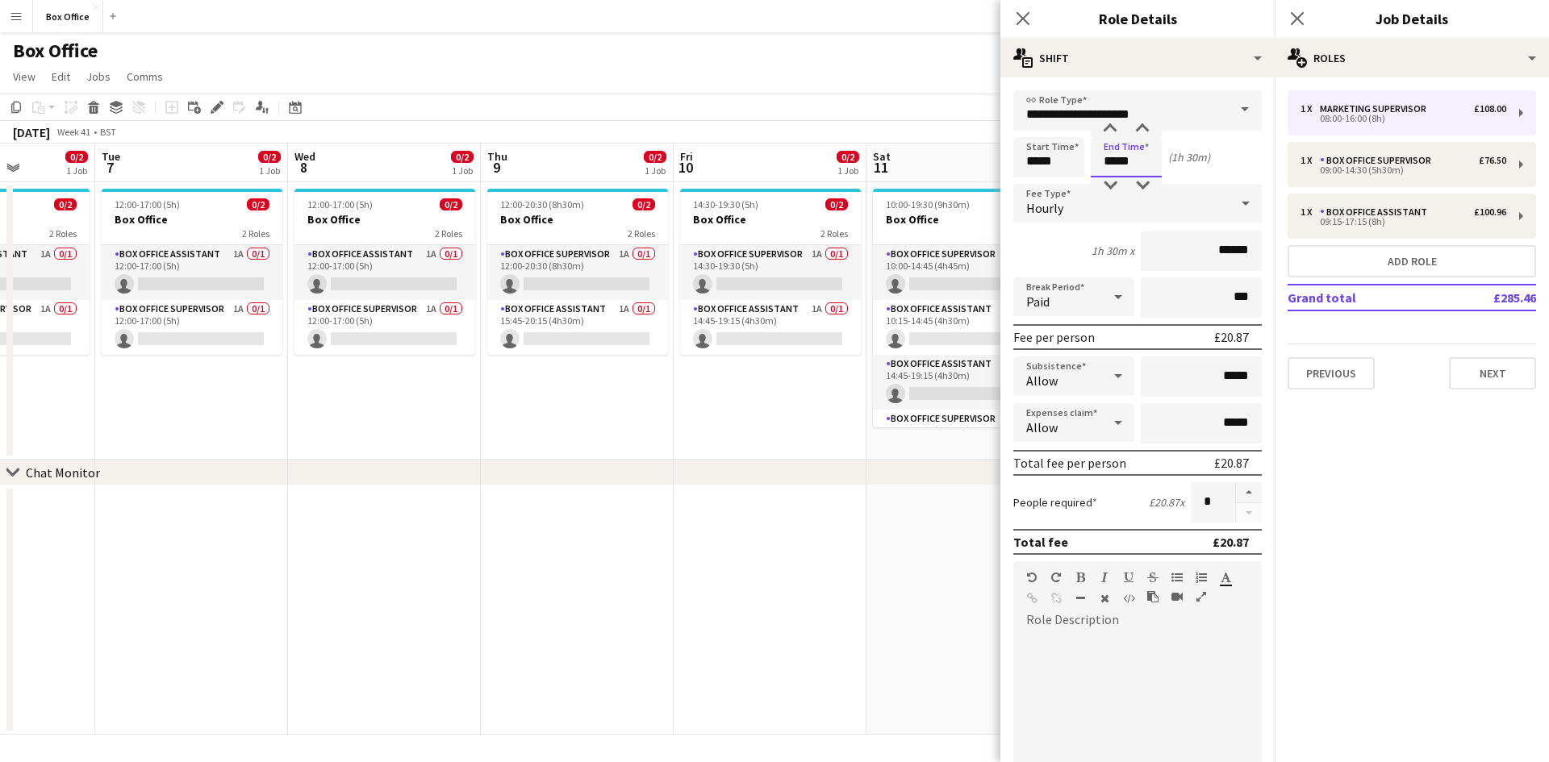
type input "*****"
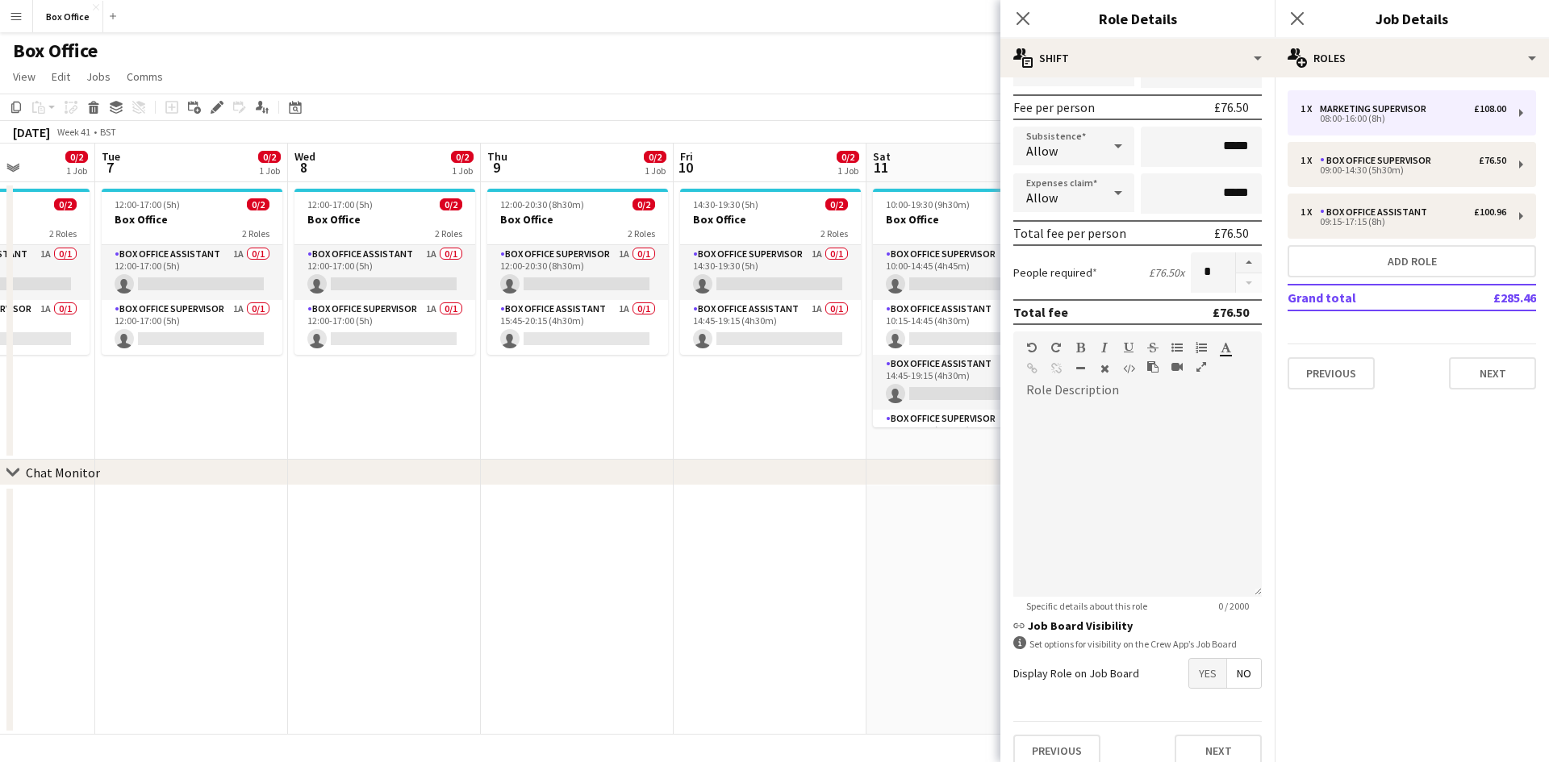
scroll to position [248, 0]
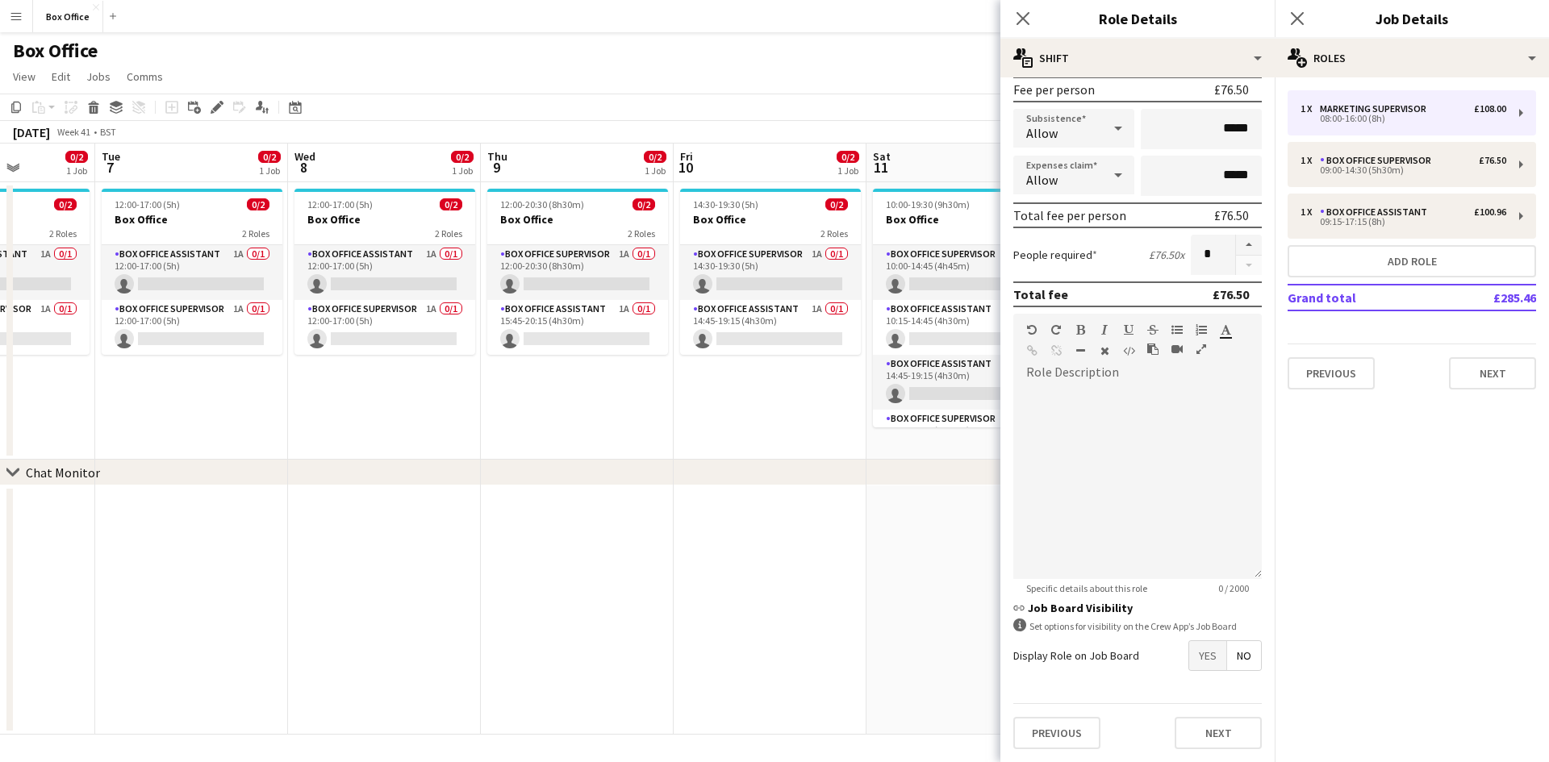
type input "*****"
click at [1189, 659] on span "Yes" at bounding box center [1207, 655] width 37 height 29
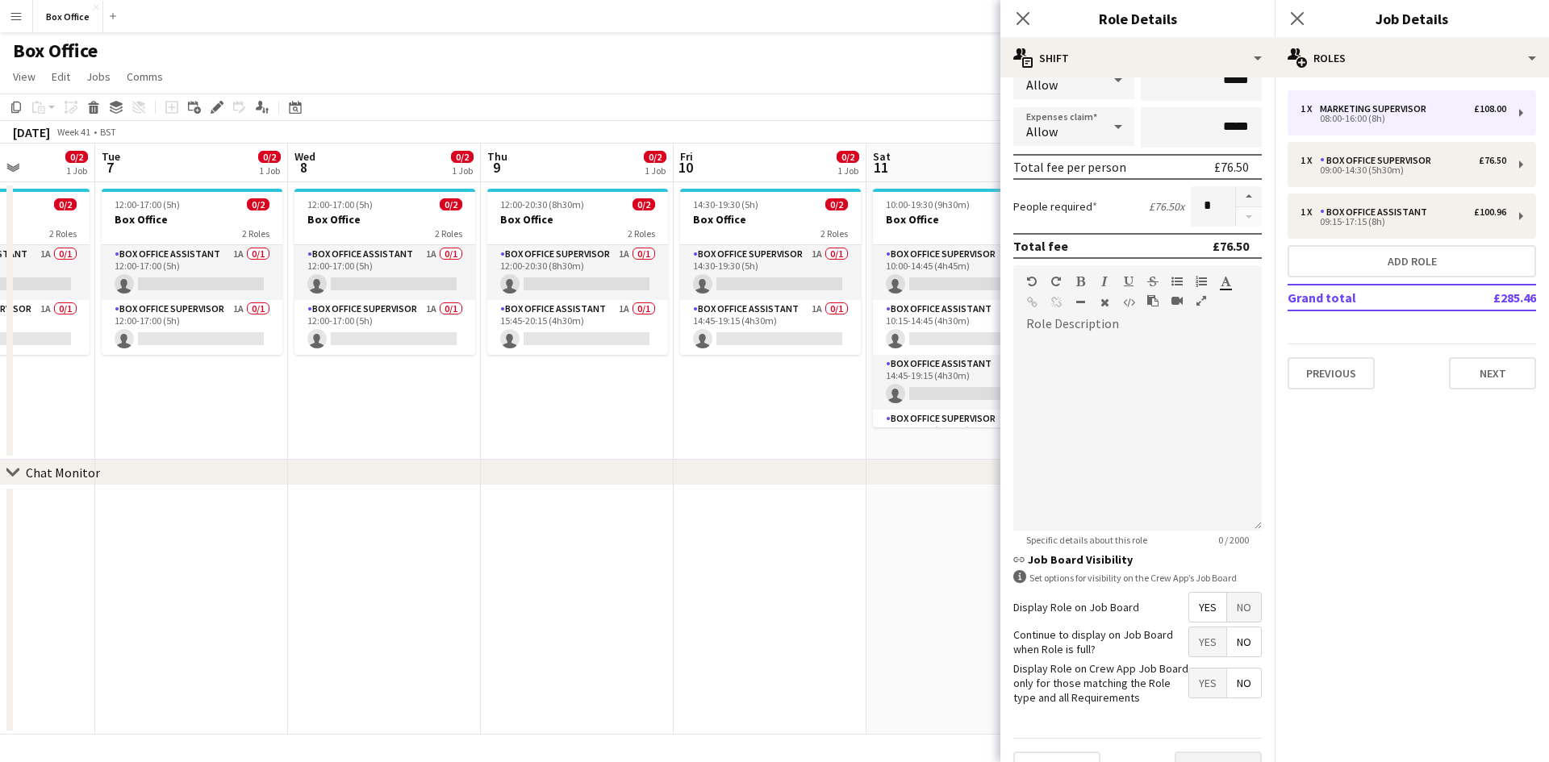
scroll to position [331, 0]
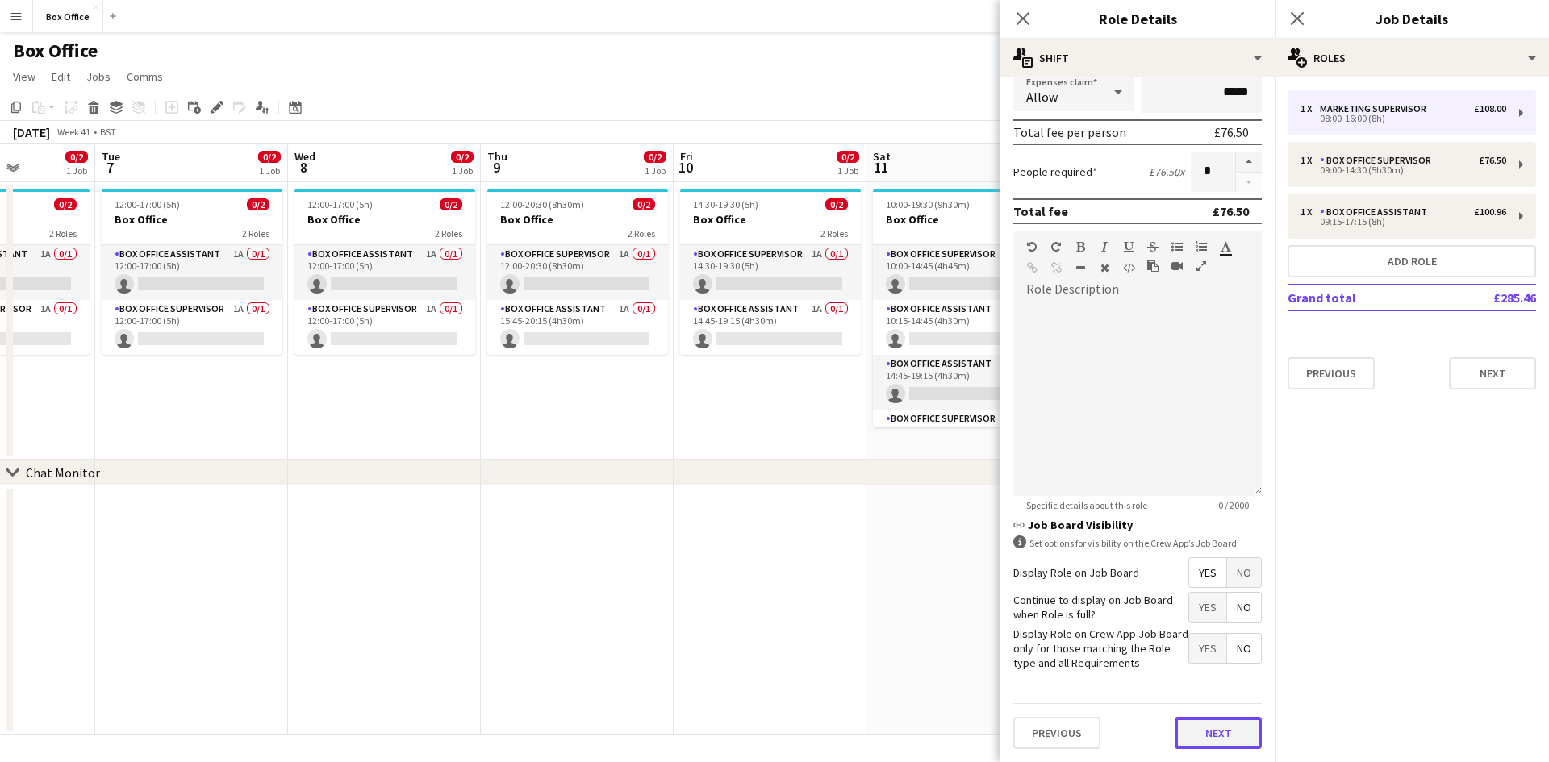
click at [1216, 728] on button "Next" at bounding box center [1217, 733] width 87 height 32
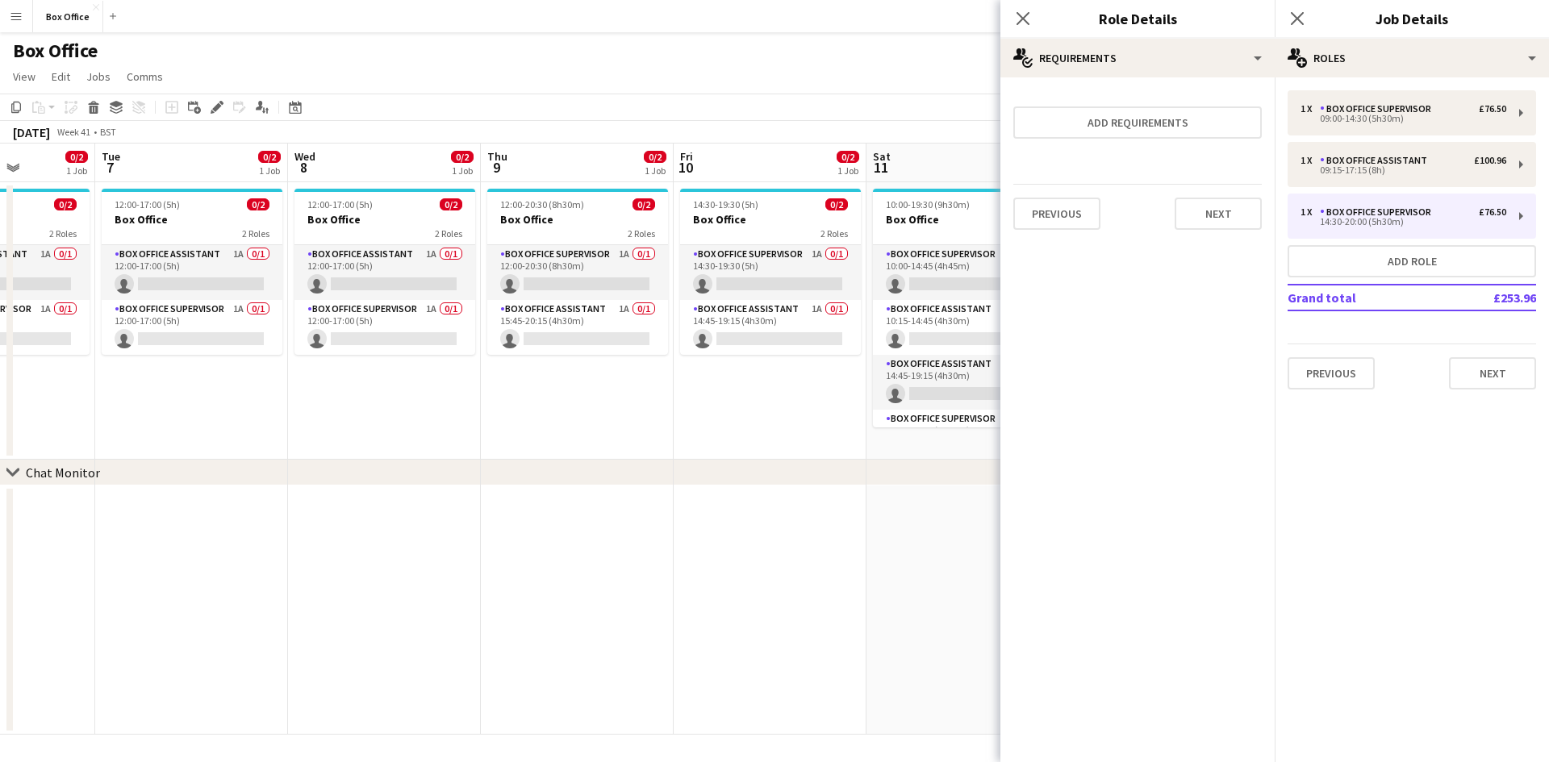
scroll to position [0, 0]
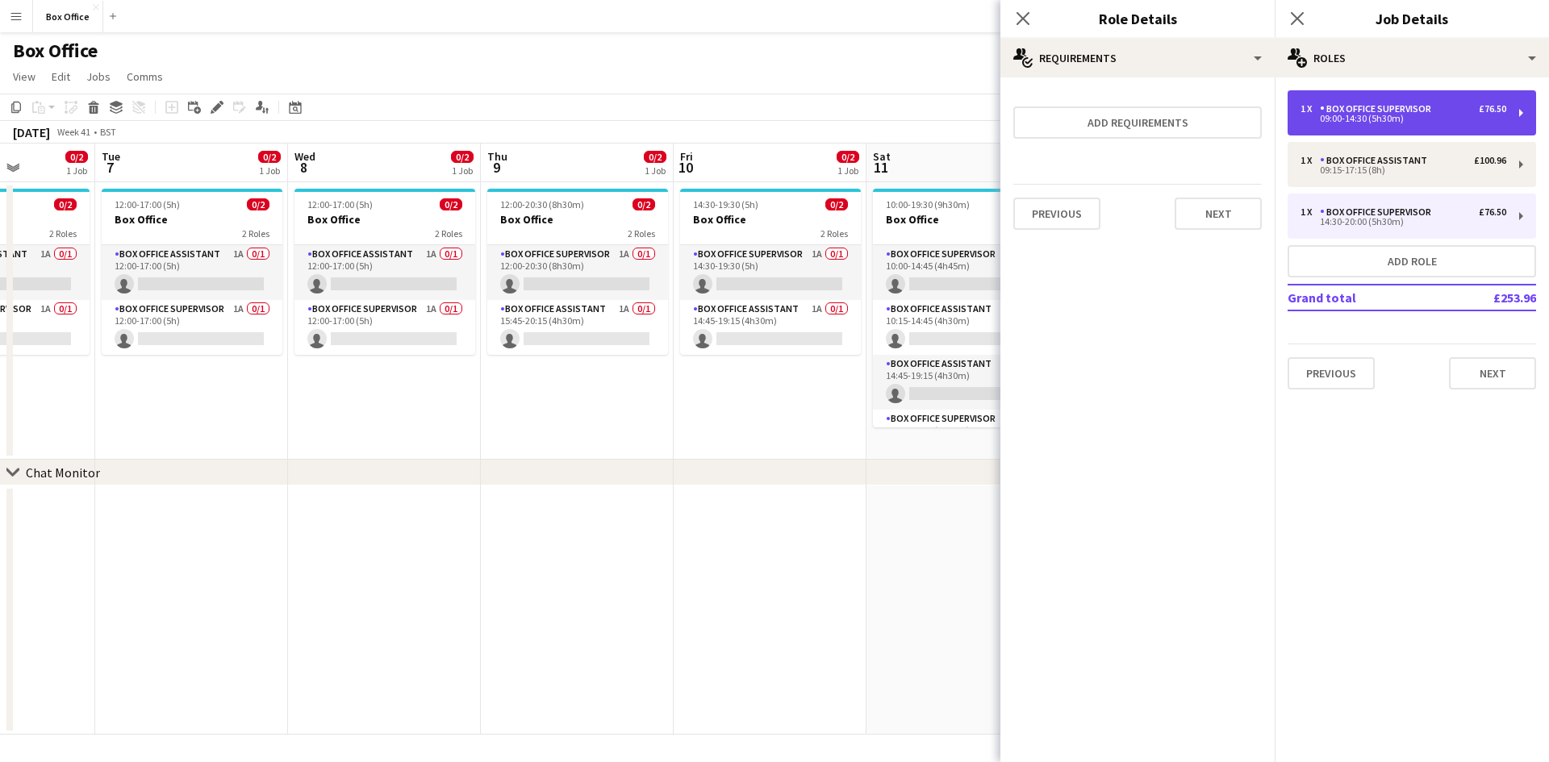
click at [1400, 111] on div "Box Office Supervisor" at bounding box center [1379, 108] width 118 height 11
type input "*****"
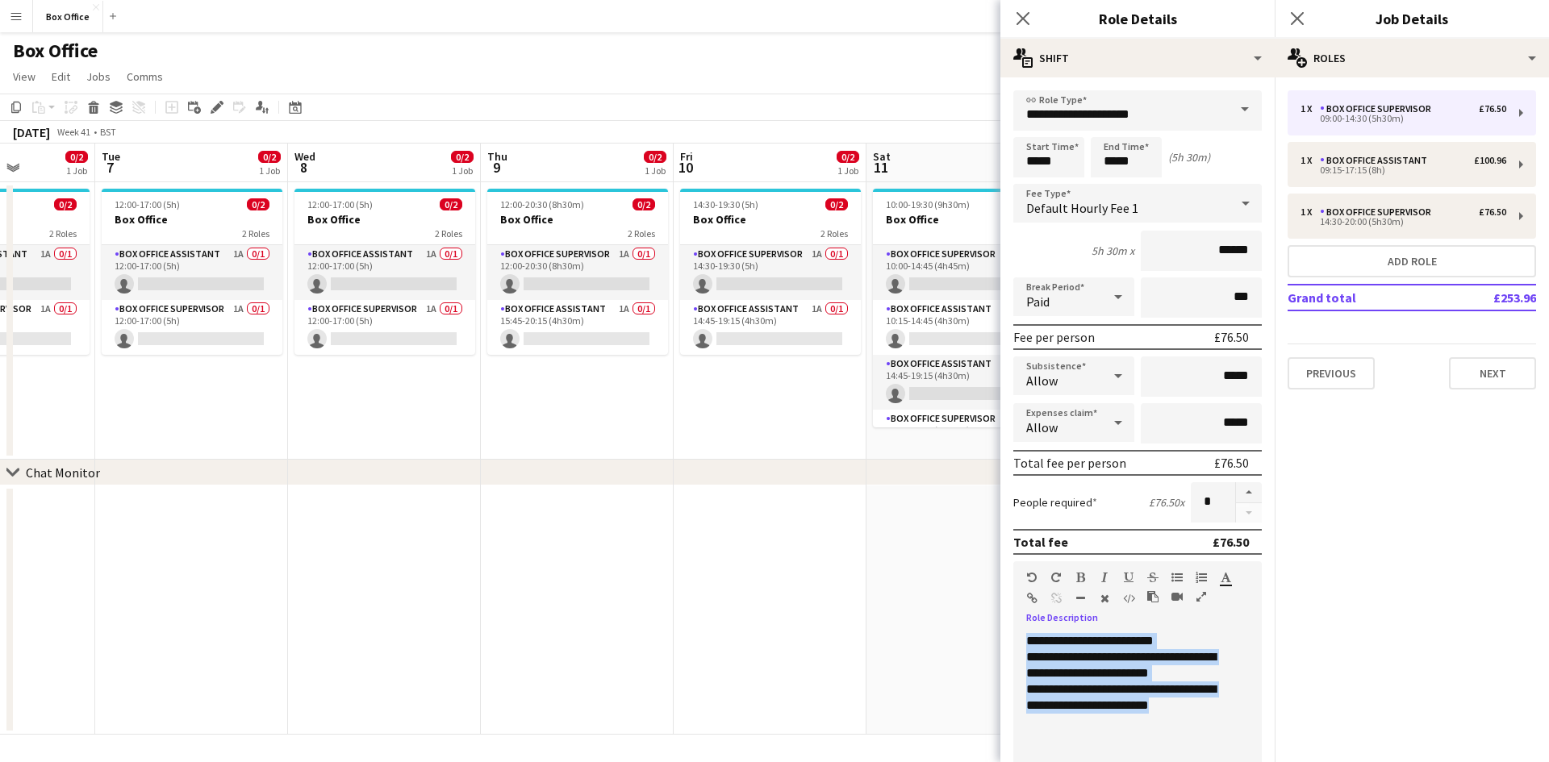
drag, startPoint x: 1204, startPoint y: 710, endPoint x: 1000, endPoint y: 640, distance: 215.5
click at [1000, 640] on form "**********" at bounding box center [1137, 591] width 274 height 1003
copy div "**********"
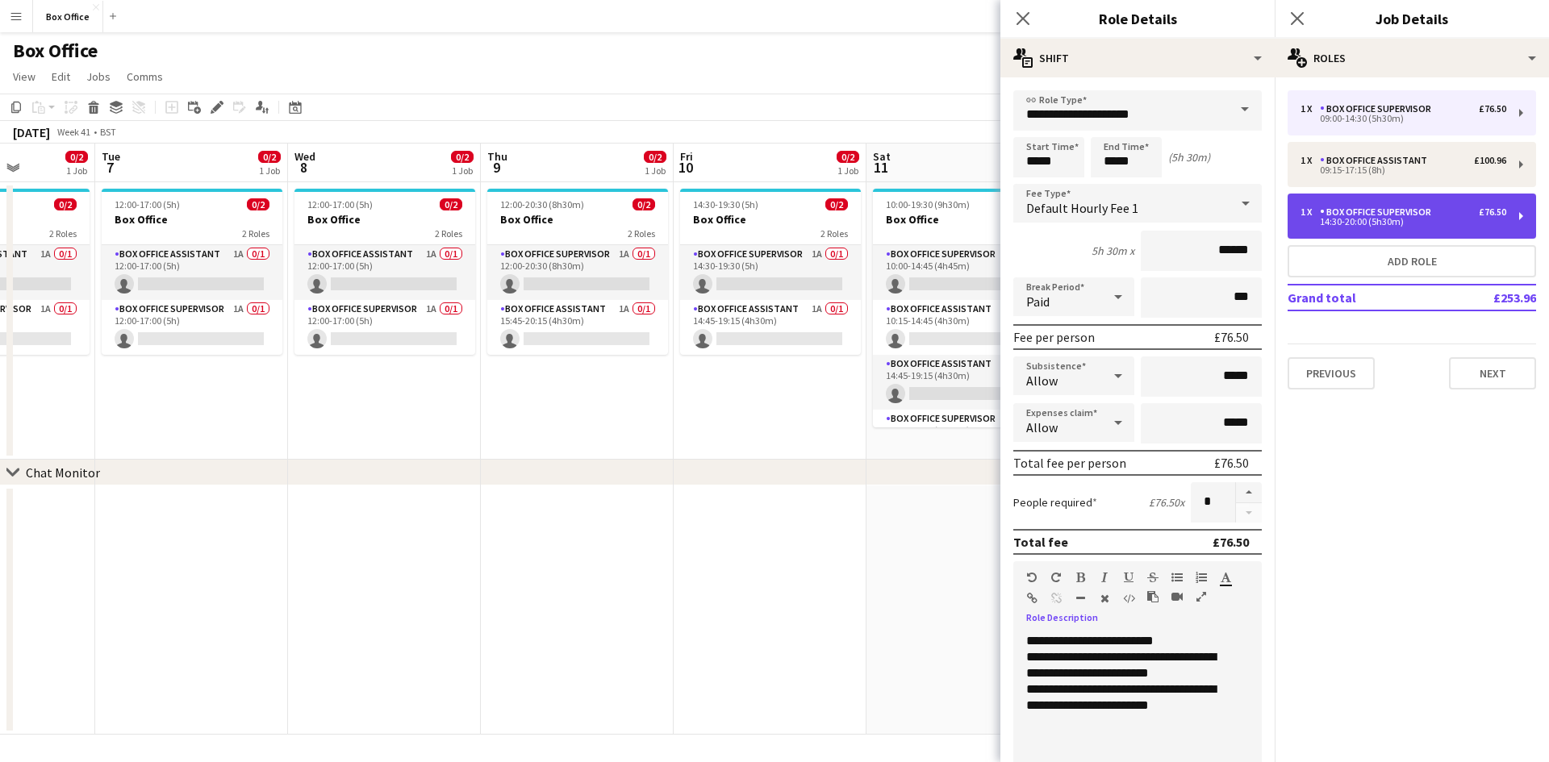
click at [1343, 215] on div "Box Office Supervisor" at bounding box center [1379, 211] width 118 height 11
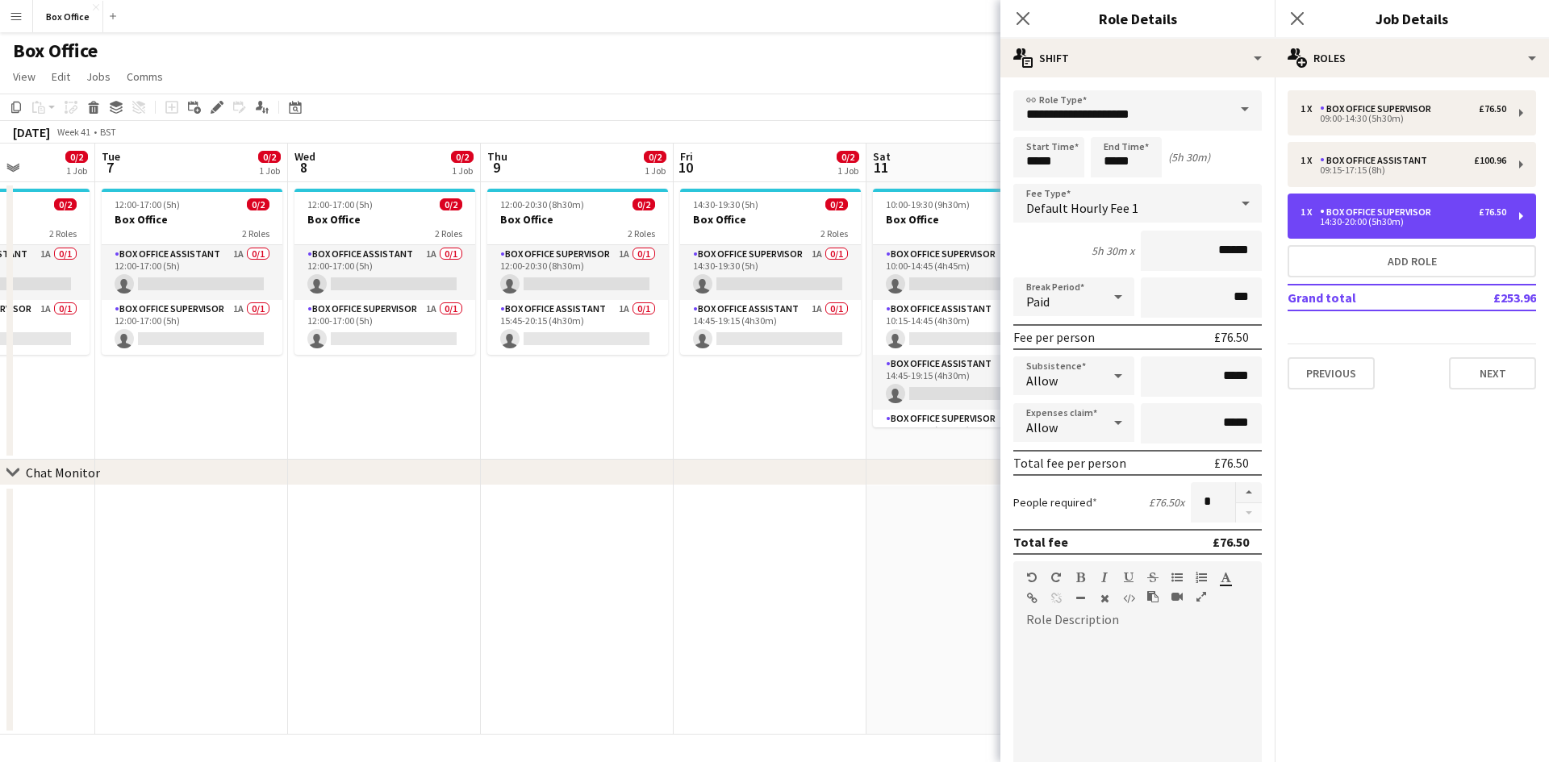
type input "*****"
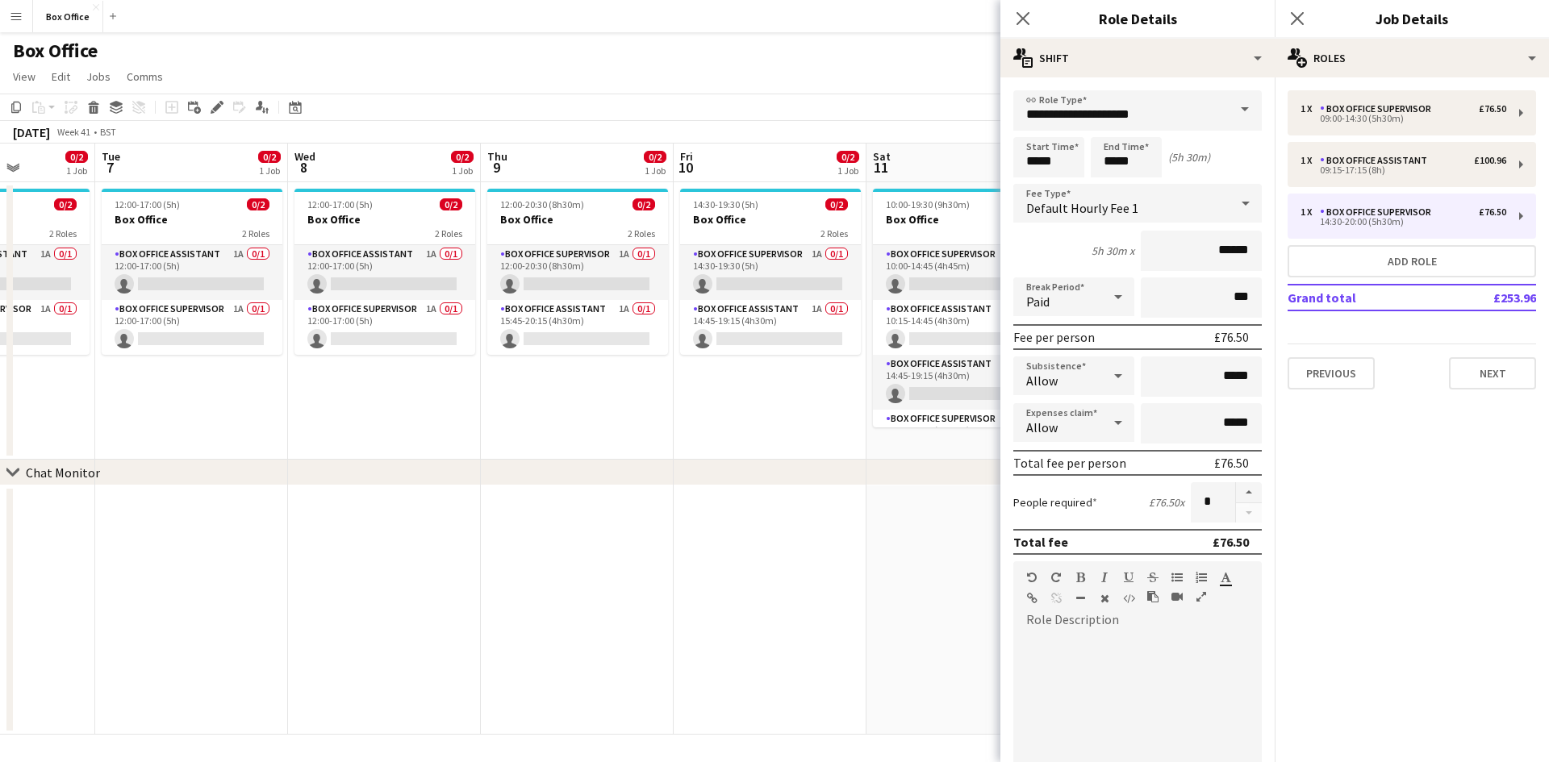
click at [1102, 647] on div at bounding box center [1131, 730] width 236 height 194
paste div
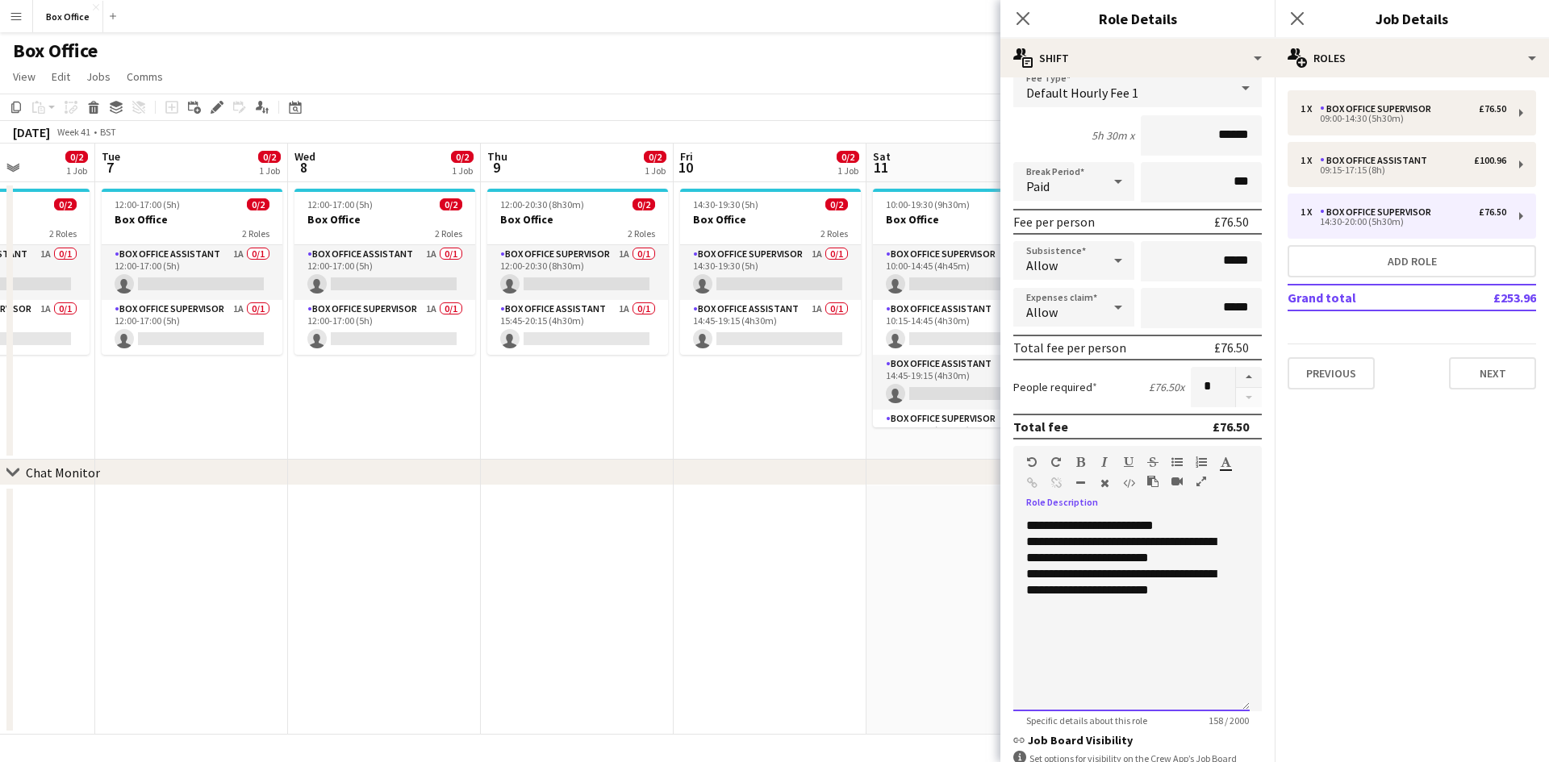
scroll to position [323, 0]
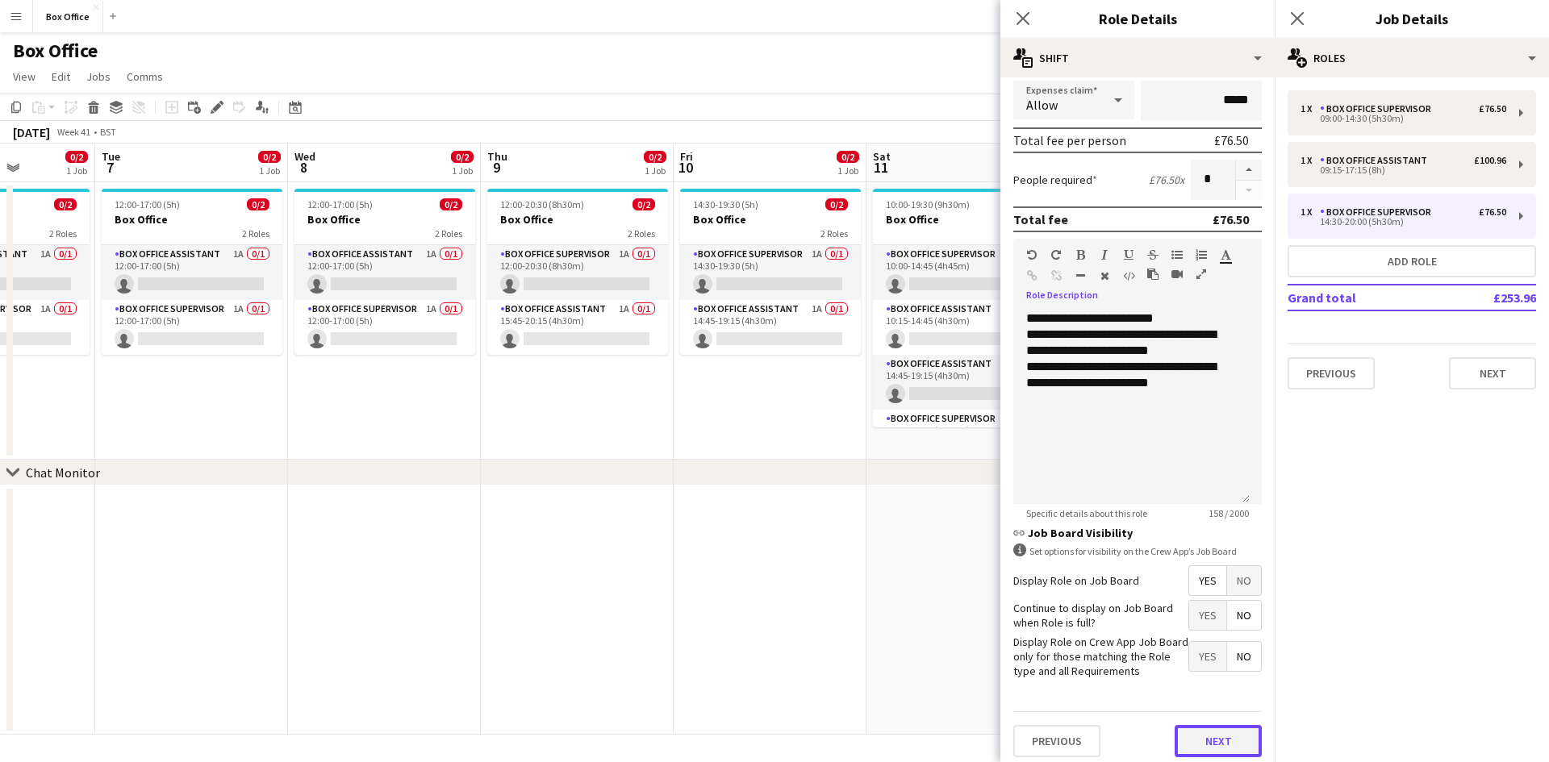
click at [1203, 738] on button "Next" at bounding box center [1217, 741] width 87 height 32
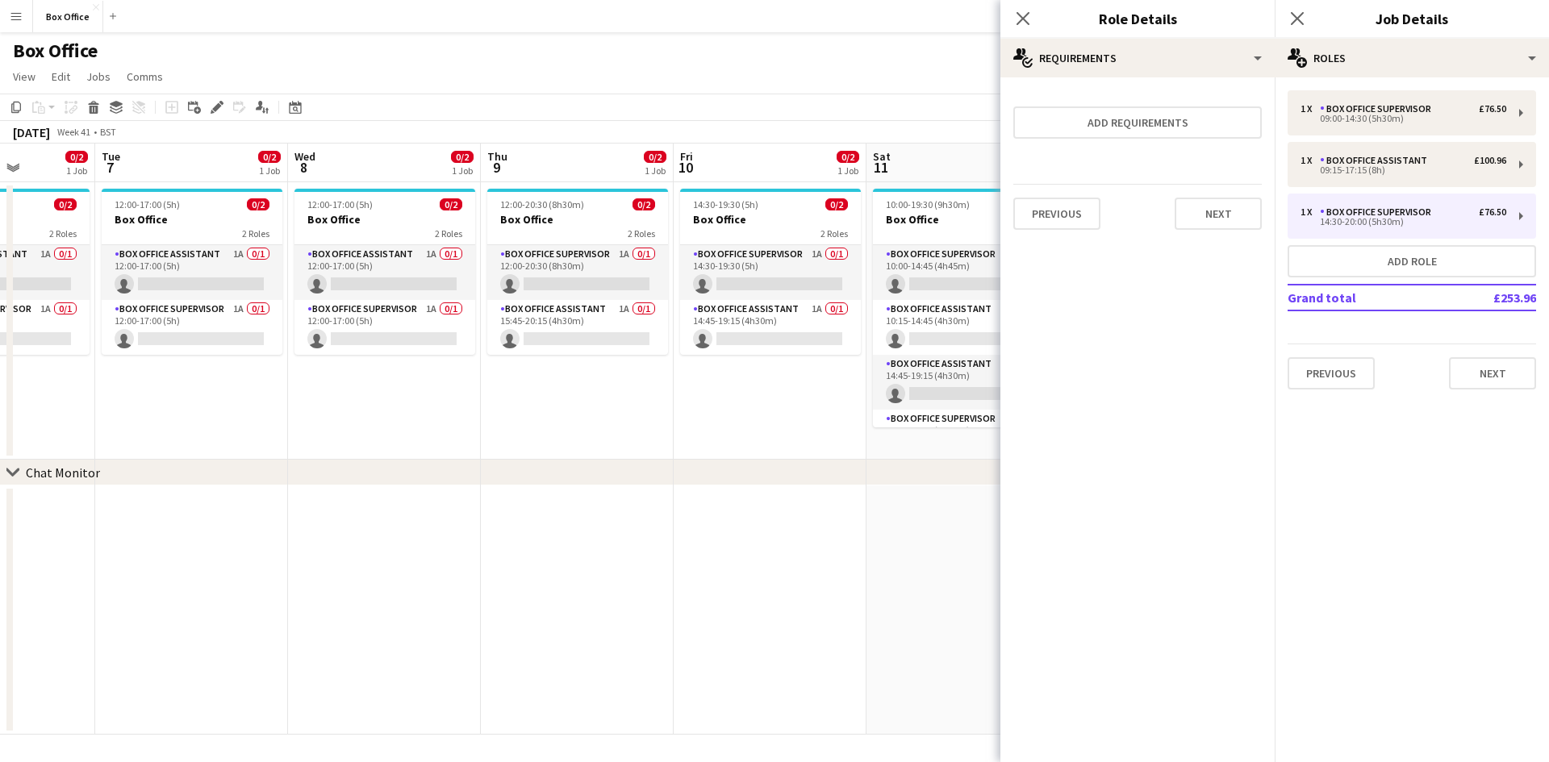
scroll to position [0, 0]
click at [1428, 261] on button "Add role" at bounding box center [1411, 261] width 248 height 32
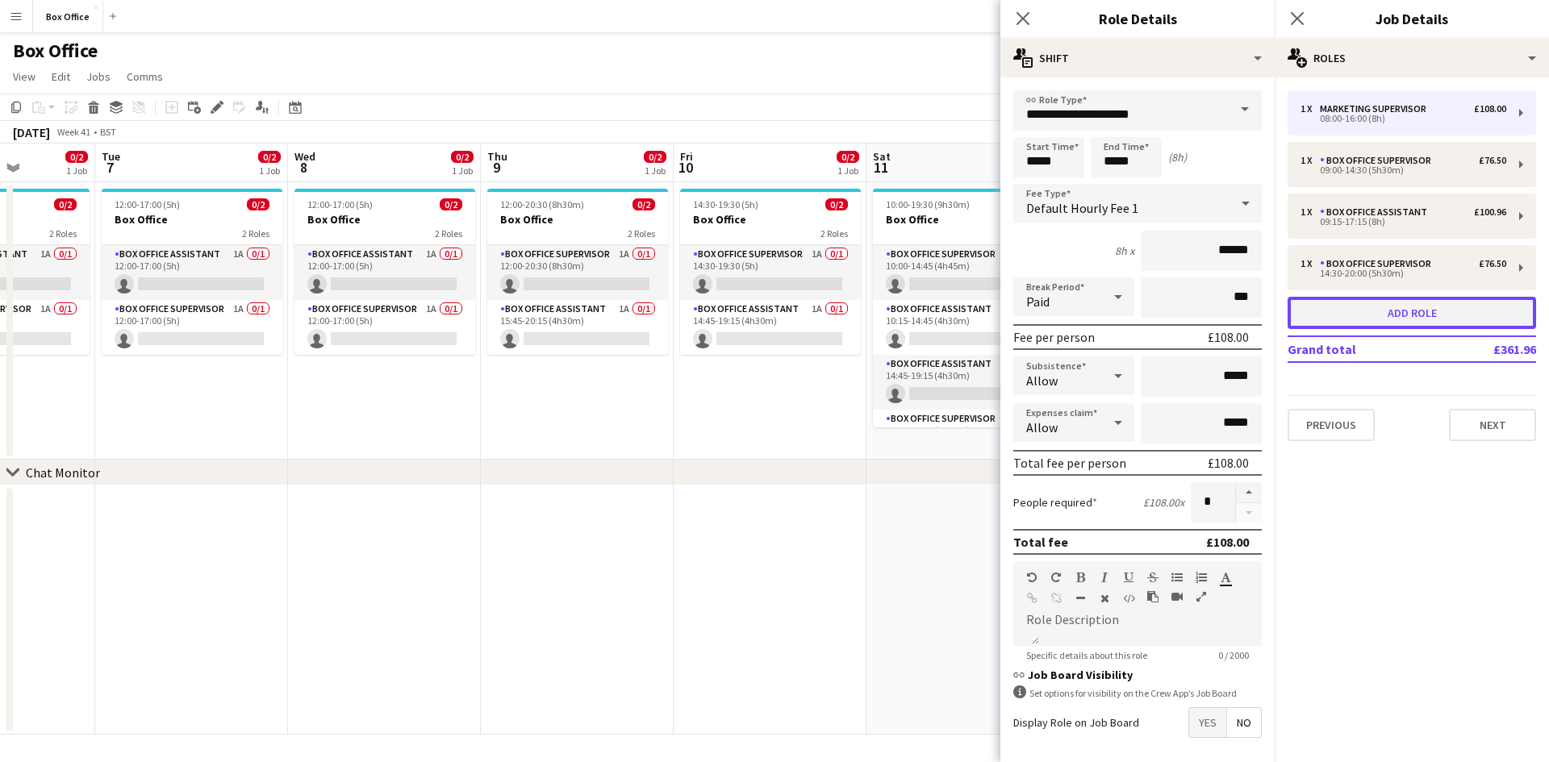
type input "**********"
type input "*****"
type input "******"
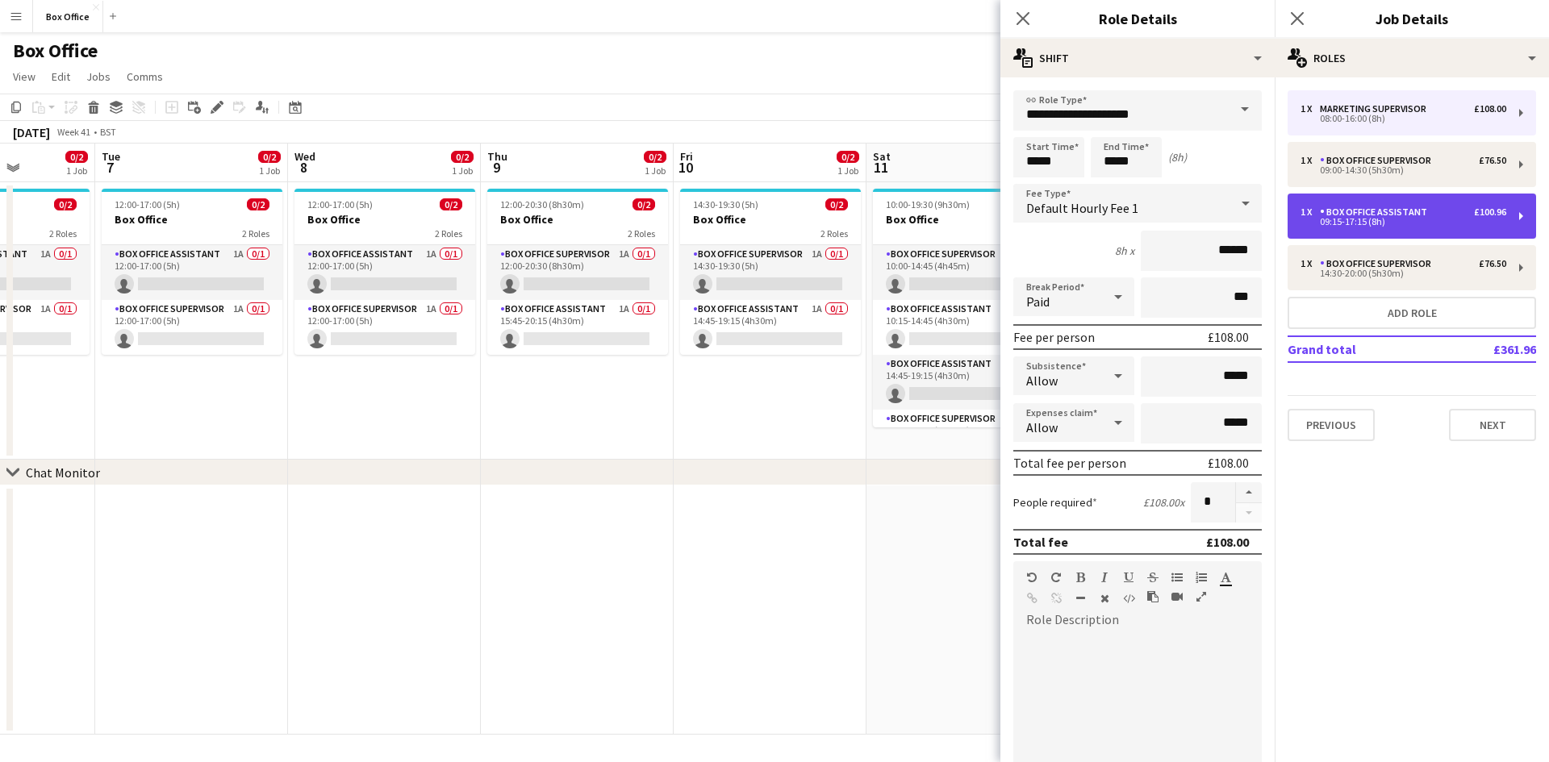
click at [1401, 212] on div "Box Office Assistant" at bounding box center [1377, 211] width 114 height 11
type input "**********"
type input "*****"
type input "******"
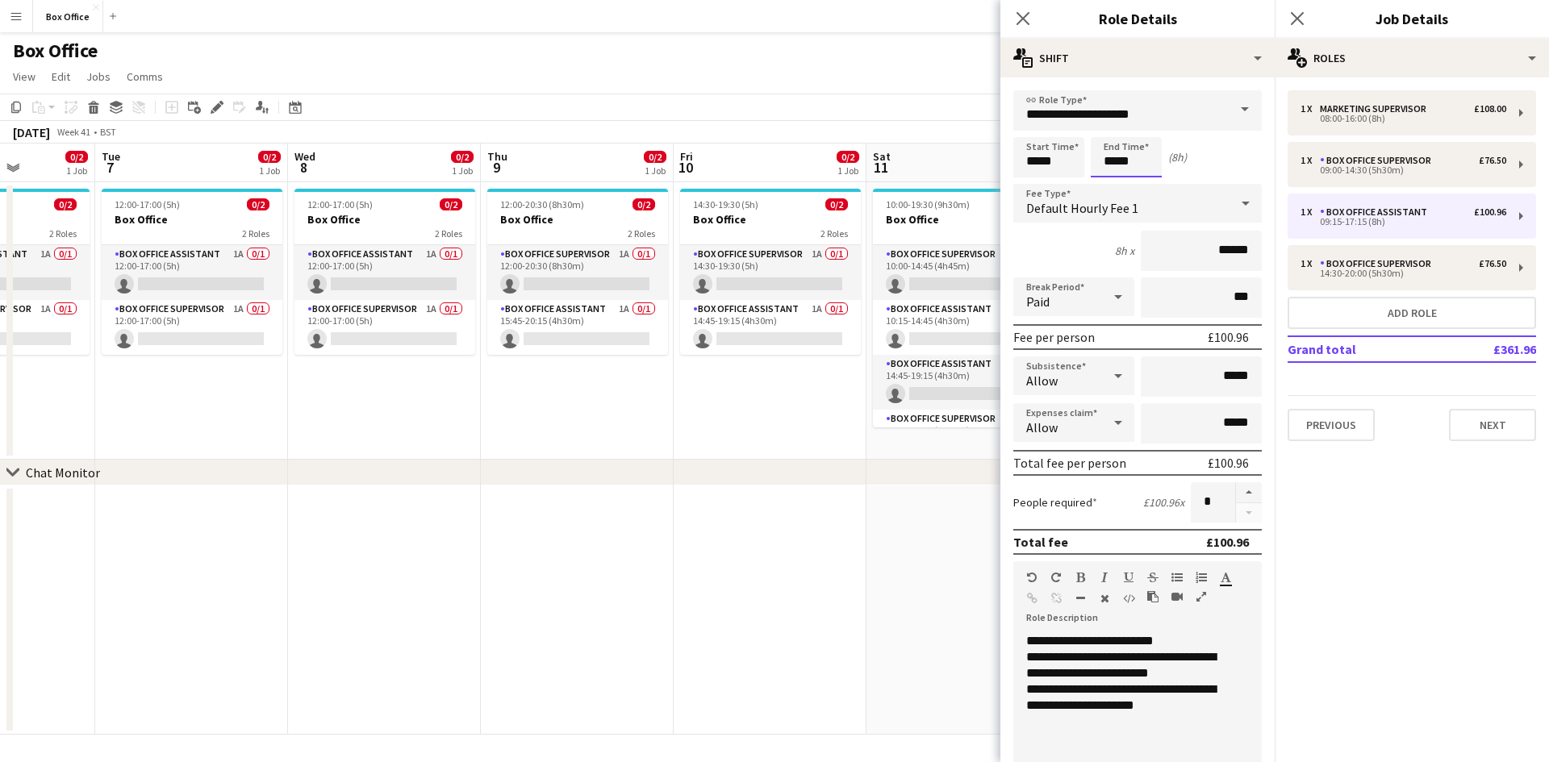
click at [1141, 165] on input "*****" at bounding box center [1126, 157] width 71 height 40
click at [1136, 165] on input "*****" at bounding box center [1126, 157] width 71 height 40
click at [1114, 165] on input "*****" at bounding box center [1126, 157] width 71 height 40
click at [1128, 156] on input "*****" at bounding box center [1126, 157] width 71 height 40
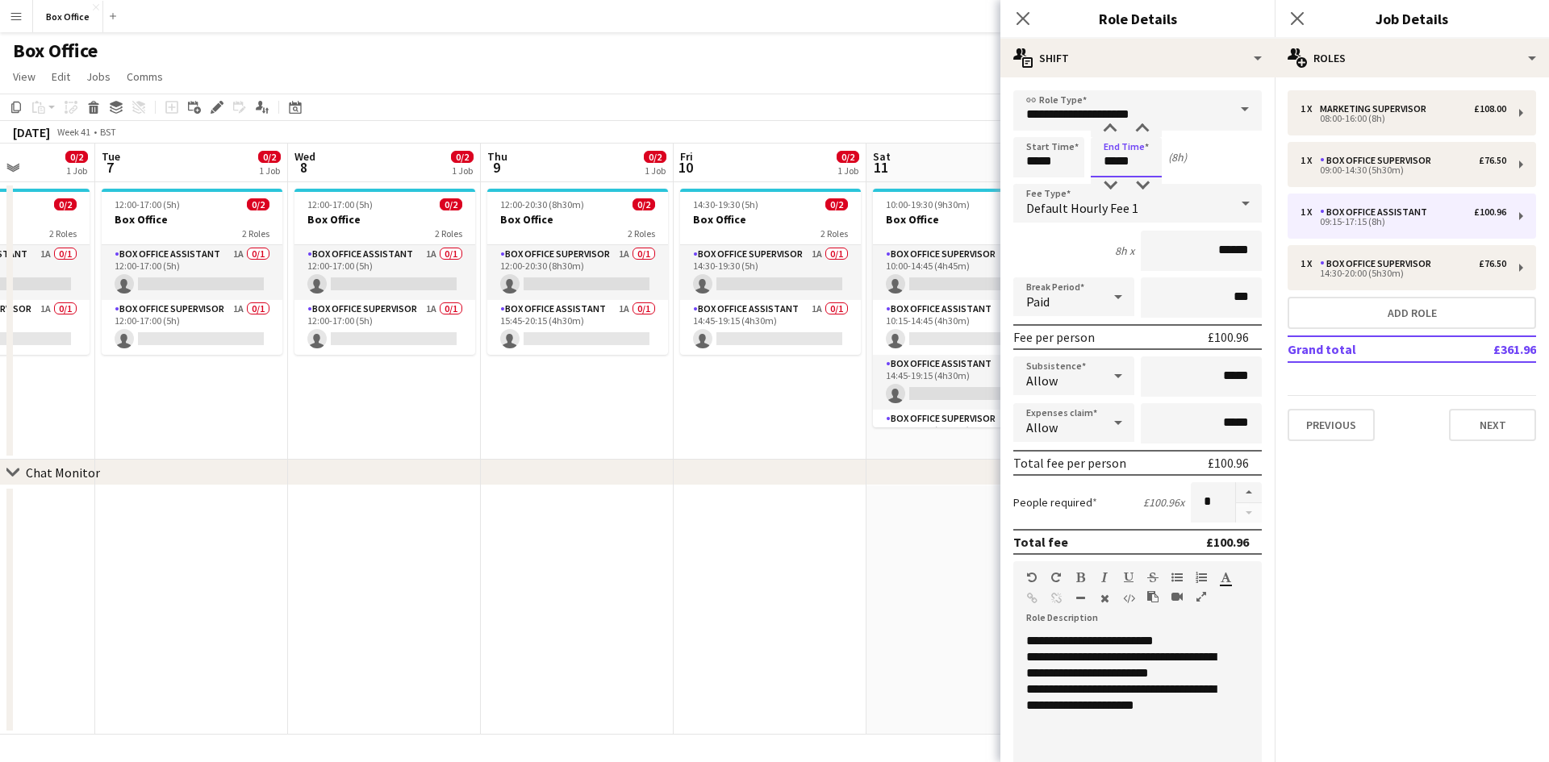
click at [1128, 156] on input "*****" at bounding box center [1126, 157] width 71 height 40
type input "*****"
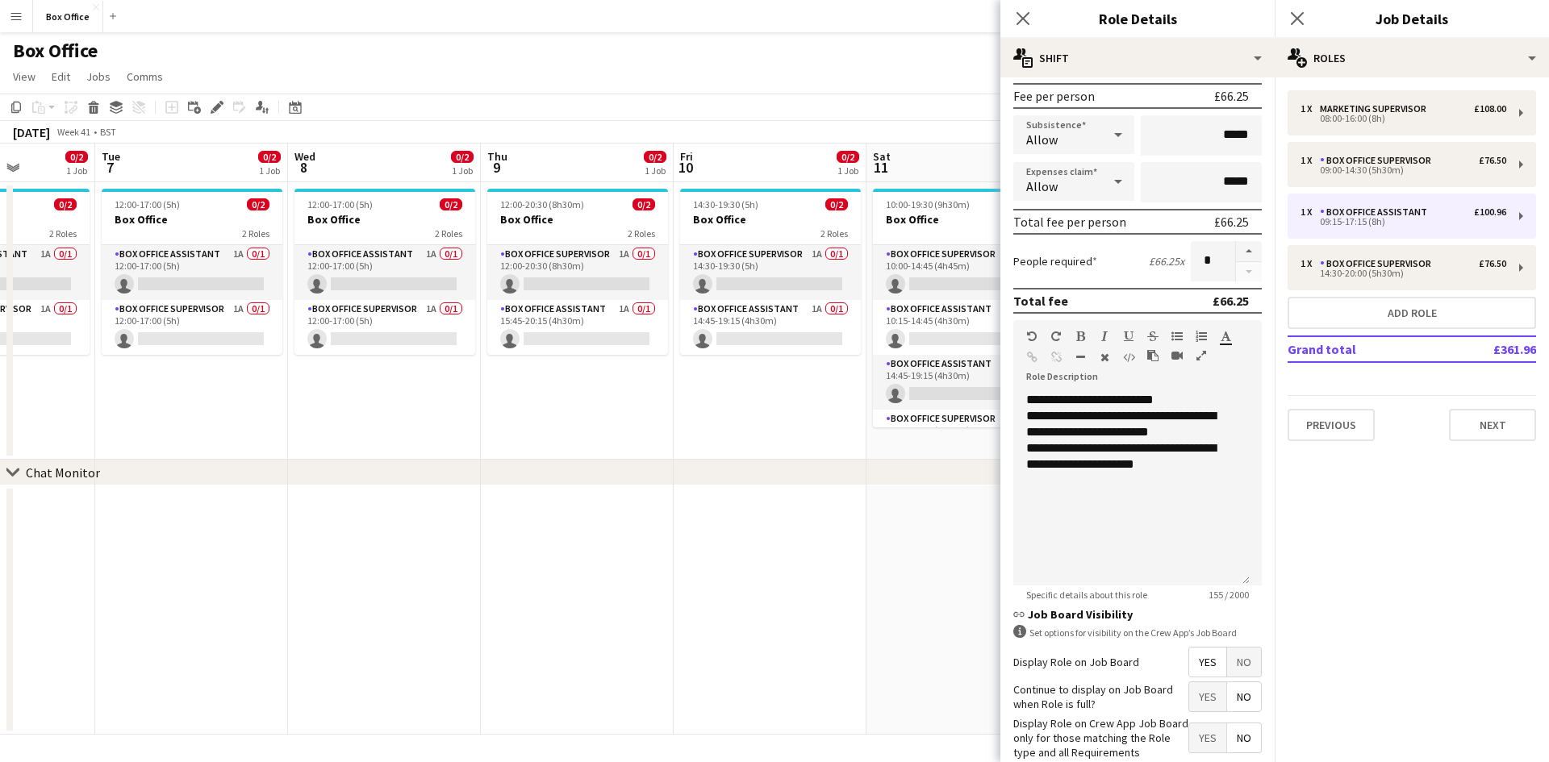
scroll to position [242, 0]
type input "*****"
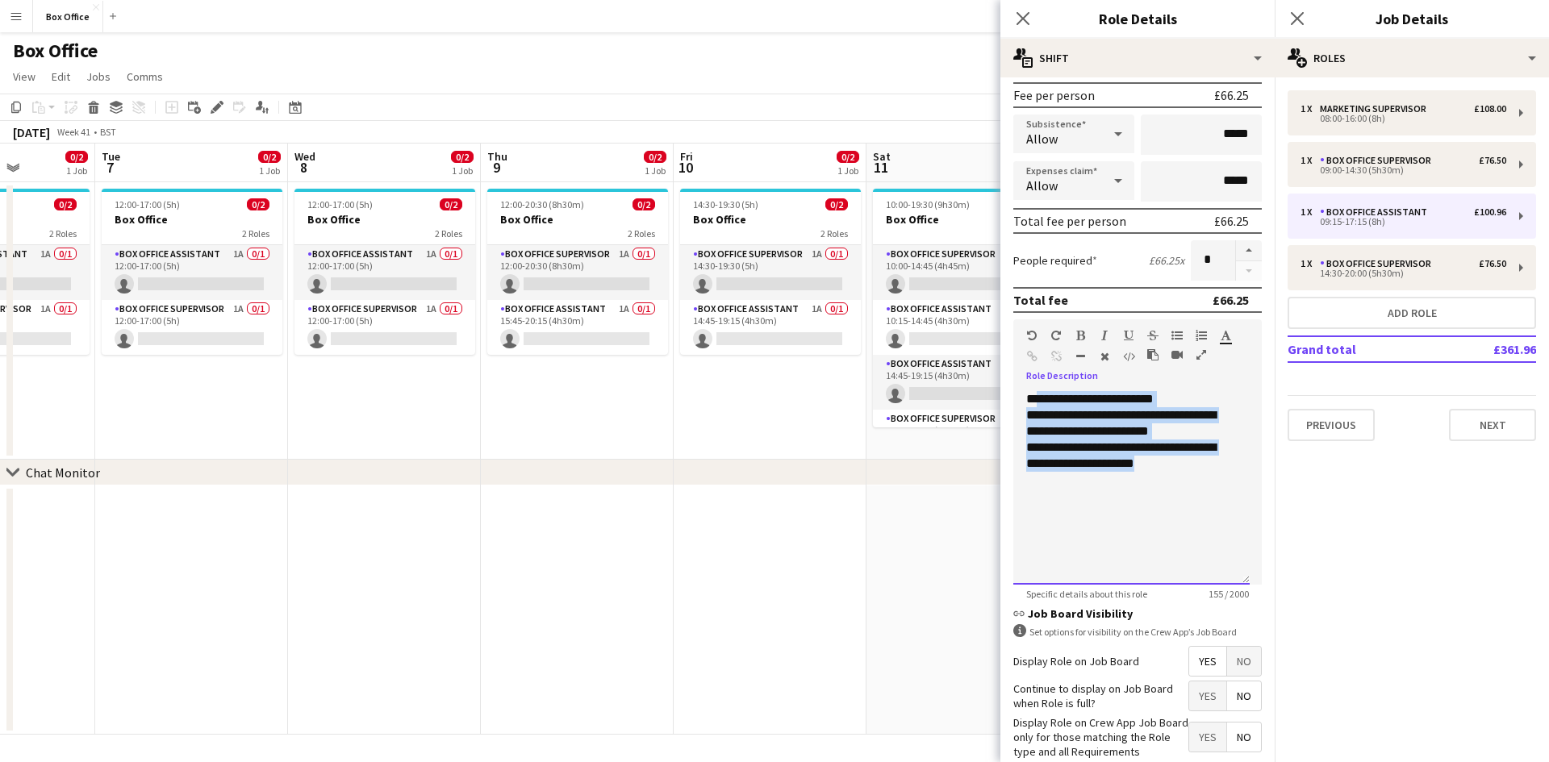
drag, startPoint x: 1198, startPoint y: 475, endPoint x: 1040, endPoint y: 374, distance: 186.8
click at [1040, 374] on div "**********" at bounding box center [1137, 451] width 248 height 265
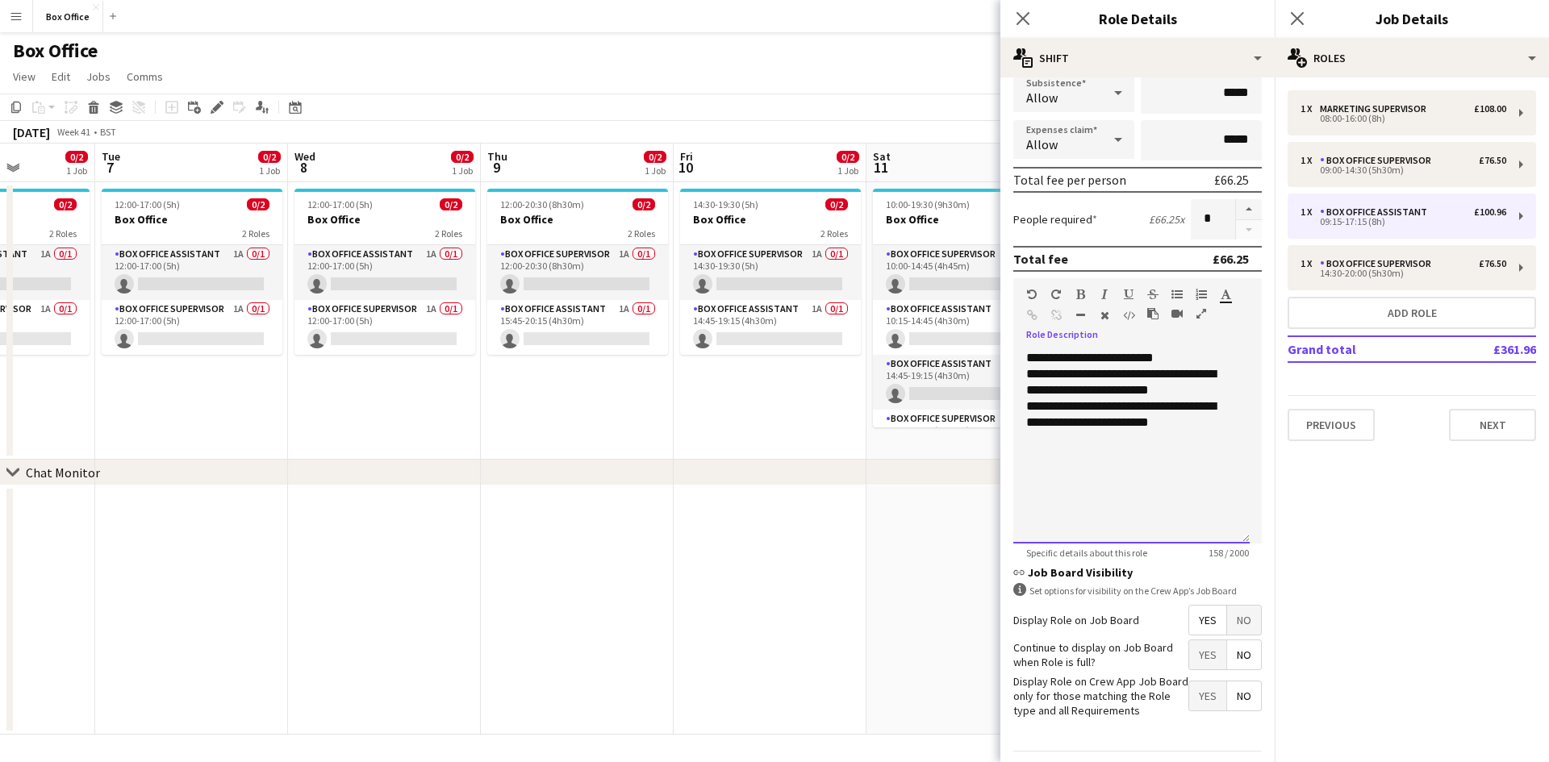
scroll to position [331, 0]
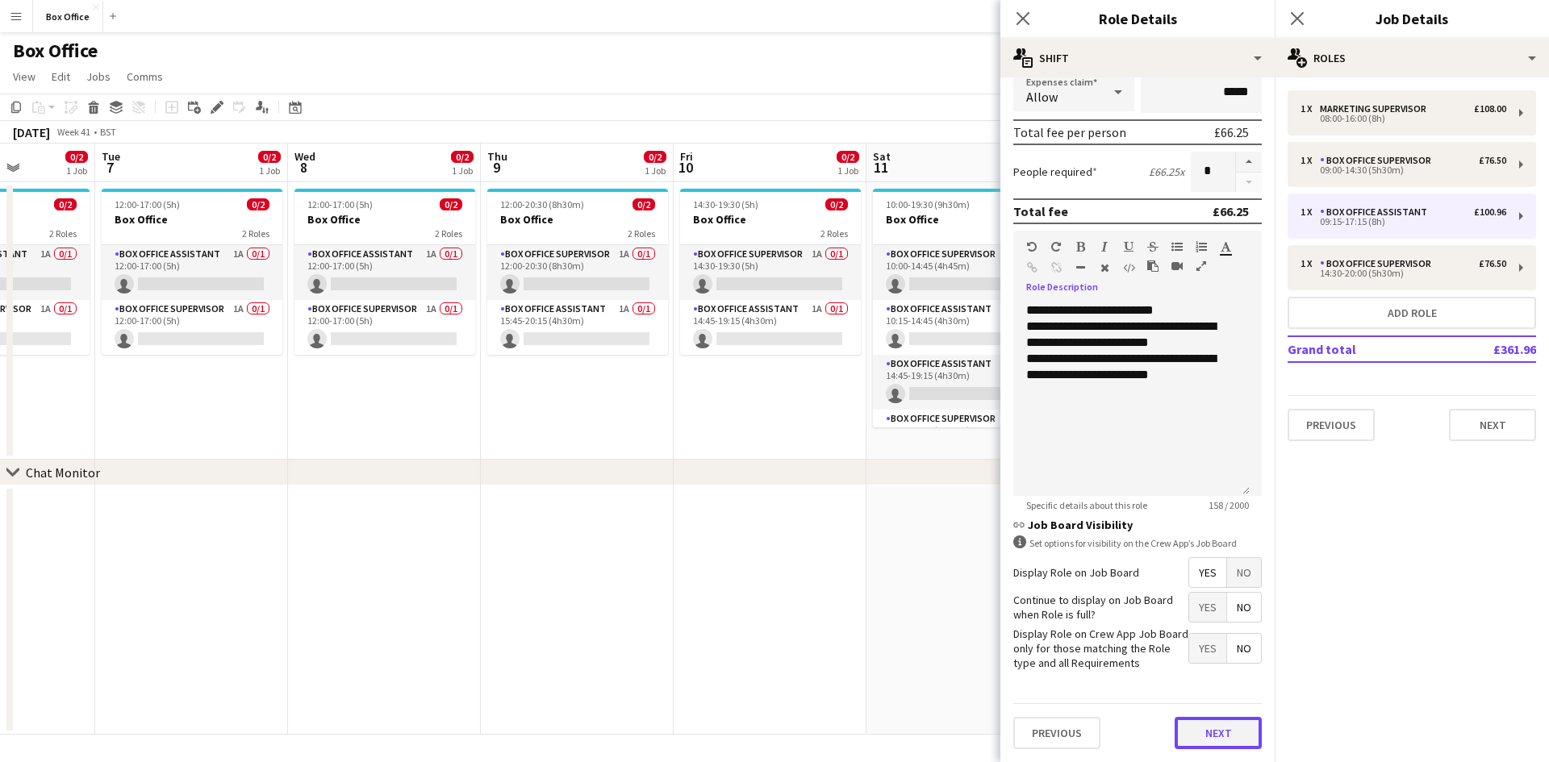
click at [1198, 730] on button "Next" at bounding box center [1217, 733] width 87 height 32
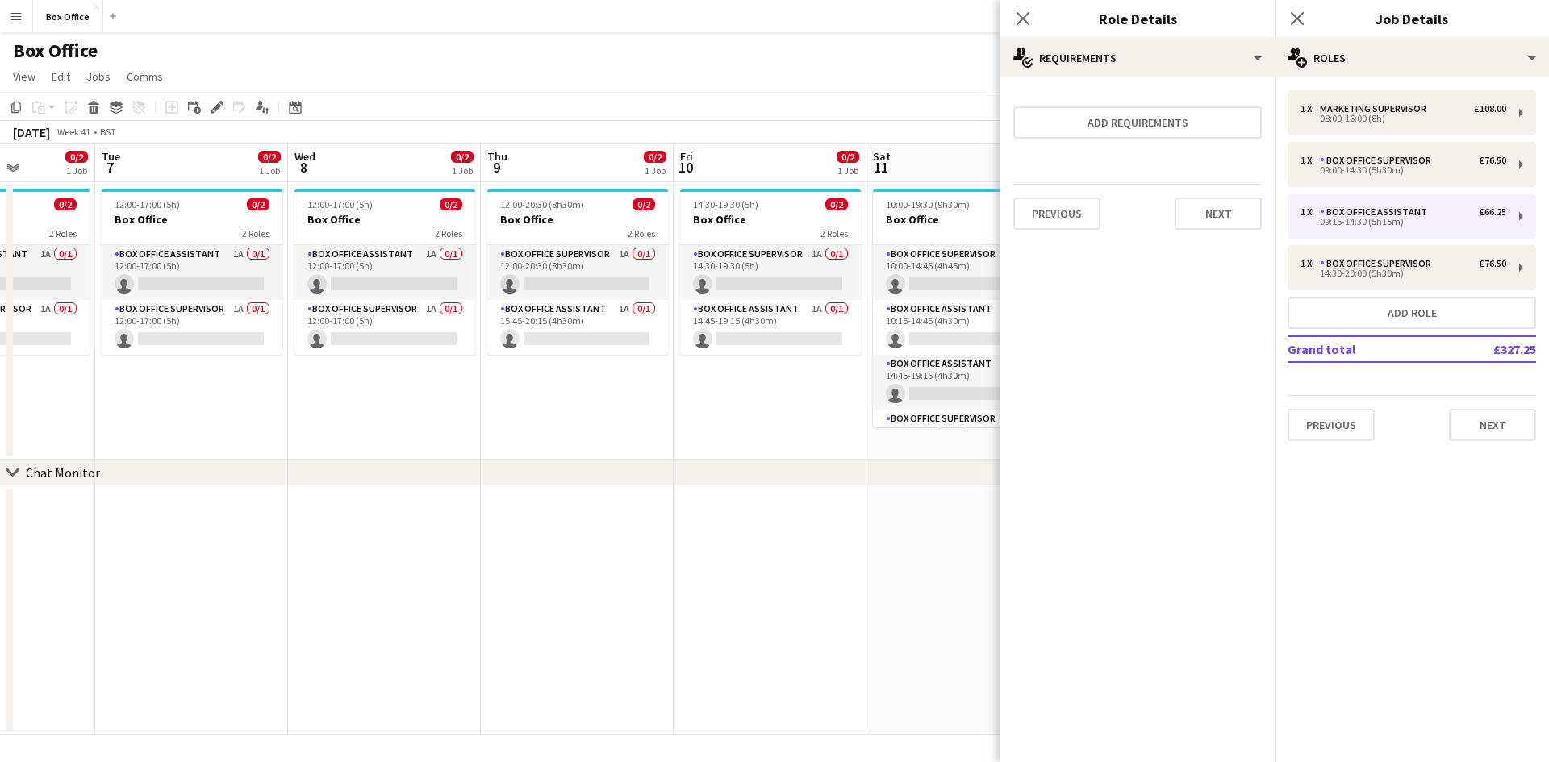
scroll to position [0, 0]
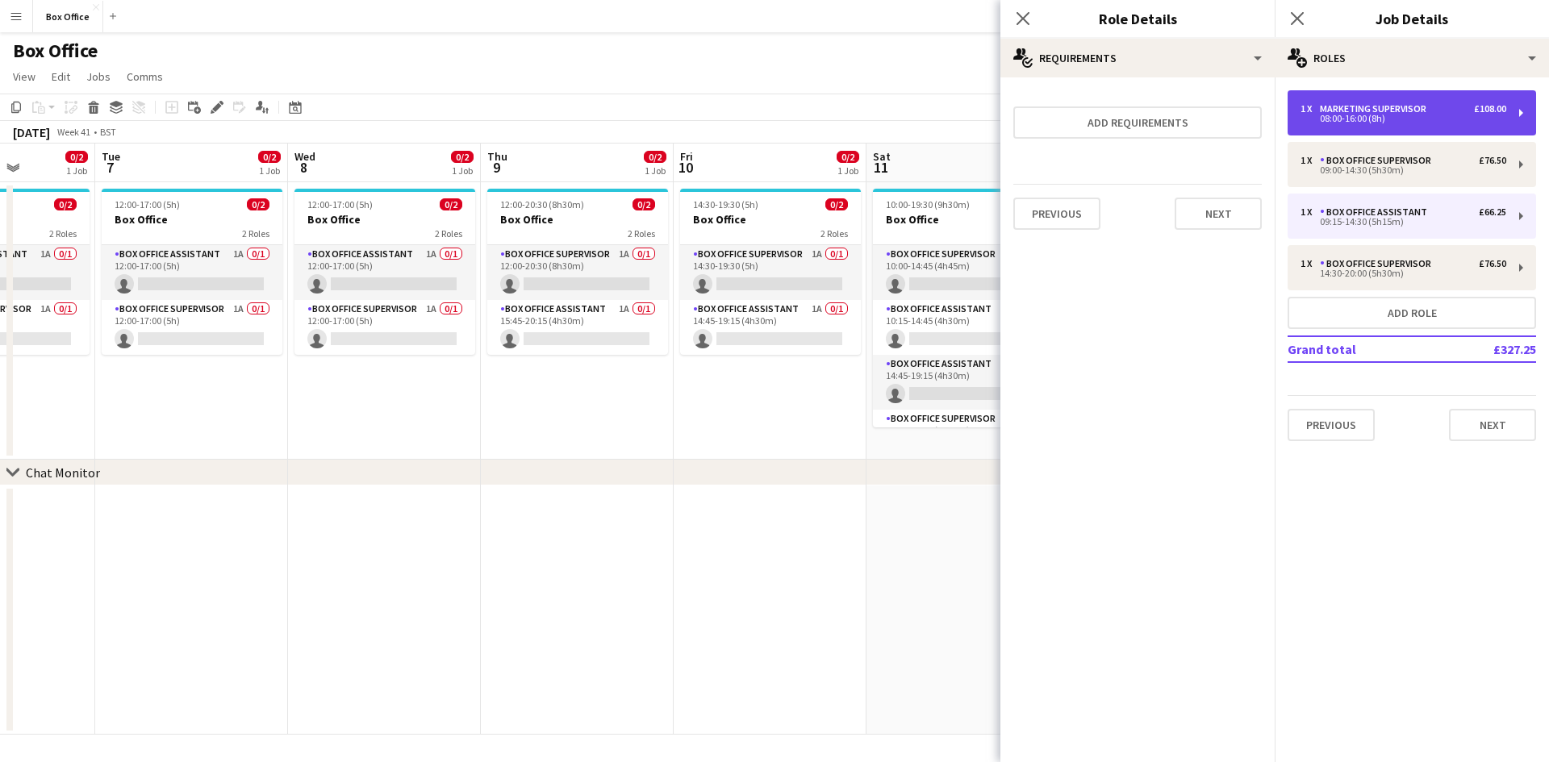
click at [1362, 127] on div "1 x Marketing Supervisor £108.00 08:00-16:00 (8h)" at bounding box center [1411, 112] width 248 height 45
type input "**********"
type input "*****"
type input "******"
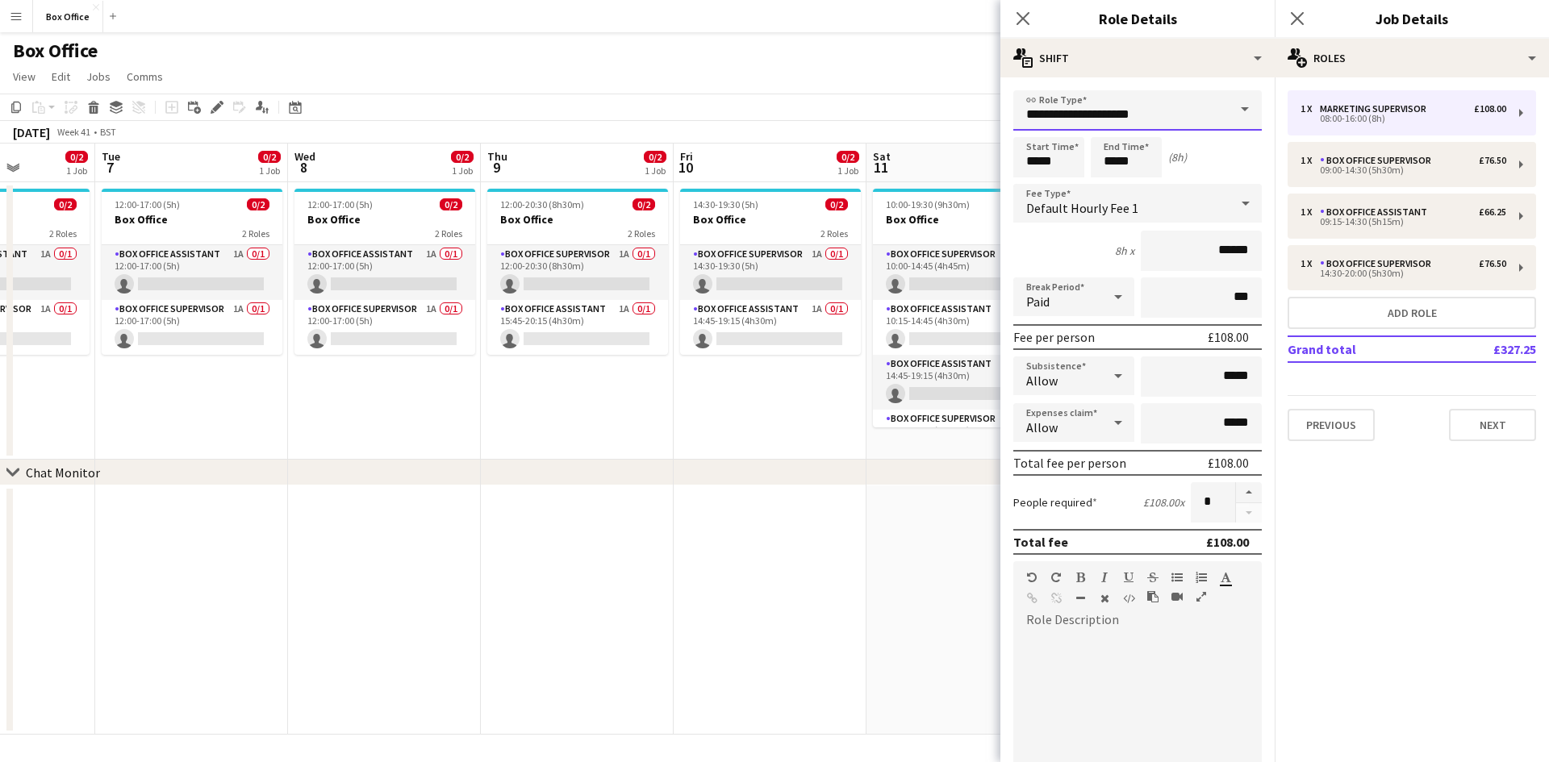
click at [1197, 107] on input "**********" at bounding box center [1137, 110] width 248 height 40
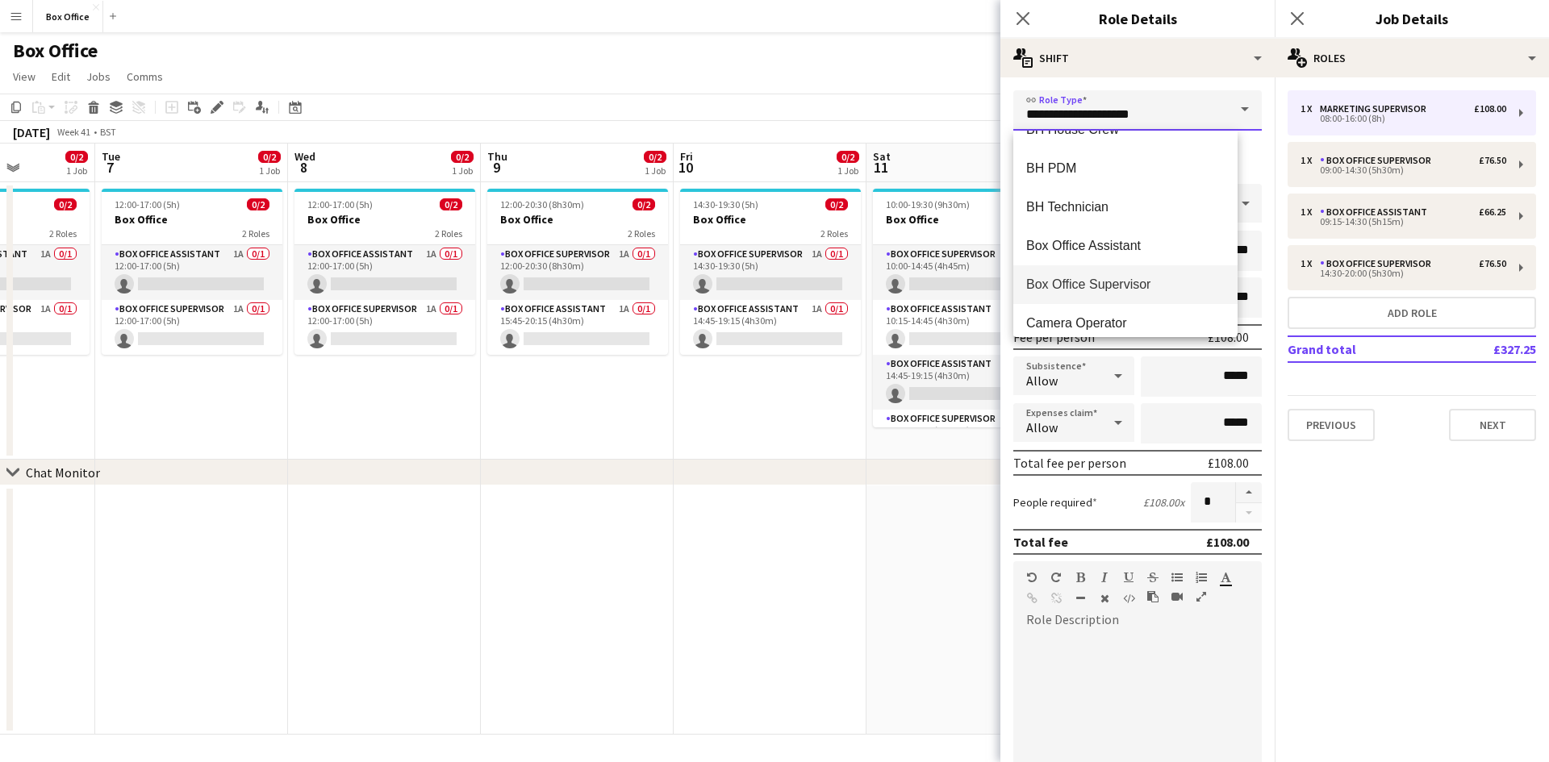
scroll to position [645, 0]
click at [1123, 212] on span "Box Office Assistant" at bounding box center [1125, 207] width 198 height 15
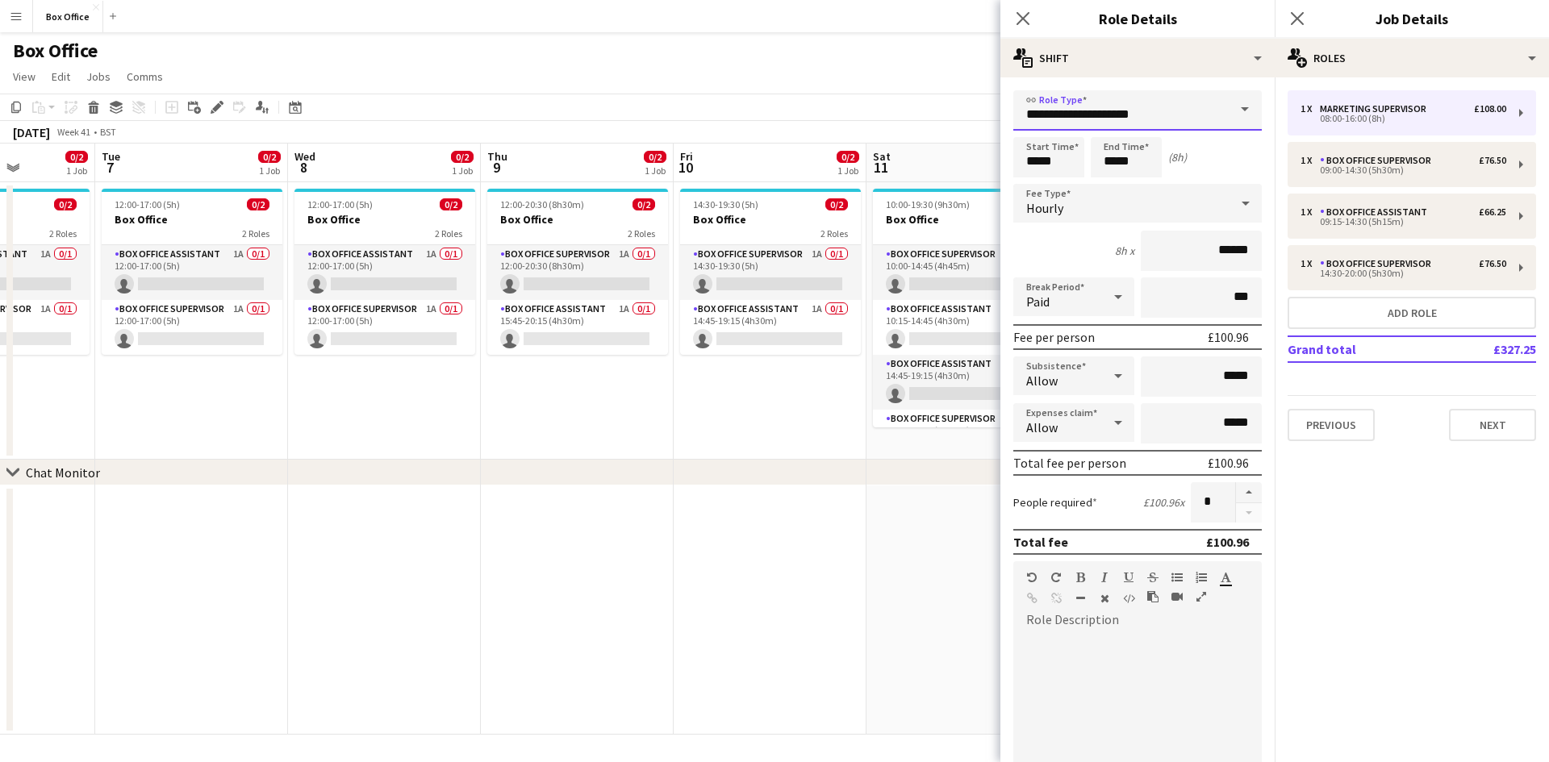
type input "**********"
type input "******"
click at [1057, 155] on input "*****" at bounding box center [1048, 157] width 71 height 40
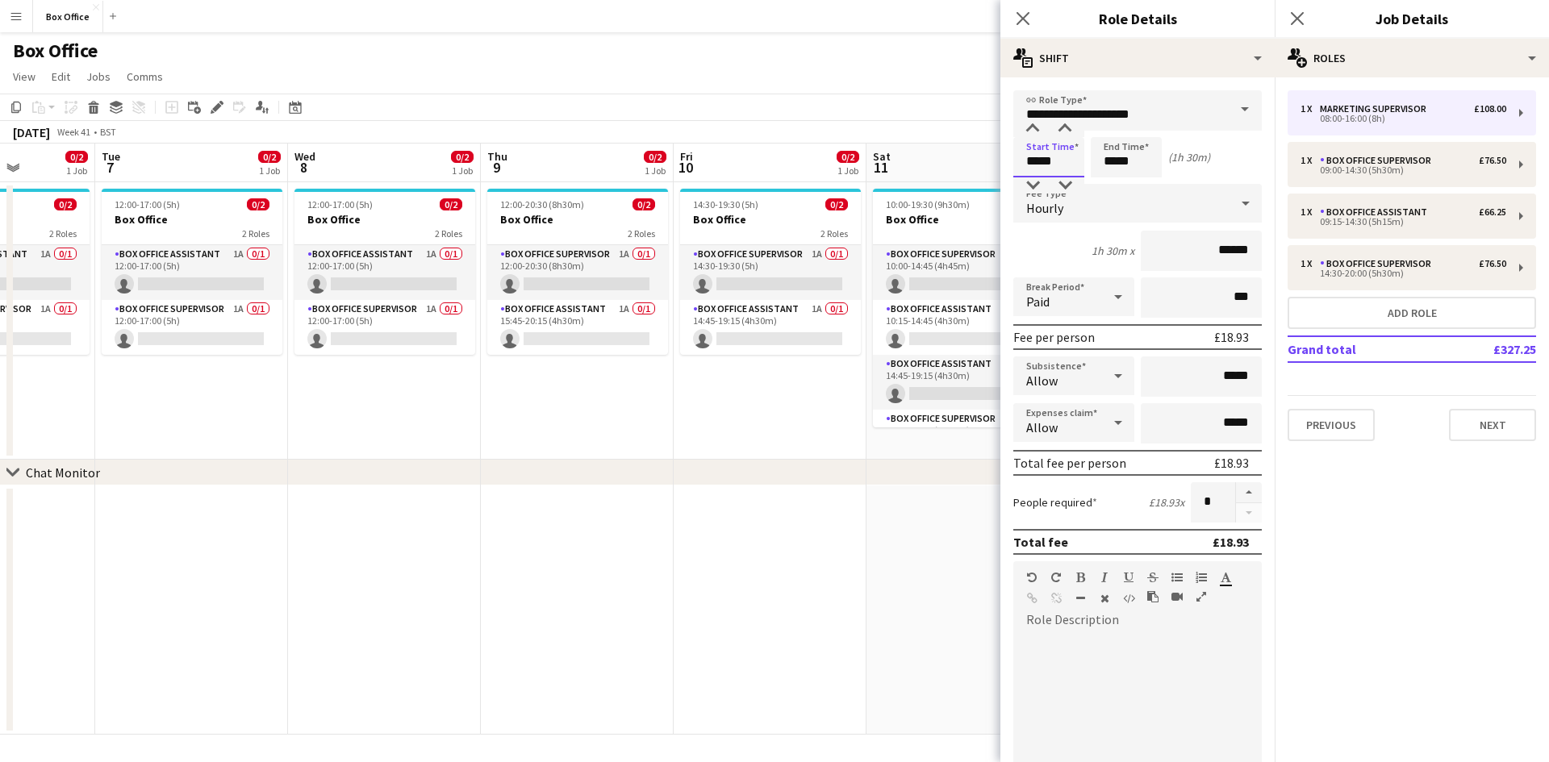
type input "*****"
click at [1115, 169] on input "*****" at bounding box center [1126, 157] width 71 height 40
click at [1116, 169] on input "*****" at bounding box center [1126, 157] width 71 height 40
click at [1116, 168] on input "*****" at bounding box center [1126, 157] width 71 height 40
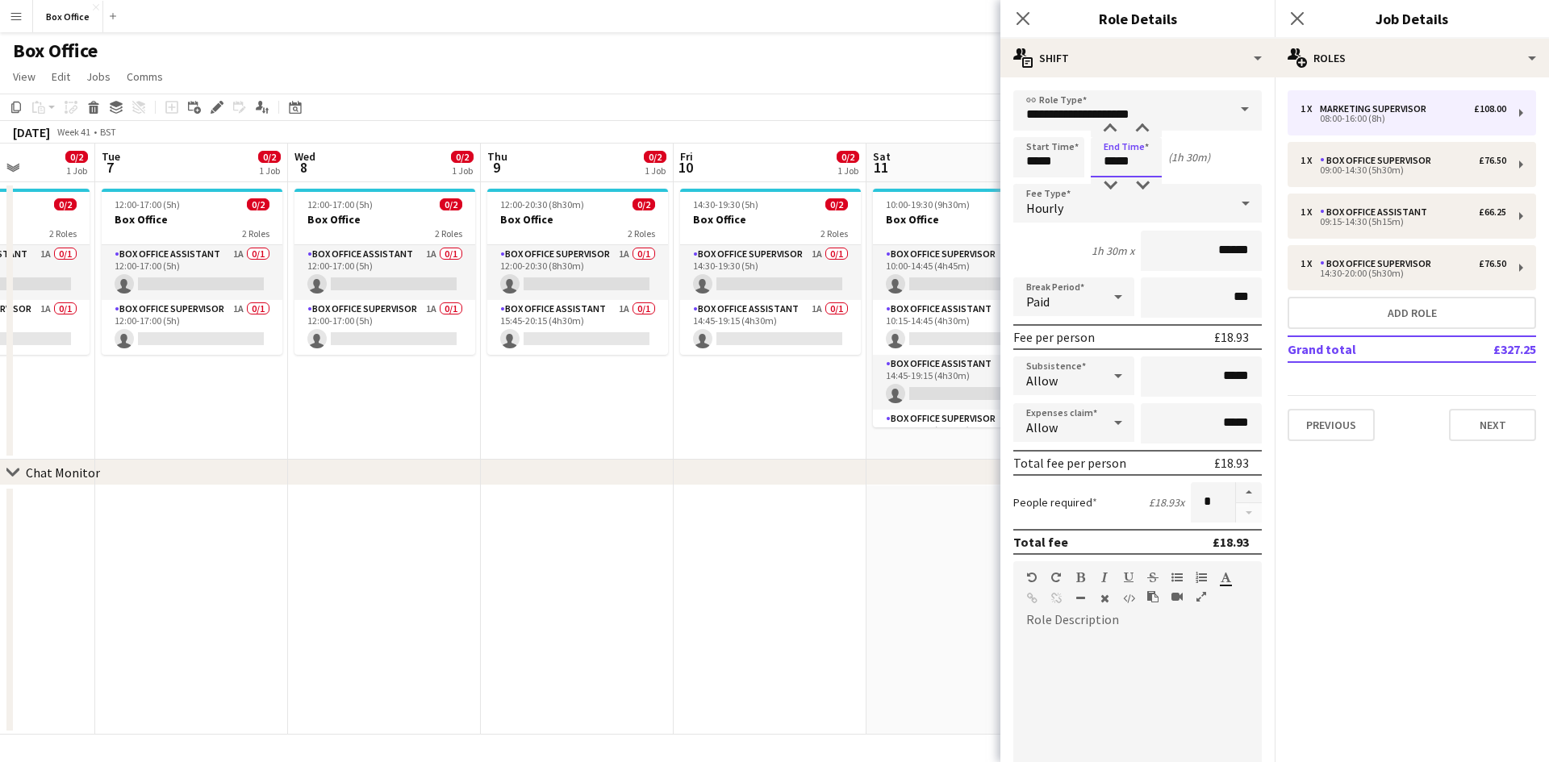
drag, startPoint x: 1127, startPoint y: 161, endPoint x: 1074, endPoint y: 157, distance: 53.3
click at [1074, 157] on div "Start Time ***** End Time ***** (1h 30m)" at bounding box center [1137, 157] width 248 height 40
drag, startPoint x: 1157, startPoint y: 162, endPoint x: 1149, endPoint y: 164, distance: 8.2
click at [1153, 162] on input "*****" at bounding box center [1126, 157] width 71 height 40
drag, startPoint x: 1148, startPoint y: 164, endPoint x: 1049, endPoint y: 157, distance: 98.6
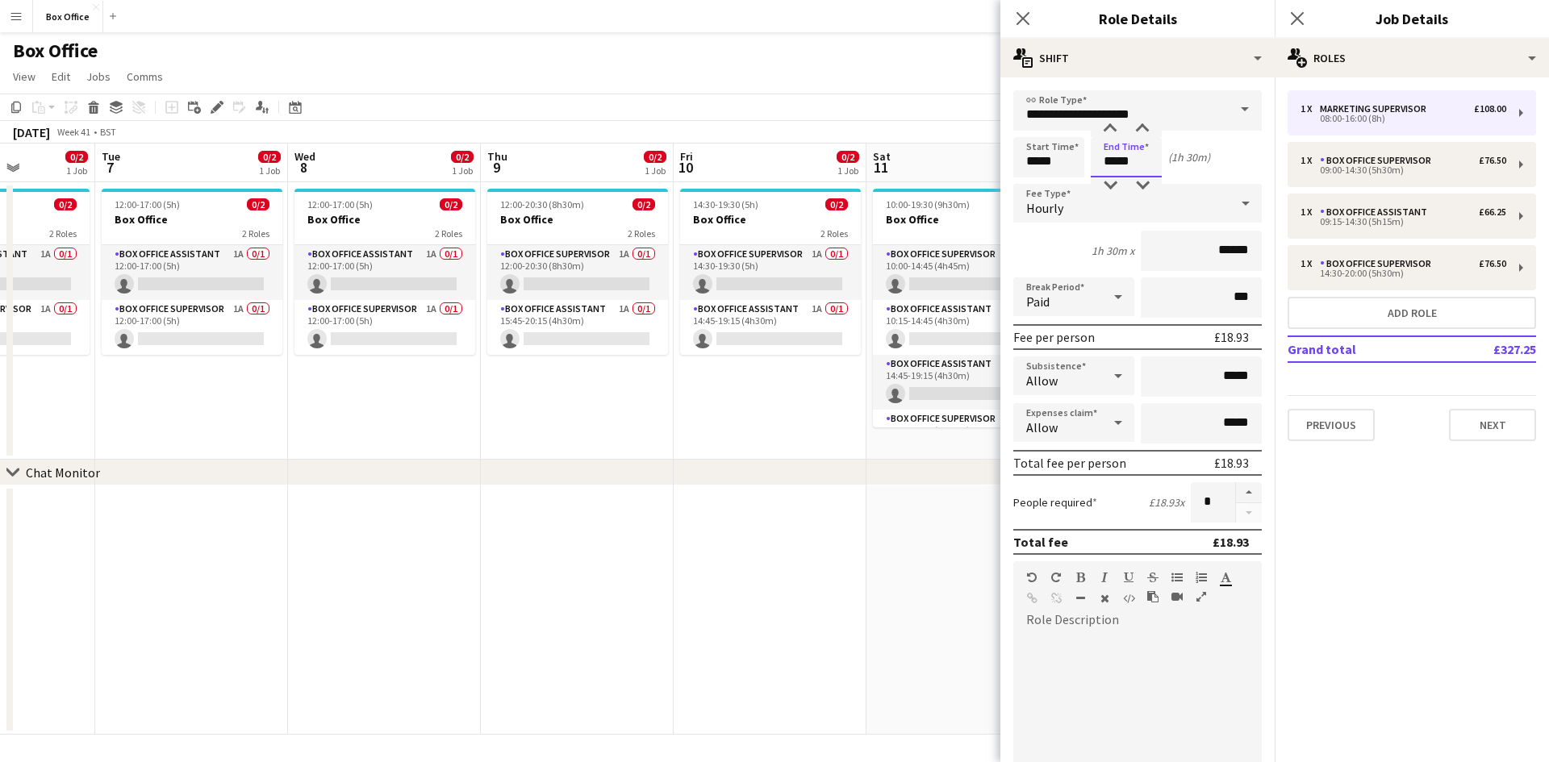
click at [1058, 162] on div "Start Time ***** End Time ***** (1h 30m)" at bounding box center [1137, 157] width 248 height 40
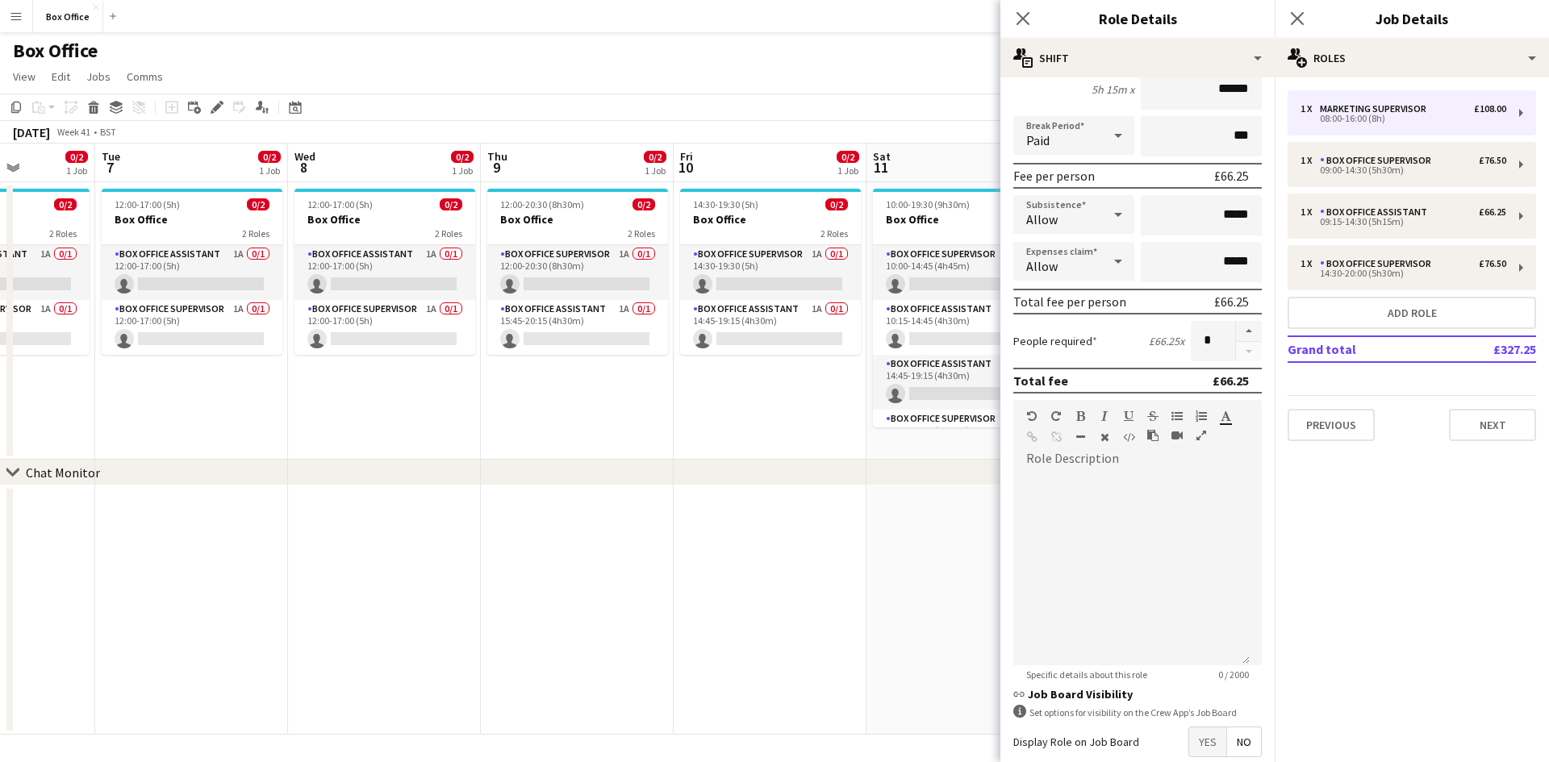
type input "*****"
click at [1090, 530] on div at bounding box center [1131, 569] width 236 height 194
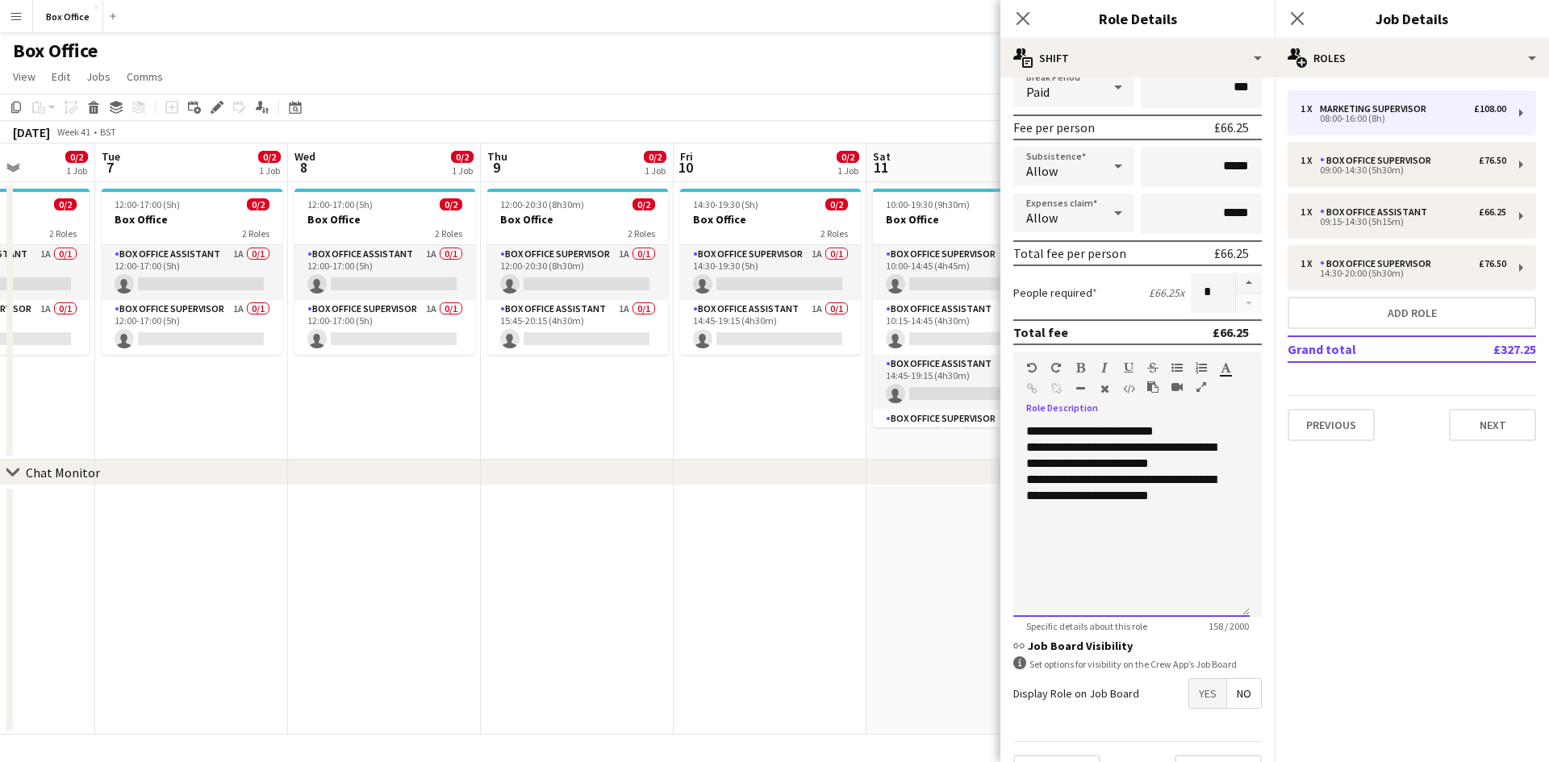
scroll to position [248, 0]
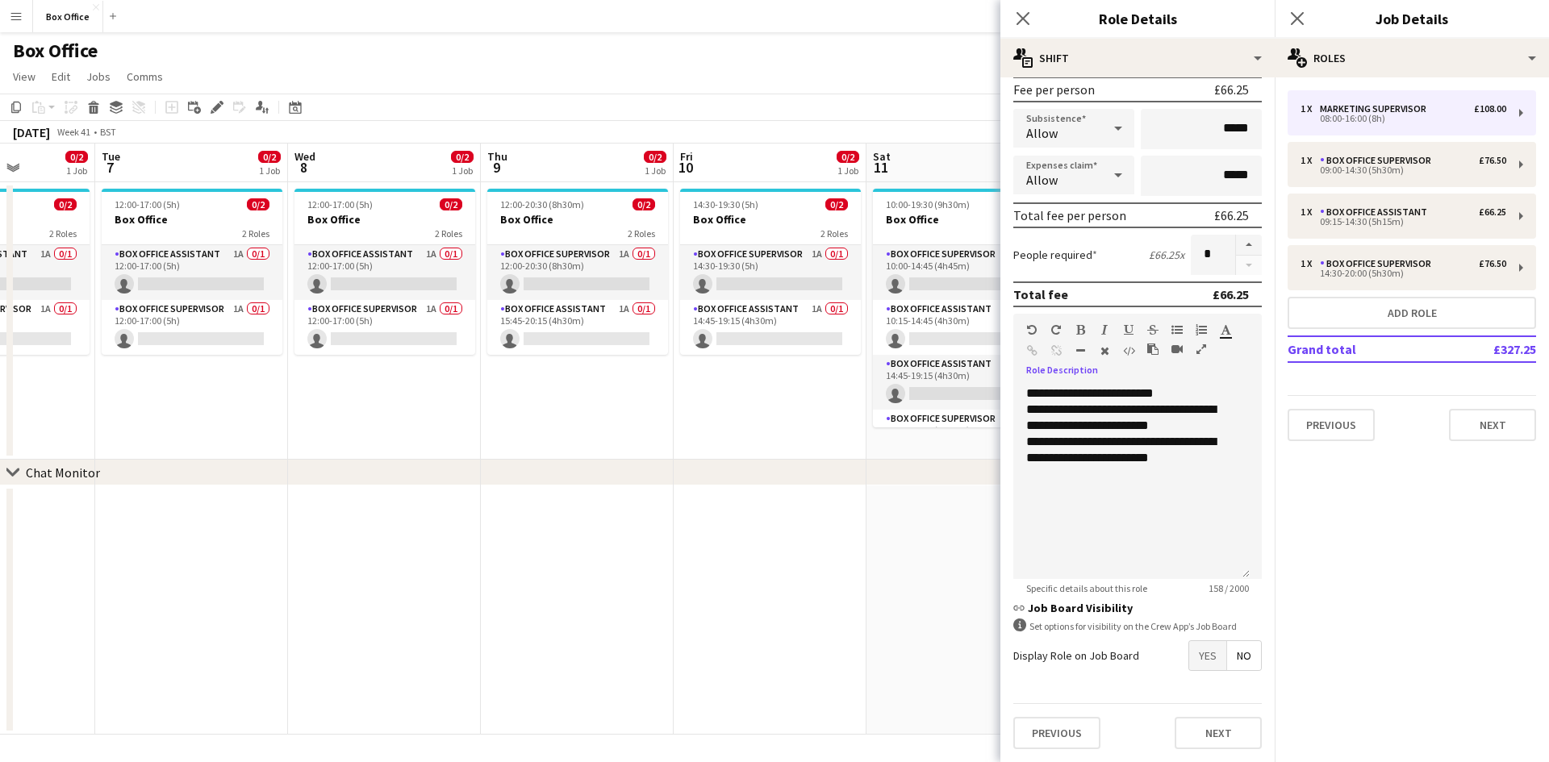
click at [1189, 657] on span "Yes" at bounding box center [1207, 655] width 37 height 29
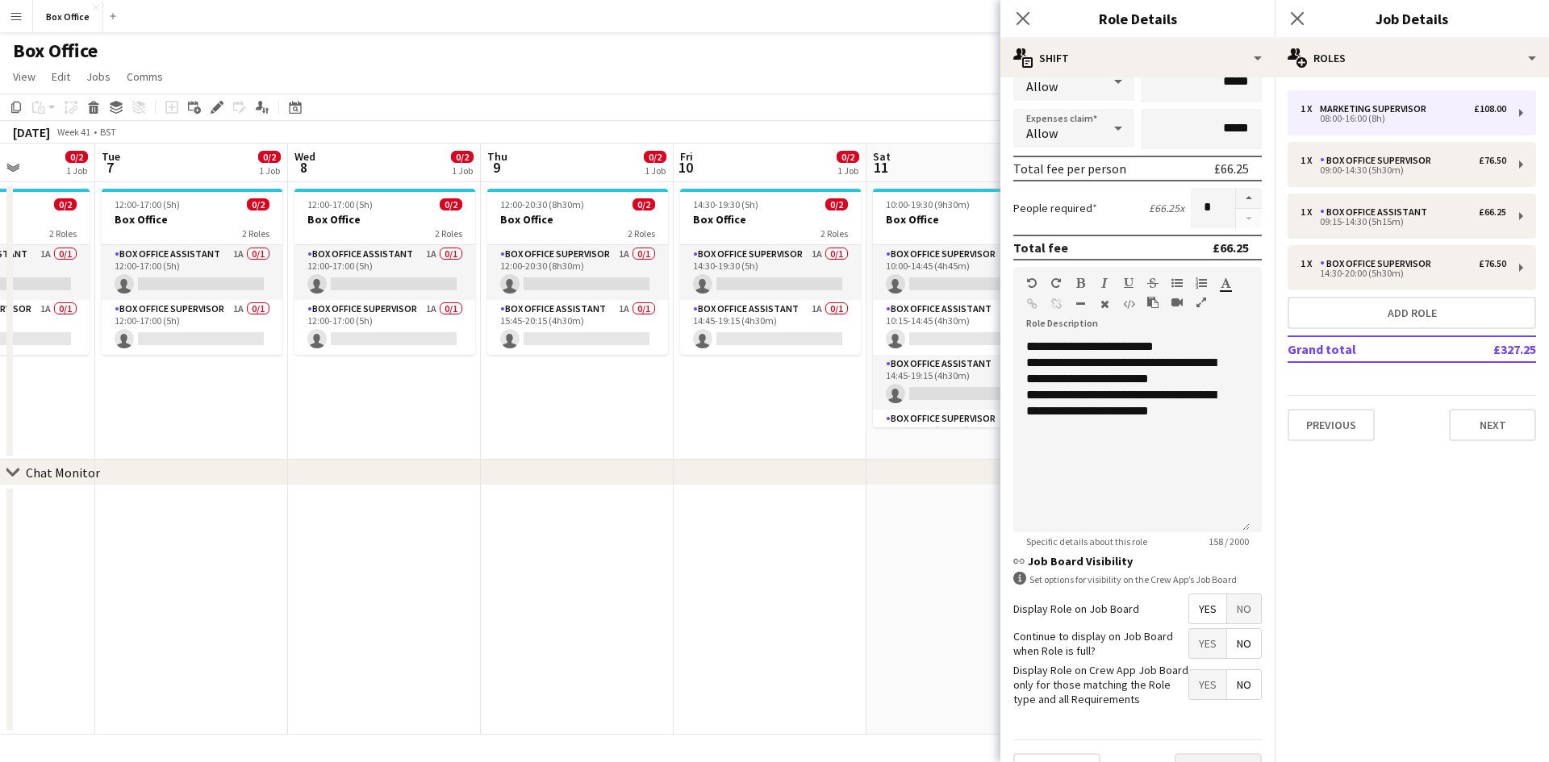
scroll to position [331, 0]
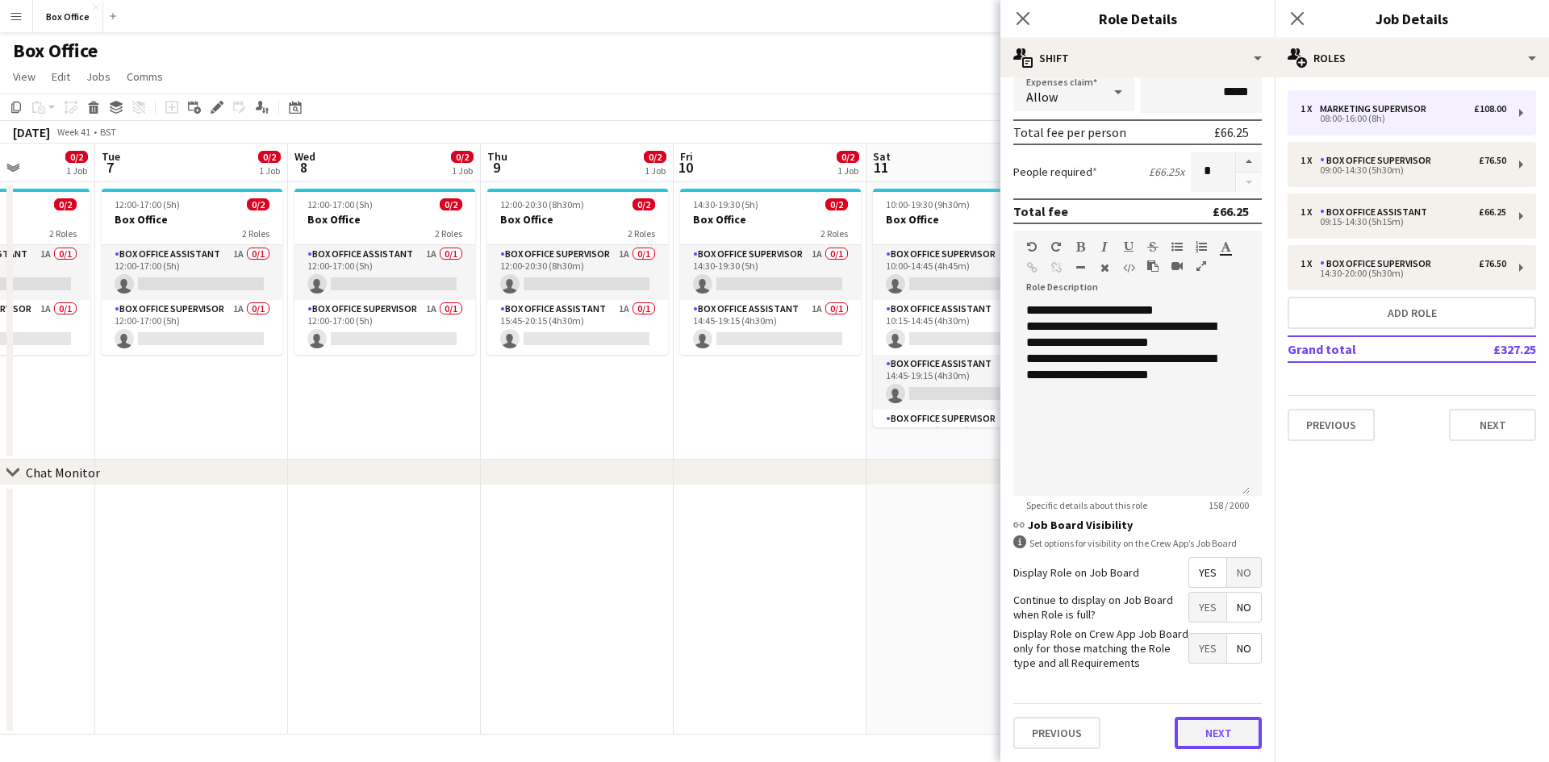
click at [1216, 728] on button "Next" at bounding box center [1217, 733] width 87 height 32
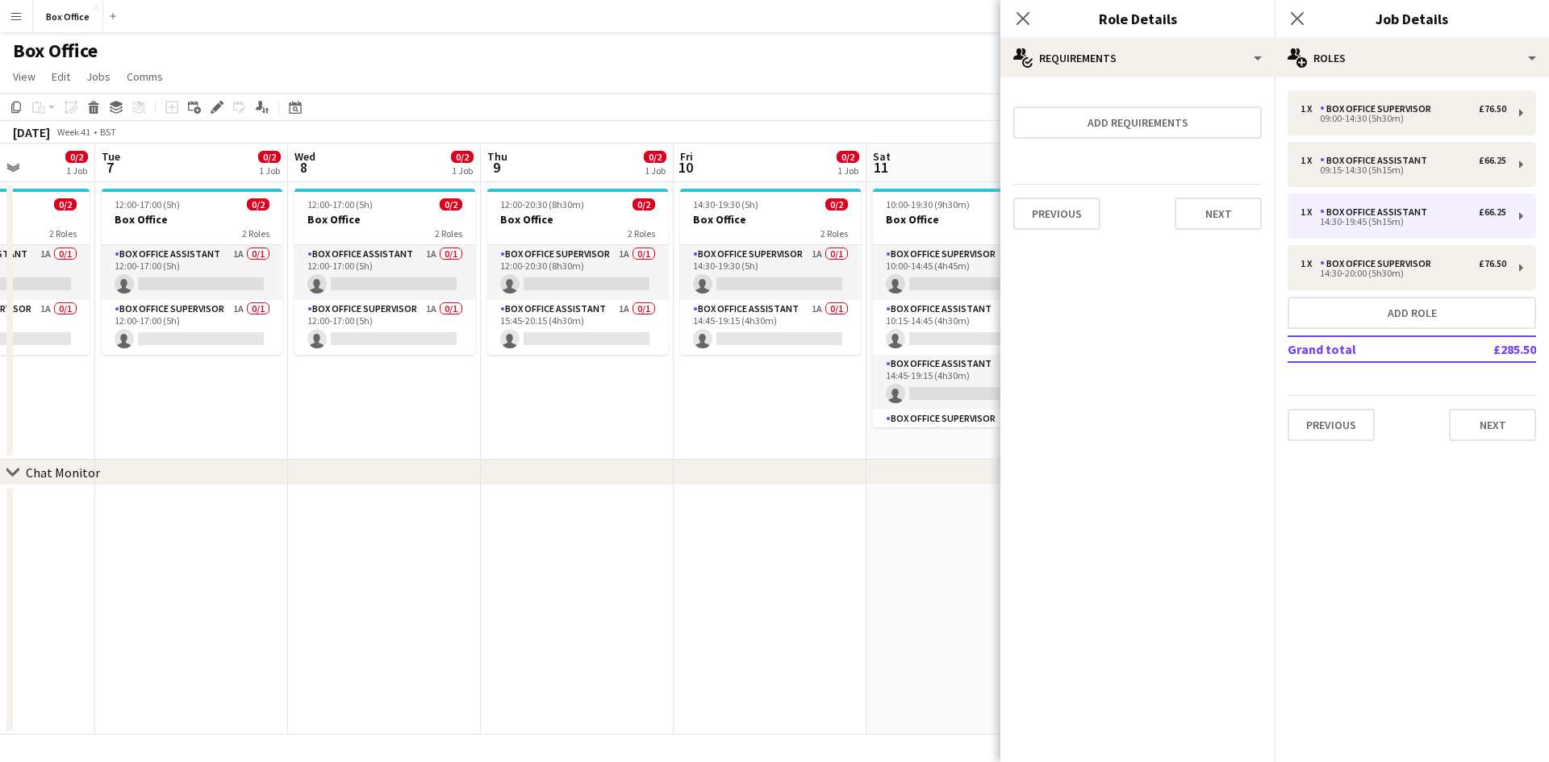
scroll to position [0, 0]
click at [1495, 414] on button "Next" at bounding box center [1492, 425] width 87 height 32
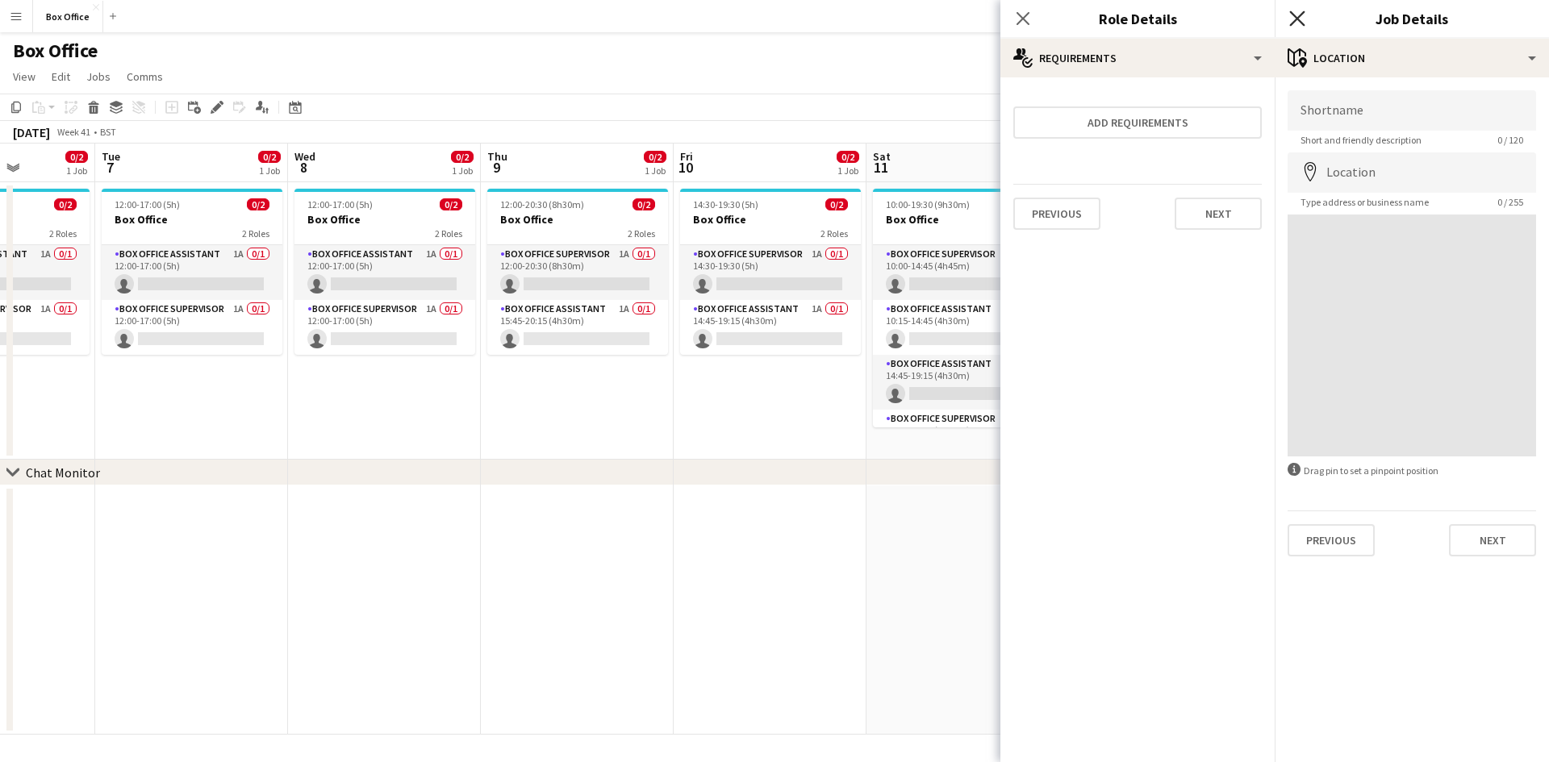
click at [1295, 23] on icon "Close pop-in" at bounding box center [1296, 17] width 15 height 15
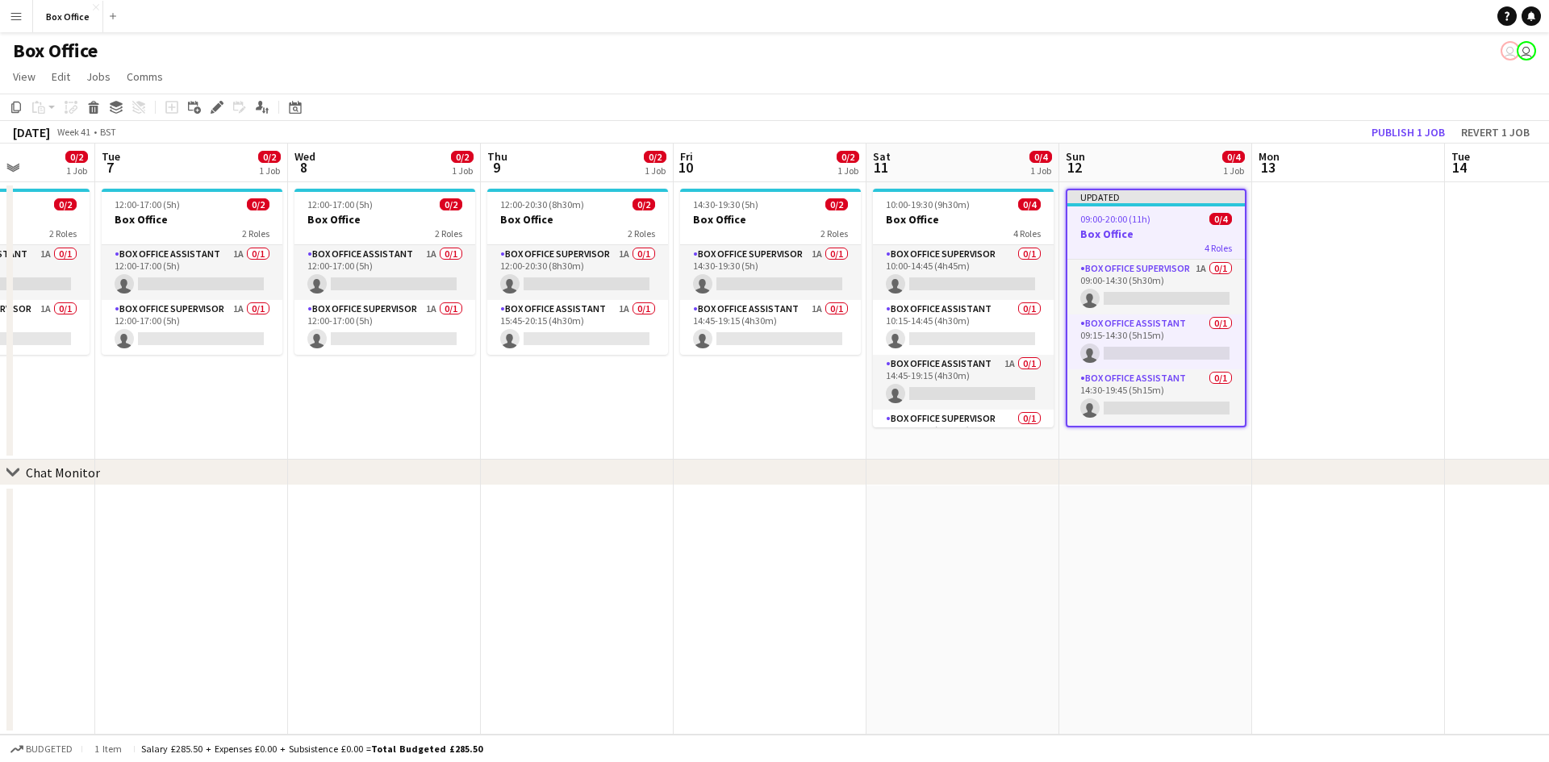
click at [1371, 290] on app-date-cell at bounding box center [1348, 320] width 193 height 277
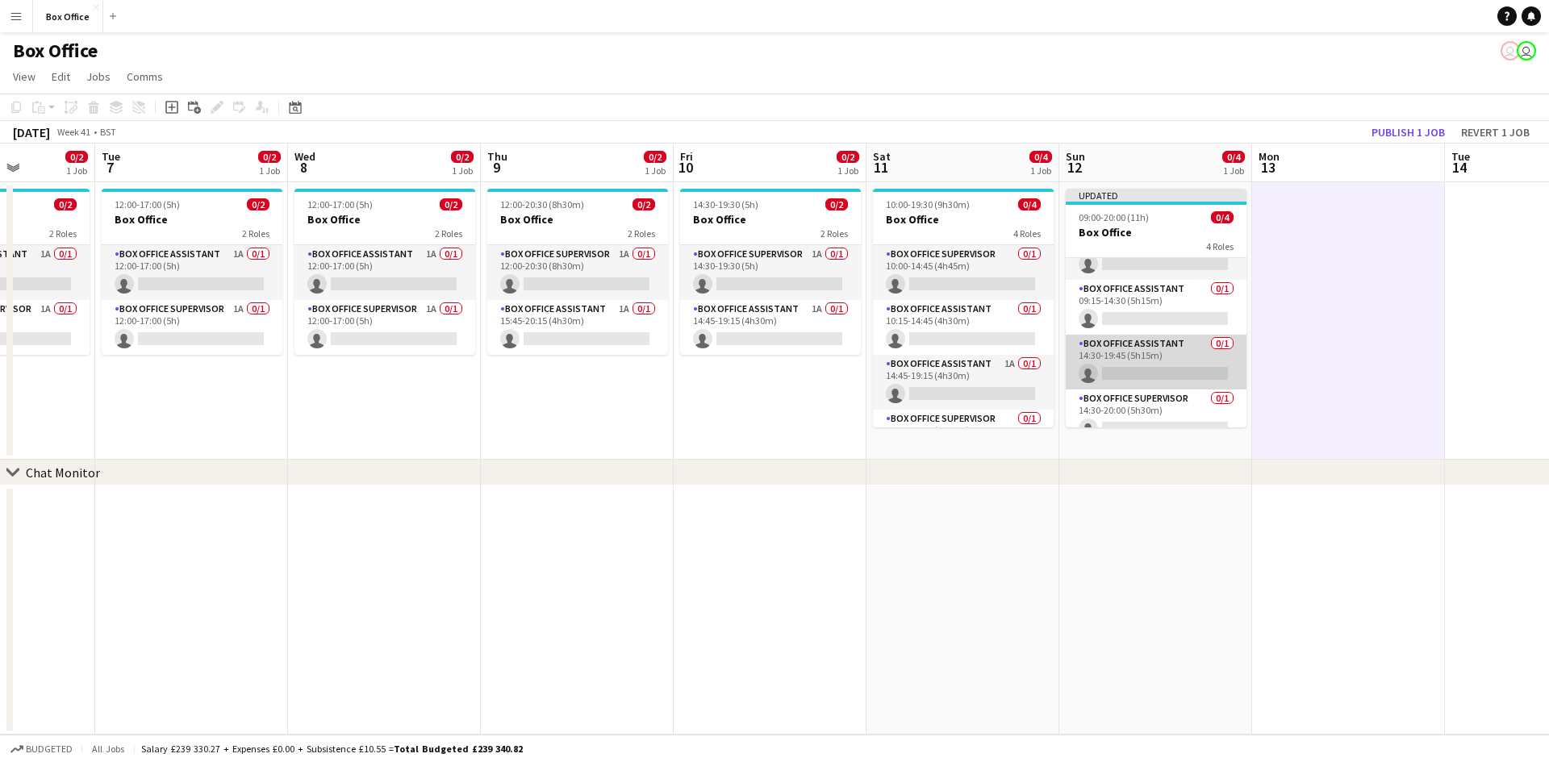
scroll to position [50, 0]
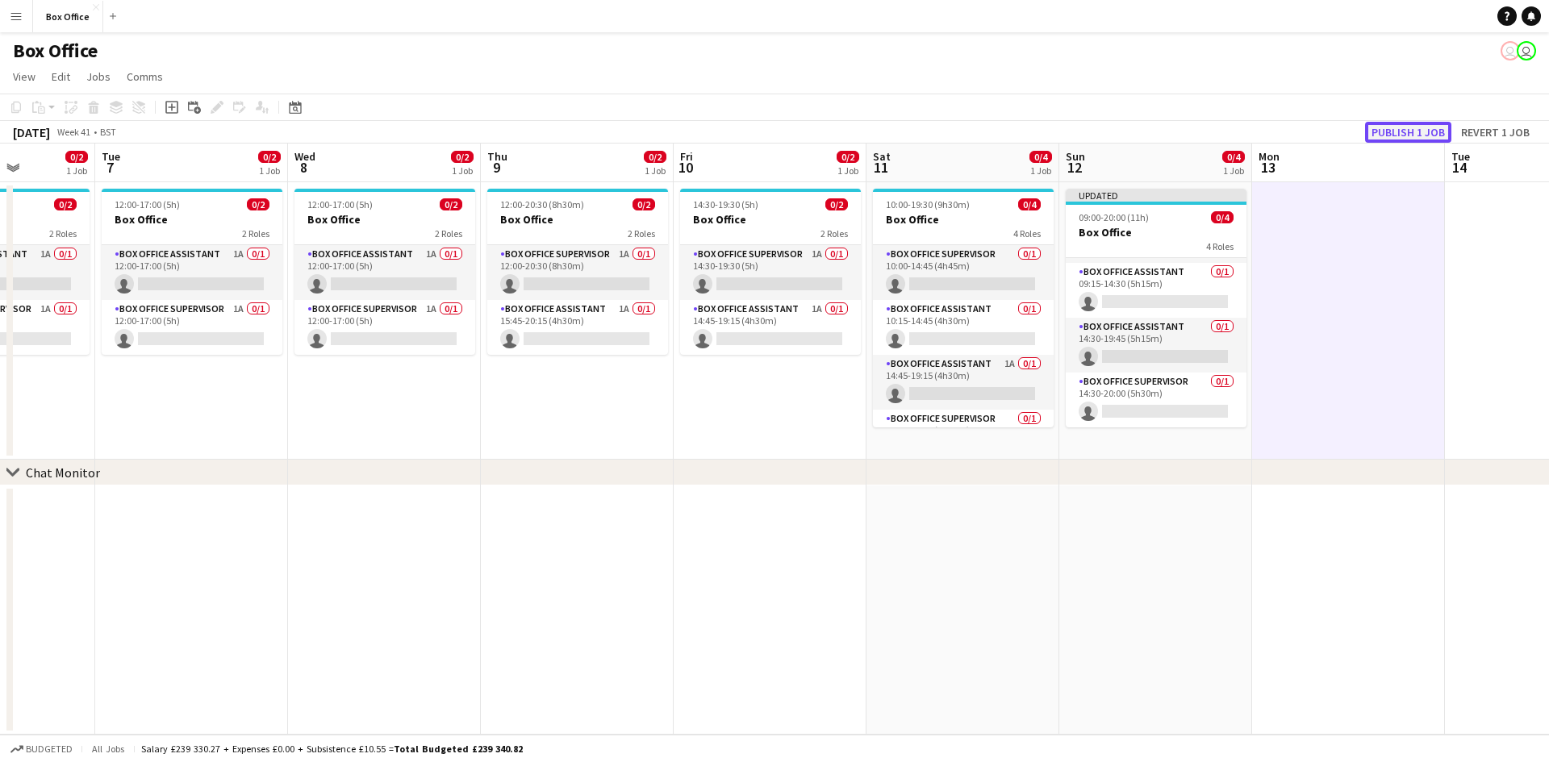
click at [1398, 126] on button "Publish 1 job" at bounding box center [1408, 132] width 86 height 21
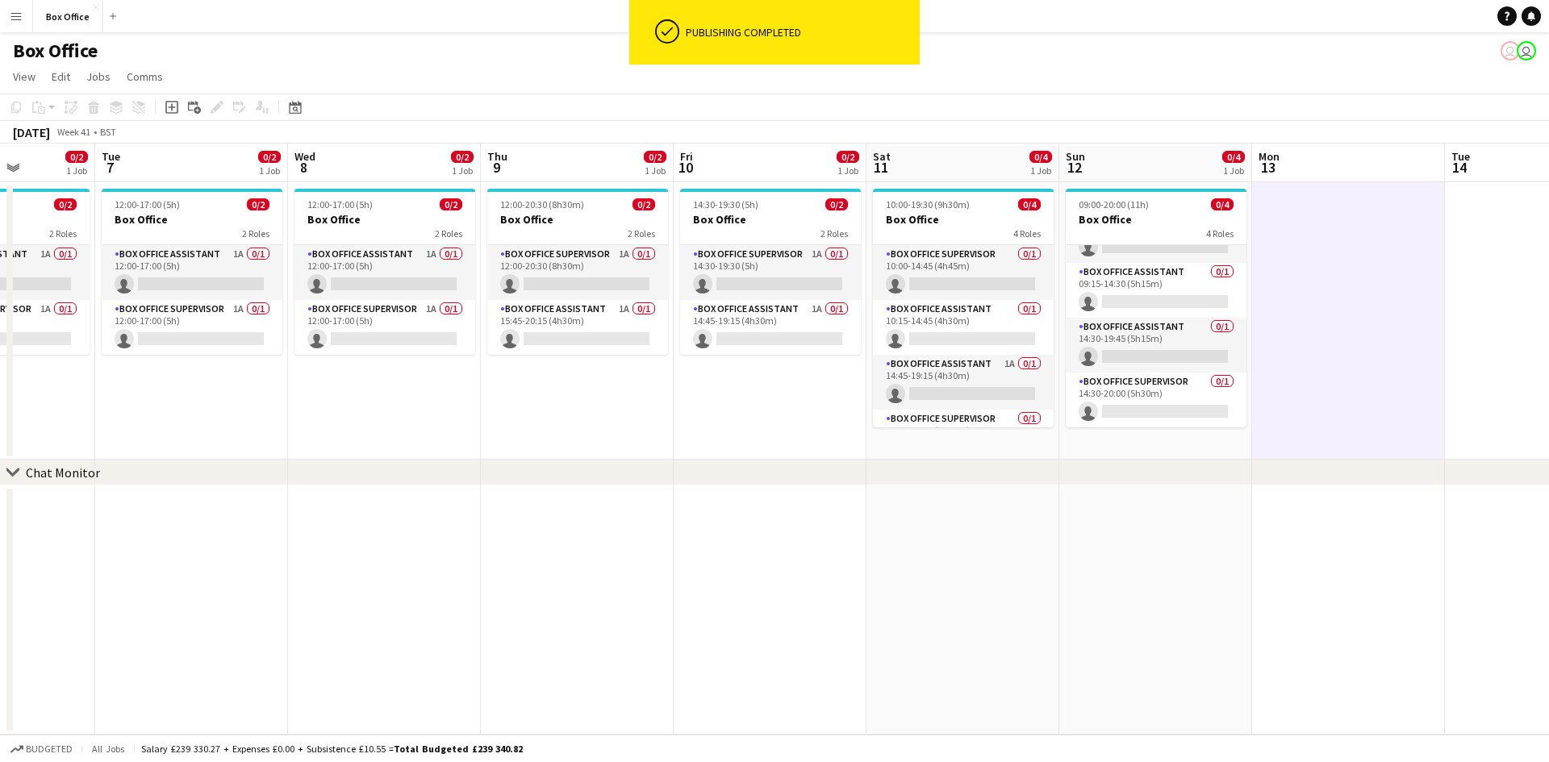
scroll to position [37, 0]
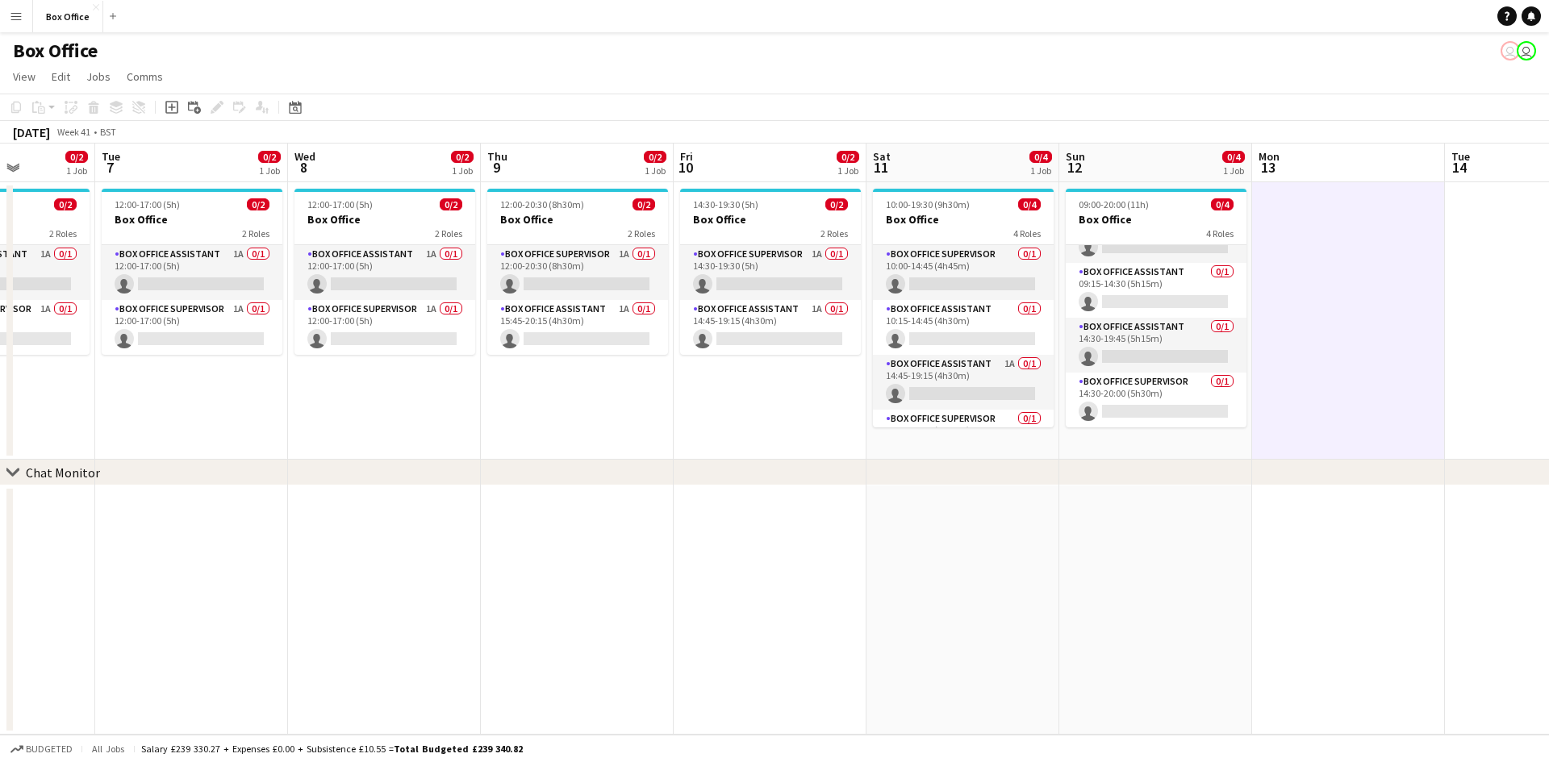
drag, startPoint x: 961, startPoint y: 528, endPoint x: 953, endPoint y: 516, distance: 14.5
click at [961, 528] on app-date-cell at bounding box center [962, 610] width 193 height 249
